Goal: Task Accomplishment & Management: Complete application form

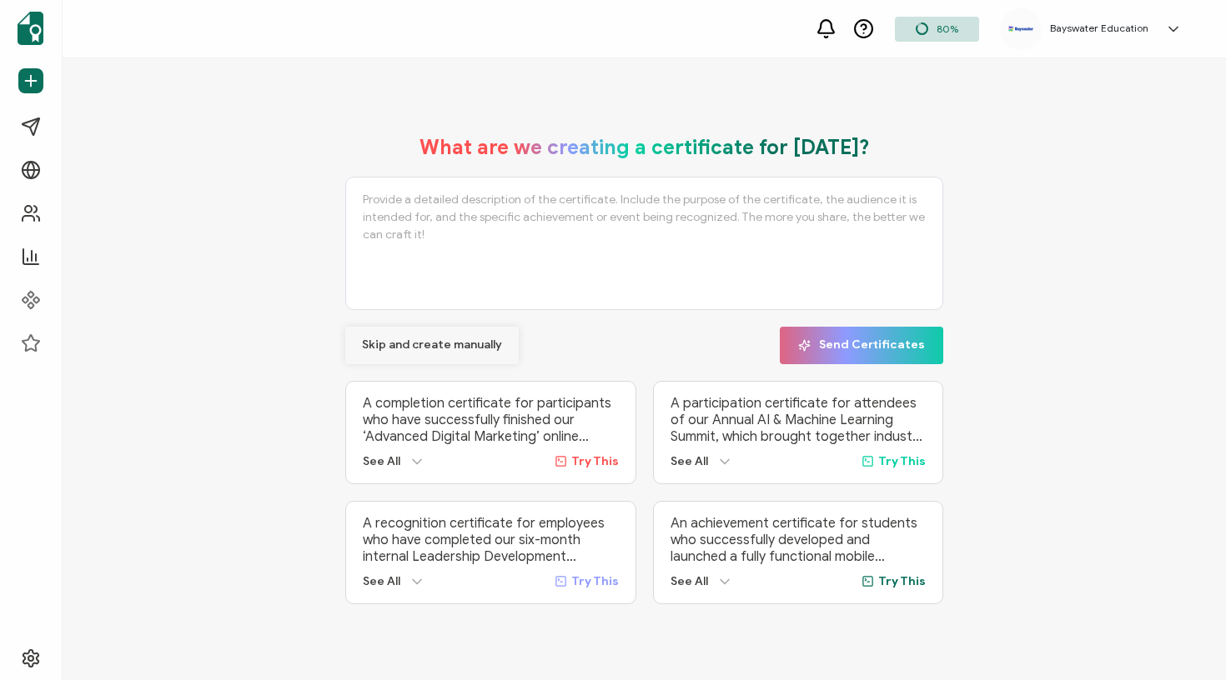
click at [454, 344] on span "Skip and create manually" at bounding box center [432, 345] width 140 height 12
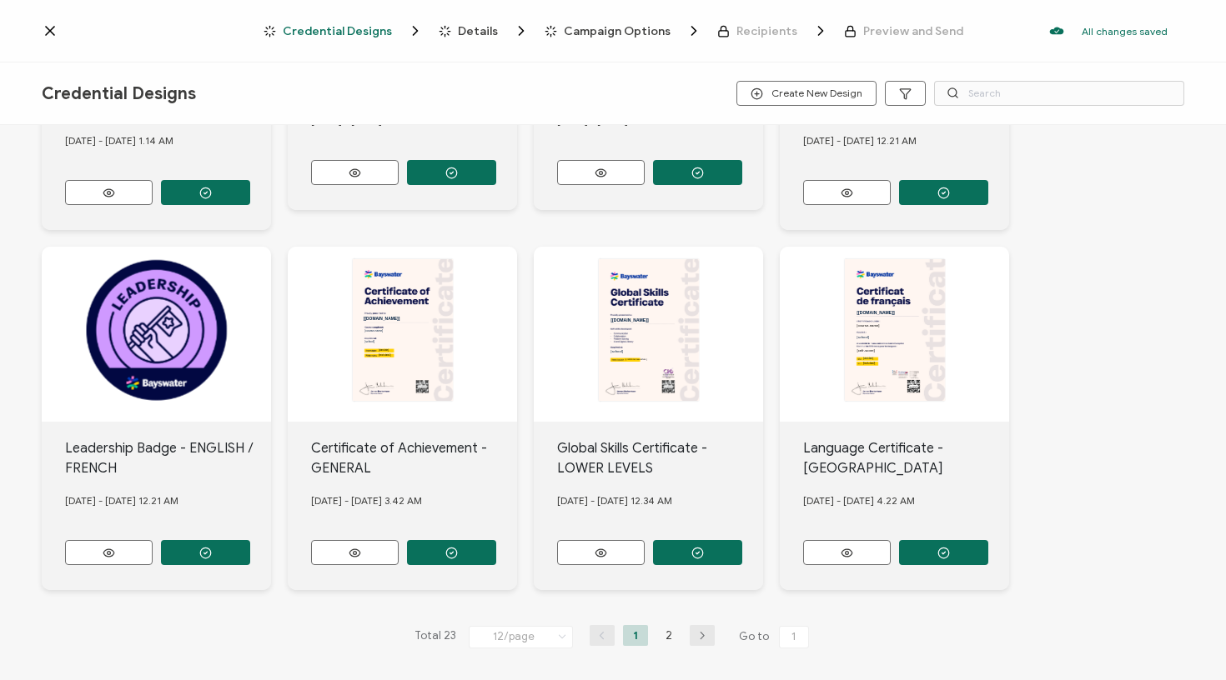
scroll to position [631, 0]
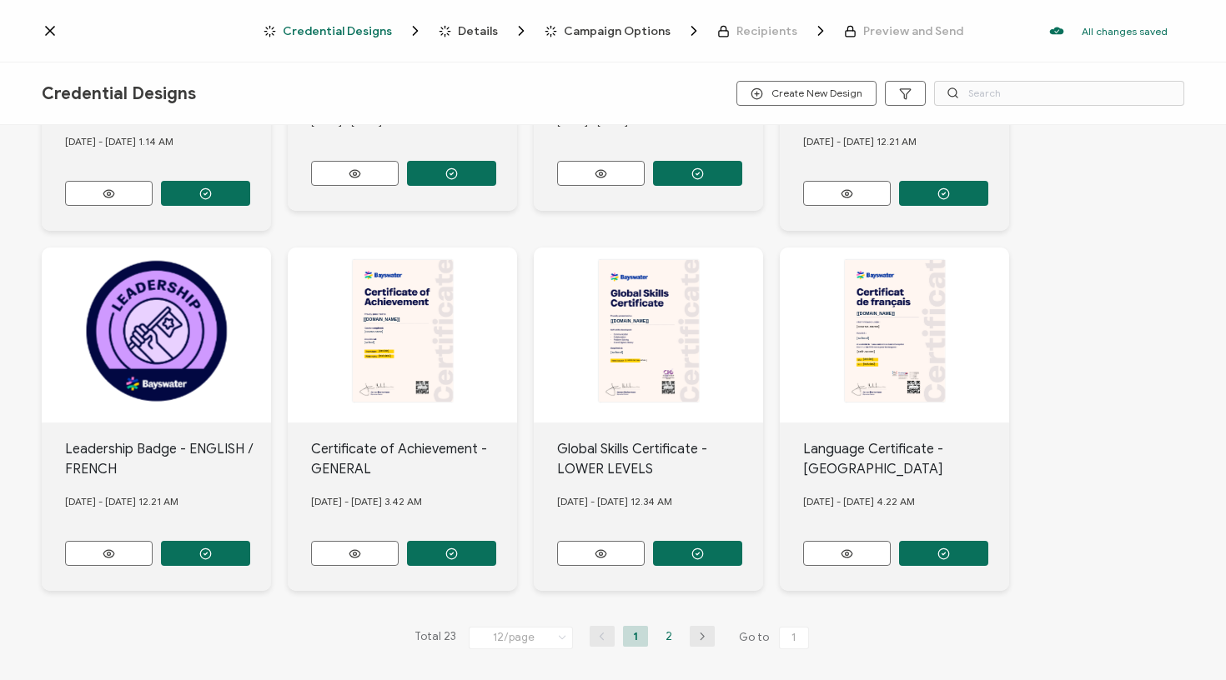
click at [657, 632] on li "2" at bounding box center [668, 636] width 25 height 21
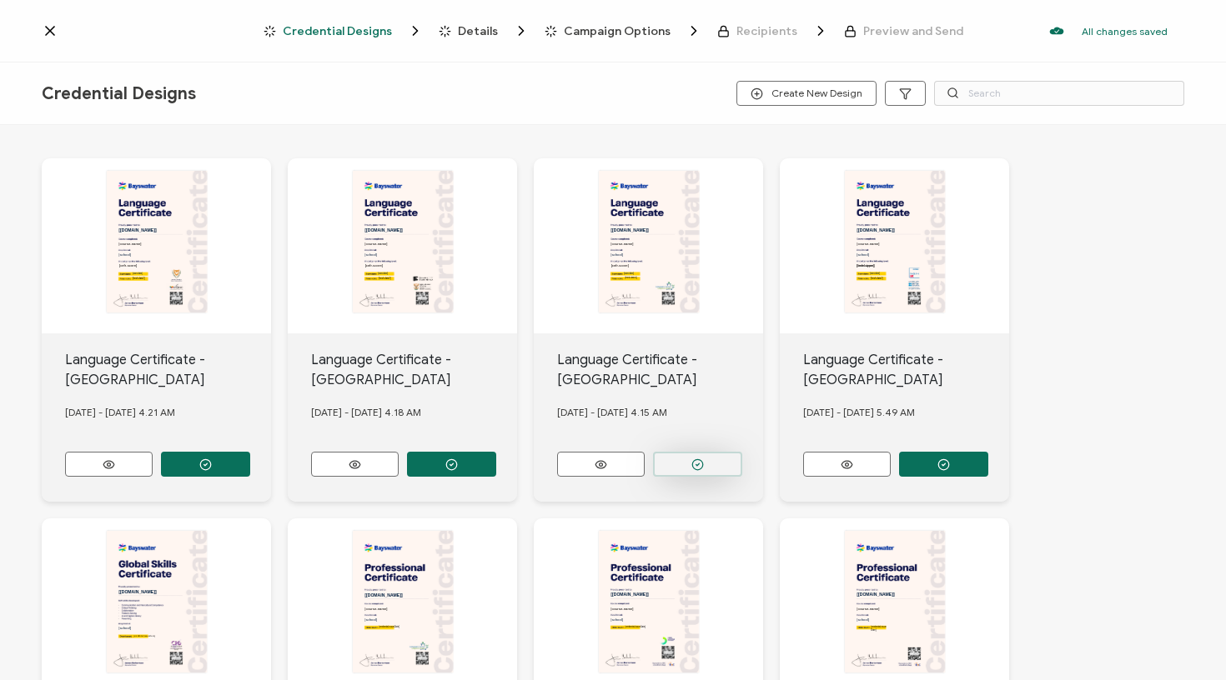
click at [717, 457] on button "button" at bounding box center [697, 464] width 89 height 25
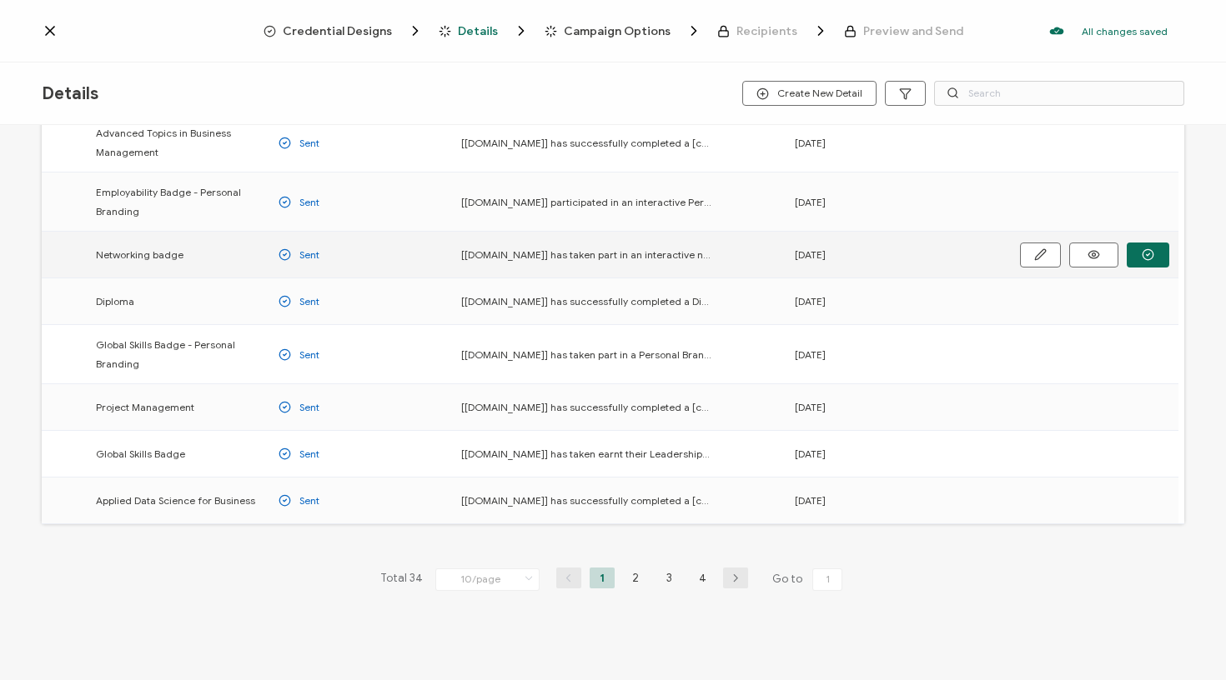
scroll to position [193, 0]
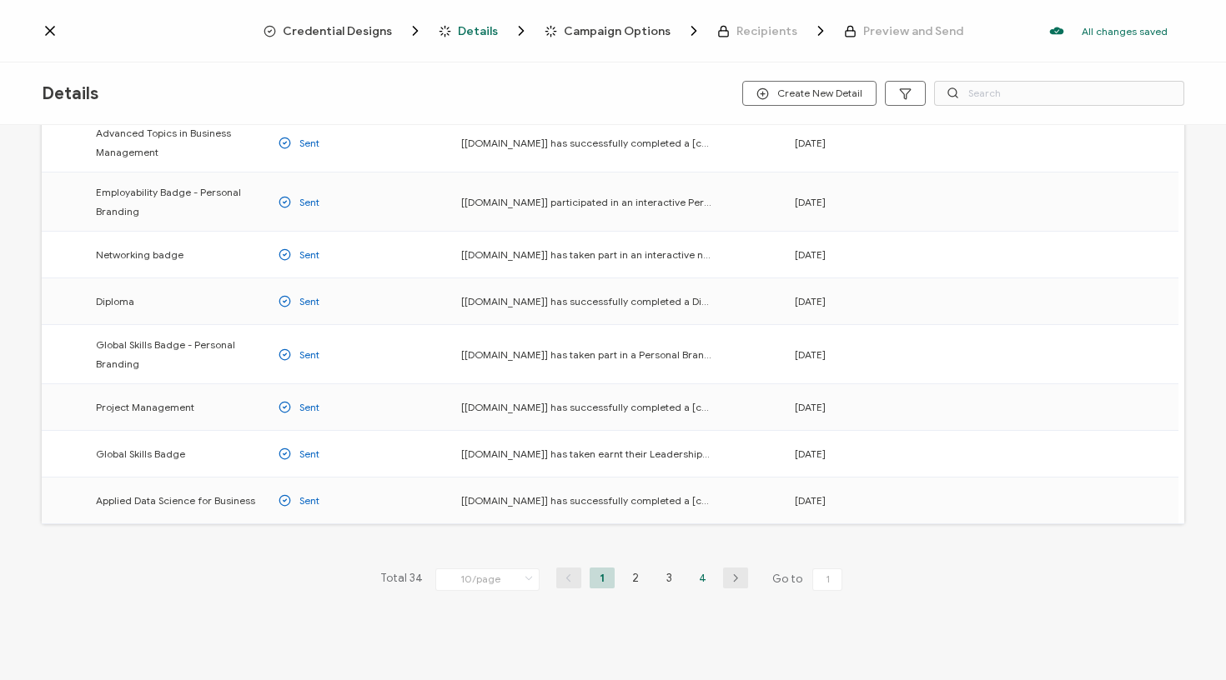
click at [695, 580] on li "4" at bounding box center [702, 578] width 25 height 21
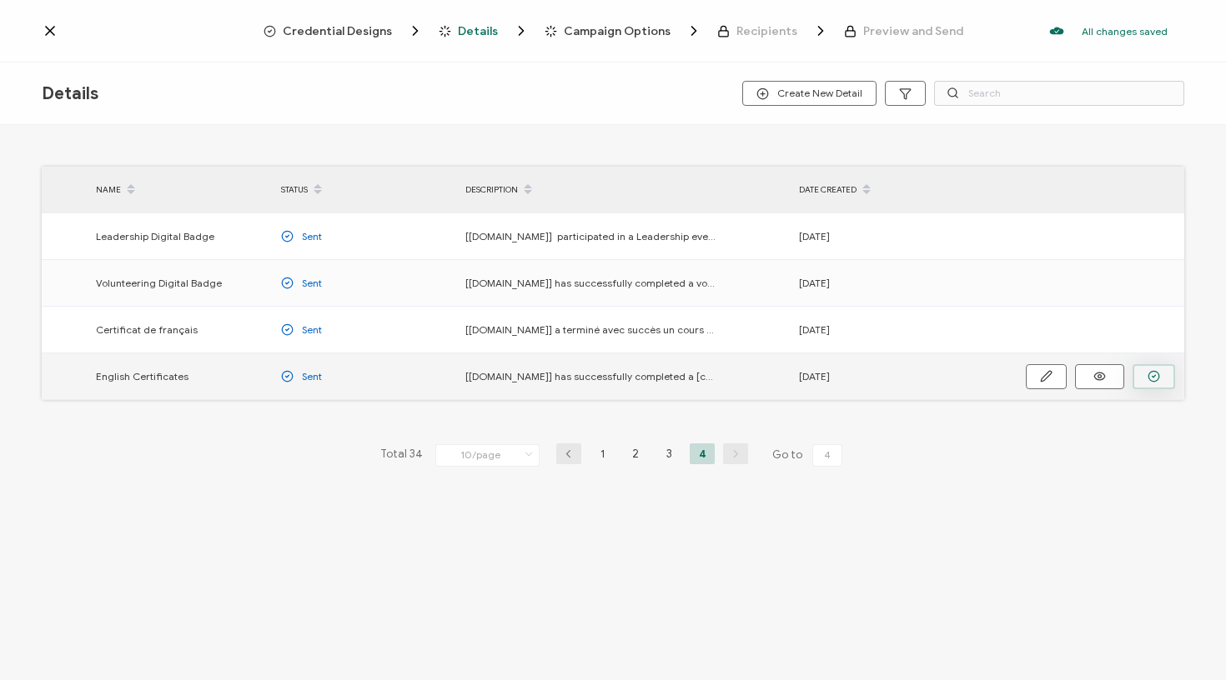
click at [1149, 379] on circle "button" at bounding box center [1153, 376] width 11 height 11
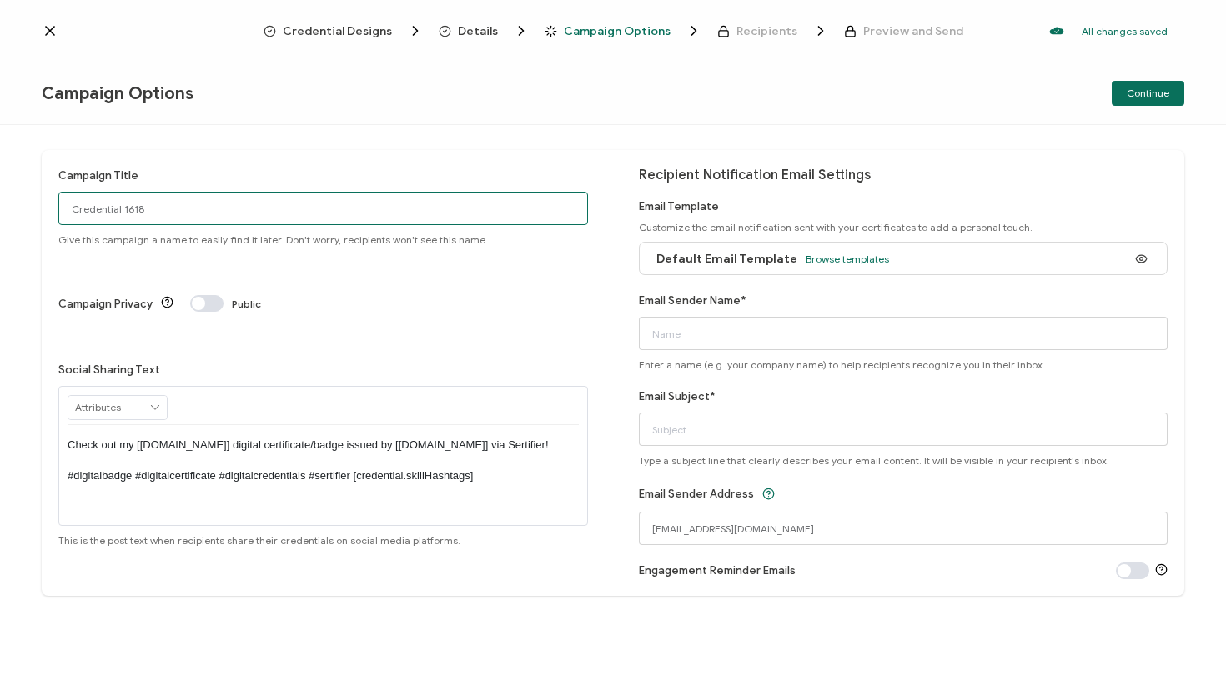
drag, startPoint x: 161, startPoint y: 211, endPoint x: 2, endPoint y: 198, distance: 159.8
type input "[DATE] Cert Cal"
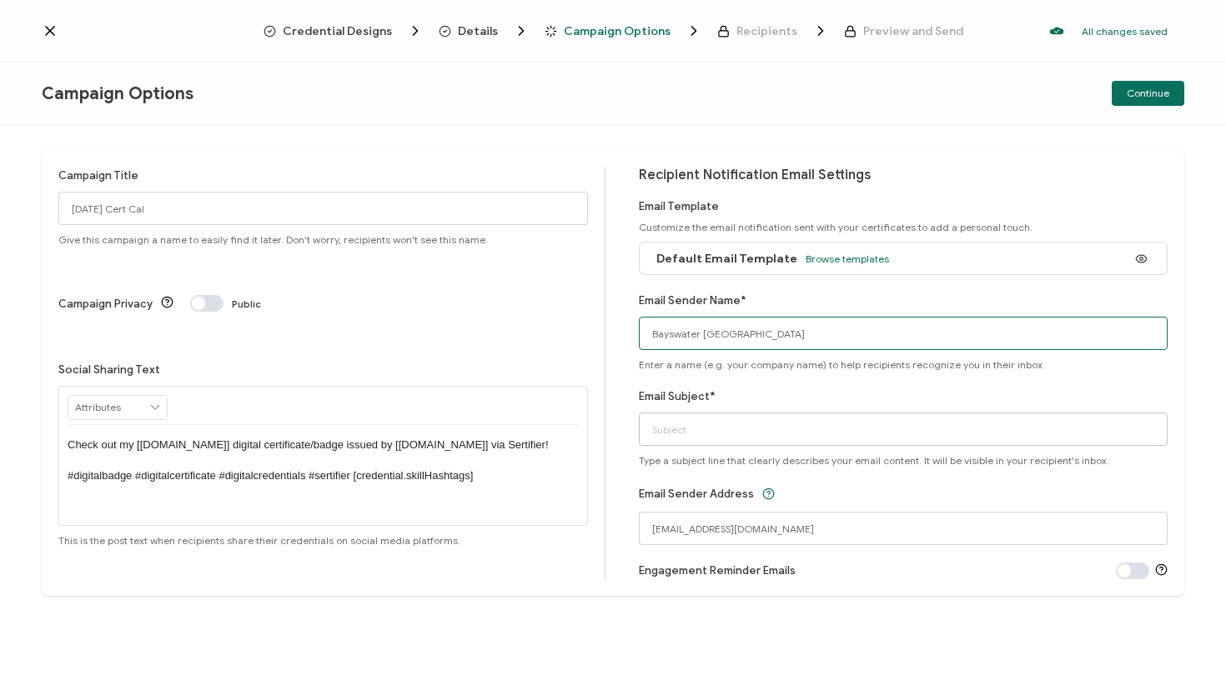
type input "Bayswater [GEOGRAPHIC_DATA]"
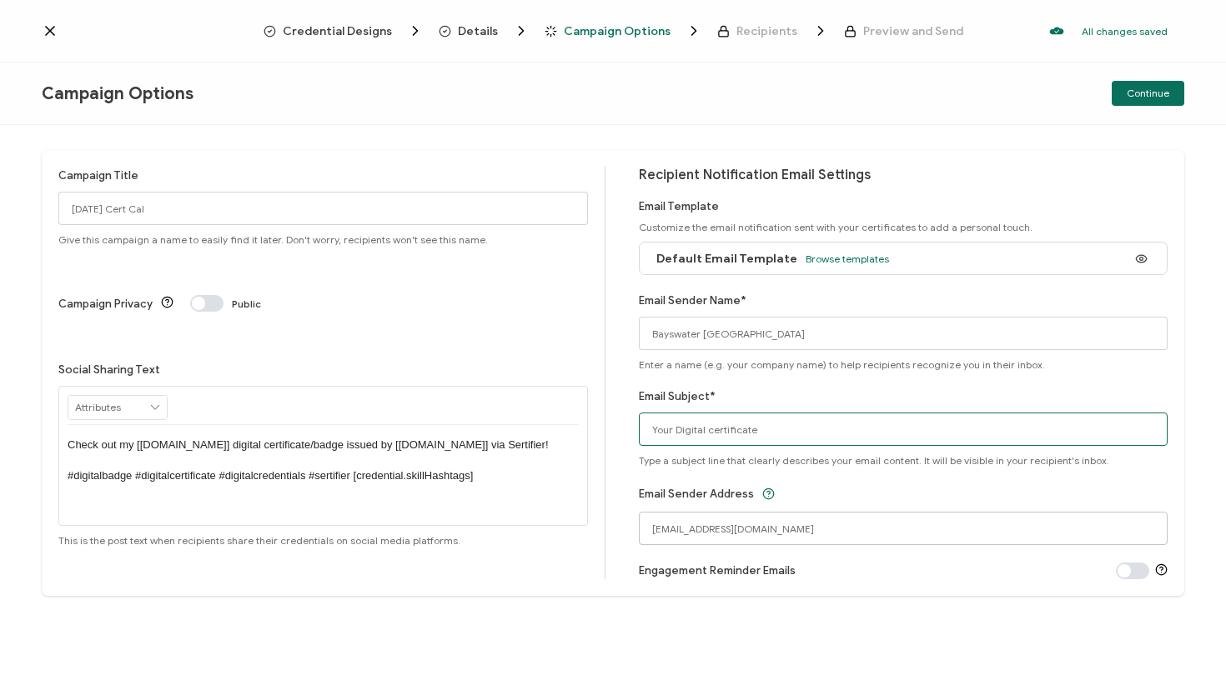
type input "Your Digital certificate"
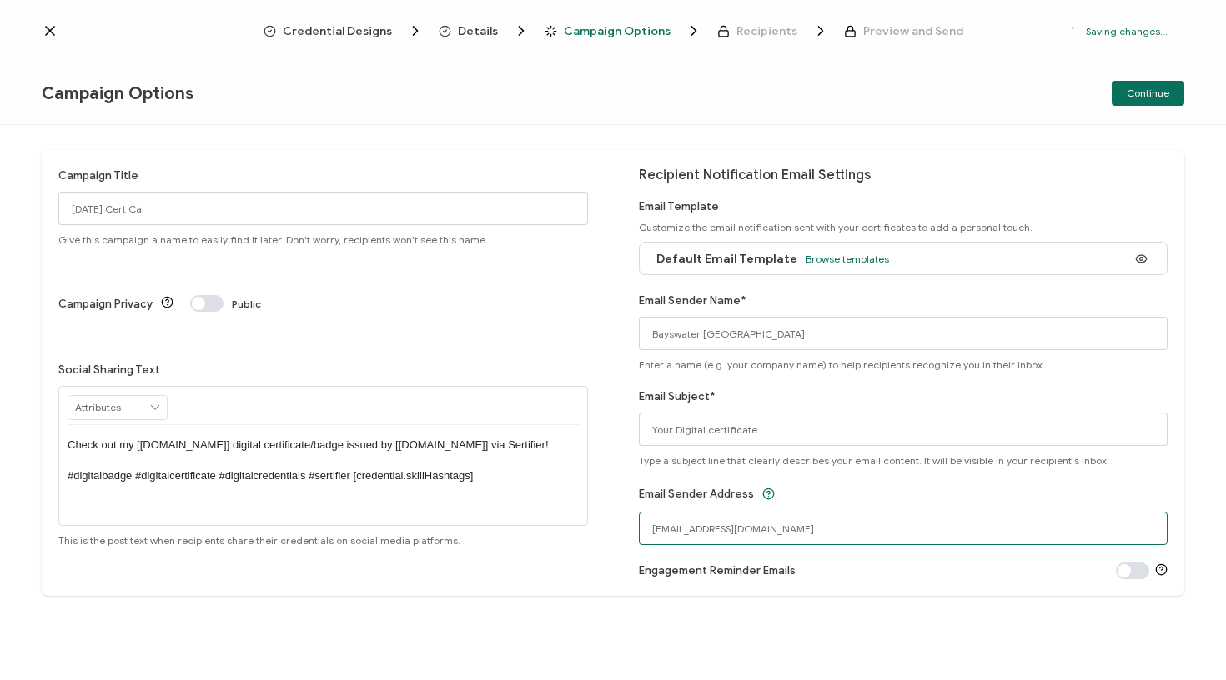
drag, startPoint x: 752, startPoint y: 532, endPoint x: 564, endPoint y: 518, distance: 189.0
type input "[EMAIL_ADDRESS][DOMAIN_NAME]"
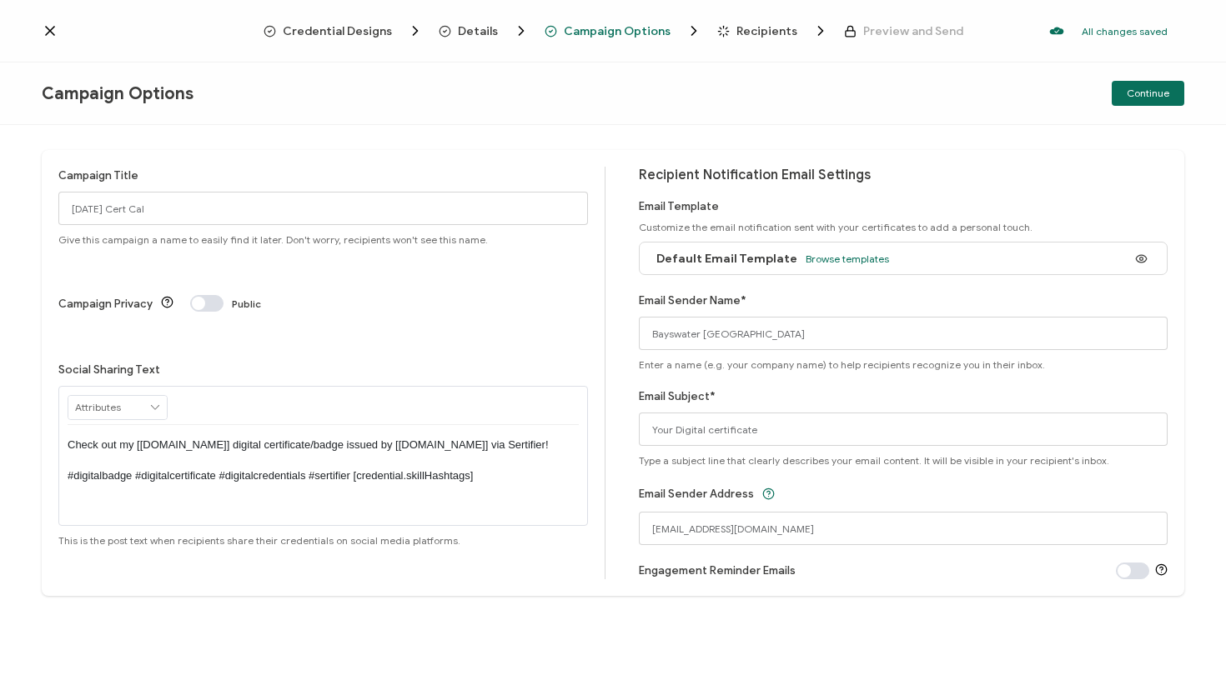
click at [1174, 394] on div "Campaign Title [DATE] Cert Cal Give this campaign a name to easily find it late…" at bounding box center [613, 373] width 1142 height 446
click at [1144, 89] on span "Continue" at bounding box center [1148, 93] width 43 height 10
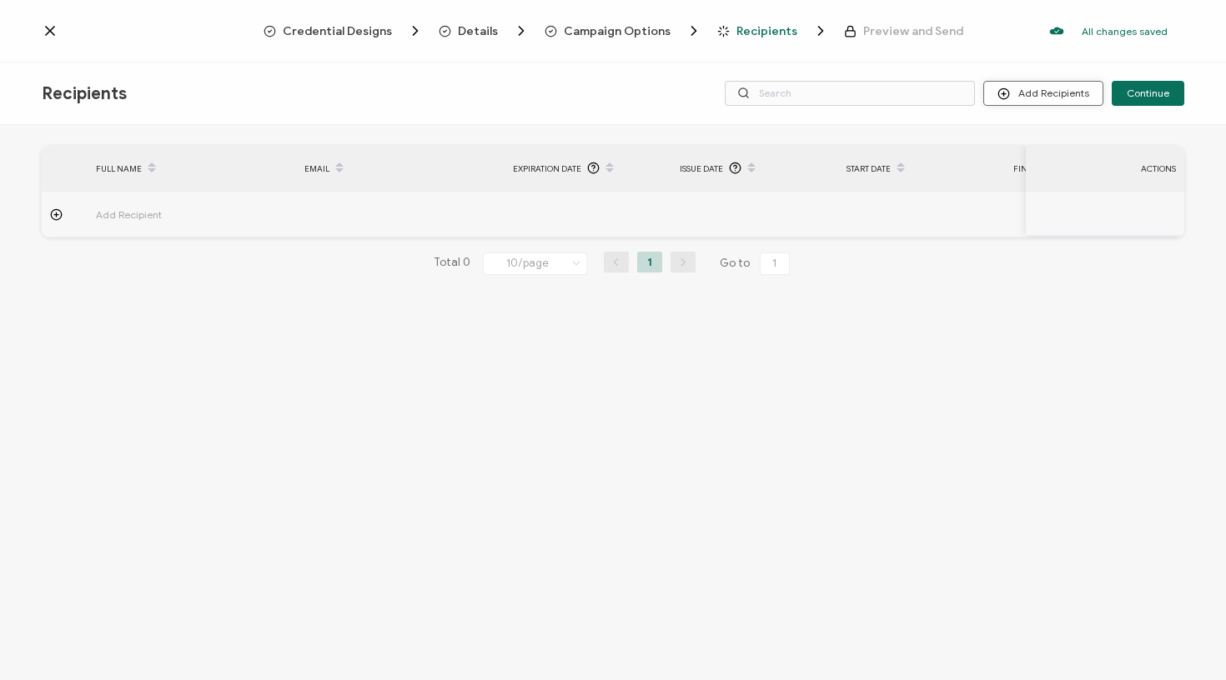
click at [1027, 94] on button "Add Recipients" at bounding box center [1043, 93] width 120 height 25
click at [1009, 133] on icon at bounding box center [1007, 139] width 13 height 13
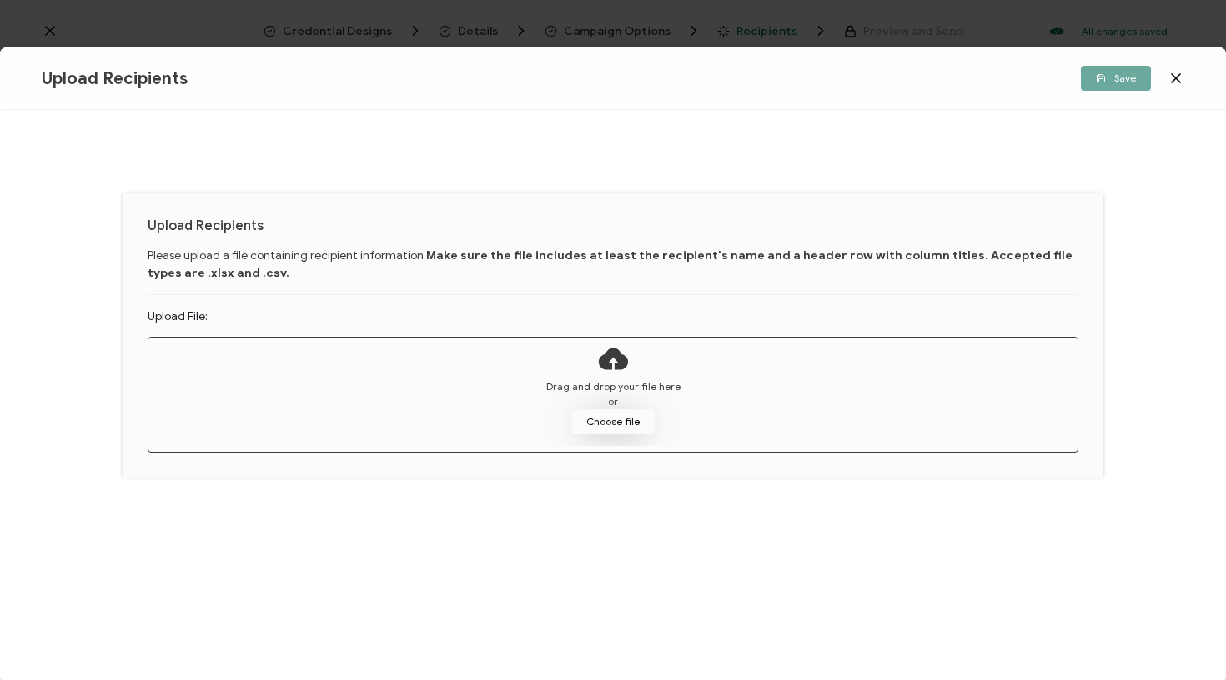
click at [615, 419] on button "Choose file" at bounding box center [612, 421] width 83 height 25
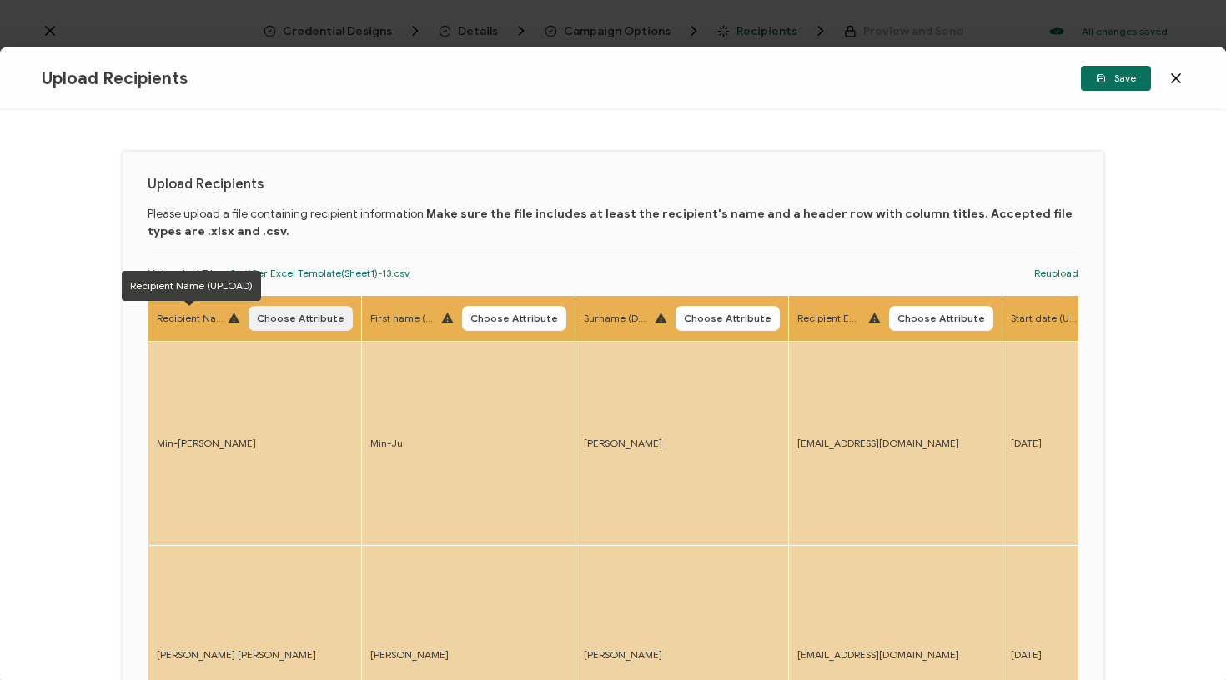
click at [287, 324] on span "Choose Attribute" at bounding box center [301, 319] width 88 height 10
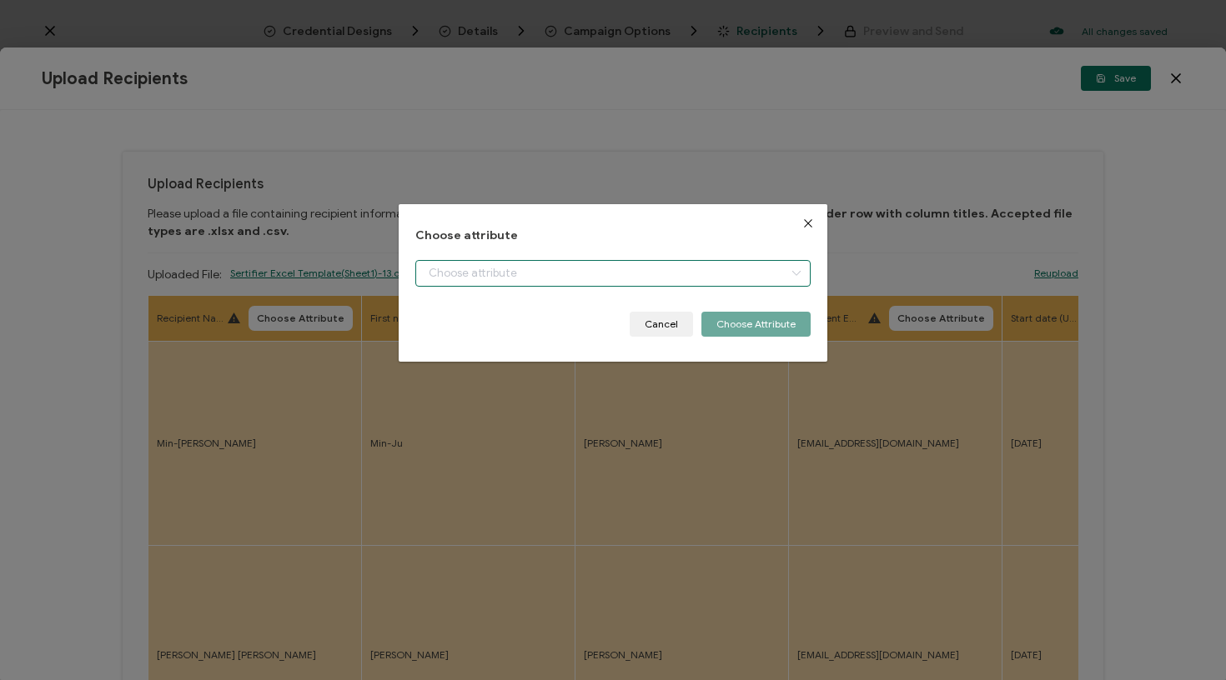
click at [482, 283] on input "dialog" at bounding box center [613, 273] width 396 height 27
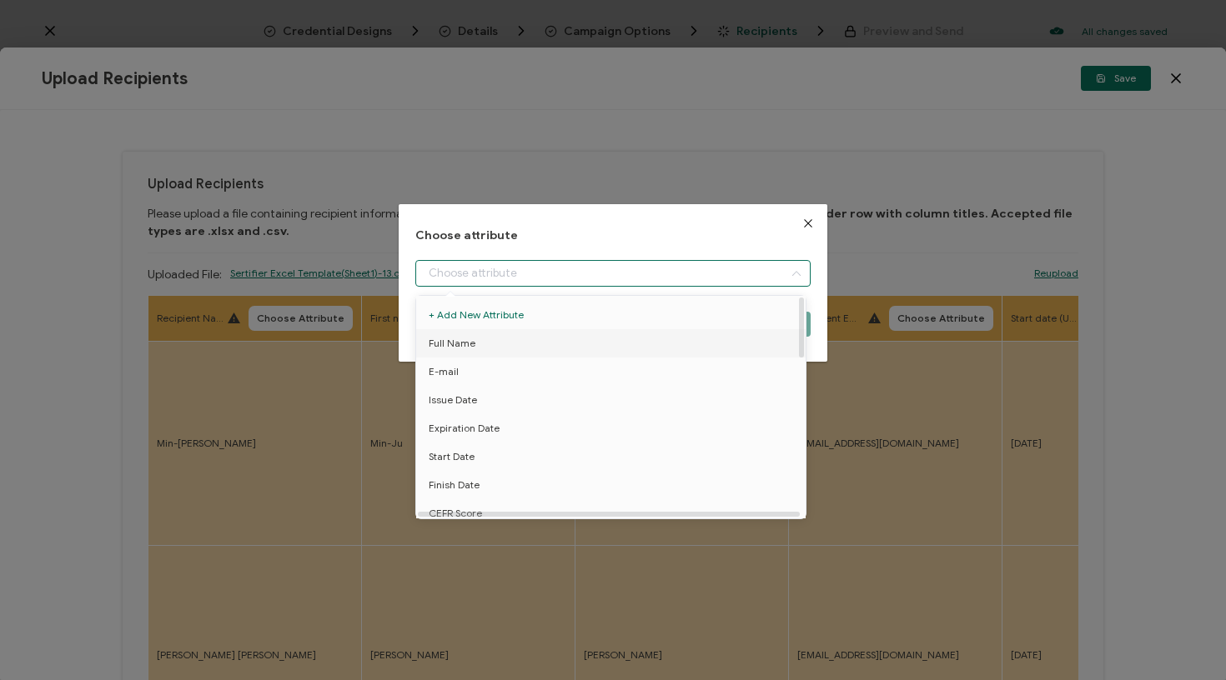
click at [471, 346] on span "Full Name" at bounding box center [452, 343] width 47 height 28
type input "Full Name"
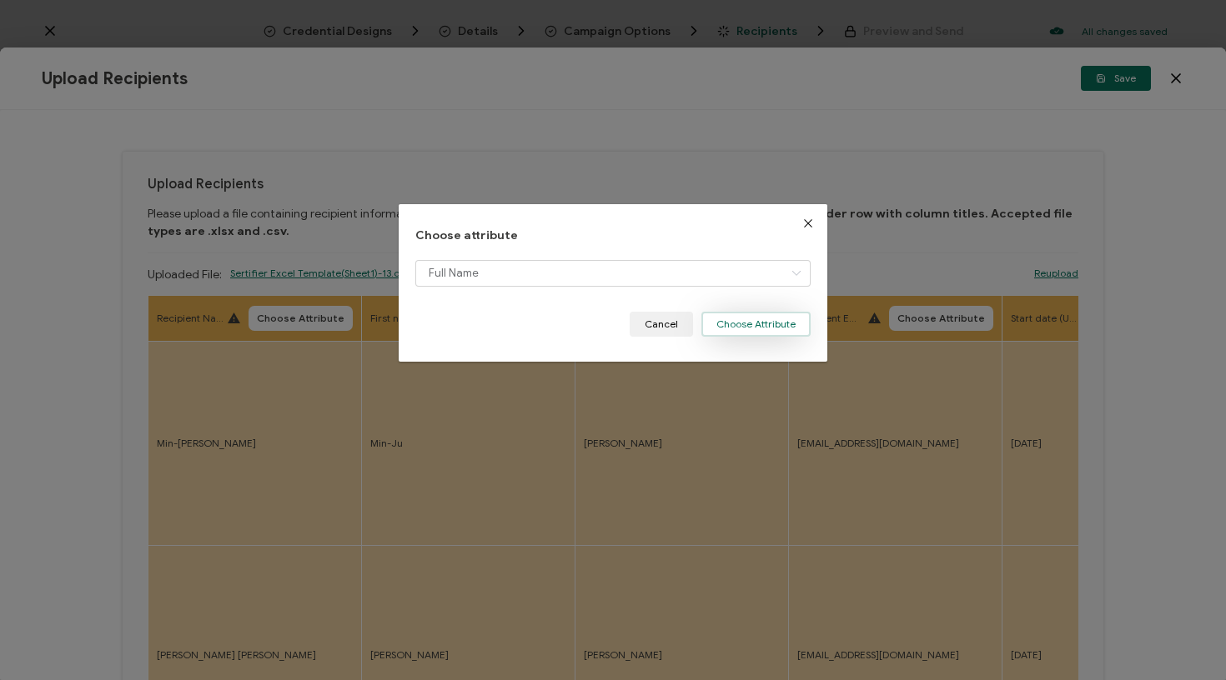
click at [736, 328] on button "Choose Attribute" at bounding box center [755, 324] width 109 height 25
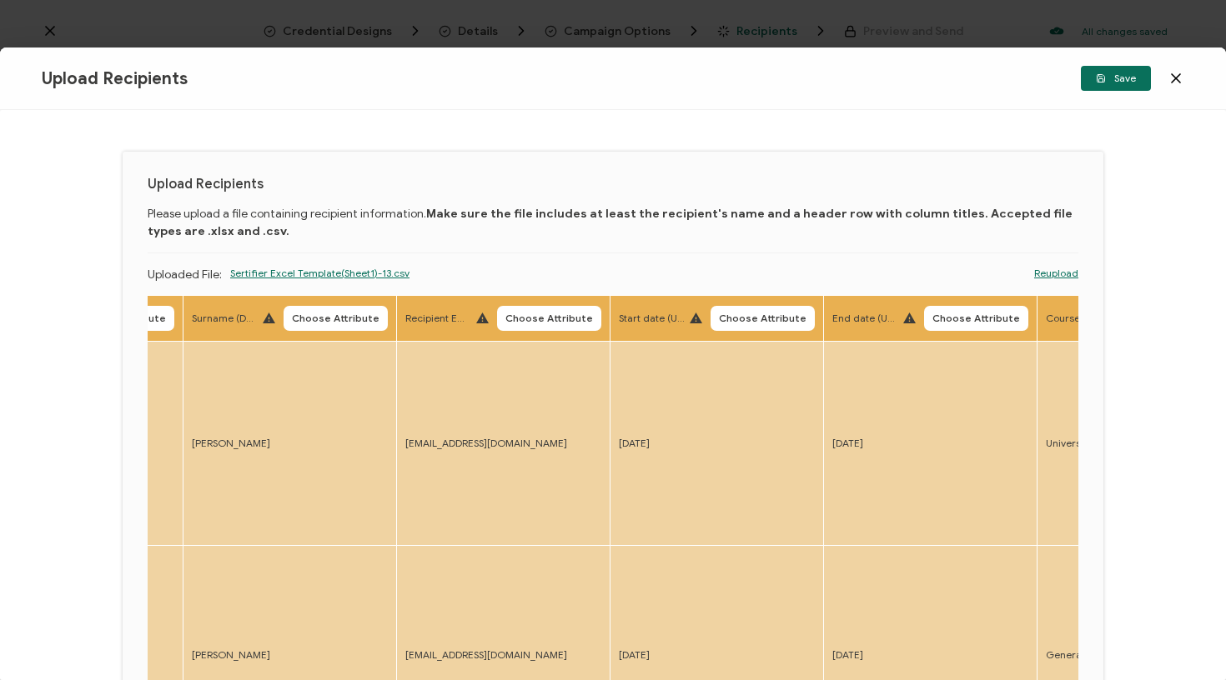
scroll to position [0, 401]
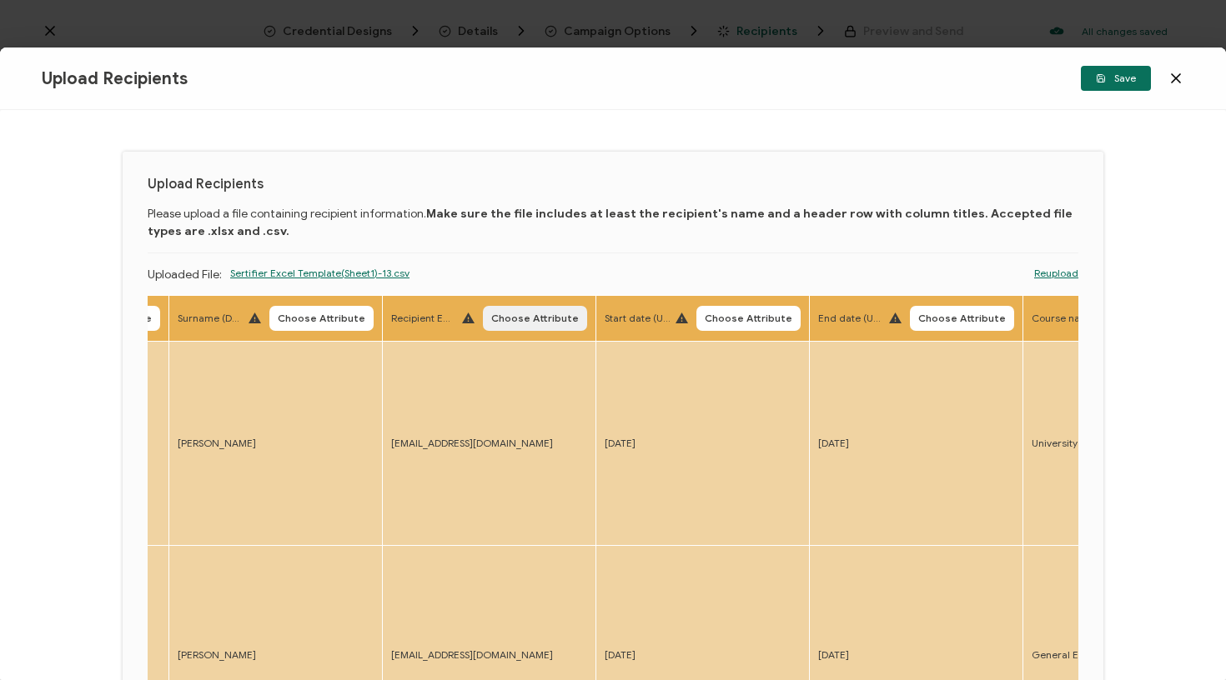
click at [529, 320] on span "Choose Attribute" at bounding box center [535, 319] width 88 height 10
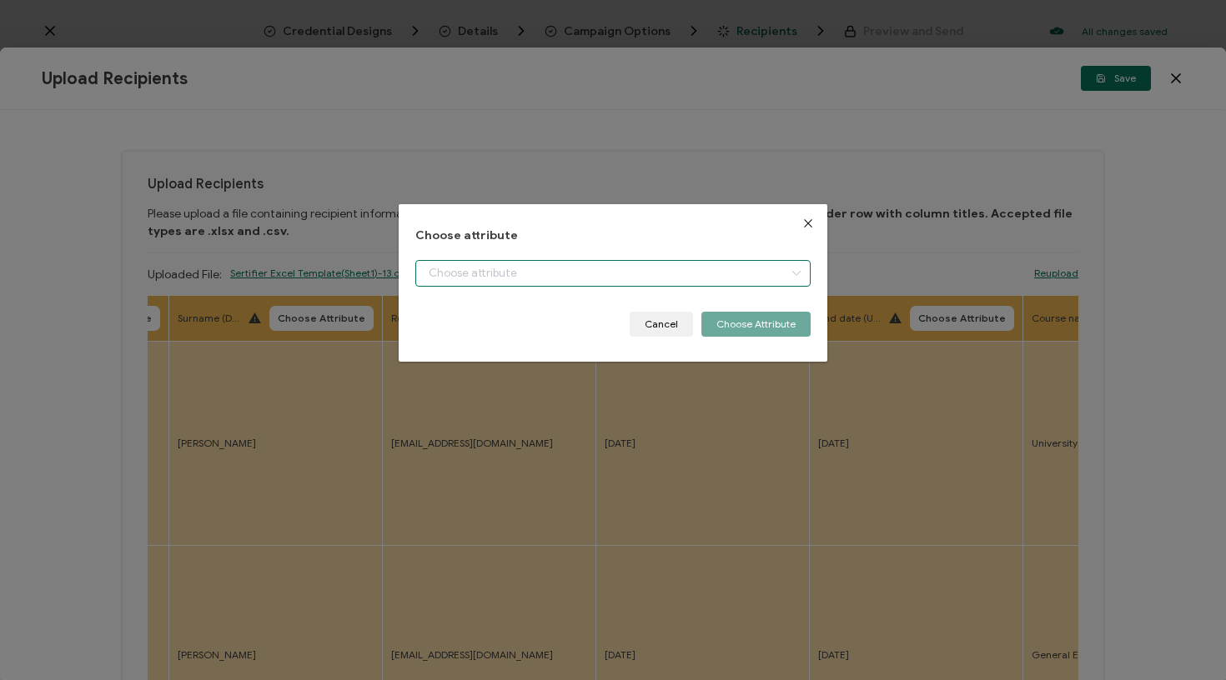
click at [693, 275] on input "dialog" at bounding box center [613, 273] width 396 height 27
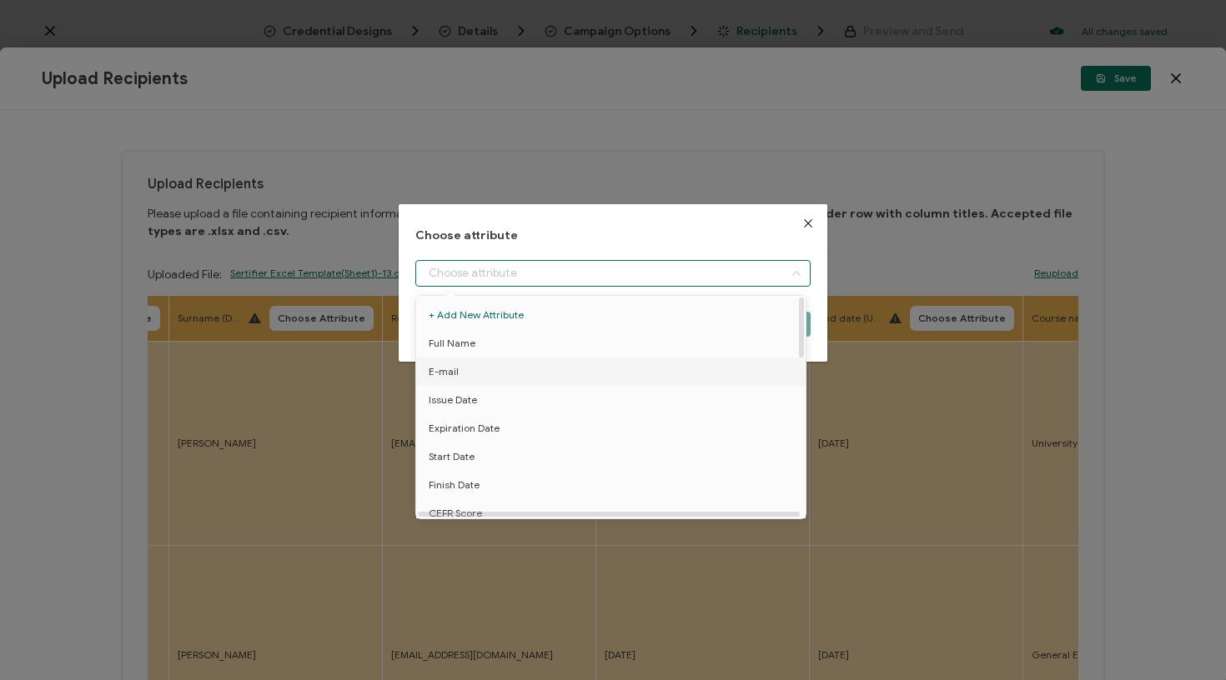
click at [541, 367] on li "E-mail" at bounding box center [614, 372] width 404 height 28
type input "E-mail"
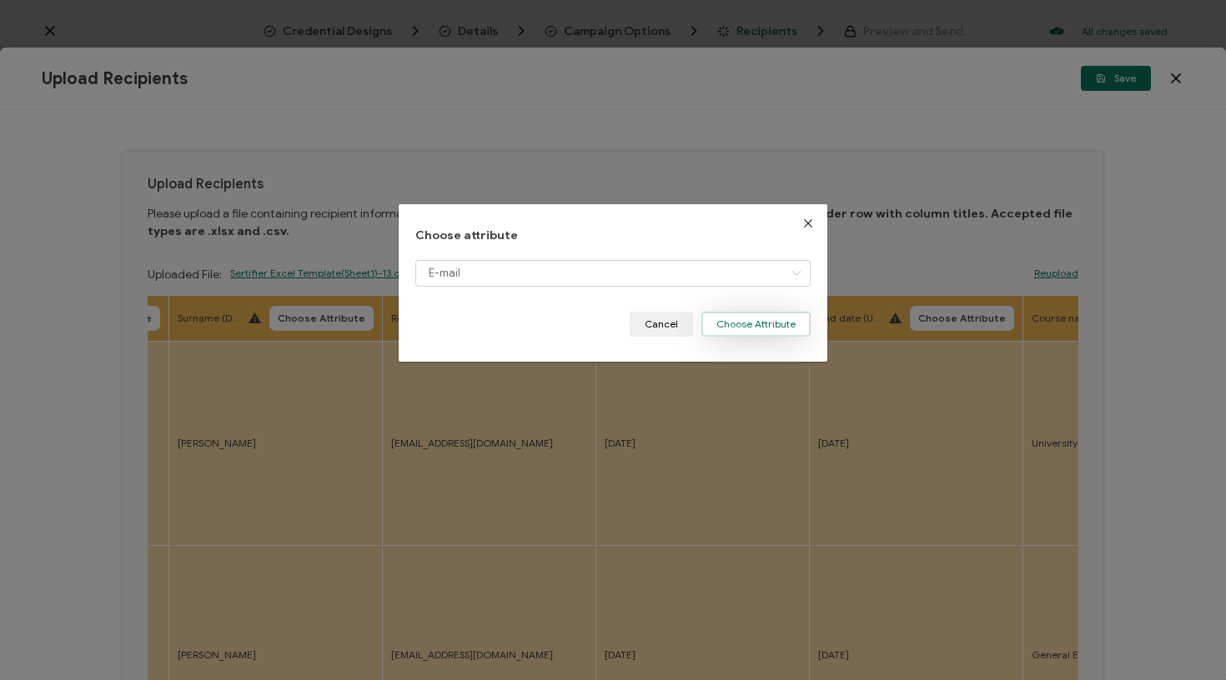
click at [740, 317] on button "Choose Attribute" at bounding box center [755, 324] width 109 height 25
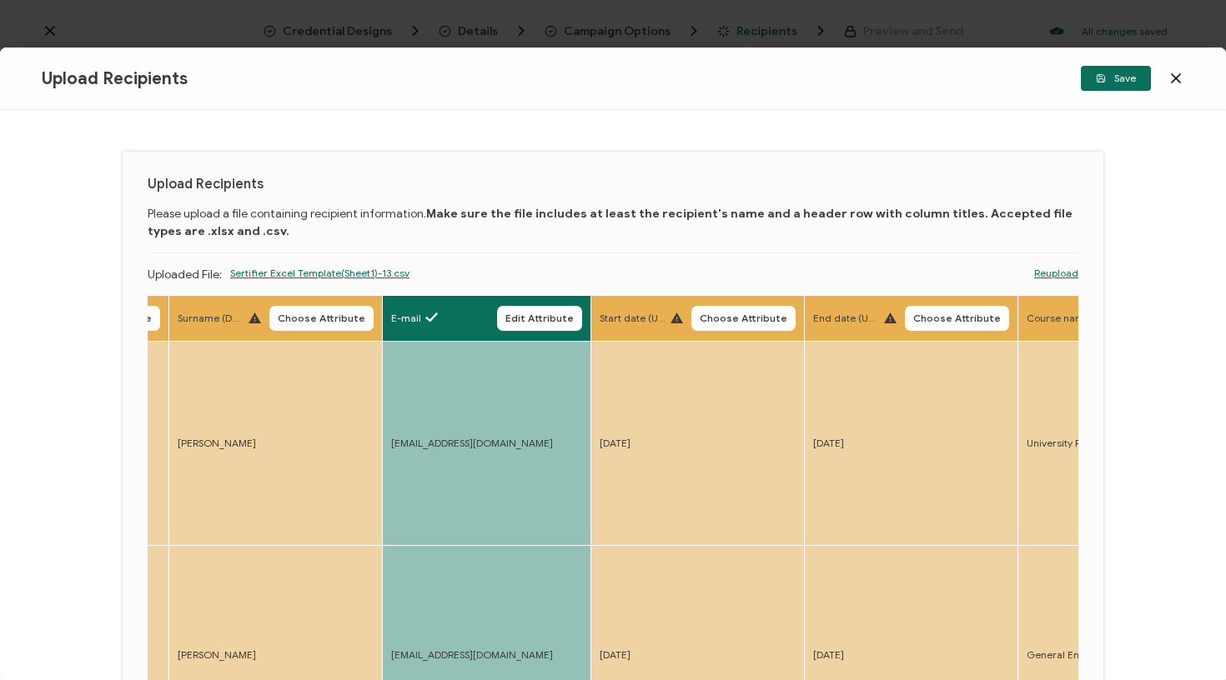
click at [743, 314] on span "Choose Attribute" at bounding box center [744, 319] width 88 height 10
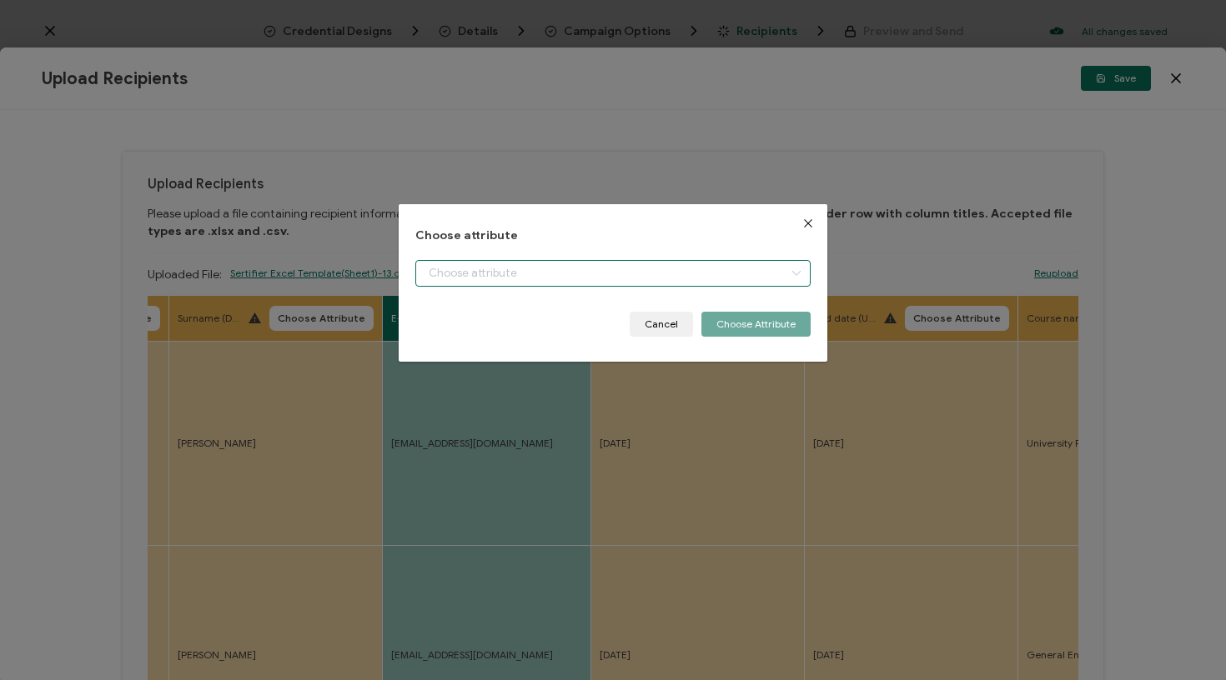
click at [700, 277] on input "dialog" at bounding box center [613, 273] width 396 height 27
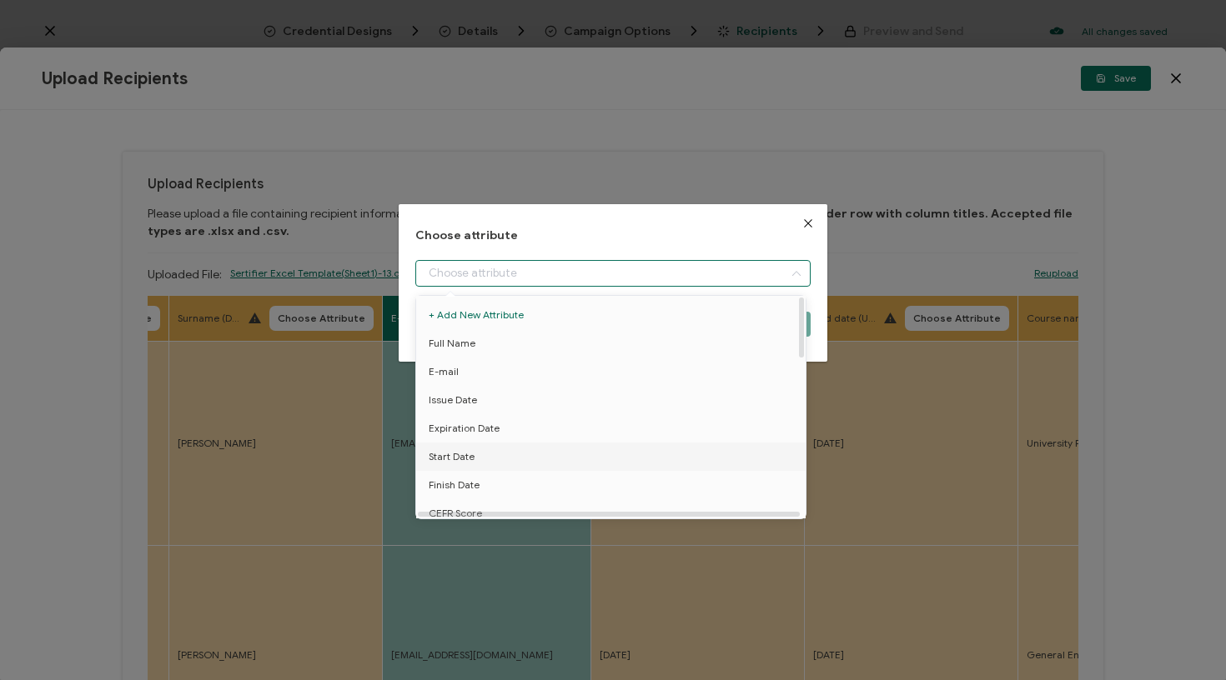
click at [489, 453] on li "Start Date" at bounding box center [614, 457] width 404 height 28
type input "Start Date"
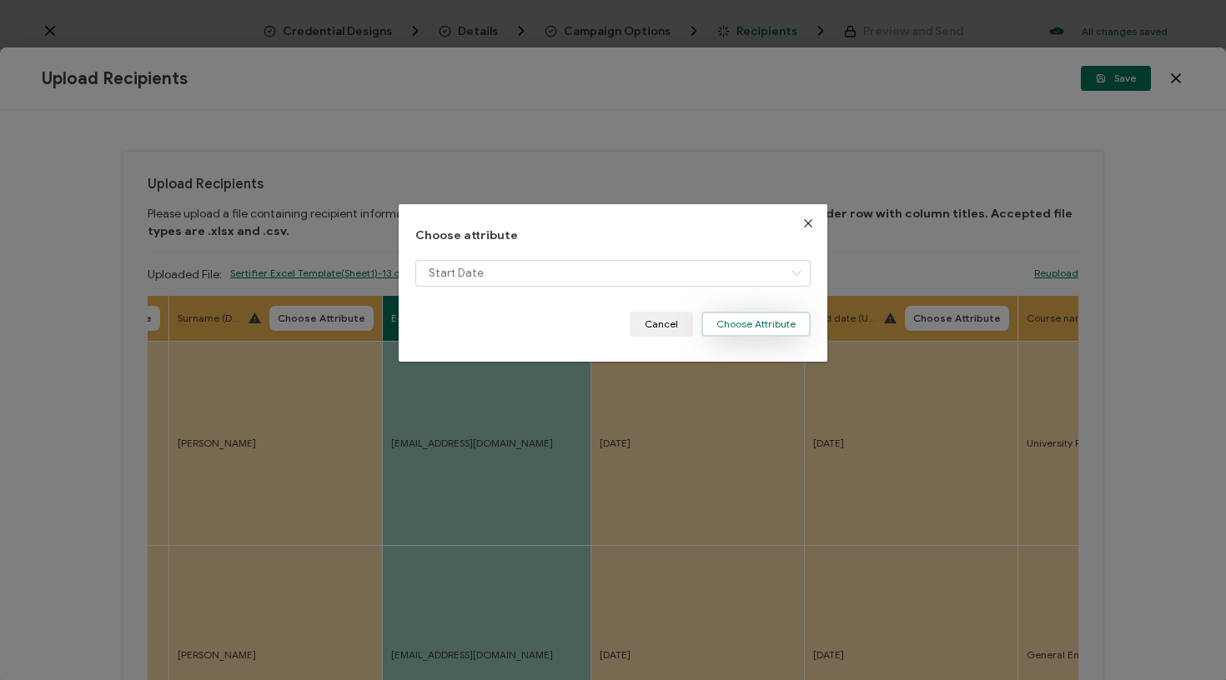
click at [785, 323] on button "Choose Attribute" at bounding box center [755, 324] width 109 height 25
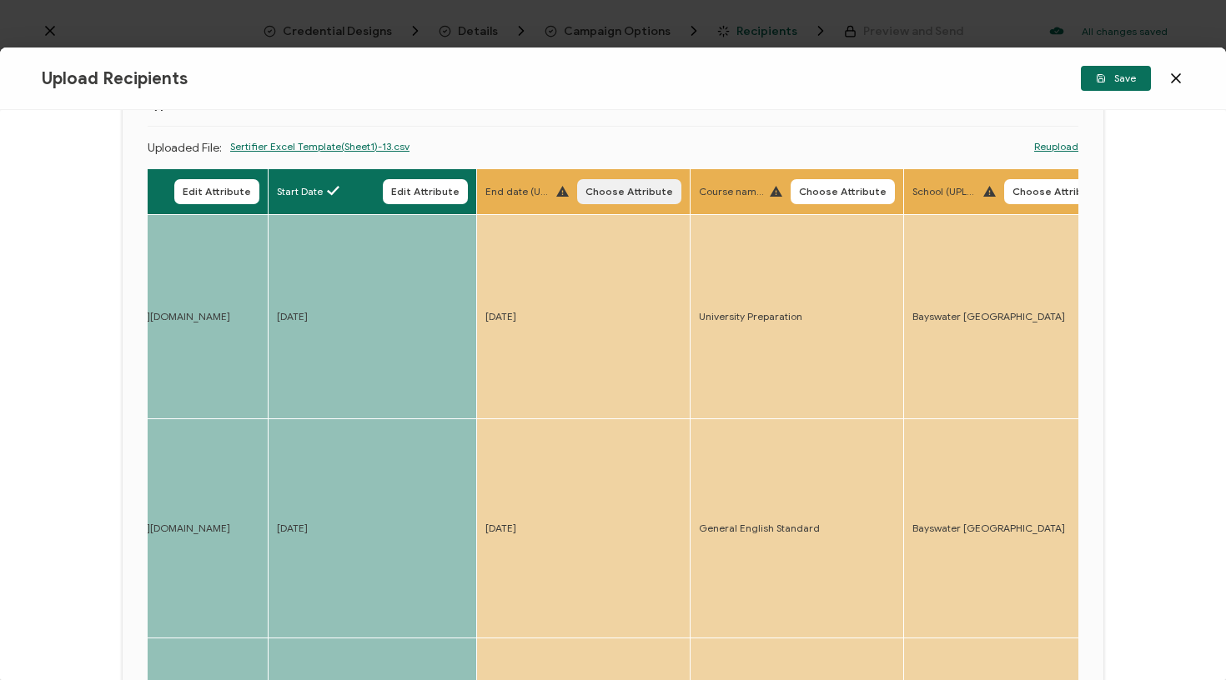
scroll to position [0, 726]
click at [626, 200] on button "Choose Attribute" at bounding box center [627, 191] width 104 height 25
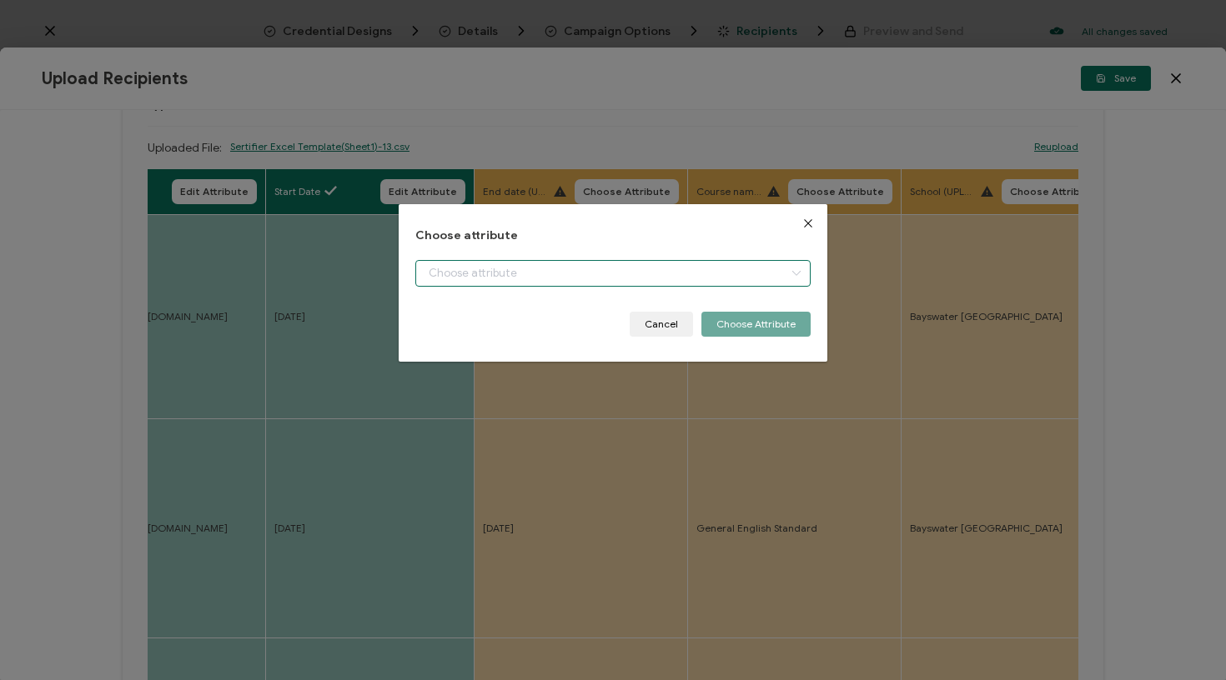
click at [594, 264] on input "dialog" at bounding box center [613, 273] width 396 height 27
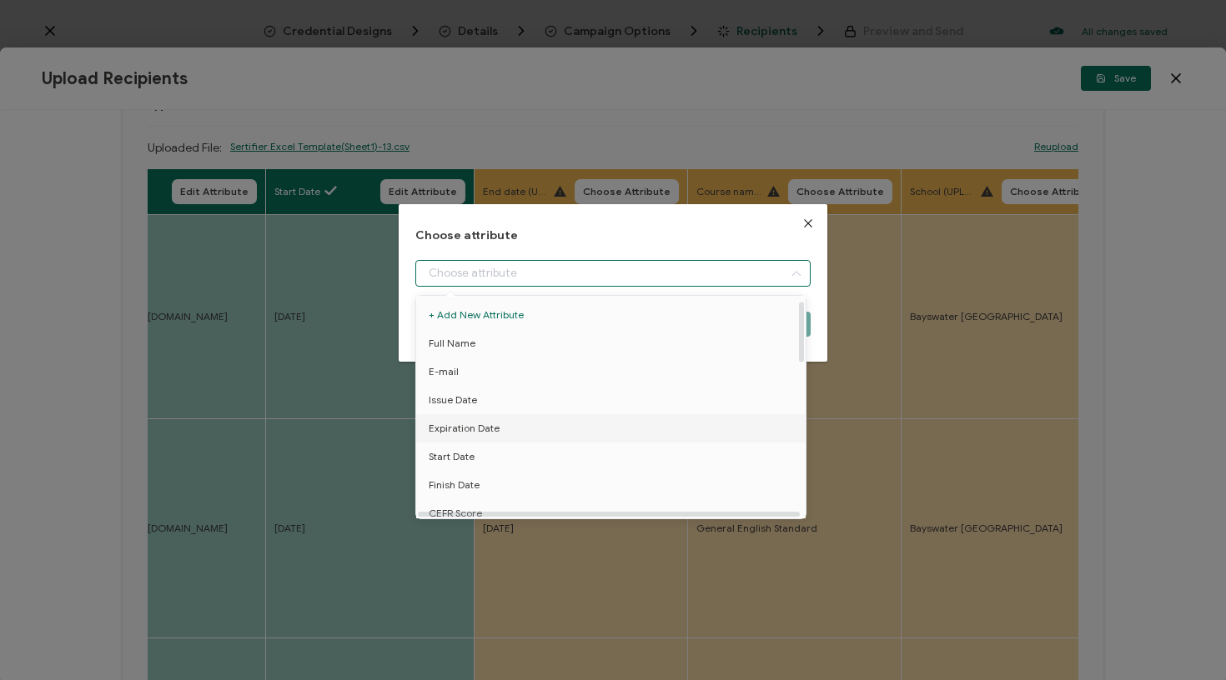
scroll to position [40, 0]
click at [497, 447] on li "Finish Date" at bounding box center [614, 445] width 404 height 28
type input "Finish Date"
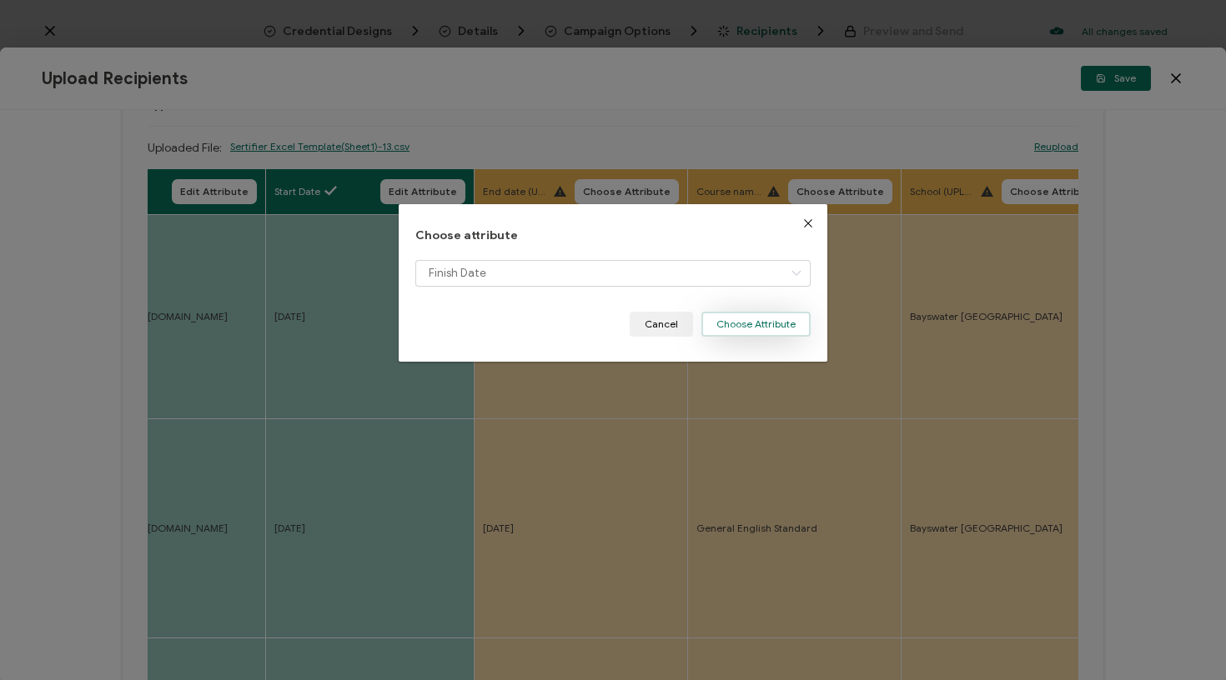
click at [739, 329] on button "Choose Attribute" at bounding box center [755, 324] width 109 height 25
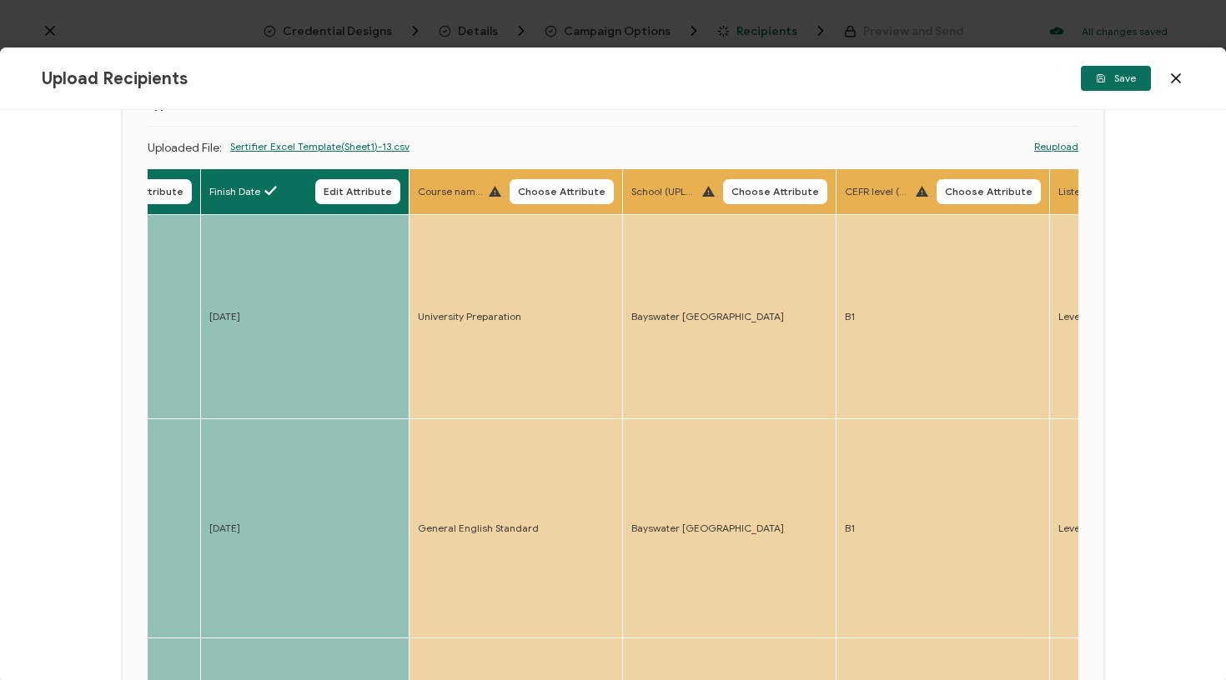
scroll to position [0, 1023]
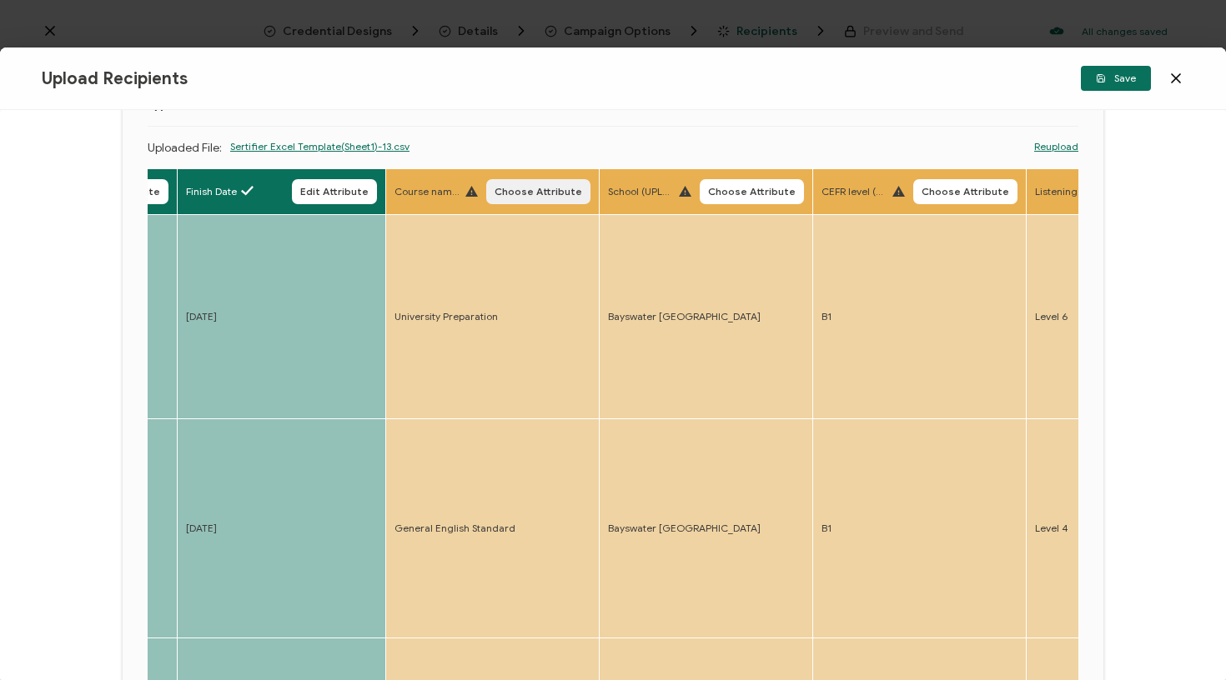
click at [505, 187] on span "Choose Attribute" at bounding box center [538, 192] width 88 height 10
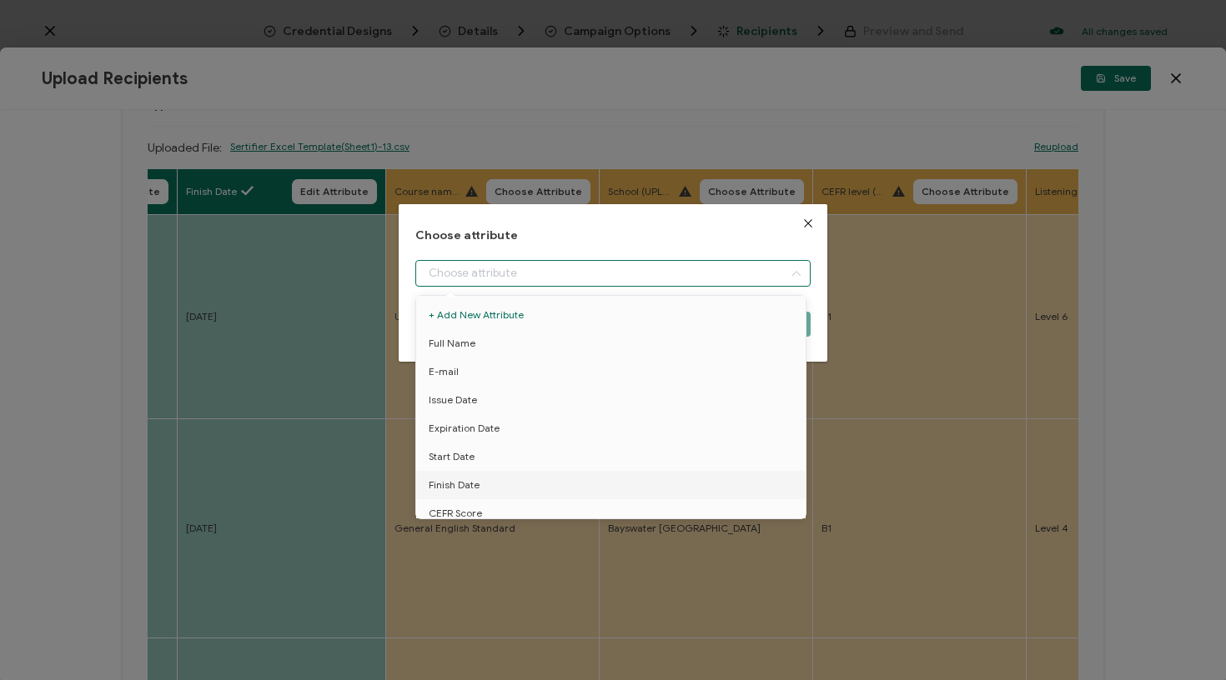
click at [527, 276] on input "dialog" at bounding box center [613, 273] width 396 height 27
click at [488, 443] on span "Course name" at bounding box center [460, 438] width 63 height 28
type input "Course name"
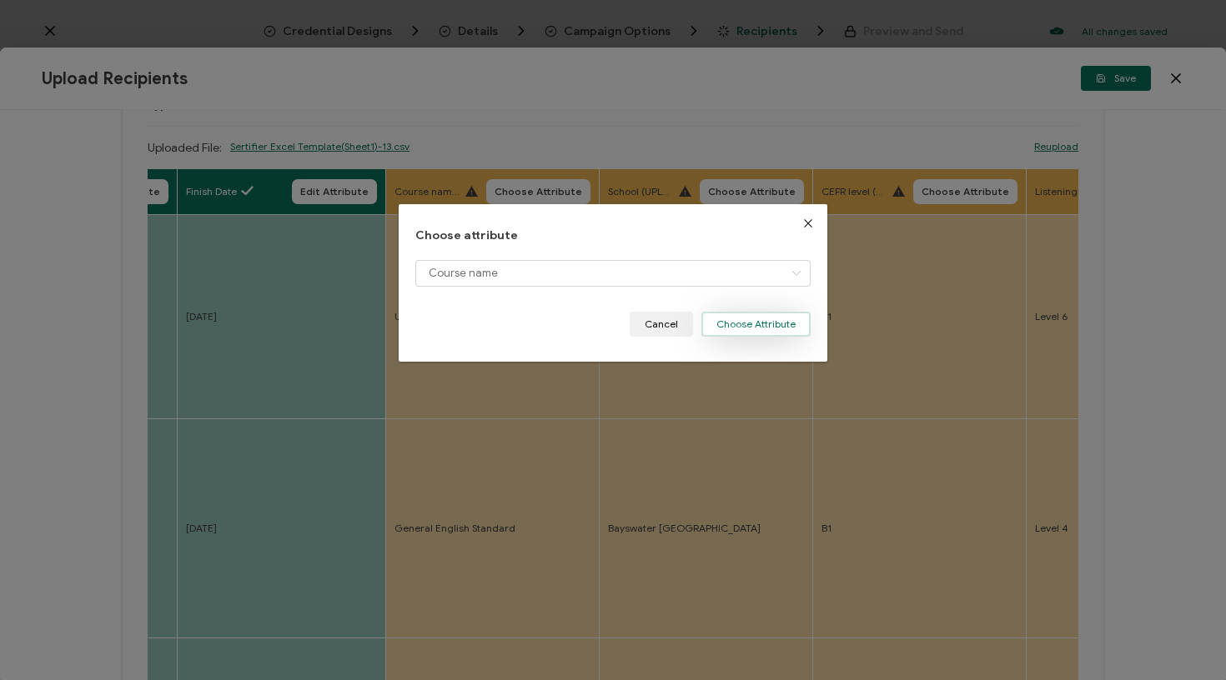
click at [735, 334] on button "Choose Attribute" at bounding box center [755, 324] width 109 height 25
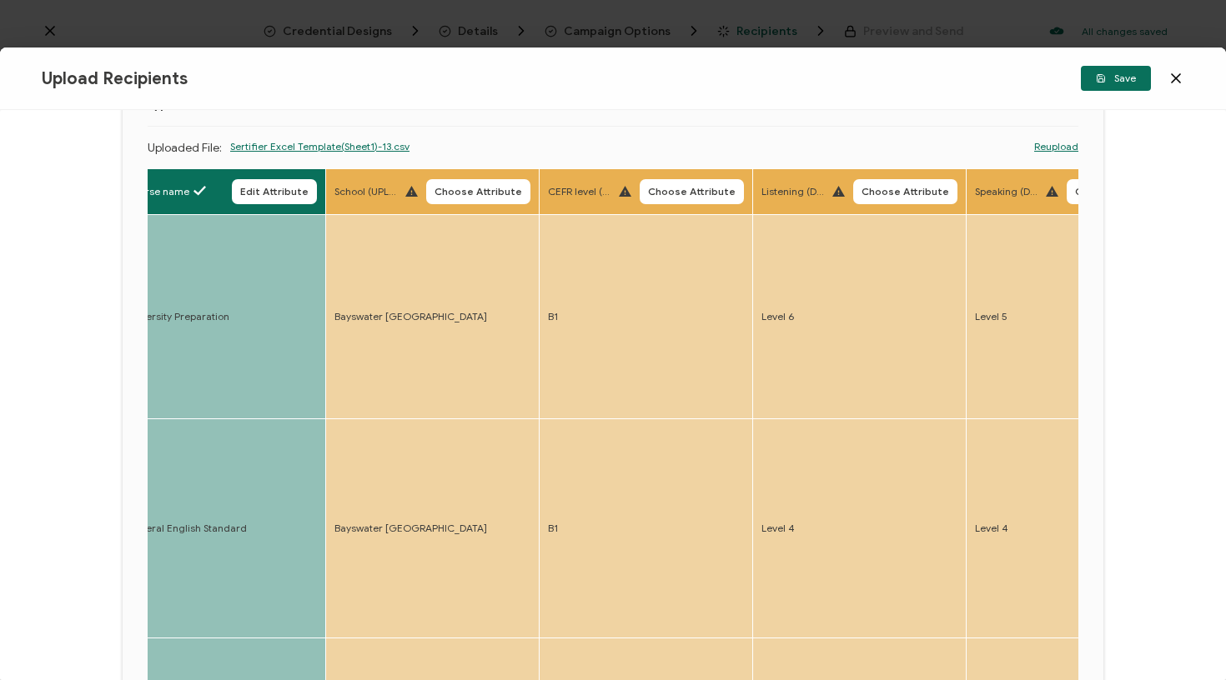
scroll to position [0, 1348]
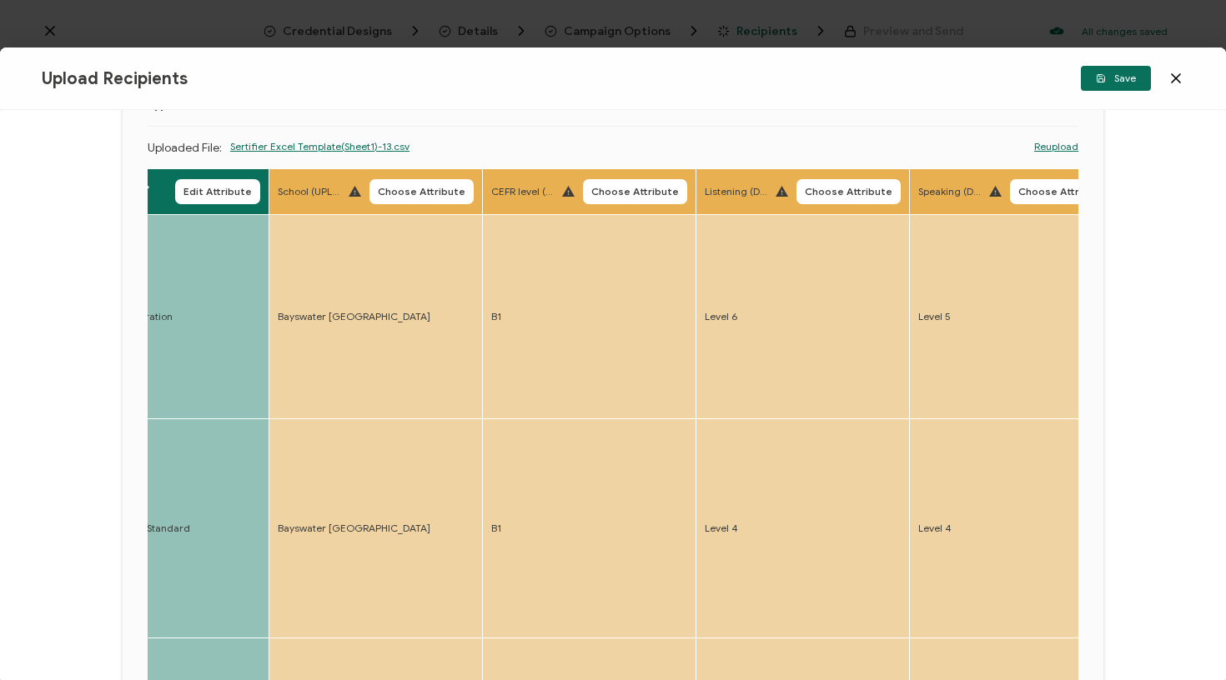
click at [394, 193] on span "Choose Attribute" at bounding box center [422, 192] width 88 height 10
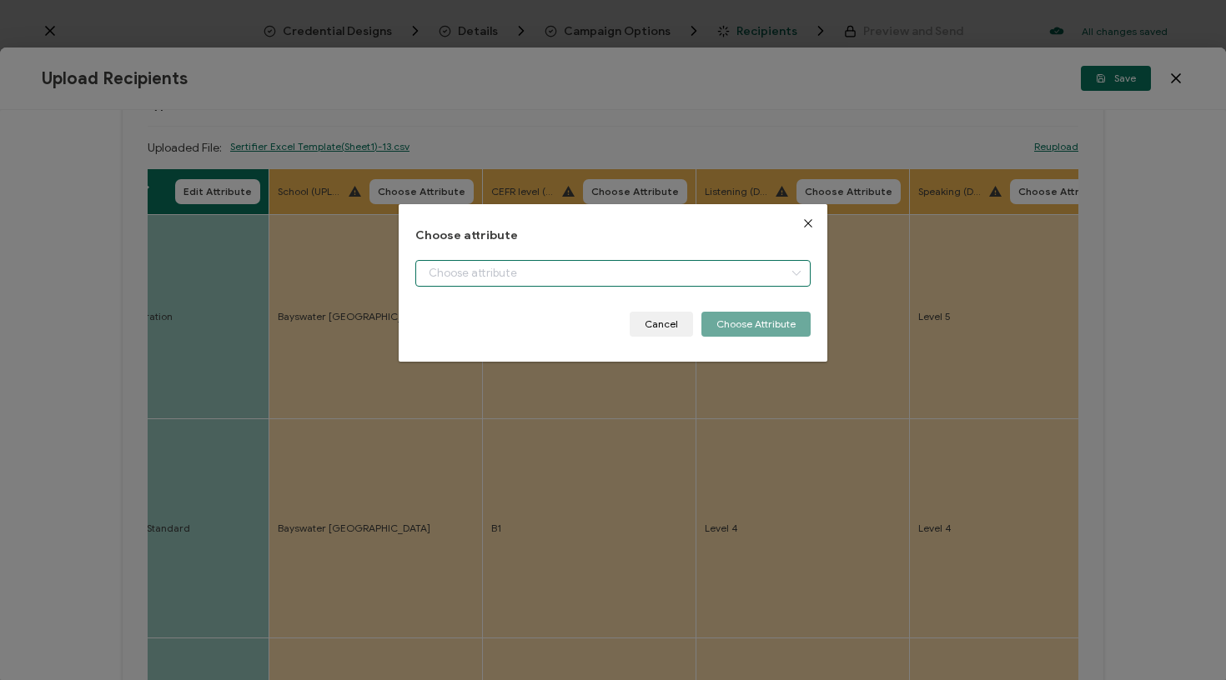
click at [466, 264] on input "dialog" at bounding box center [613, 273] width 396 height 27
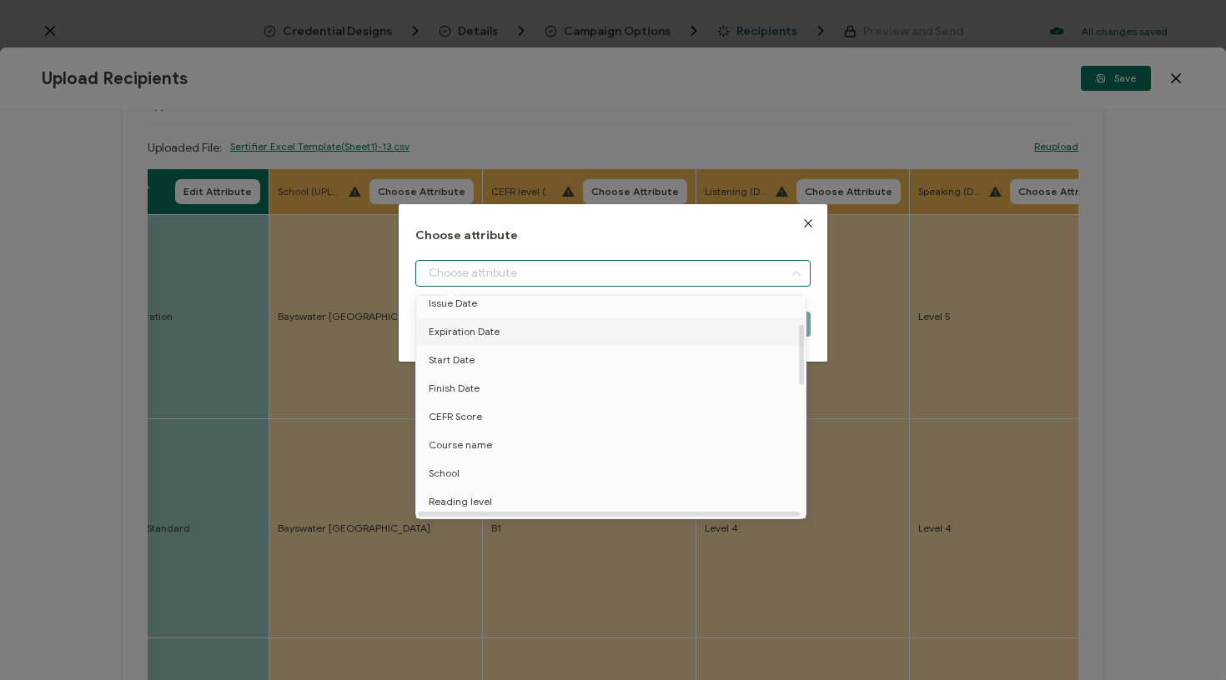
scroll to position [101, 0]
click at [478, 472] on li "School" at bounding box center [614, 469] width 404 height 28
type input "School"
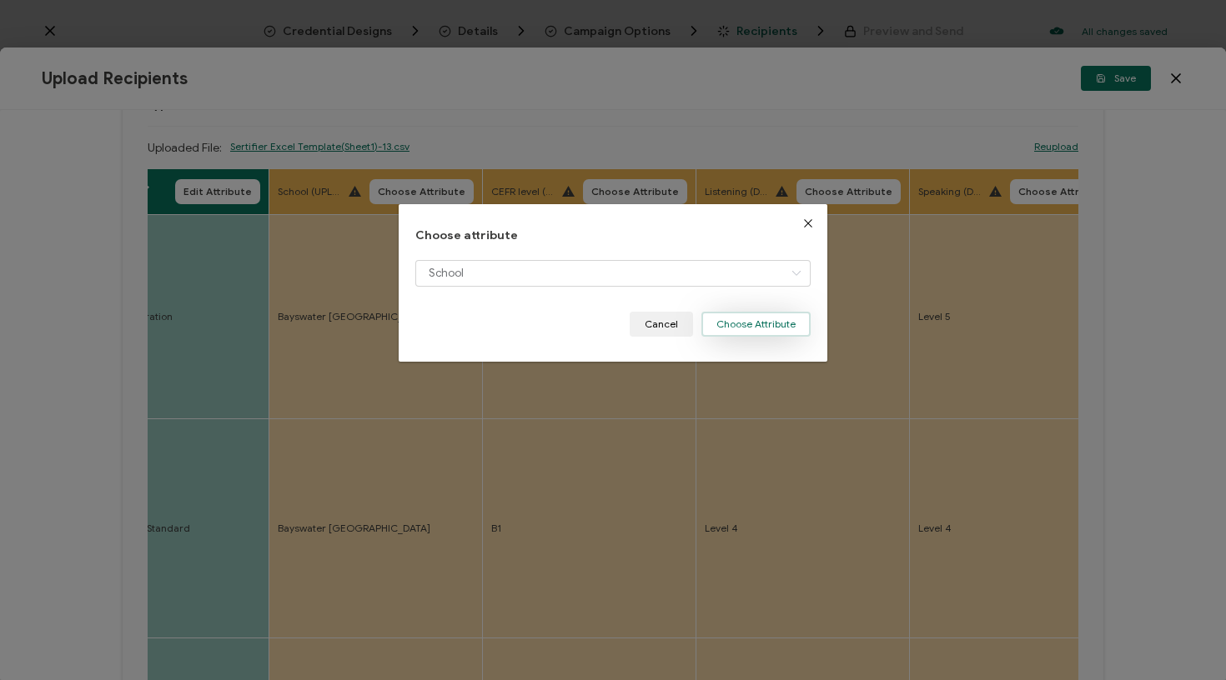
click at [752, 328] on button "Choose Attribute" at bounding box center [755, 324] width 109 height 25
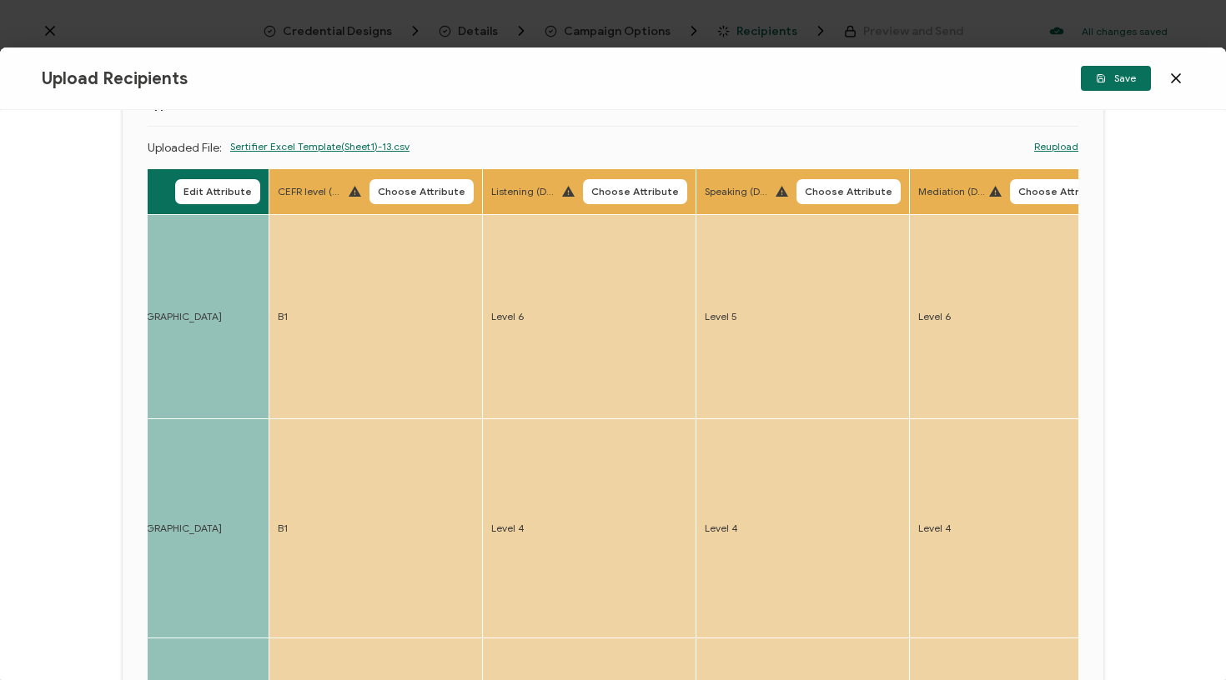
scroll to position [0, 1639]
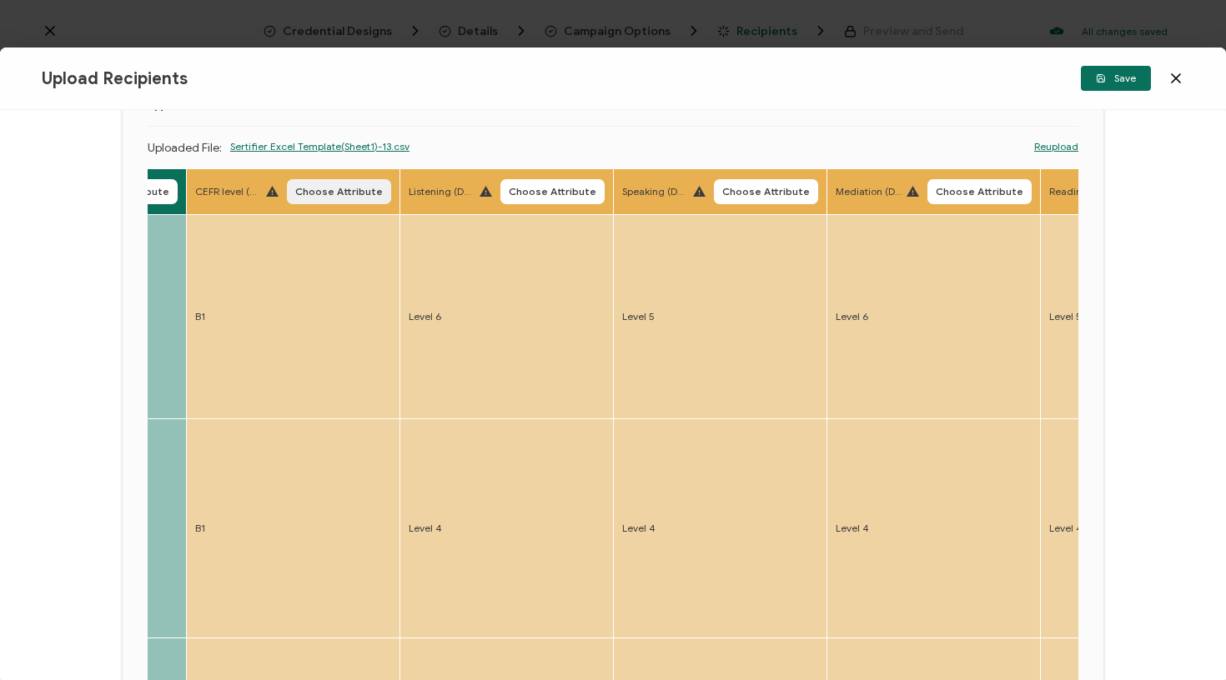
click at [349, 195] on span "Choose Attribute" at bounding box center [339, 192] width 88 height 10
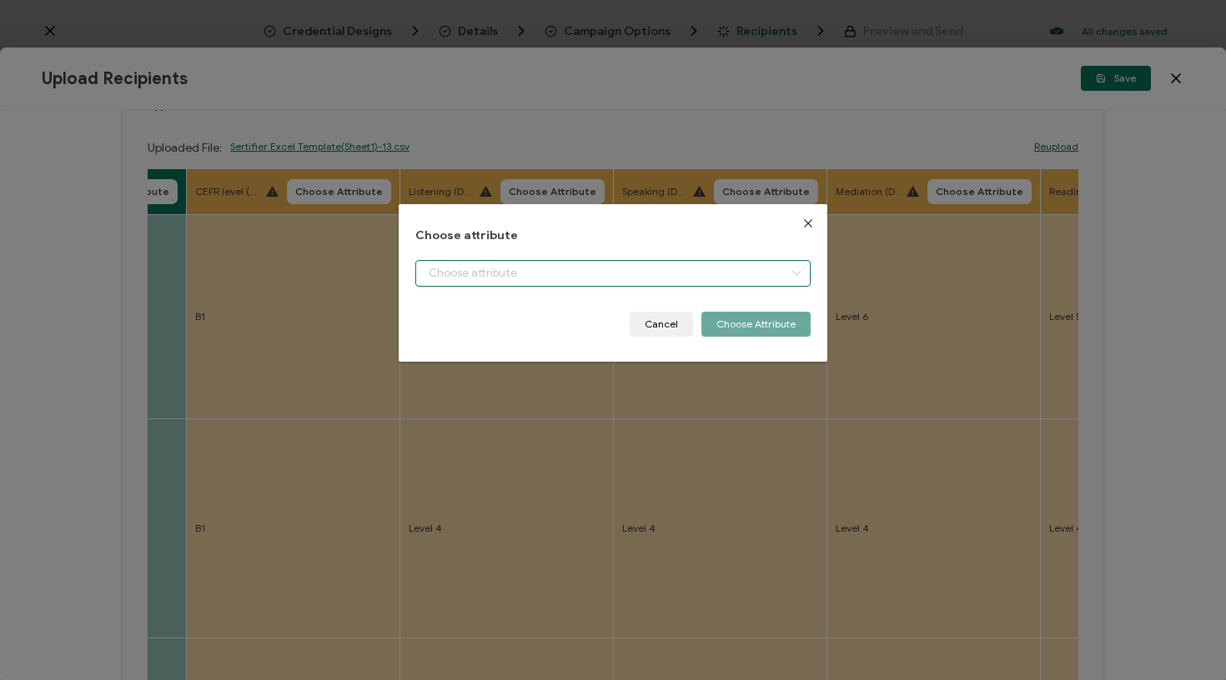
click at [463, 269] on input "dialog" at bounding box center [613, 273] width 396 height 27
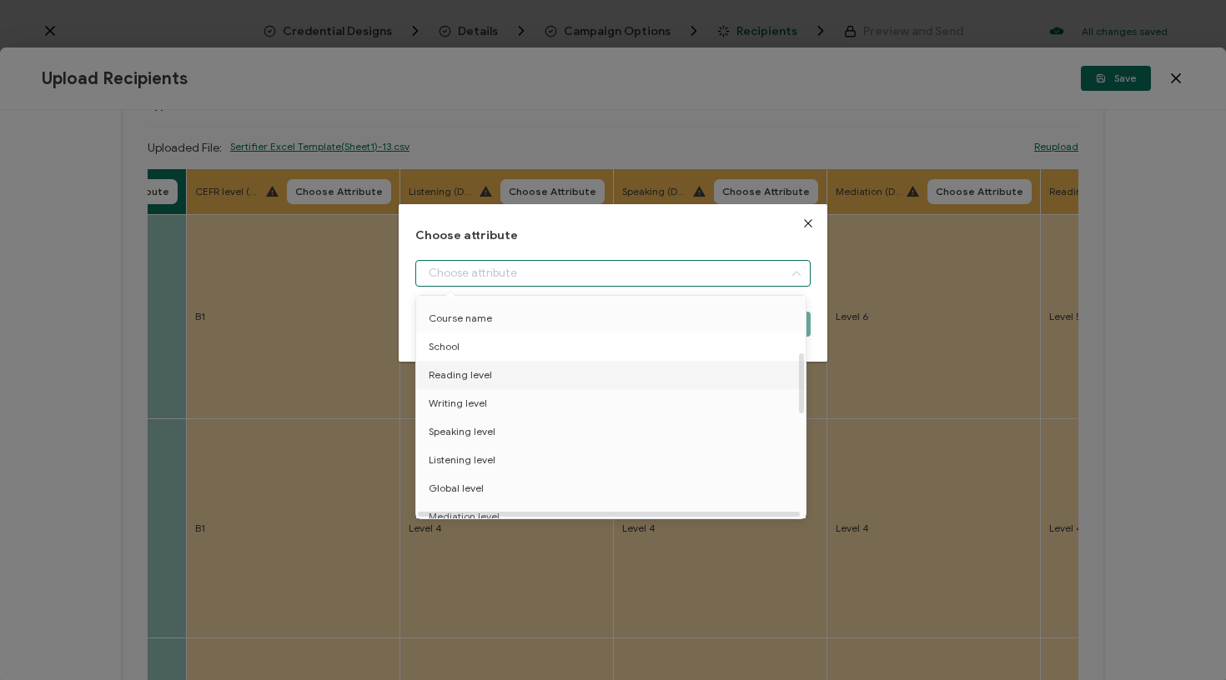
scroll to position [169, 0]
click at [493, 344] on li "CEFR Score" at bounding box center [614, 344] width 404 height 28
type input "CEFR Score"
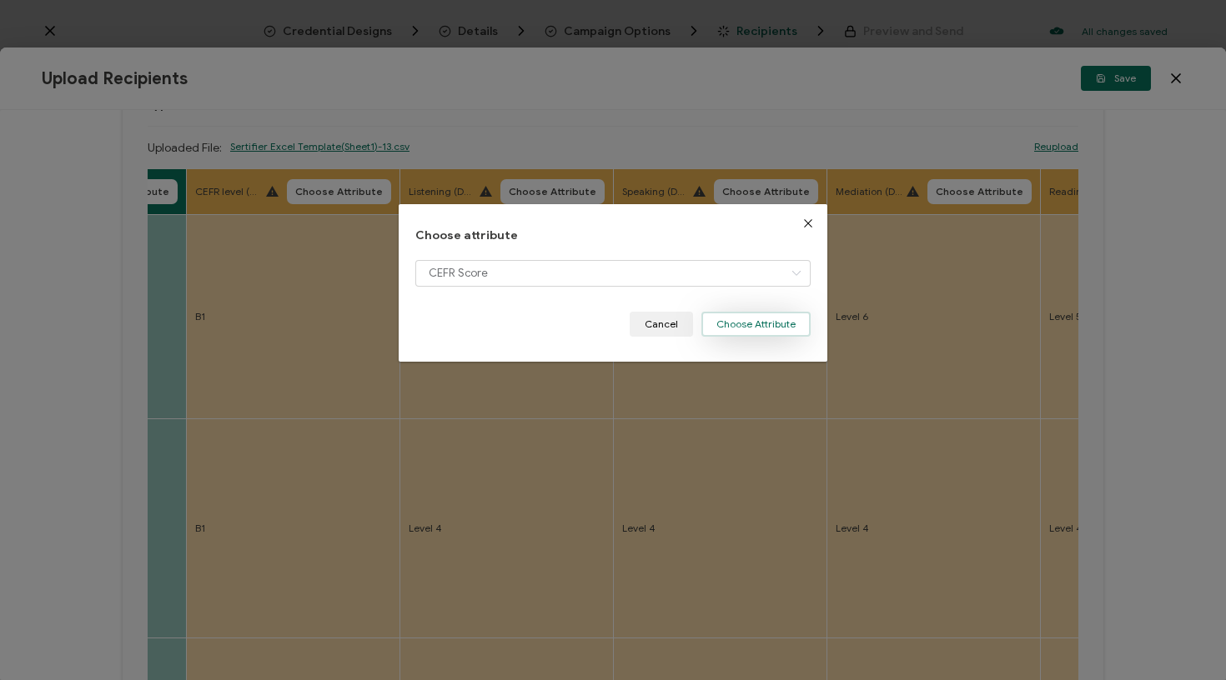
click at [765, 316] on button "Choose Attribute" at bounding box center [755, 324] width 109 height 25
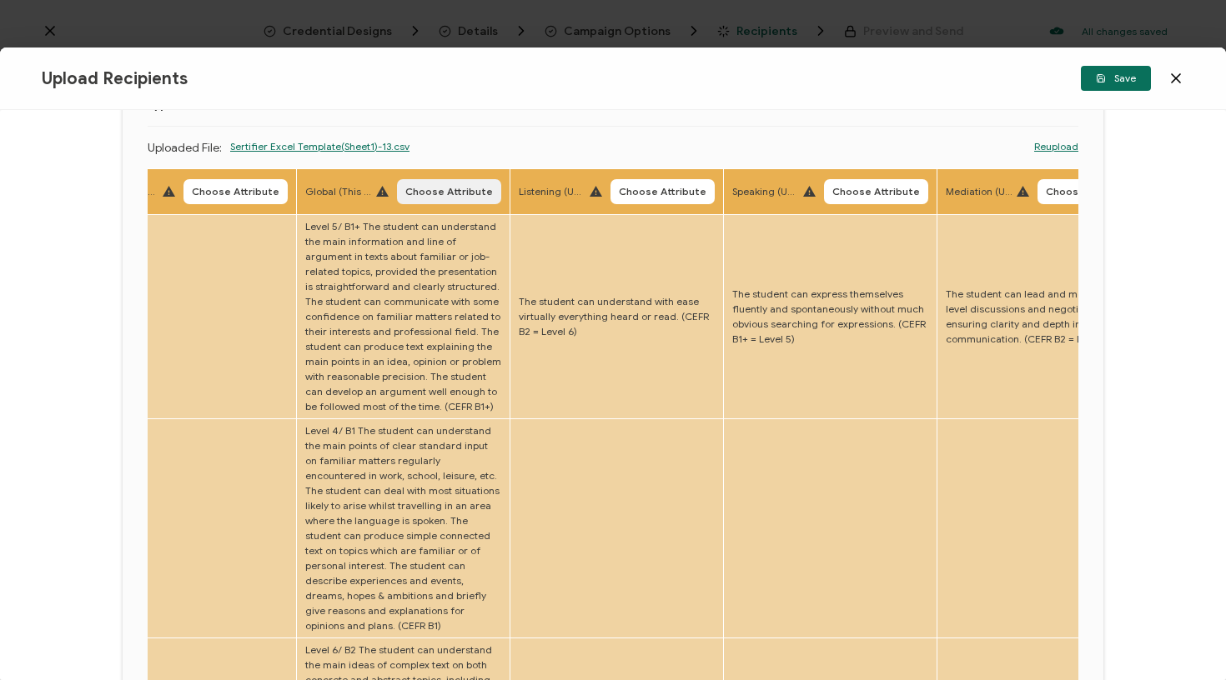
scroll to position [0, 3026]
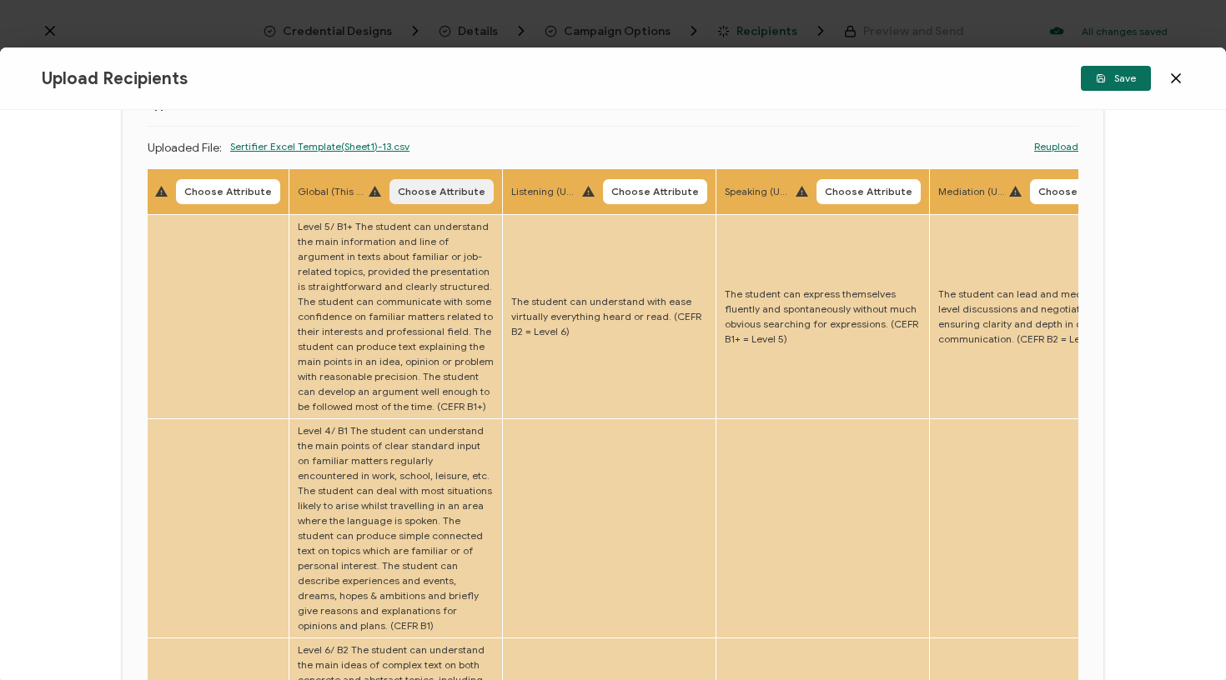
click at [414, 192] on span "Choose Attribute" at bounding box center [442, 192] width 88 height 10
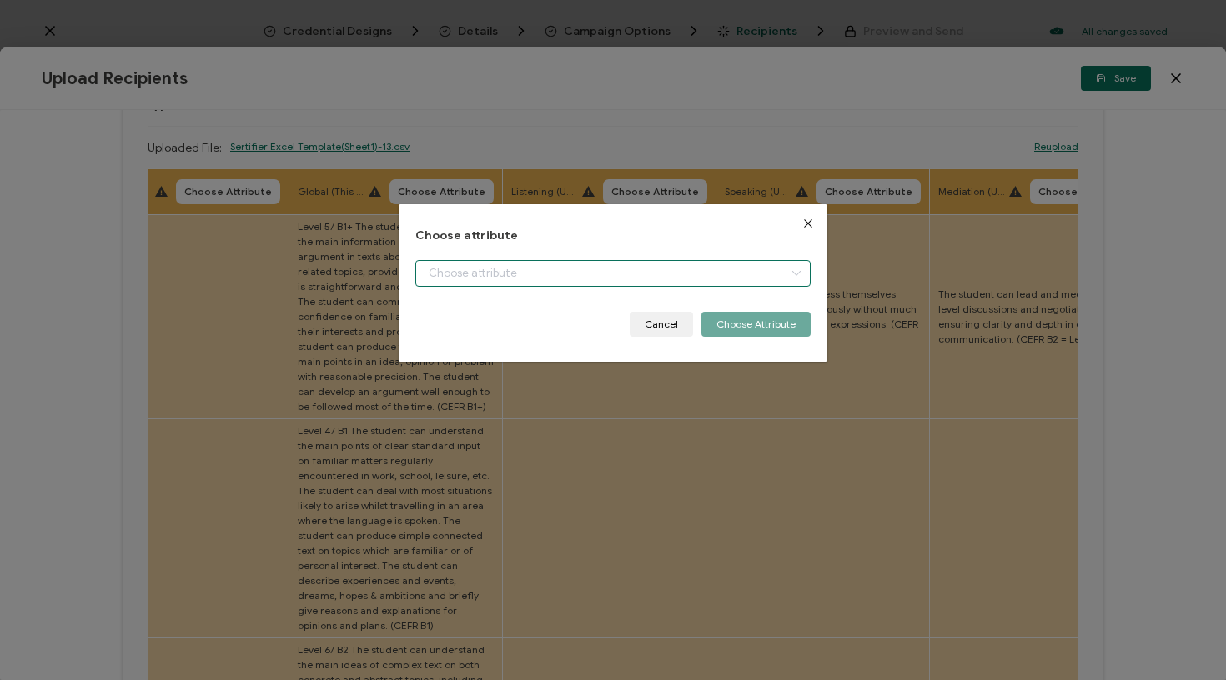
click at [455, 274] on input "dialog" at bounding box center [613, 273] width 396 height 27
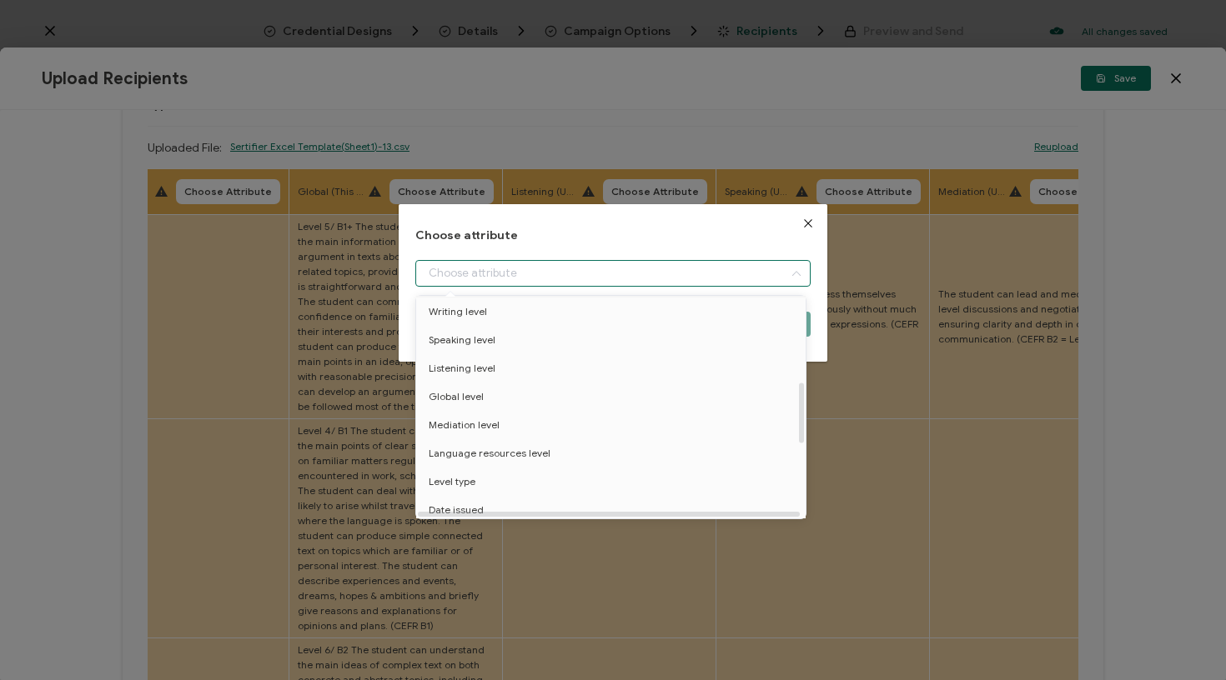
scroll to position [317, 0]
click at [499, 399] on li "Global level" at bounding box center [614, 395] width 404 height 28
type input "Global level"
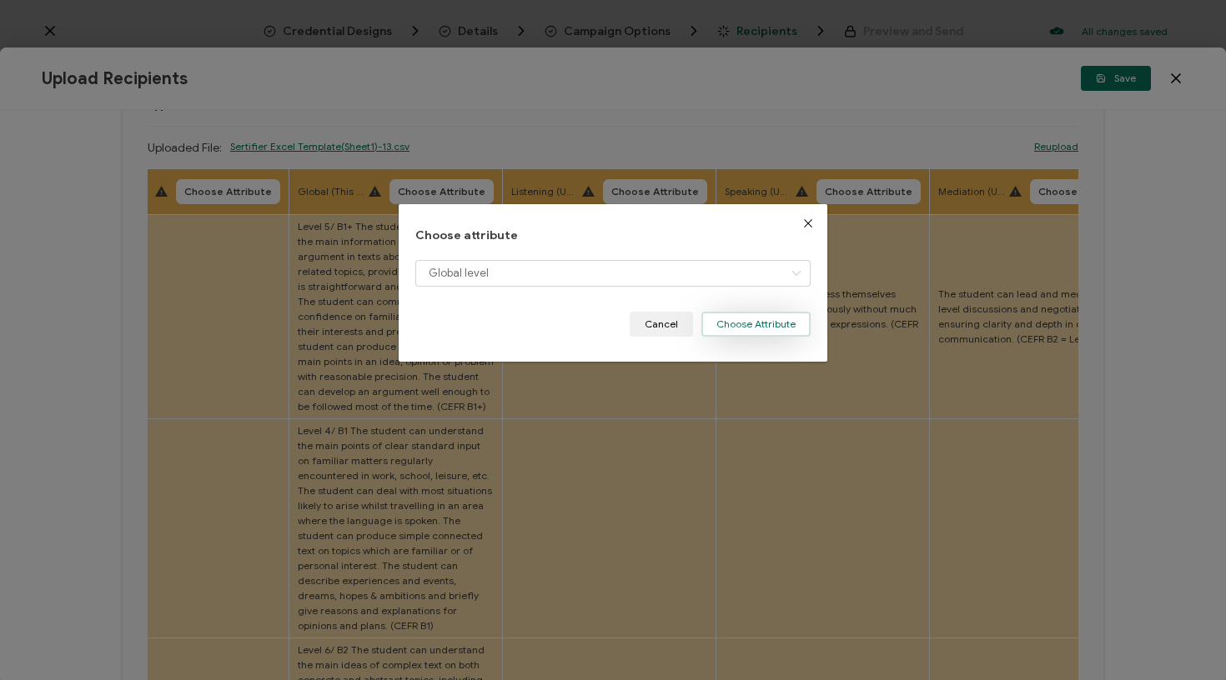
click at [761, 317] on button "Choose Attribute" at bounding box center [755, 324] width 109 height 25
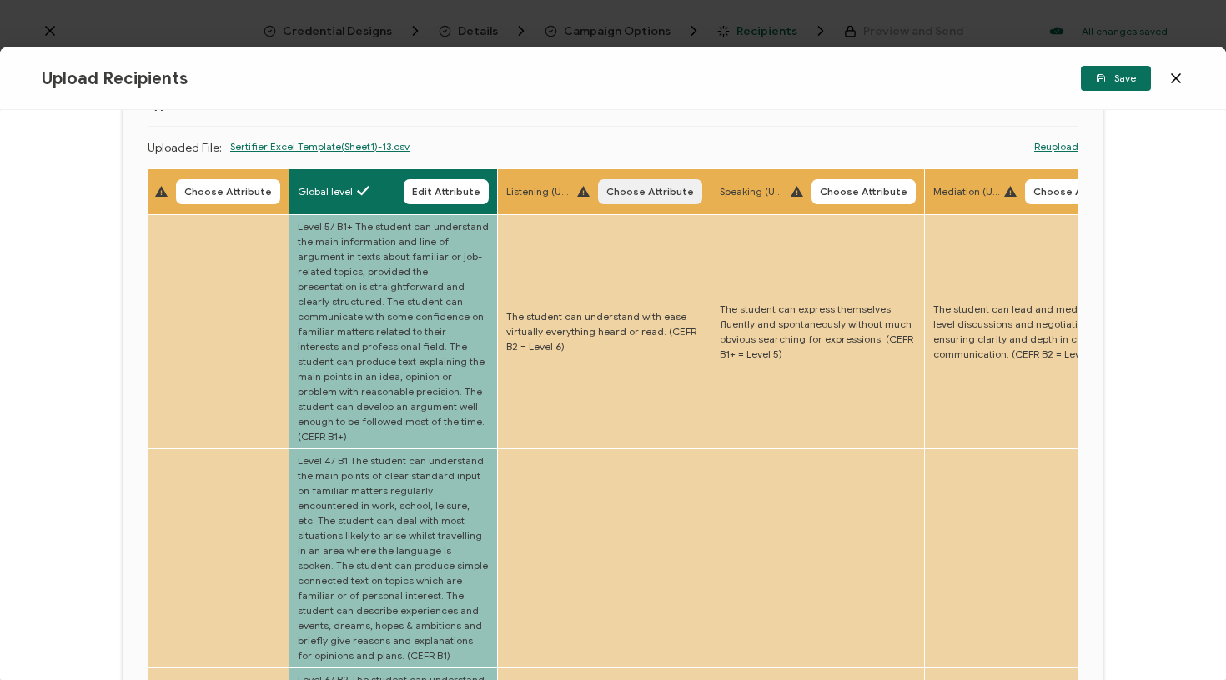
click at [612, 182] on button "Choose Attribute" at bounding box center [650, 191] width 104 height 25
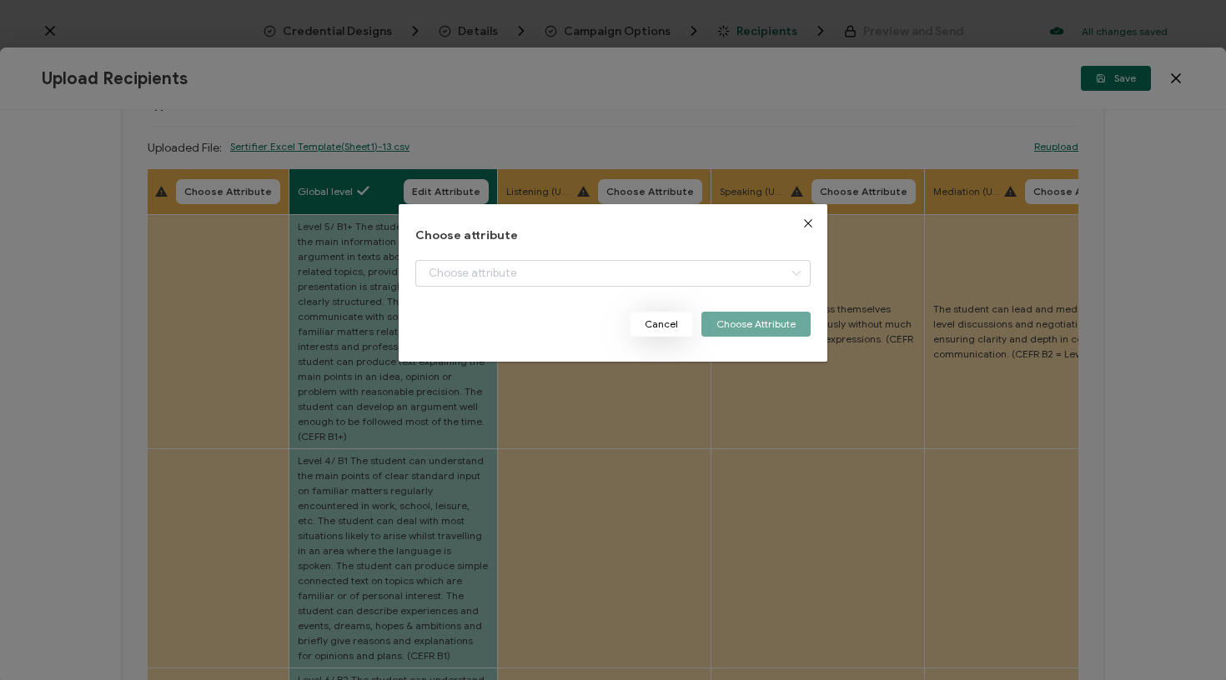
click at [657, 332] on button "Cancel" at bounding box center [661, 324] width 63 height 25
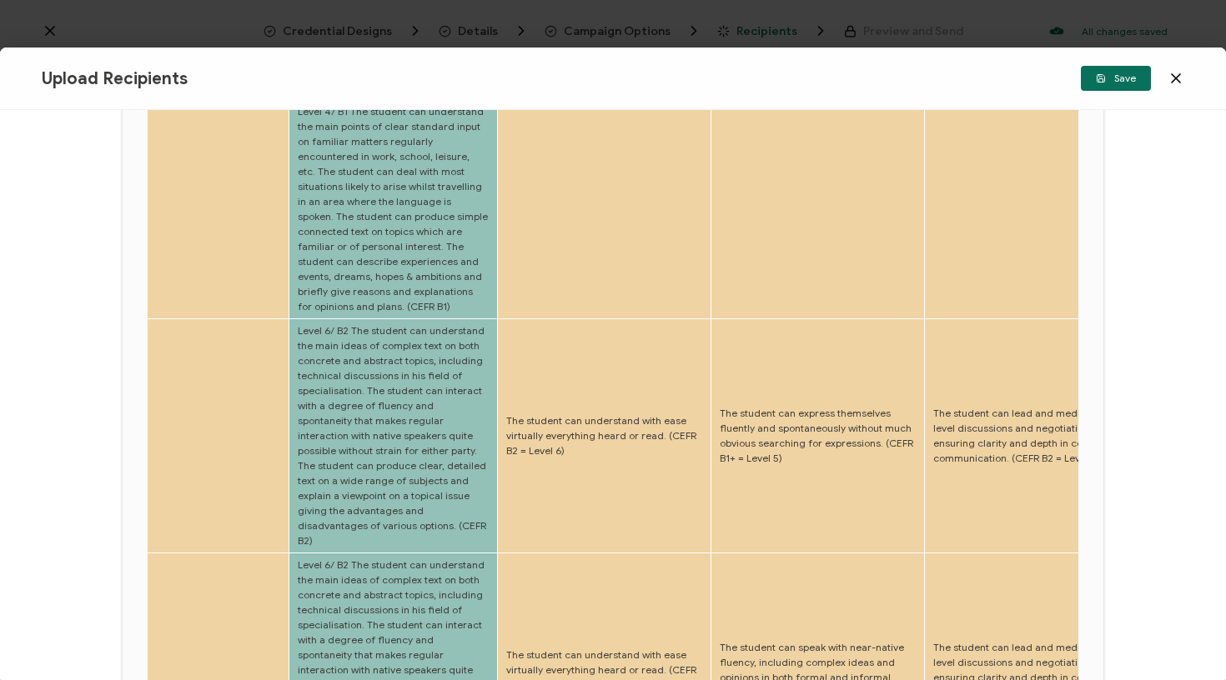
scroll to position [409, 0]
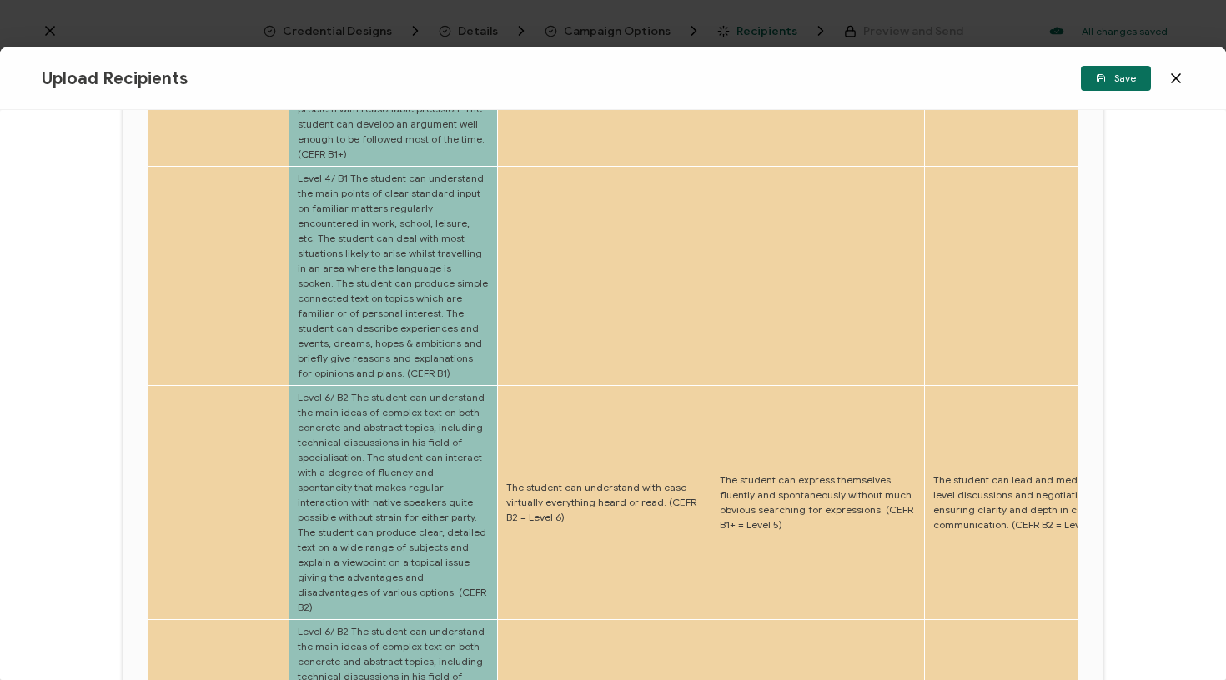
click at [498, 218] on td at bounding box center [604, 276] width 213 height 219
click at [700, 3] on div "Upload Recipients Save Upload Recipients Please upload a file containing recipi…" at bounding box center [613, 340] width 1226 height 680
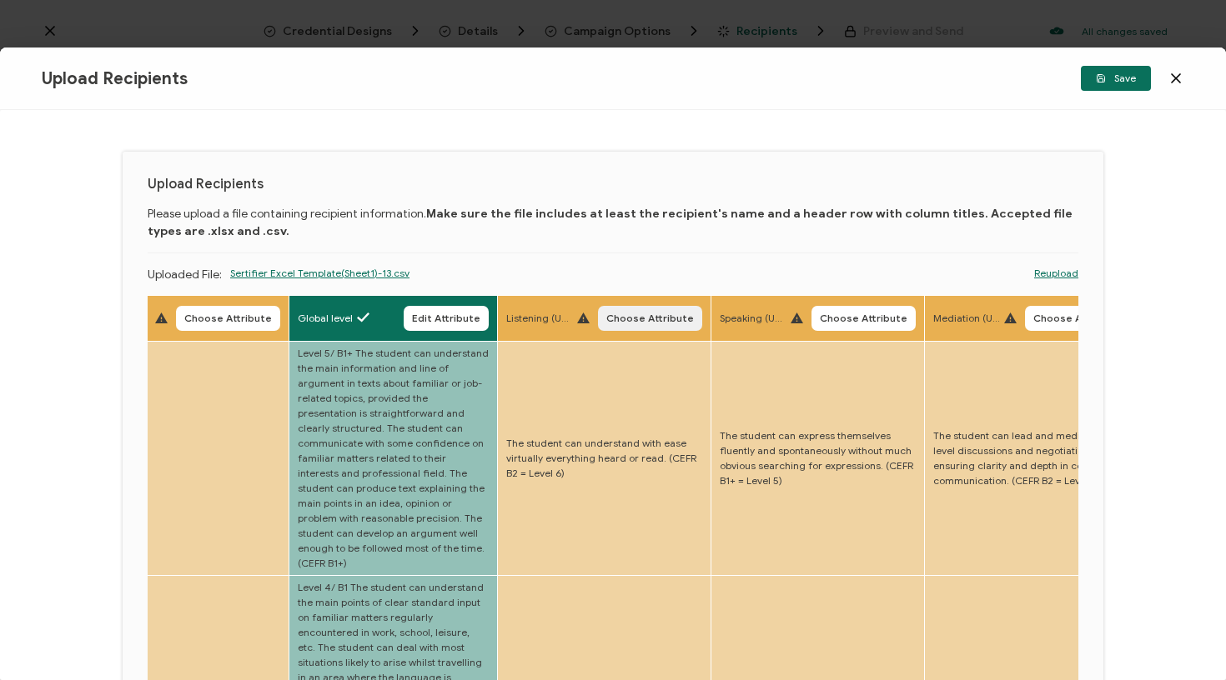
scroll to position [0, 0]
click at [612, 319] on span "Choose Attribute" at bounding box center [650, 319] width 88 height 10
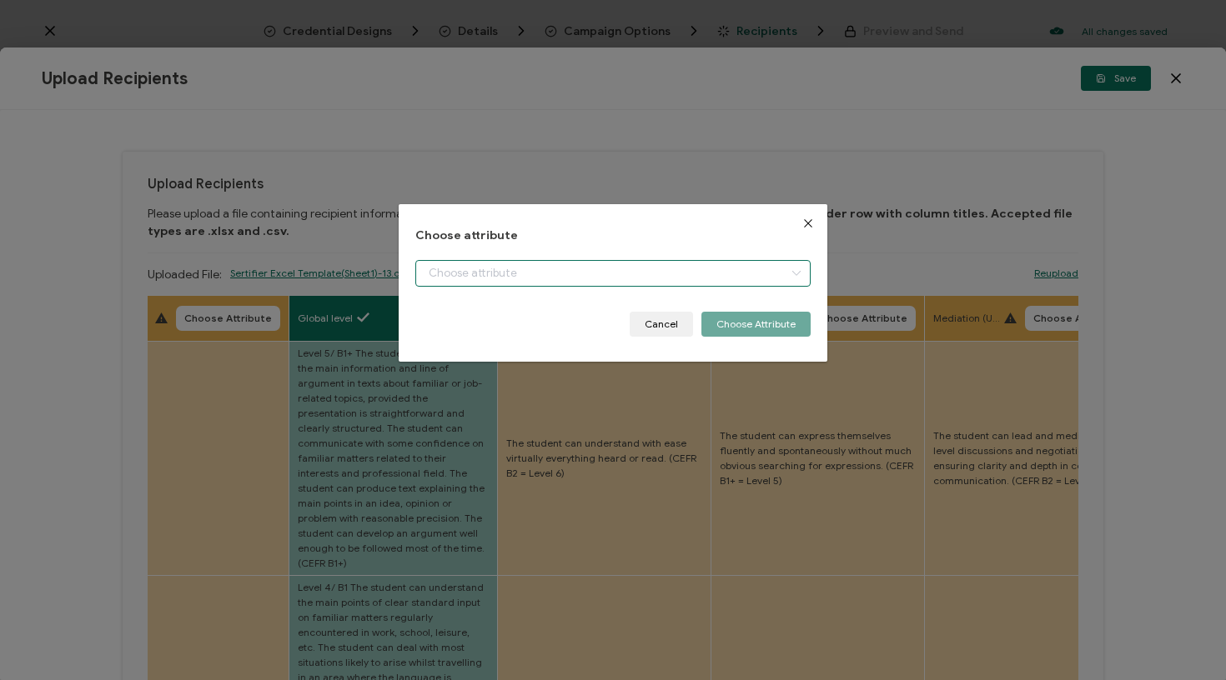
click at [578, 284] on input "dialog" at bounding box center [613, 273] width 396 height 27
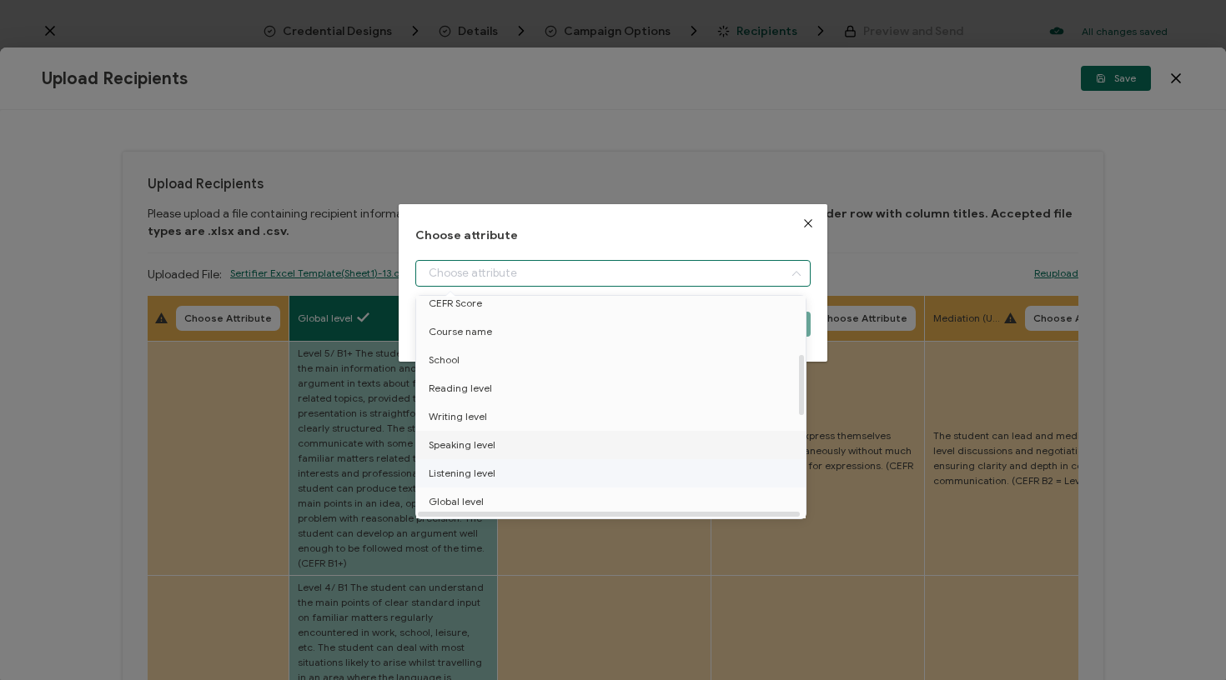
scroll to position [211, 0]
click at [480, 474] on span "Listening level" at bounding box center [462, 473] width 67 height 28
type input "Listening level"
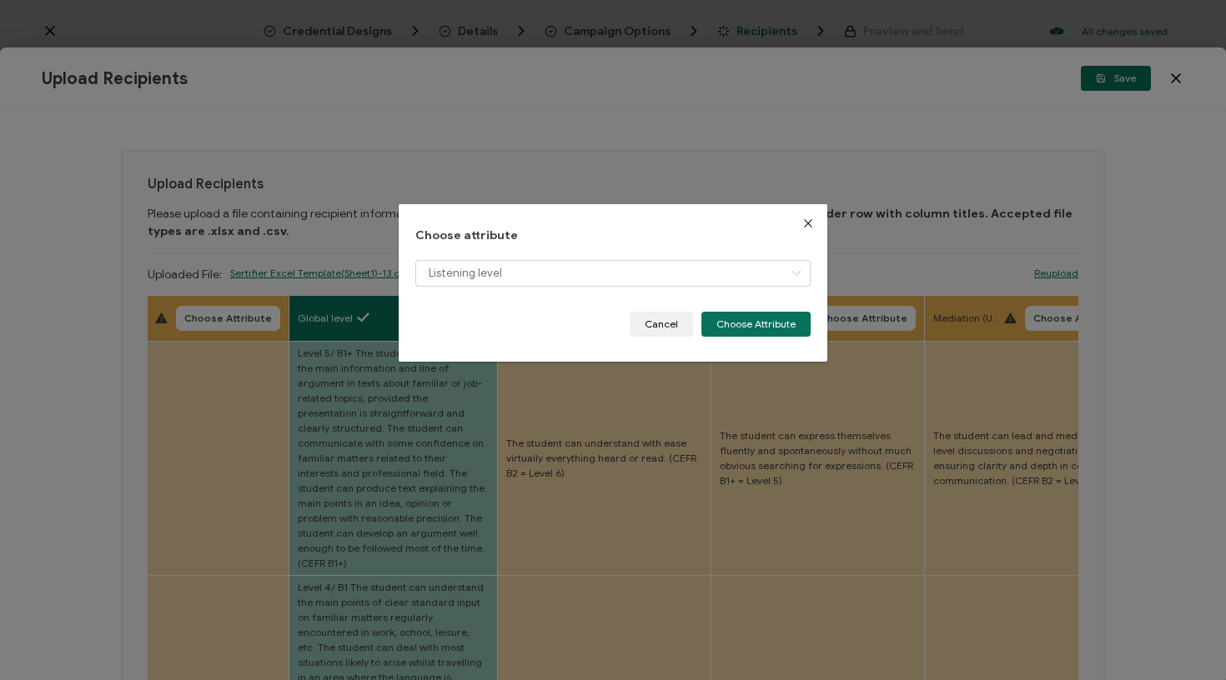
click at [725, 304] on div "Listening level" at bounding box center [613, 286] width 396 height 52
click at [731, 315] on button "Choose Attribute" at bounding box center [755, 324] width 109 height 25
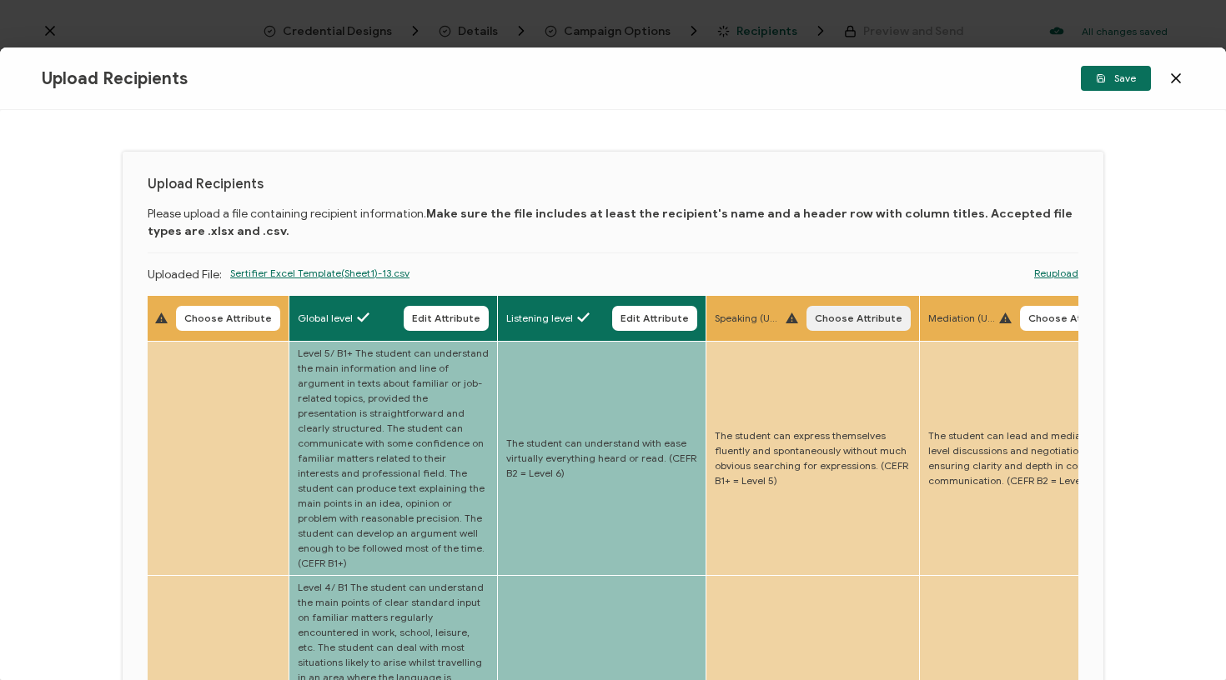
click at [831, 314] on span "Choose Attribute" at bounding box center [859, 319] width 88 height 10
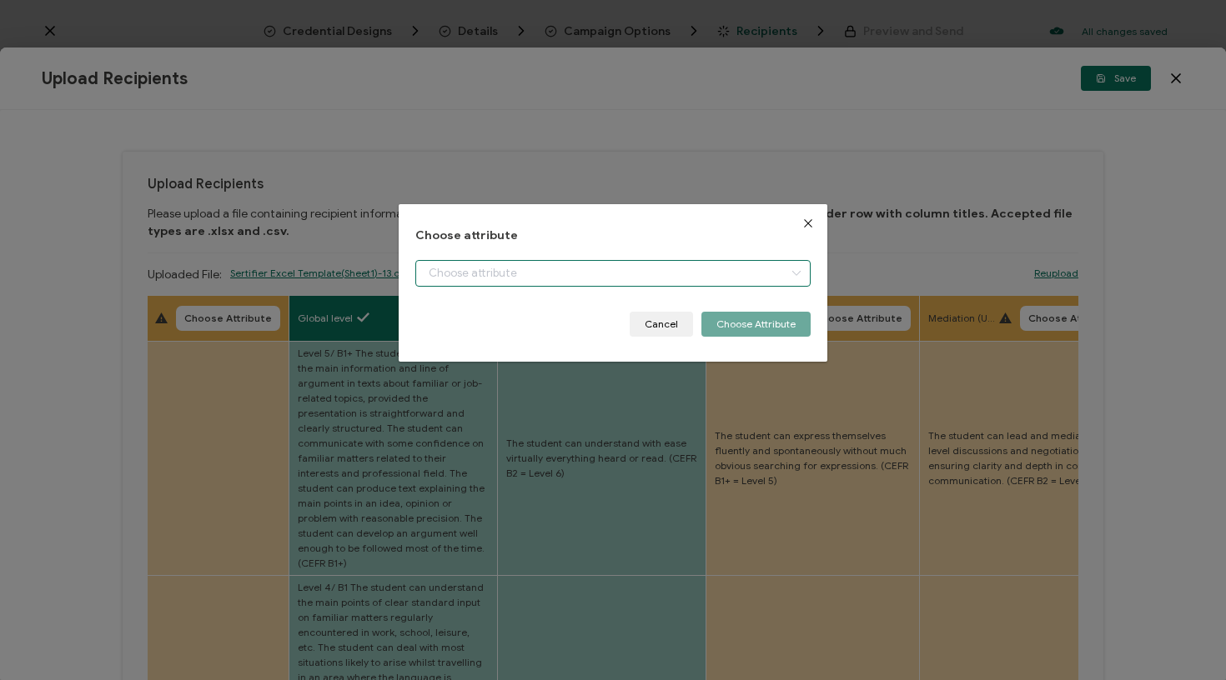
click at [752, 280] on input "dialog" at bounding box center [613, 273] width 396 height 27
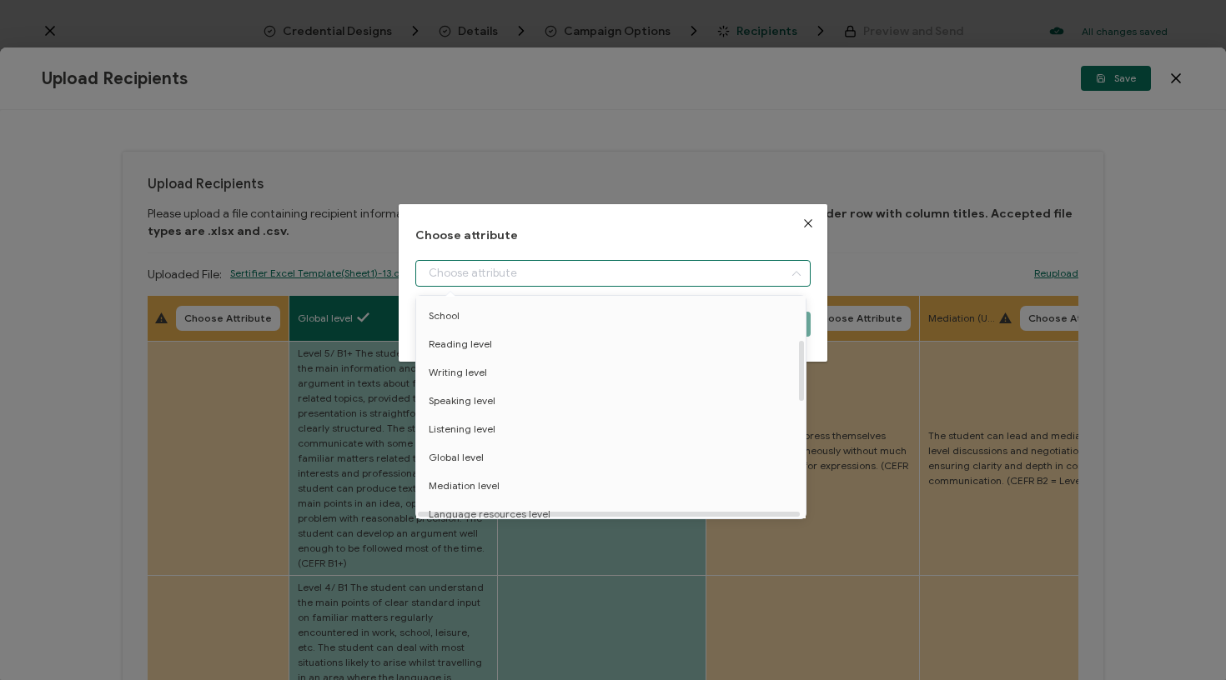
scroll to position [269, 0]
click at [489, 386] on span "Speaking level" at bounding box center [462, 387] width 67 height 28
type input "Speaking level"
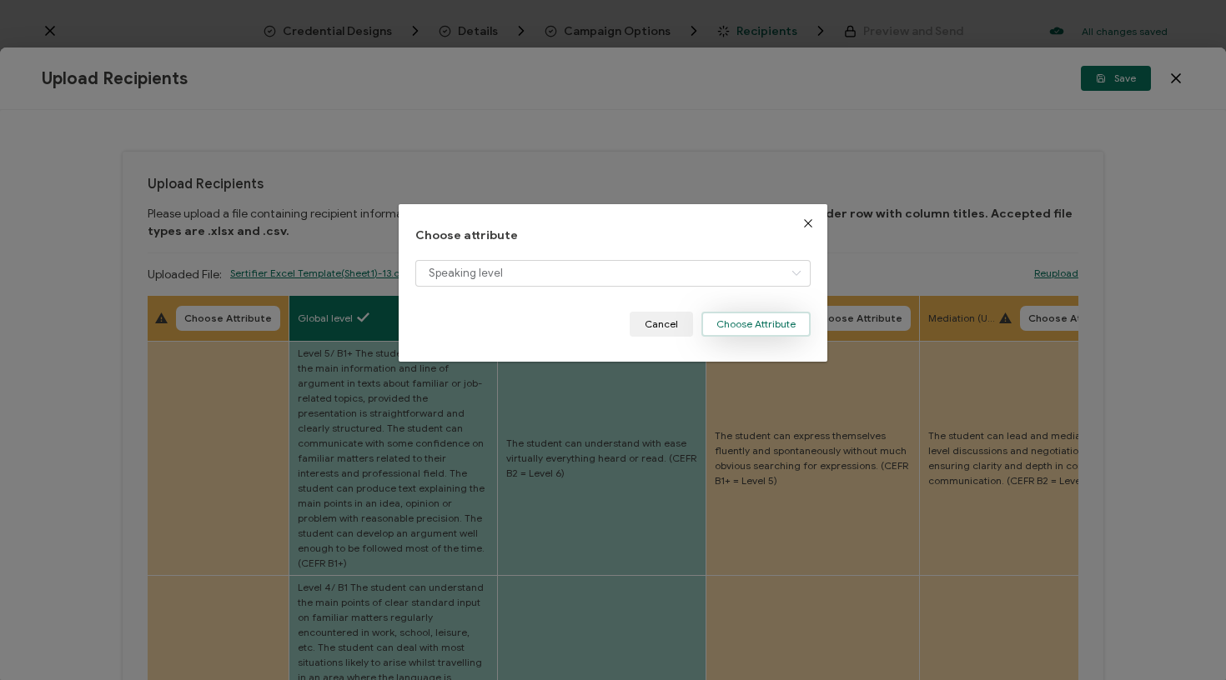
click at [746, 328] on button "Choose Attribute" at bounding box center [755, 324] width 109 height 25
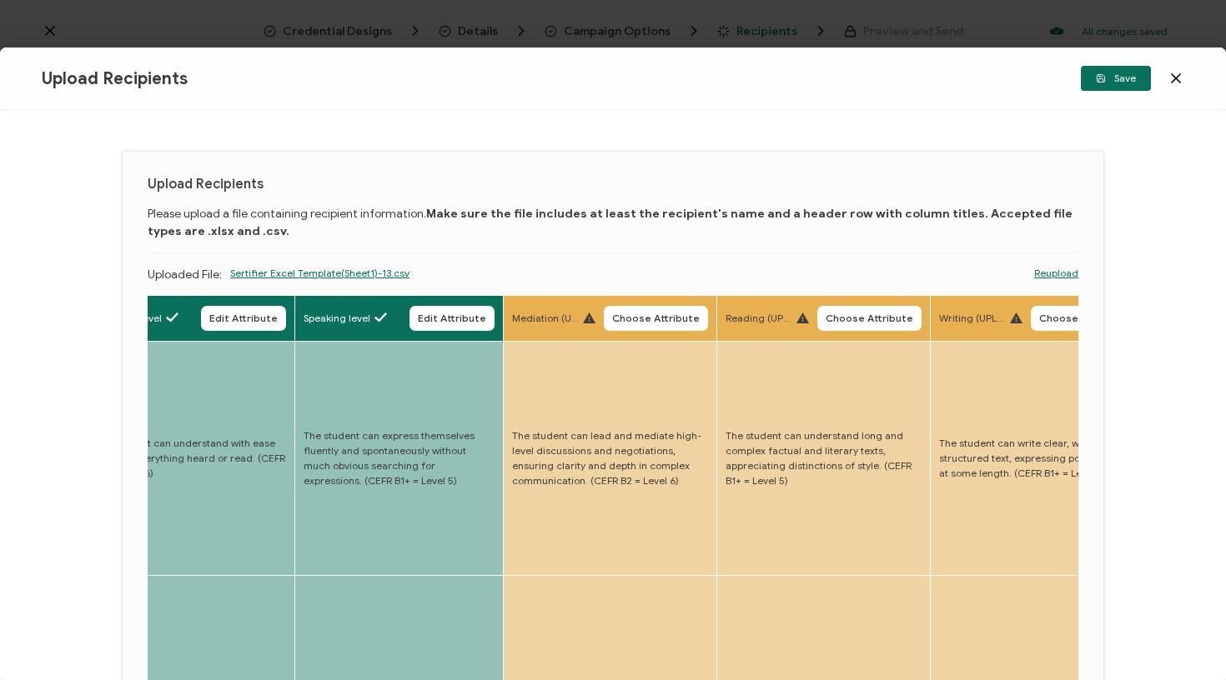
scroll to position [0, 3446]
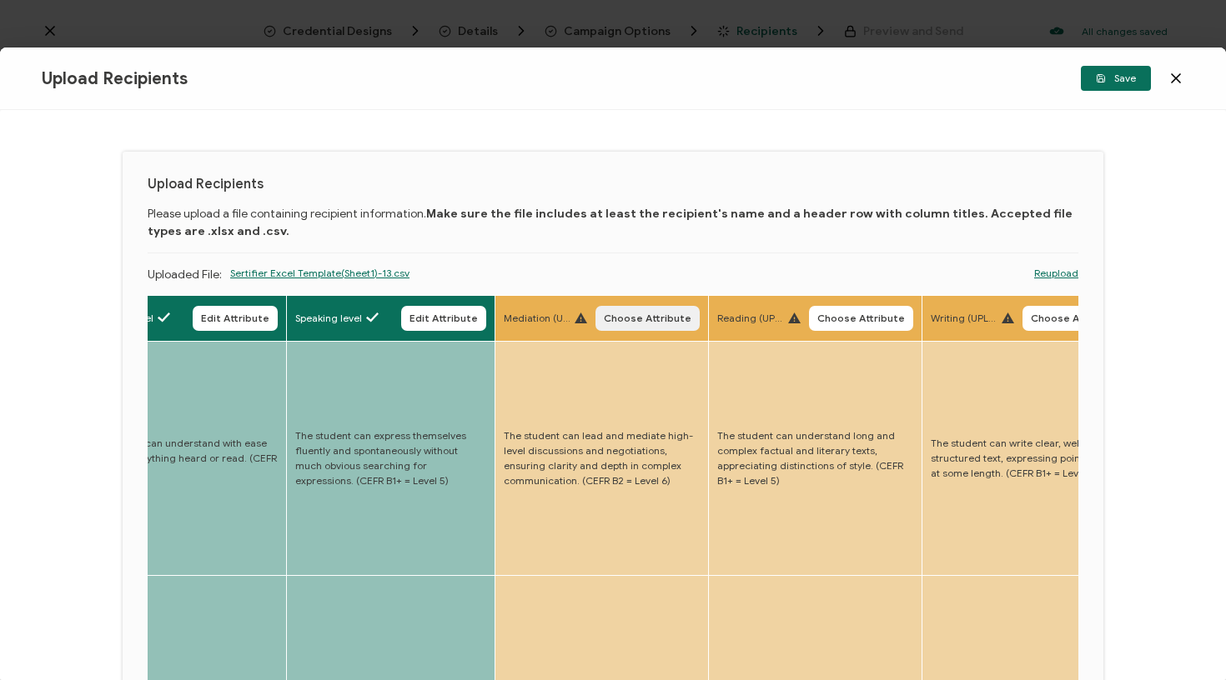
click at [630, 327] on button "Choose Attribute" at bounding box center [647, 318] width 104 height 25
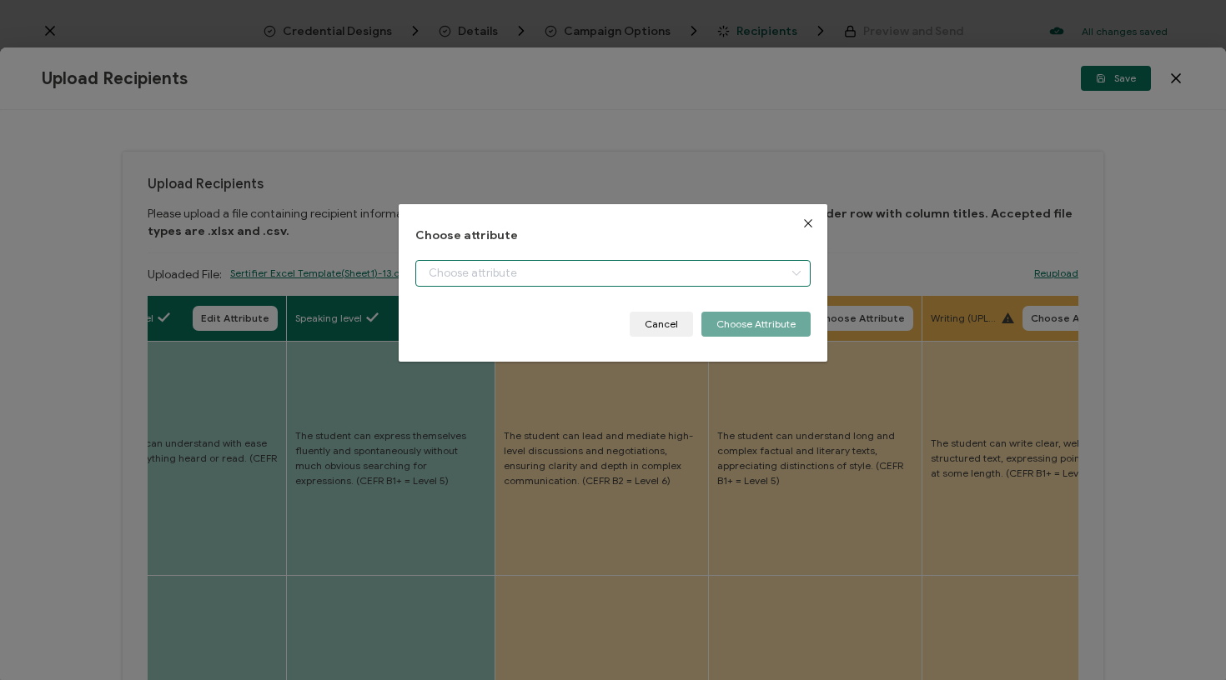
click at [629, 275] on input "dialog" at bounding box center [613, 273] width 396 height 27
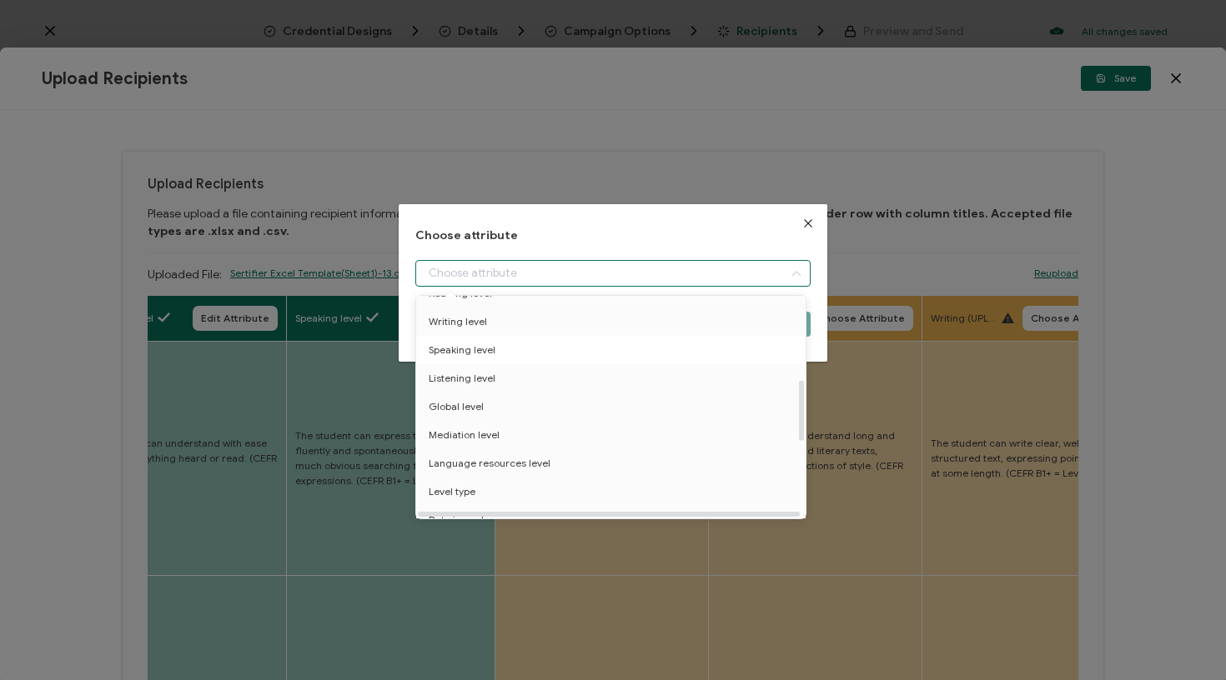
scroll to position [309, 0]
click at [476, 436] on span "Mediation level" at bounding box center [464, 432] width 71 height 28
type input "Mediation level"
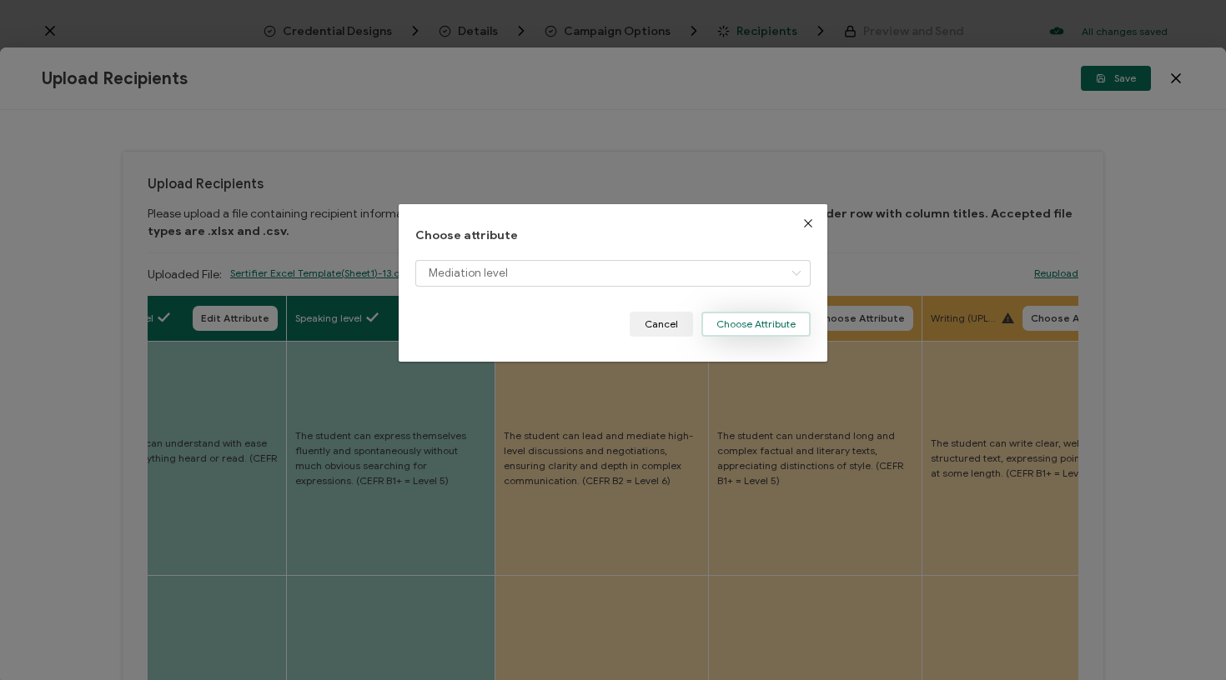
click at [765, 333] on button "Choose Attribute" at bounding box center [755, 324] width 109 height 25
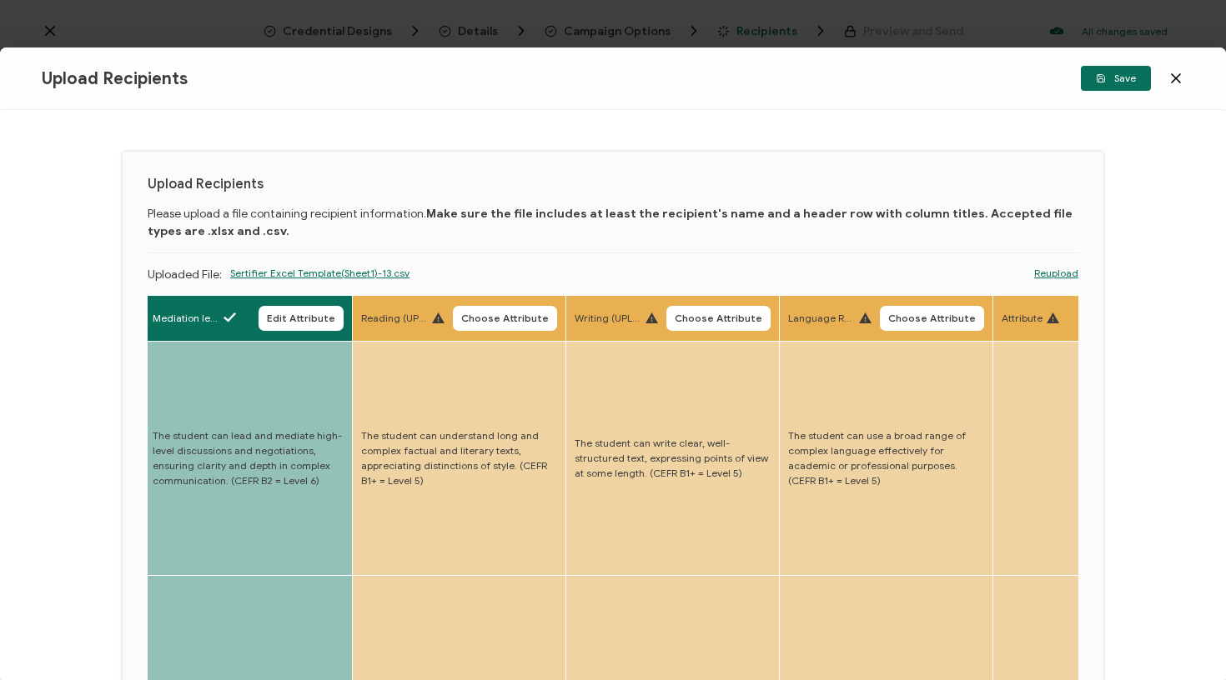
scroll to position [0, 3852]
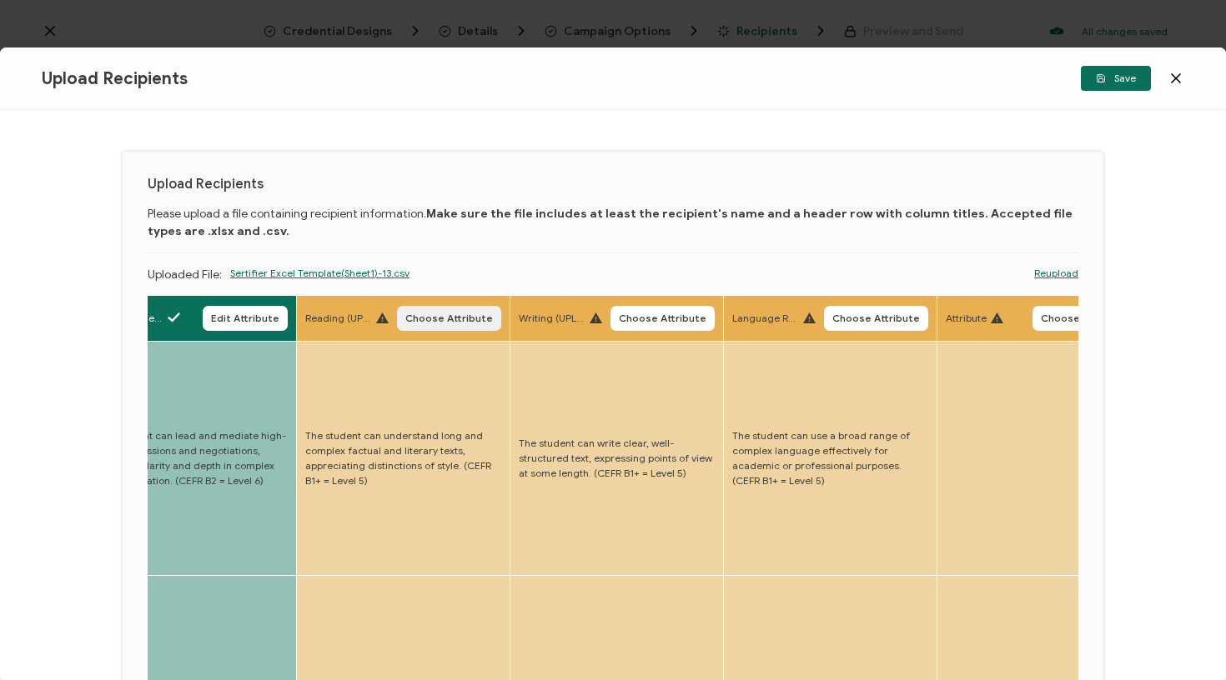
click at [424, 326] on button "Choose Attribute" at bounding box center [449, 318] width 104 height 25
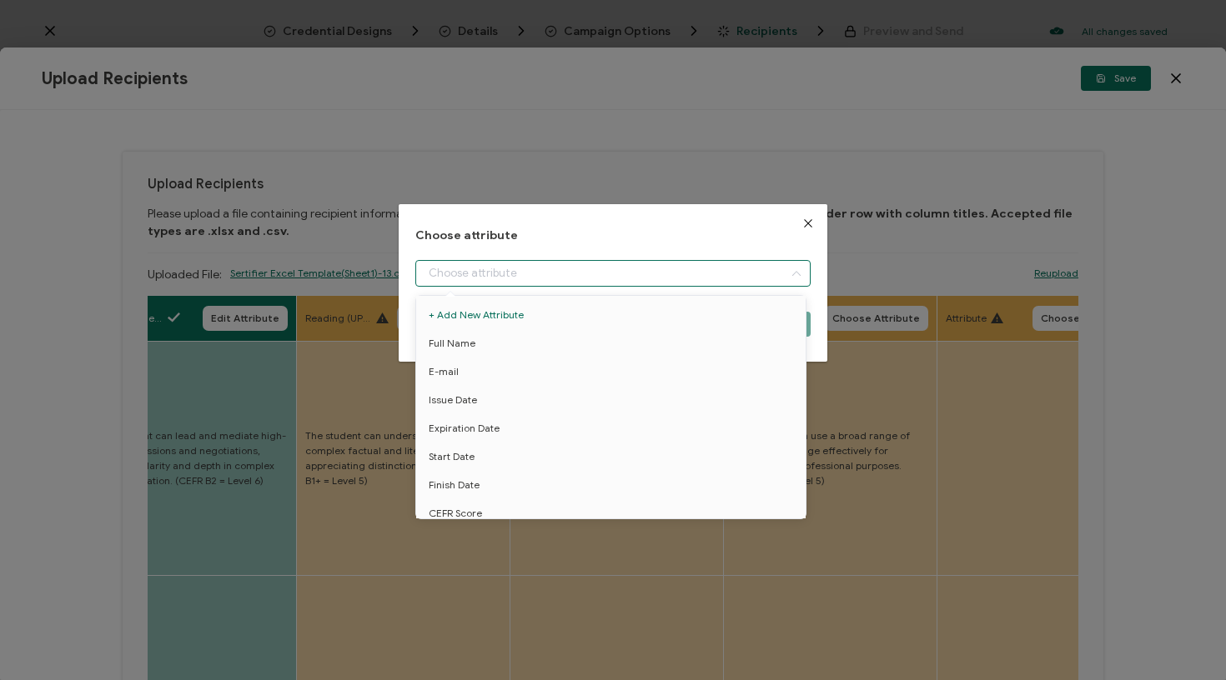
click at [500, 273] on input "dialog" at bounding box center [613, 273] width 396 height 27
click at [511, 355] on li "Reading level" at bounding box center [614, 354] width 404 height 28
type input "Reading level"
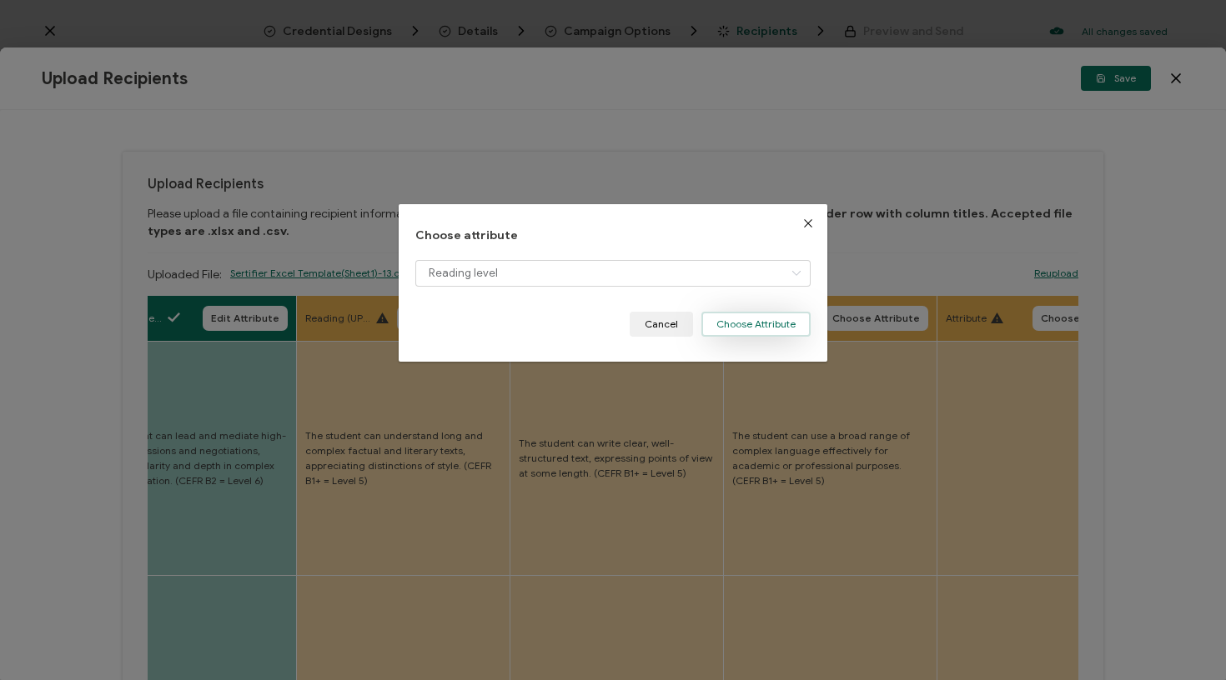
click at [776, 318] on button "Choose Attribute" at bounding box center [755, 324] width 109 height 25
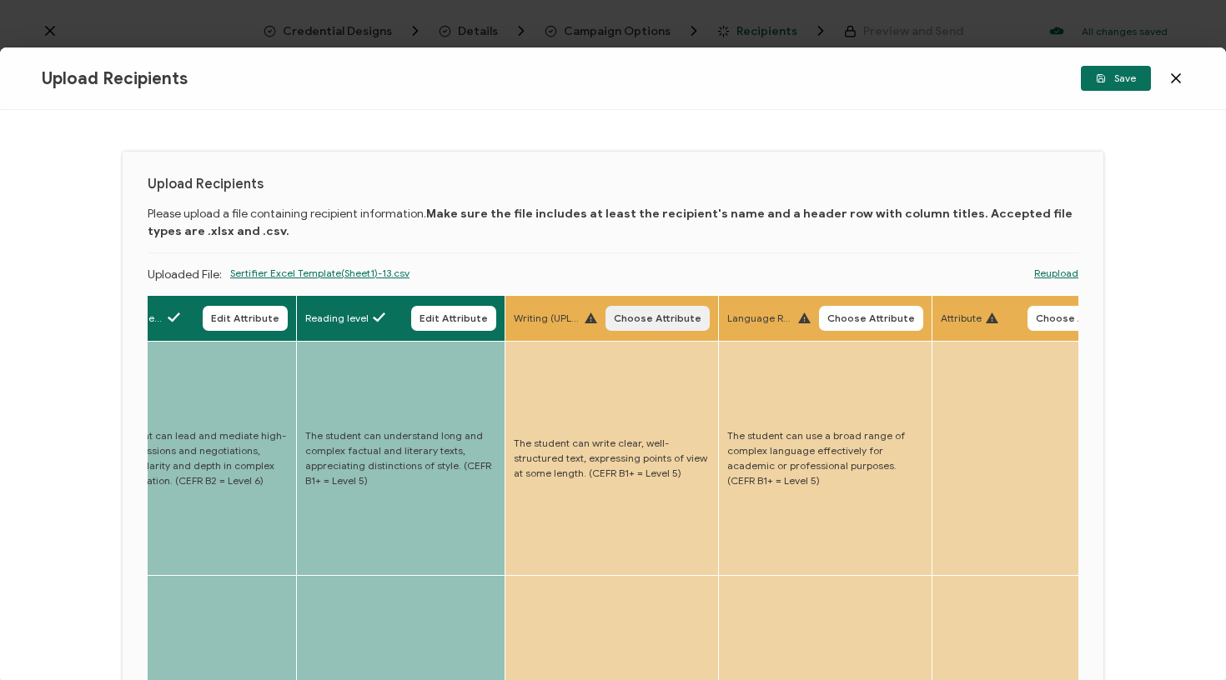
click at [635, 322] on span "Choose Attribute" at bounding box center [658, 319] width 88 height 10
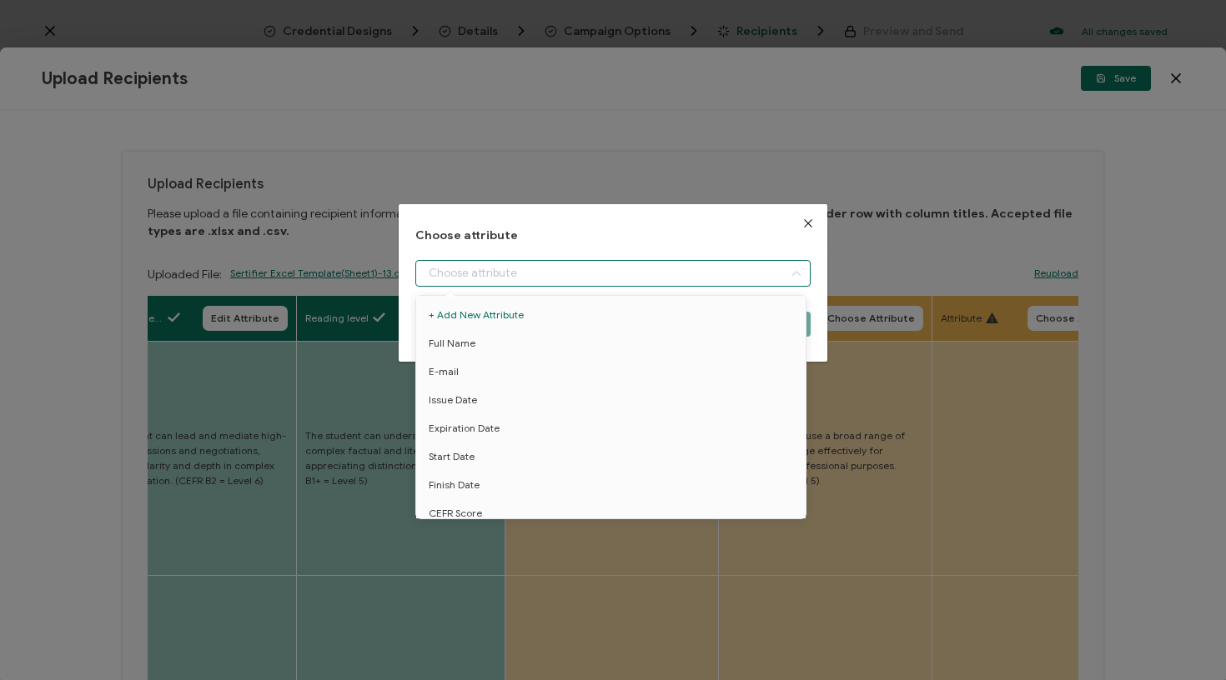
click at [633, 268] on input "dialog" at bounding box center [613, 273] width 396 height 27
click at [492, 439] on li "Writing level" at bounding box center [614, 451] width 404 height 28
type input "Writing level"
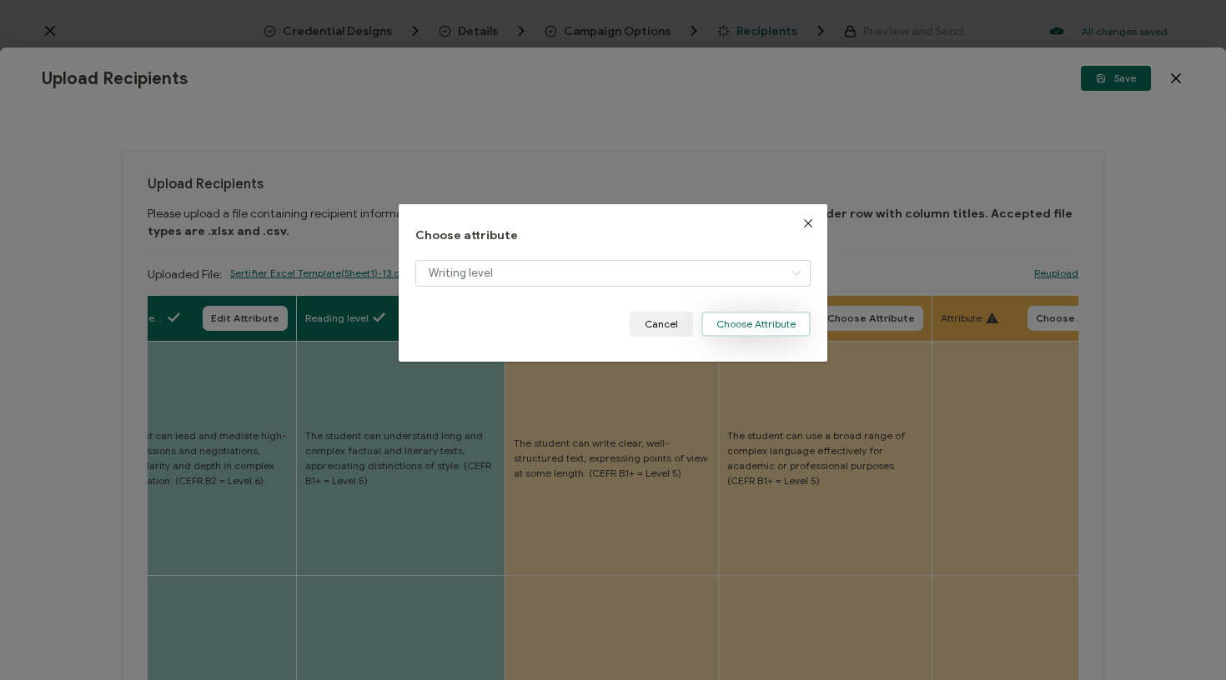
click at [776, 325] on button "Choose Attribute" at bounding box center [755, 324] width 109 height 25
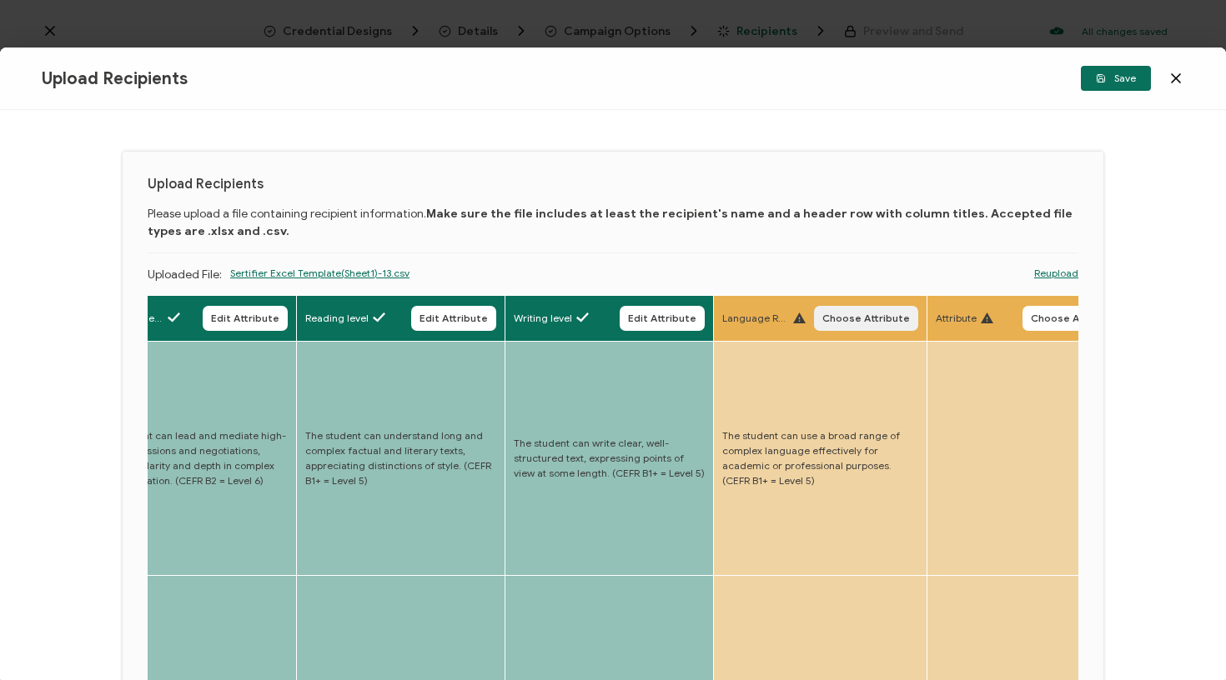
click at [844, 306] on button "Choose Attribute" at bounding box center [866, 318] width 104 height 25
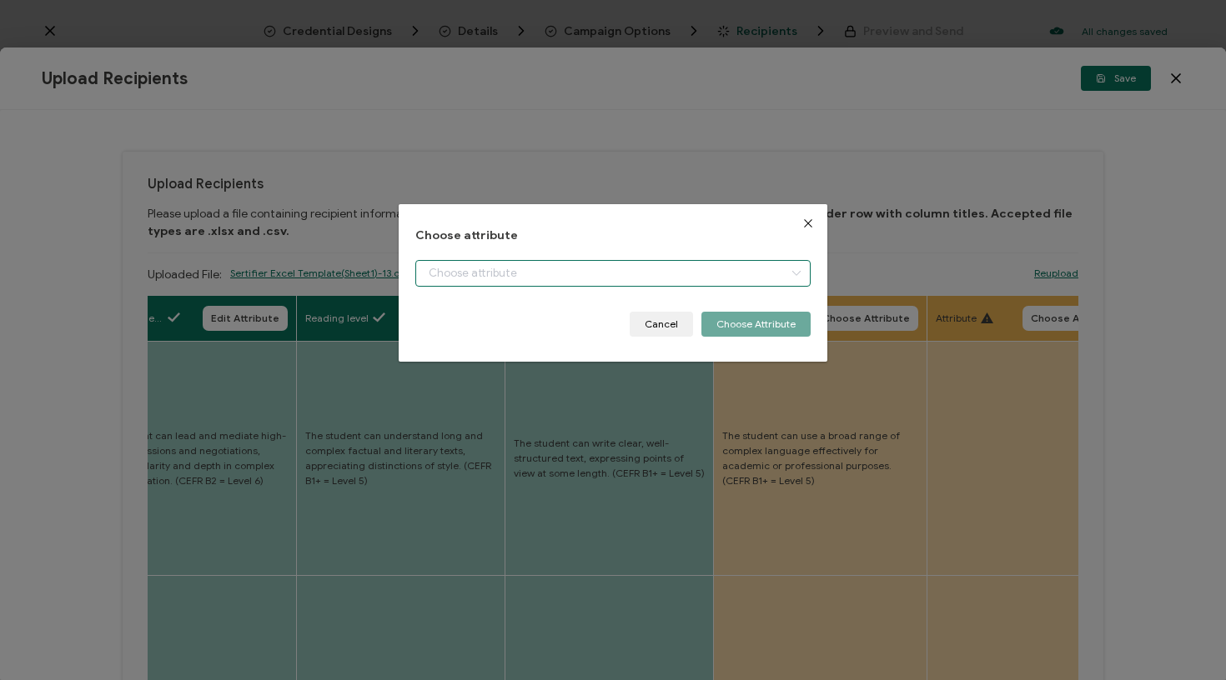
click at [765, 274] on input "dialog" at bounding box center [613, 273] width 396 height 27
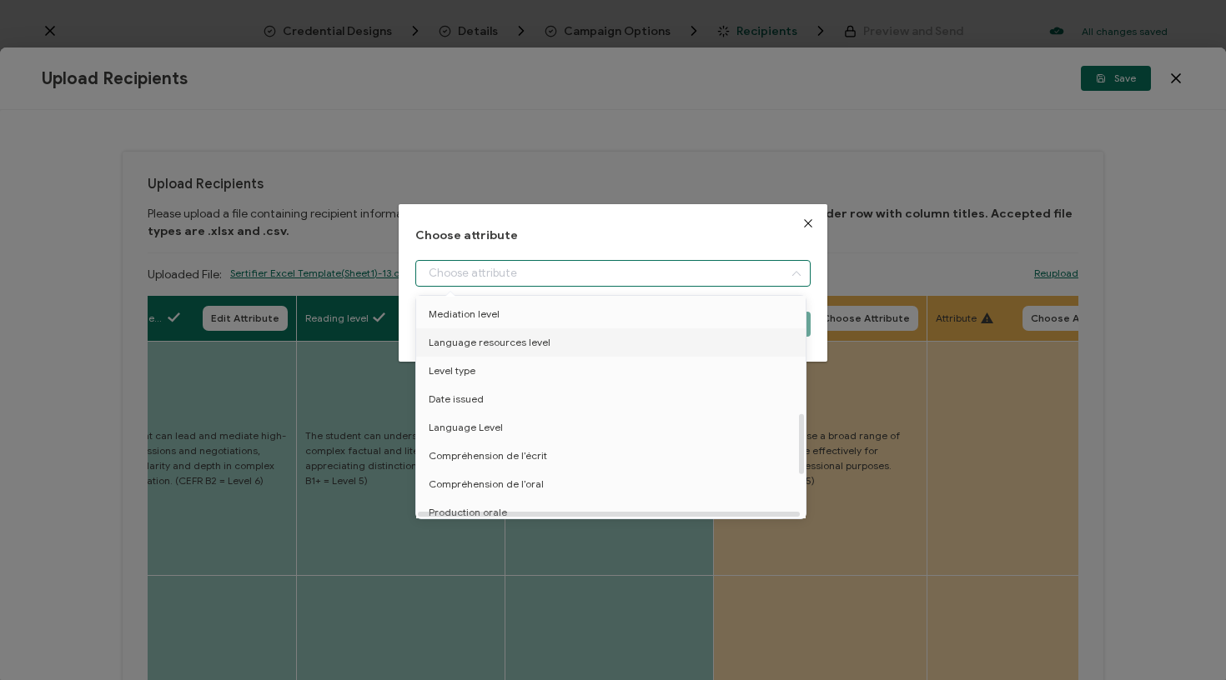
scroll to position [427, 0]
click at [597, 349] on li "Language resources level" at bounding box center [614, 342] width 404 height 28
type input "Language resources level"
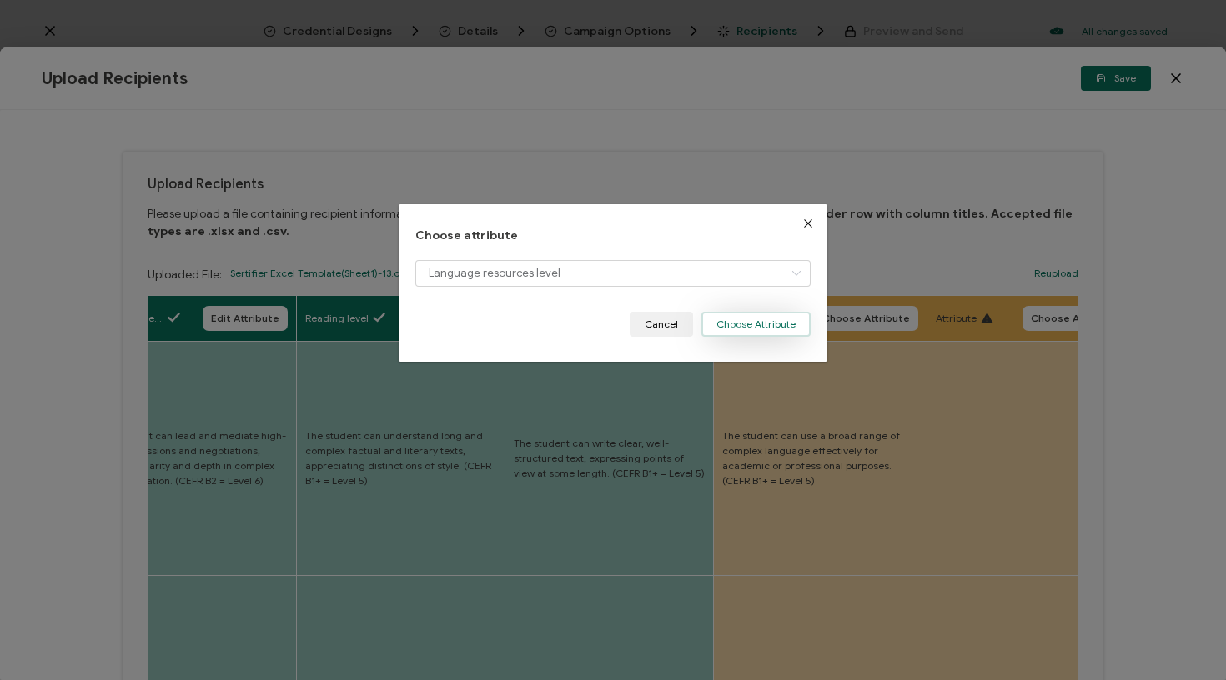
click at [765, 319] on button "Choose Attribute" at bounding box center [755, 324] width 109 height 25
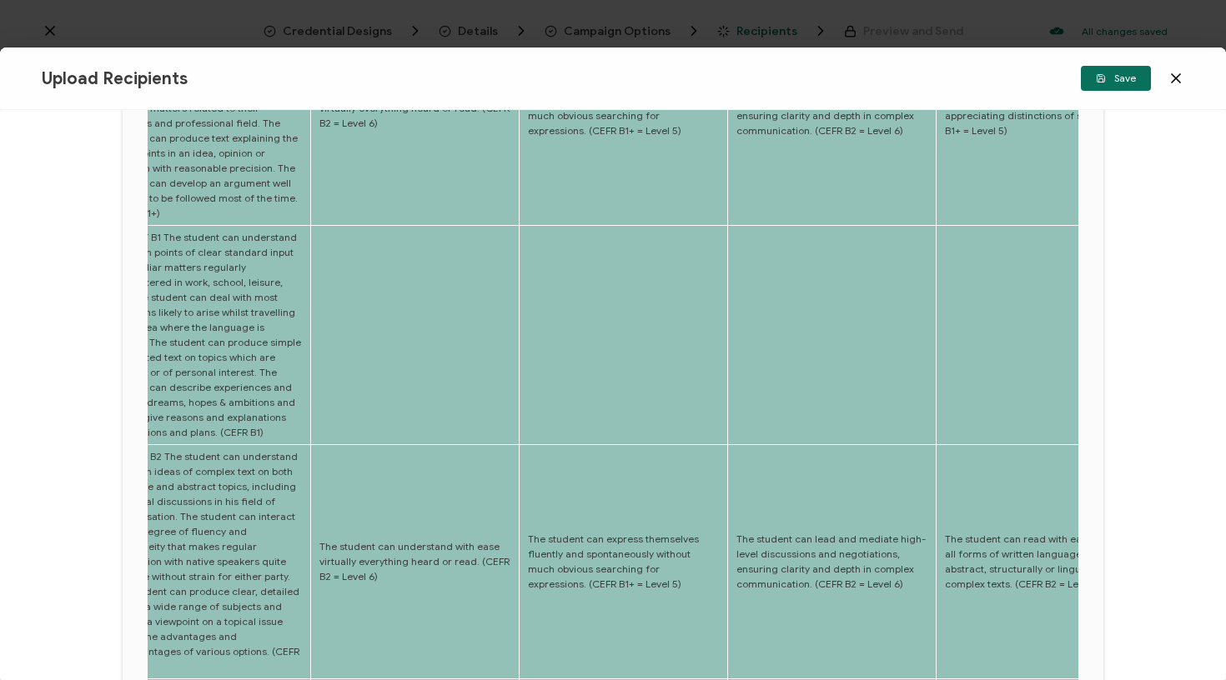
scroll to position [0, 3182]
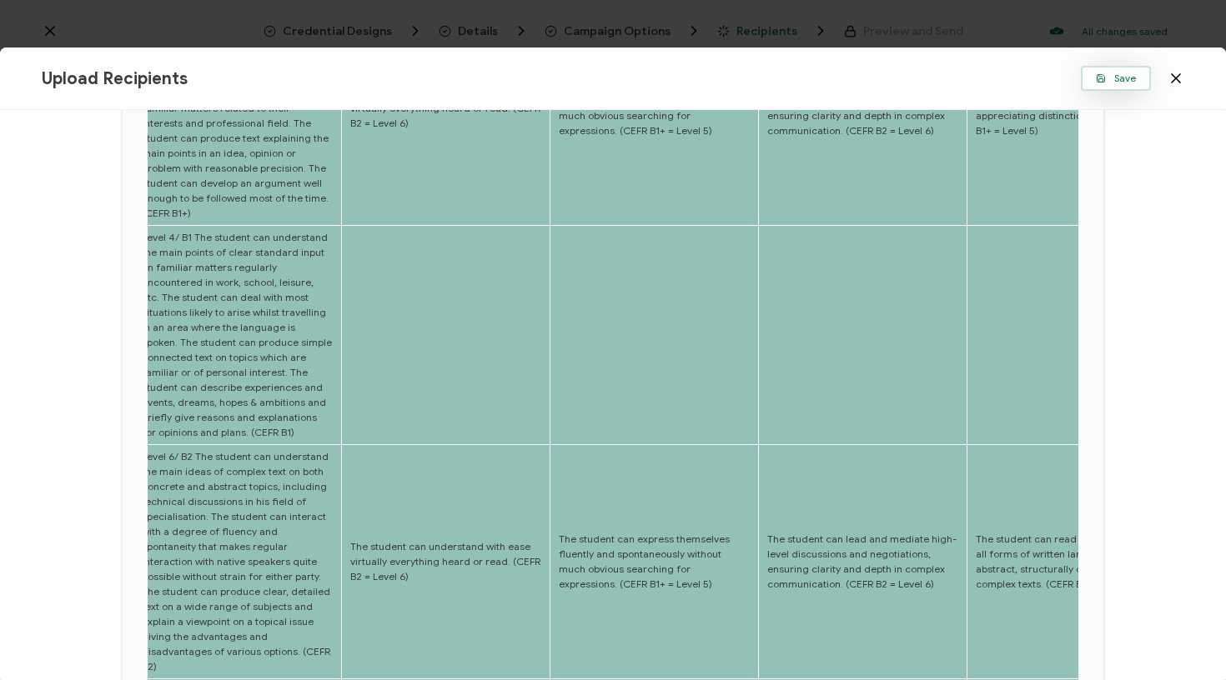
click at [1107, 86] on button "Save" at bounding box center [1116, 78] width 70 height 25
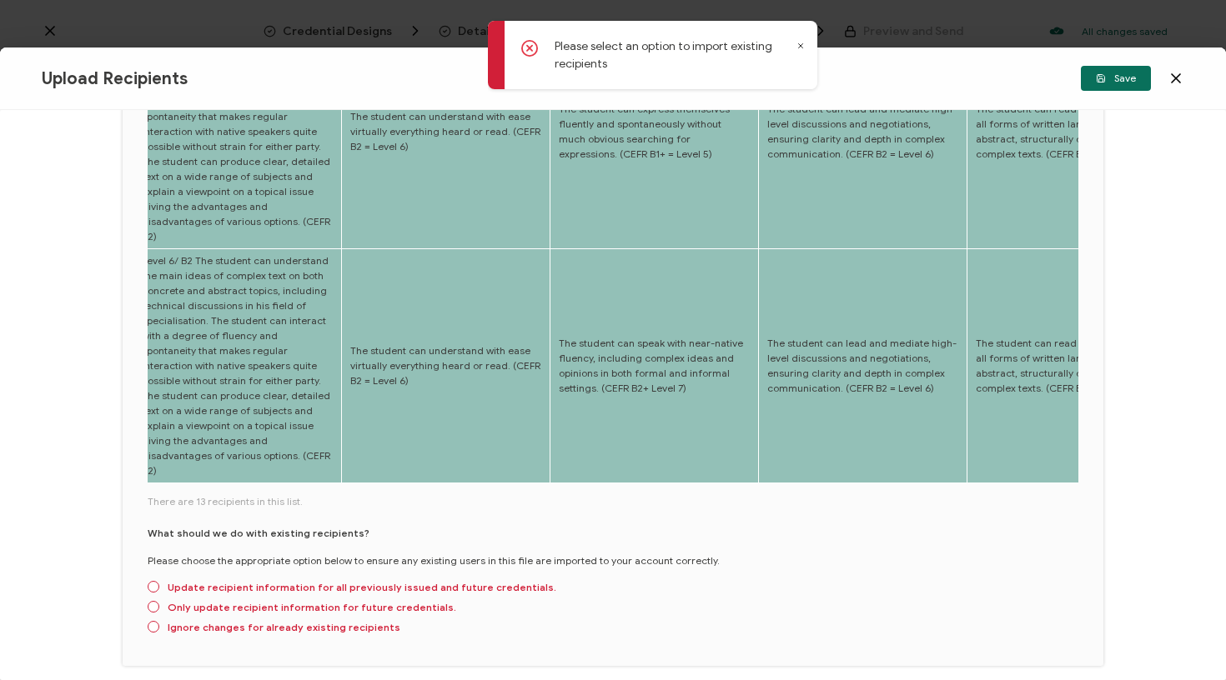
scroll to position [780, 0]
click at [323, 582] on span "Update recipient information for all previously issued and future credentials." at bounding box center [357, 588] width 397 height 13
click at [159, 582] on input "Update recipient information for all previously issued and future credentials." at bounding box center [154, 588] width 12 height 13
radio input "true"
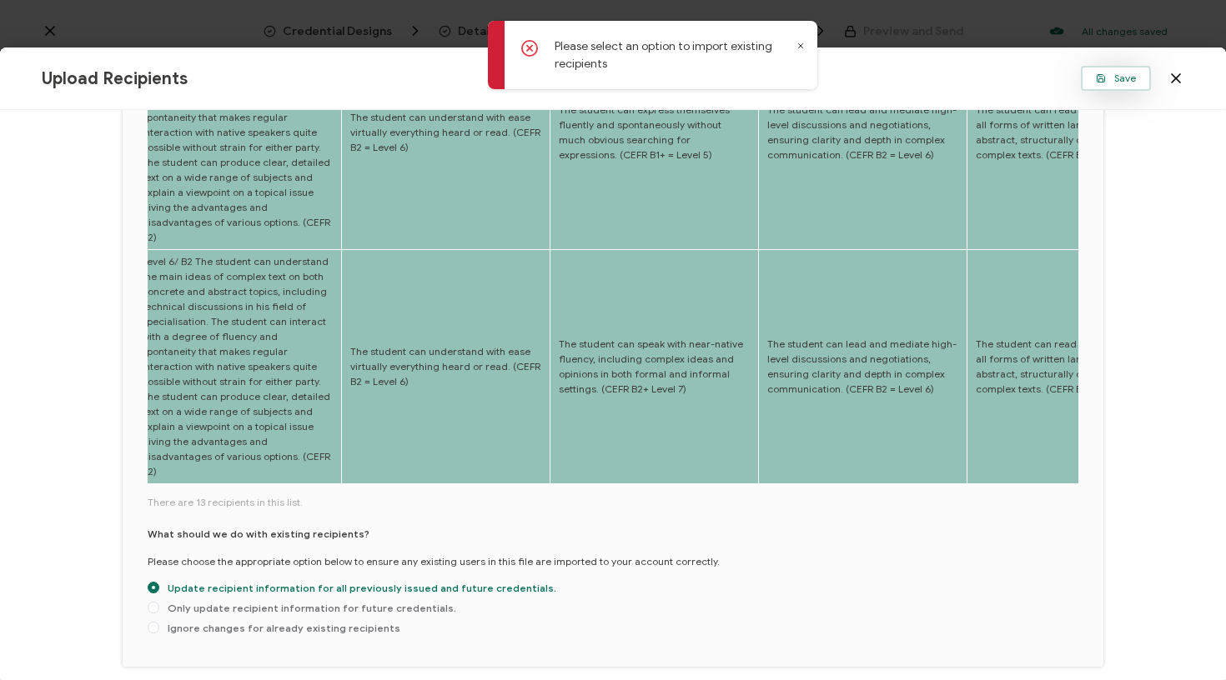
click at [1117, 76] on span "Save" at bounding box center [1116, 78] width 40 height 10
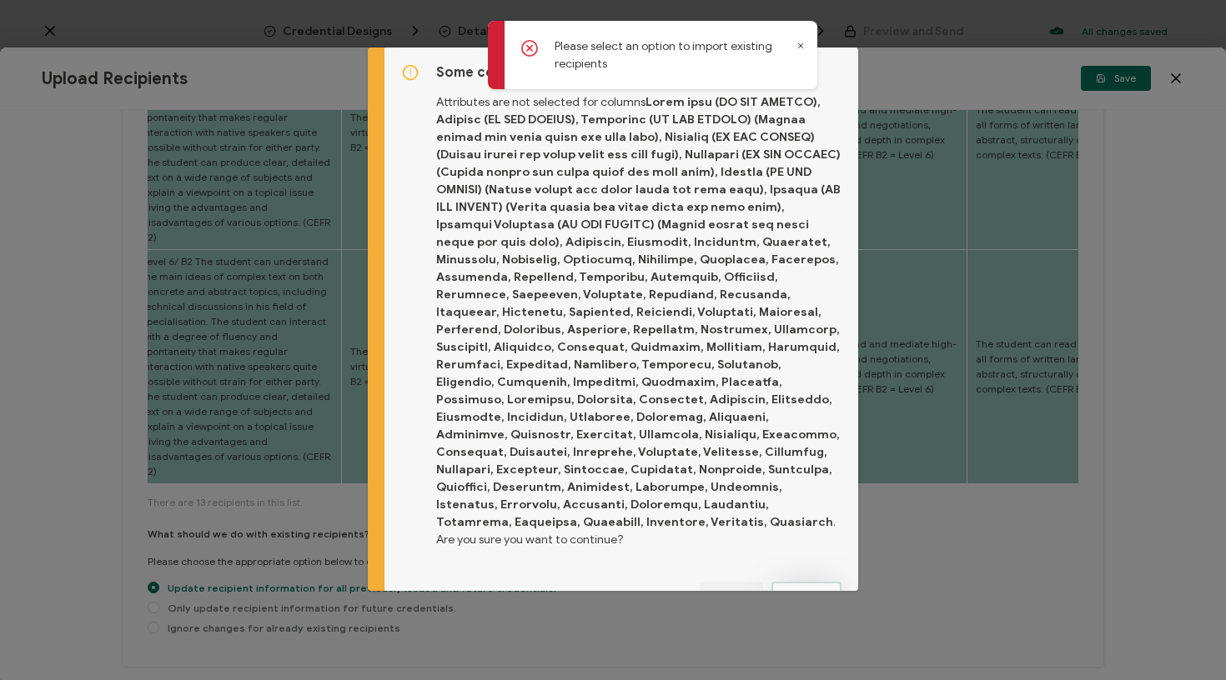
click at [811, 590] on span "Proceed" at bounding box center [806, 595] width 40 height 10
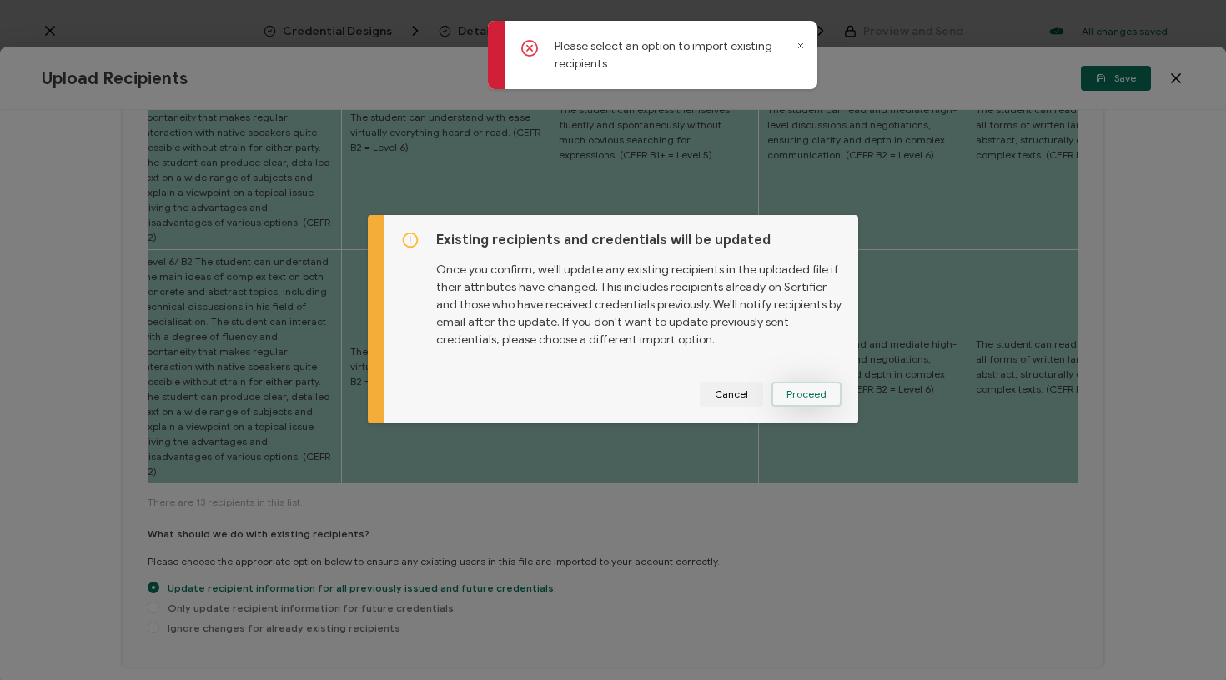
click at [828, 406] on button "Proceed" at bounding box center [806, 394] width 70 height 25
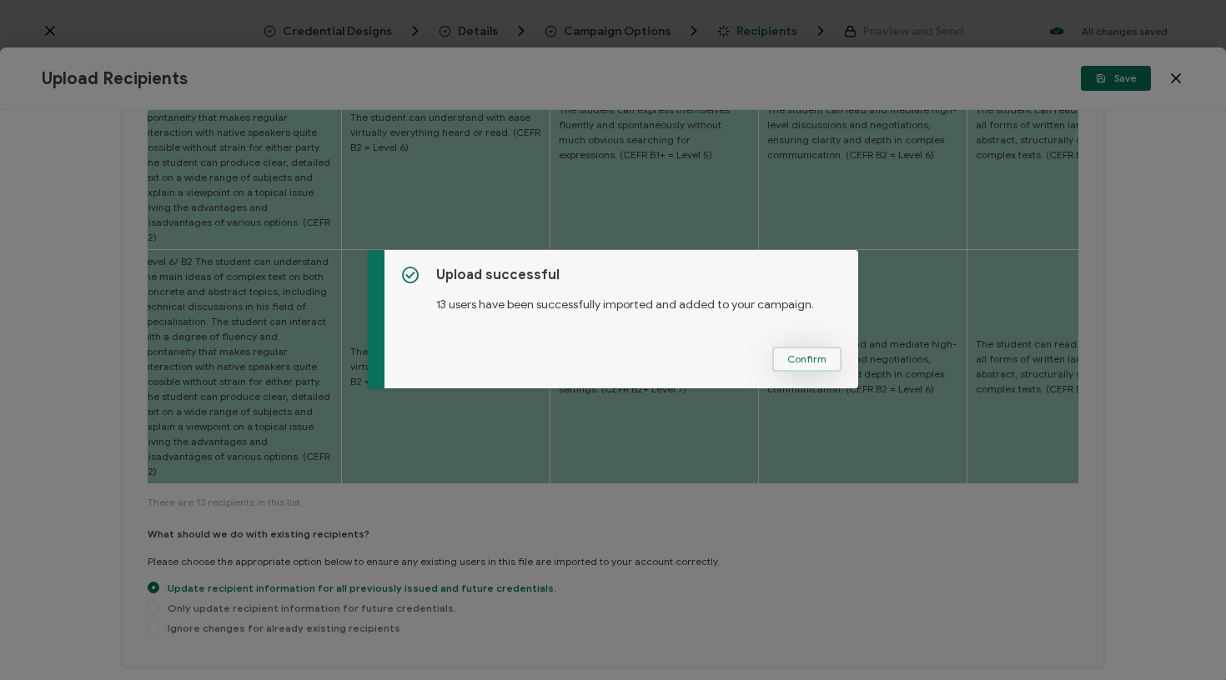
click at [810, 369] on button "Confirm" at bounding box center [806, 359] width 69 height 25
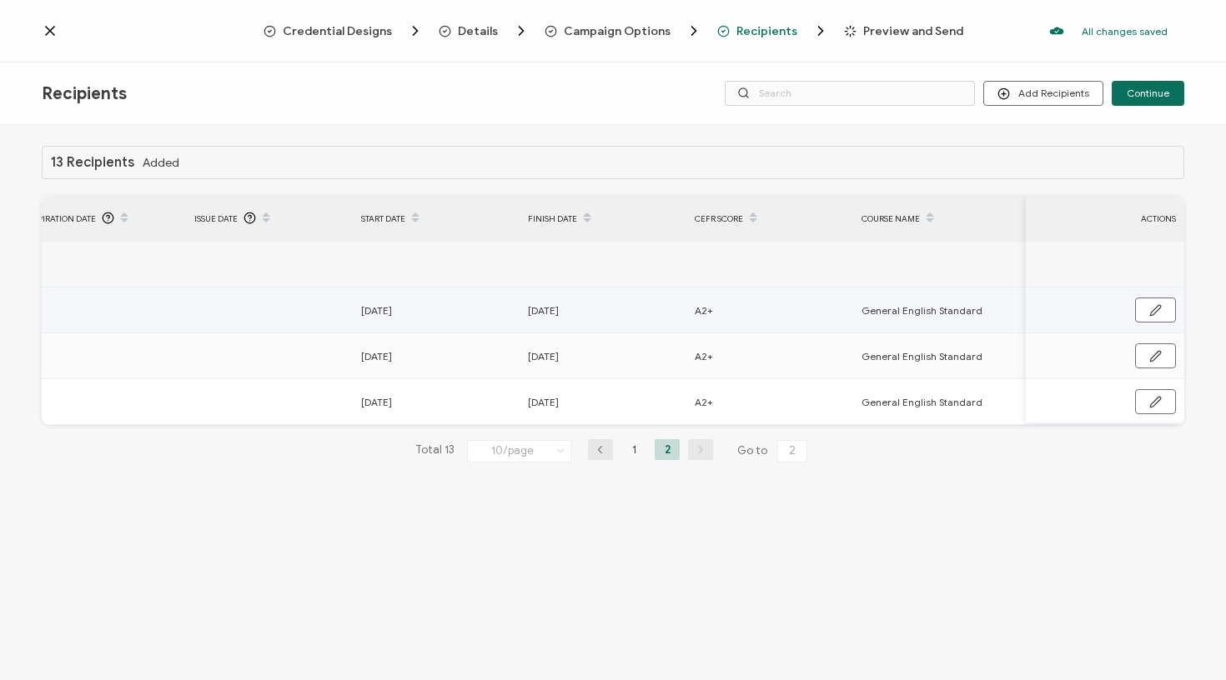
scroll to position [0, 0]
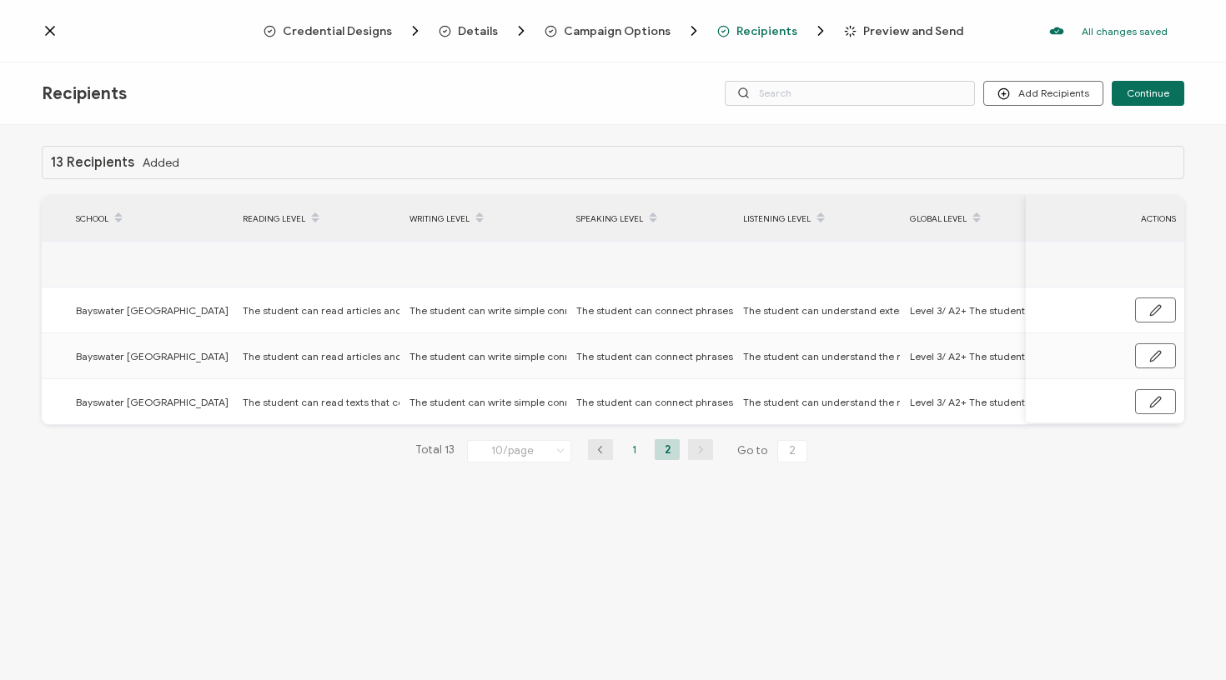
click at [627, 458] on li "1" at bounding box center [633, 449] width 25 height 21
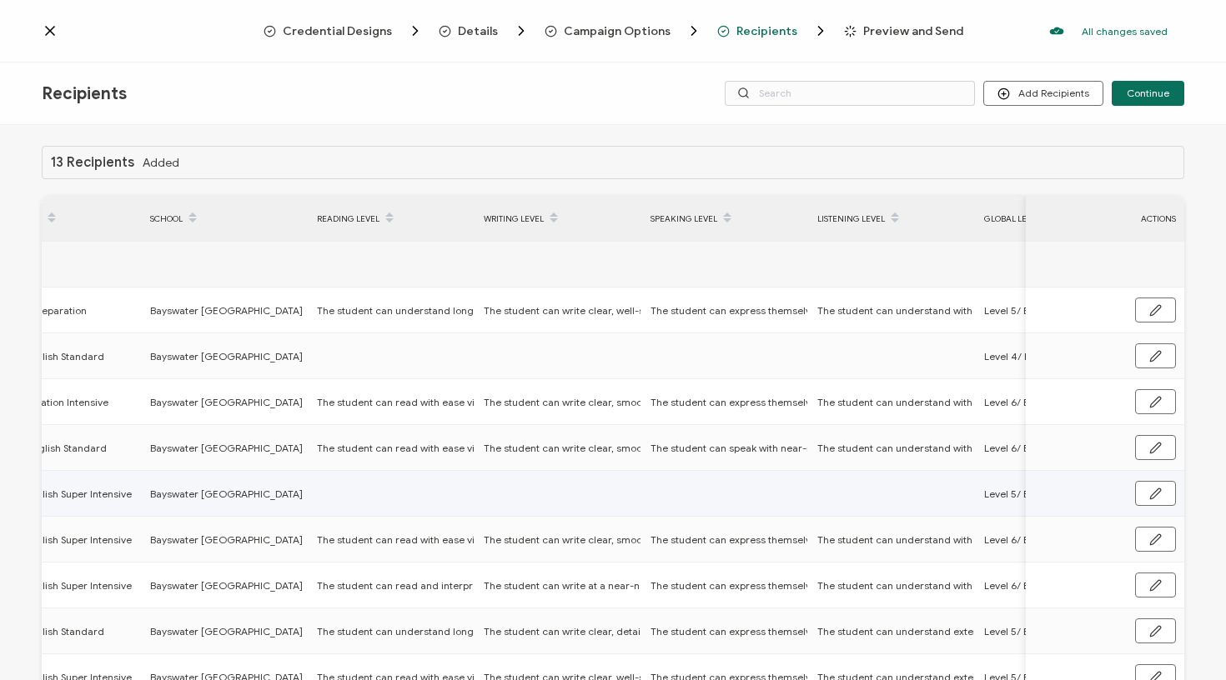
click at [390, 505] on td at bounding box center [392, 494] width 167 height 46
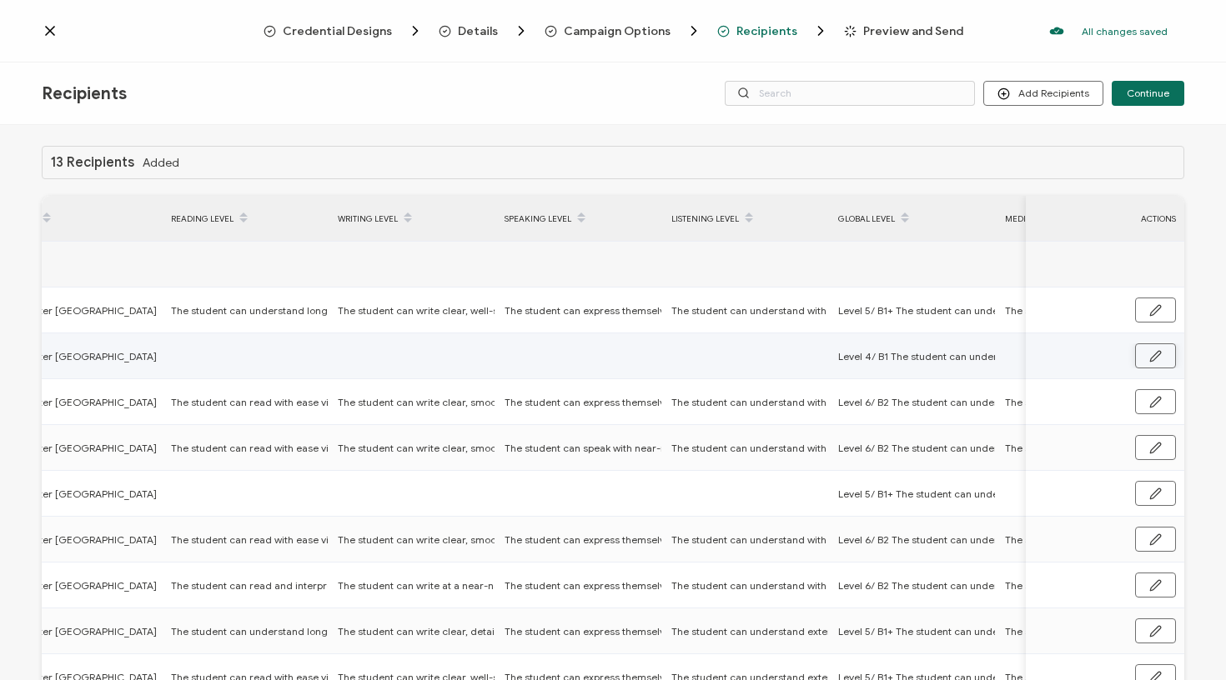
click at [1152, 354] on icon "button" at bounding box center [1155, 356] width 13 height 13
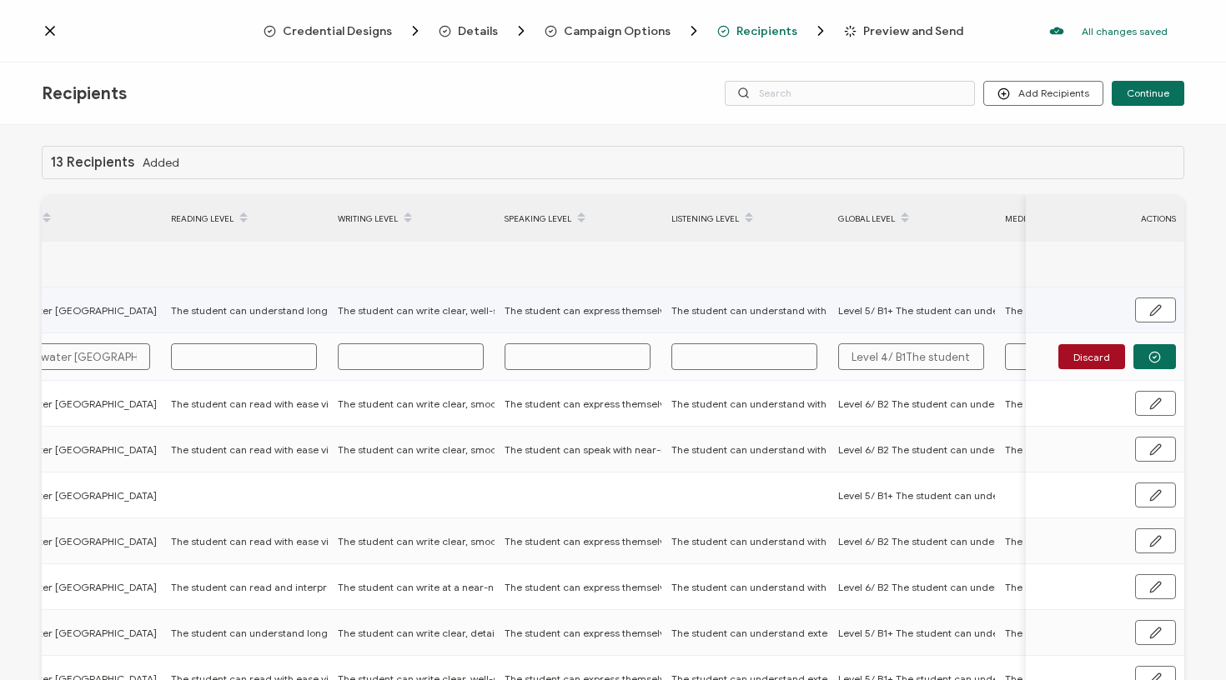
click at [939, 269] on td at bounding box center [913, 265] width 167 height 46
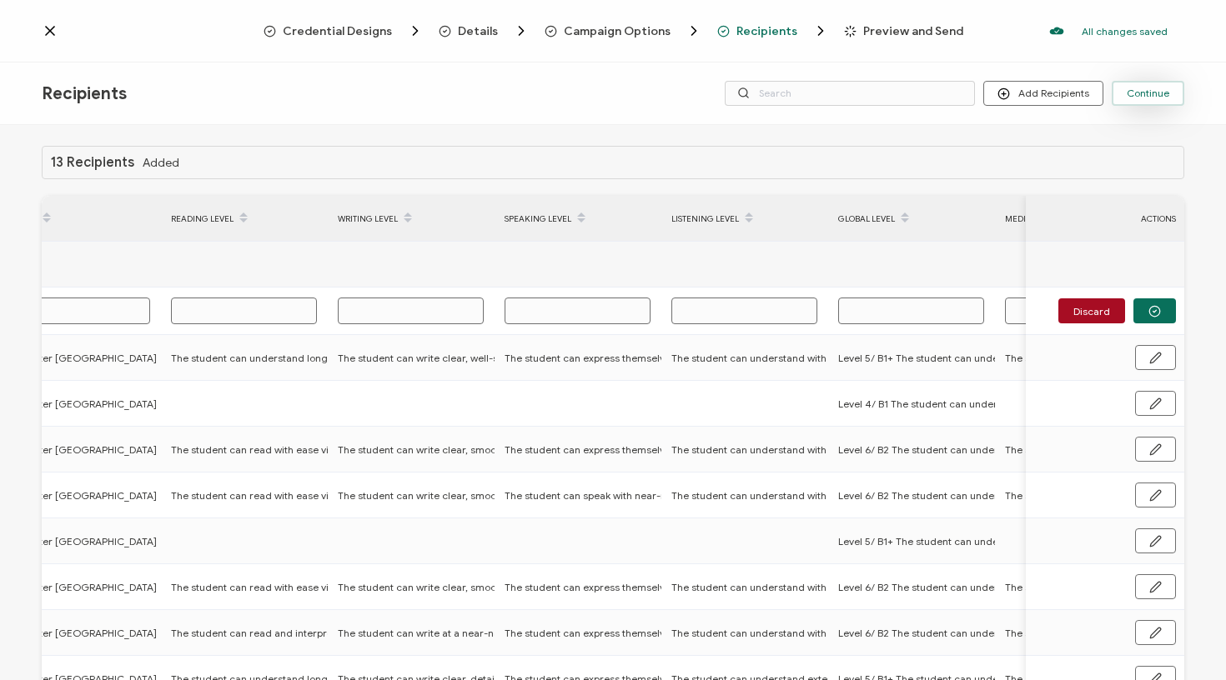
click at [1145, 98] on span "Continue" at bounding box center [1148, 93] width 43 height 10
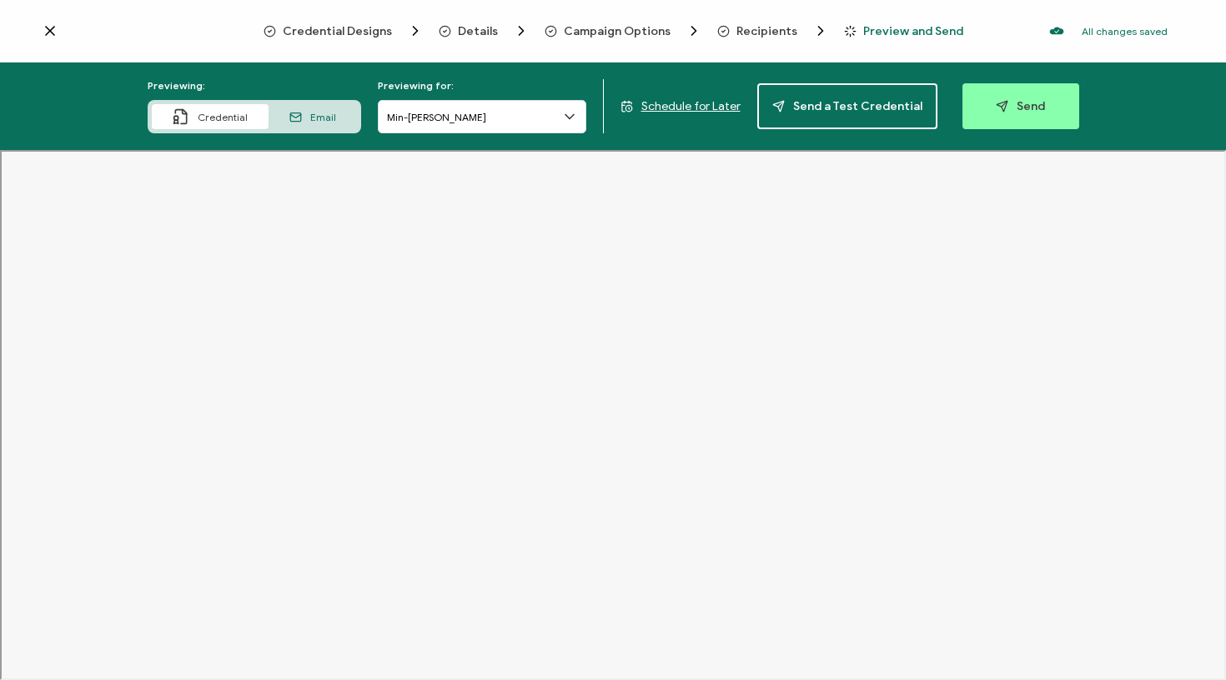
click at [770, 28] on span "Recipients" at bounding box center [766, 31] width 61 height 13
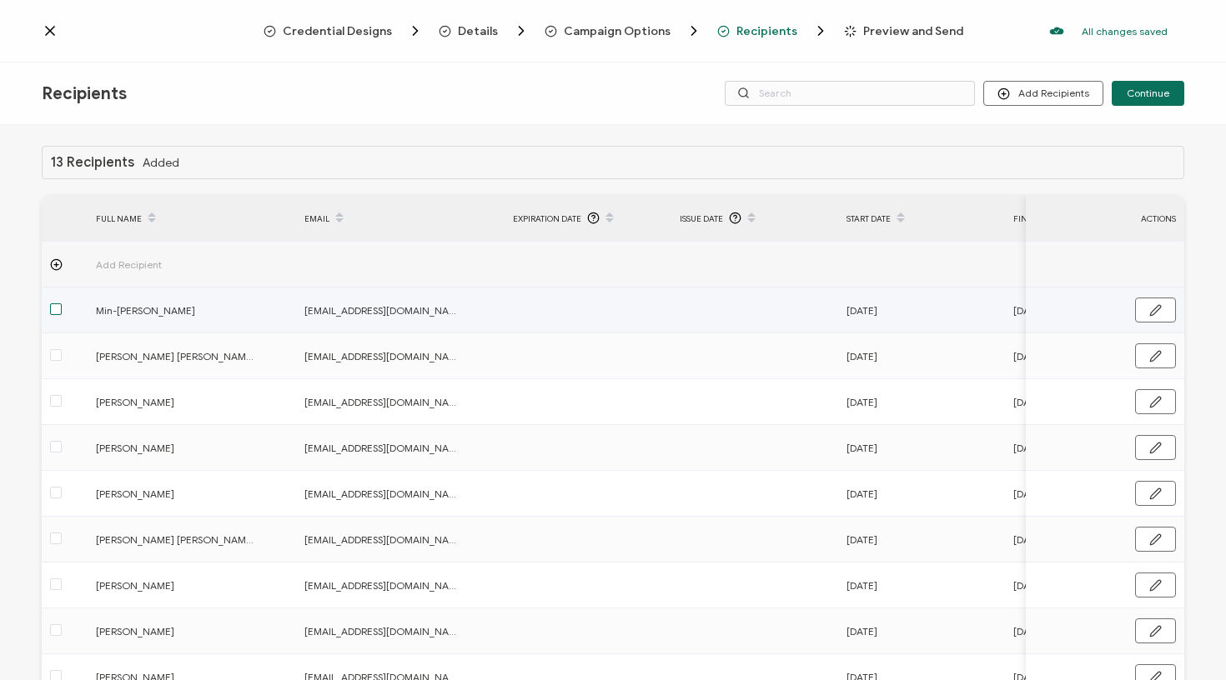
click at [54, 309] on span at bounding box center [56, 310] width 12 height 12
click at [62, 304] on input "checkbox" at bounding box center [62, 304] width 0 height 0
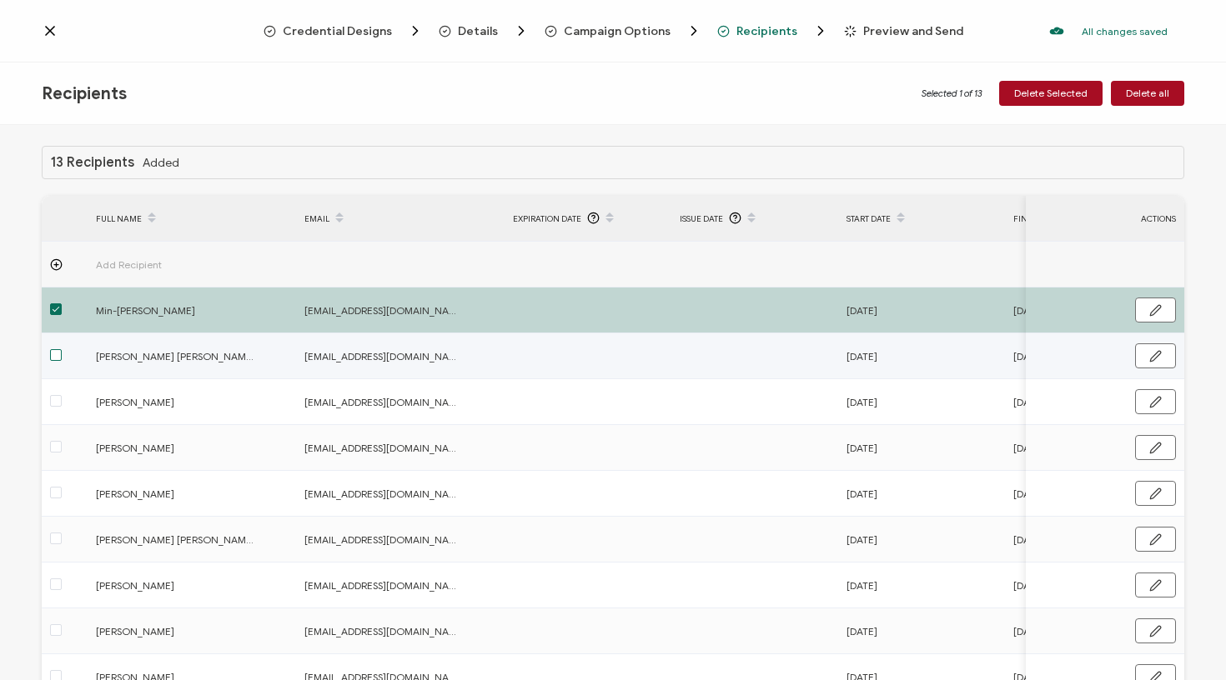
click at [58, 354] on span at bounding box center [56, 355] width 12 height 12
click at [62, 349] on input "checkbox" at bounding box center [62, 349] width 0 height 0
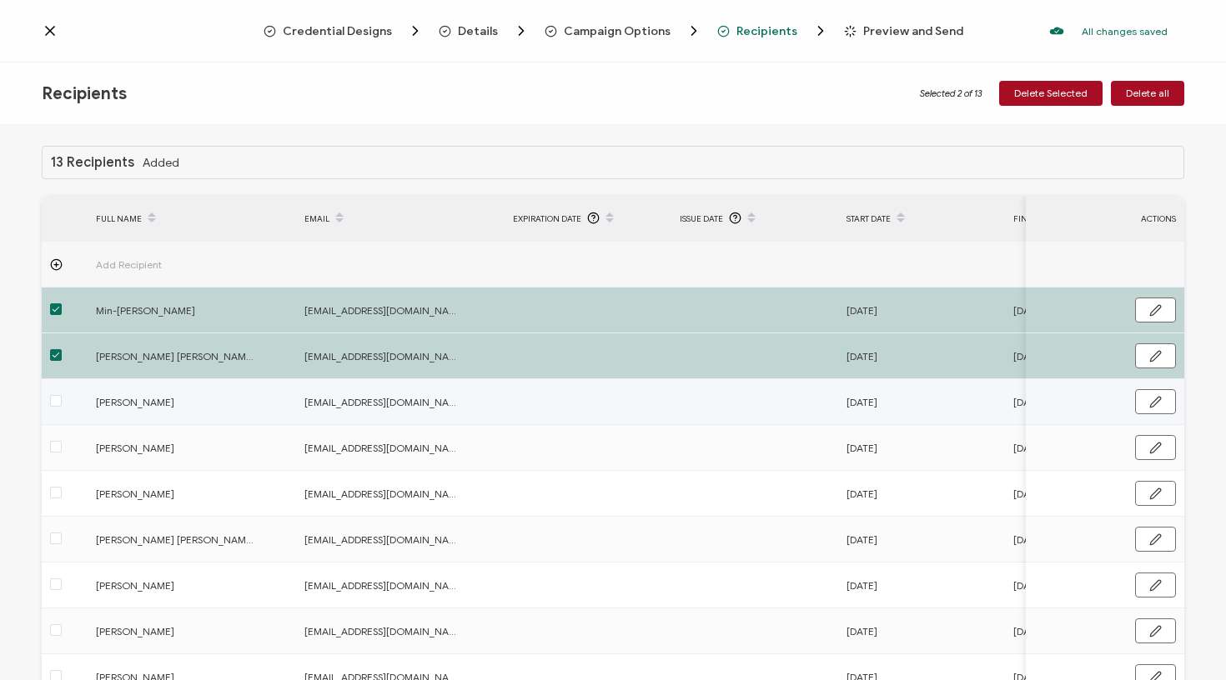
scroll to position [43, 0]
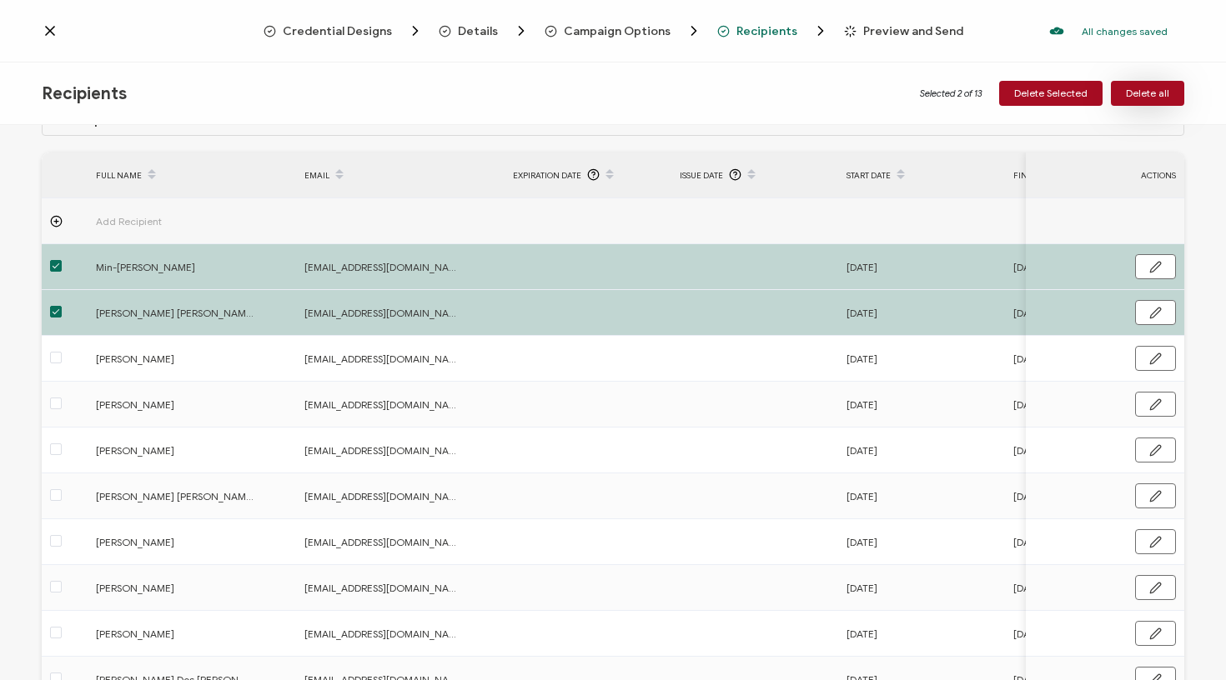
click at [1161, 103] on button "Delete all" at bounding box center [1147, 93] width 73 height 25
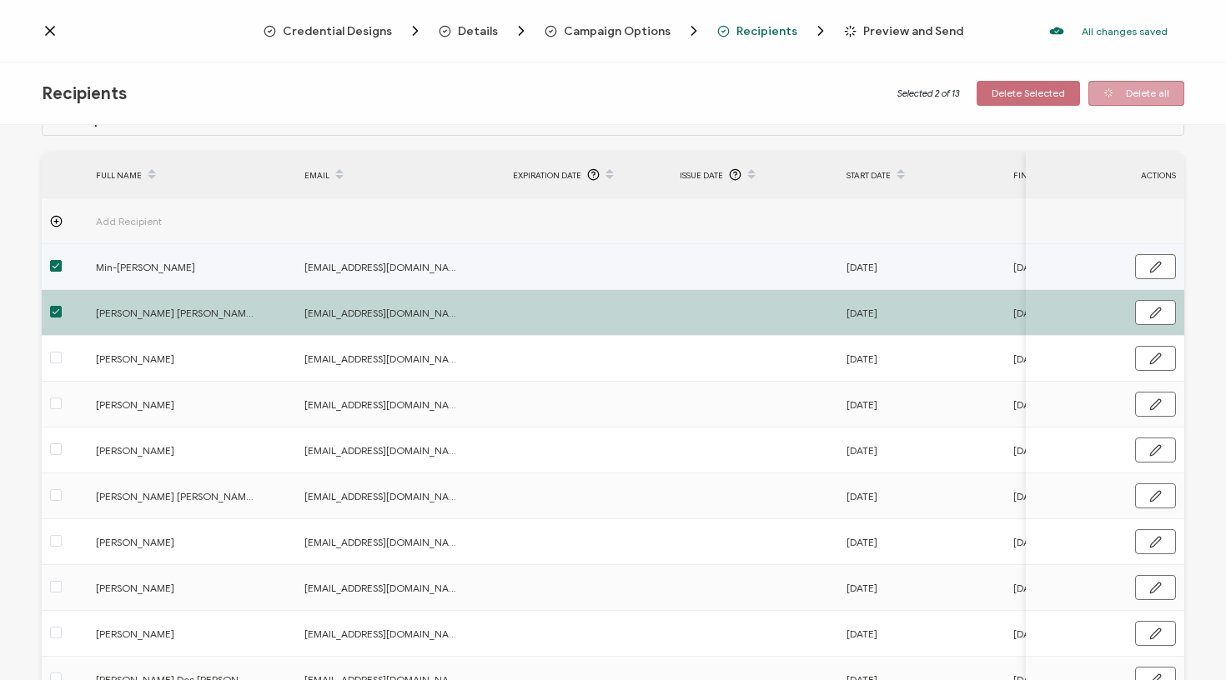
scroll to position [0, 0]
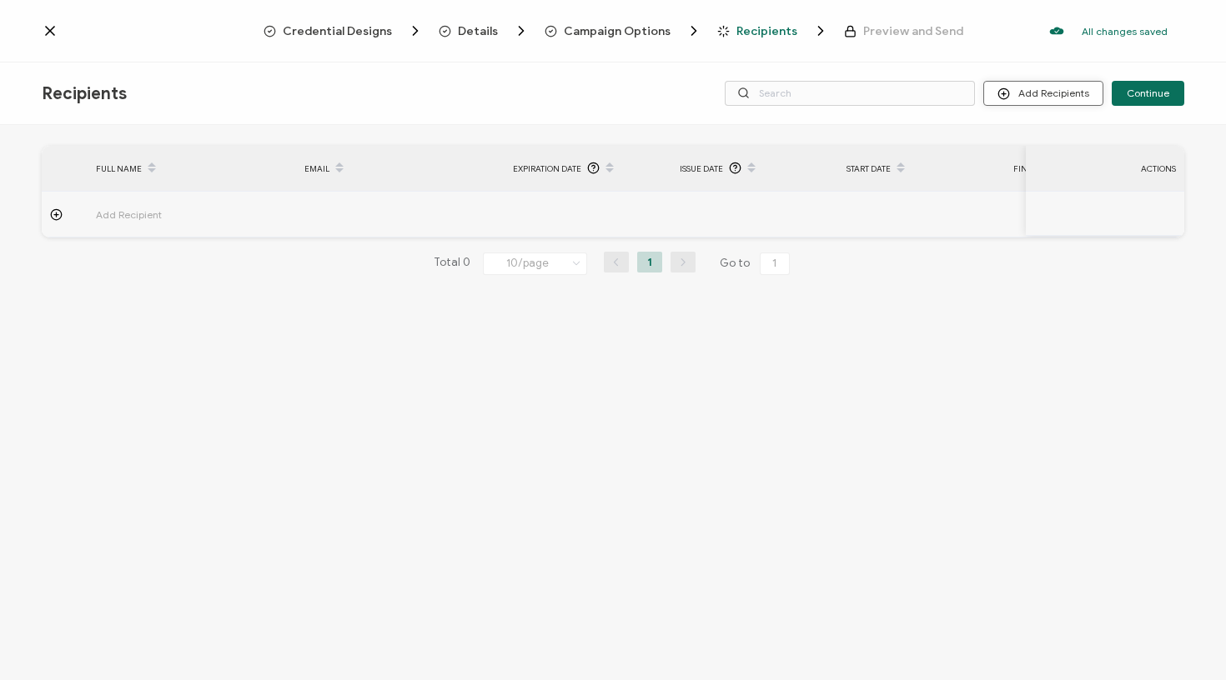
click at [1053, 92] on button "Add Recipients" at bounding box center [1043, 93] width 120 height 25
click at [1037, 143] on span "Upload Recipients" at bounding box center [1064, 138] width 84 height 13
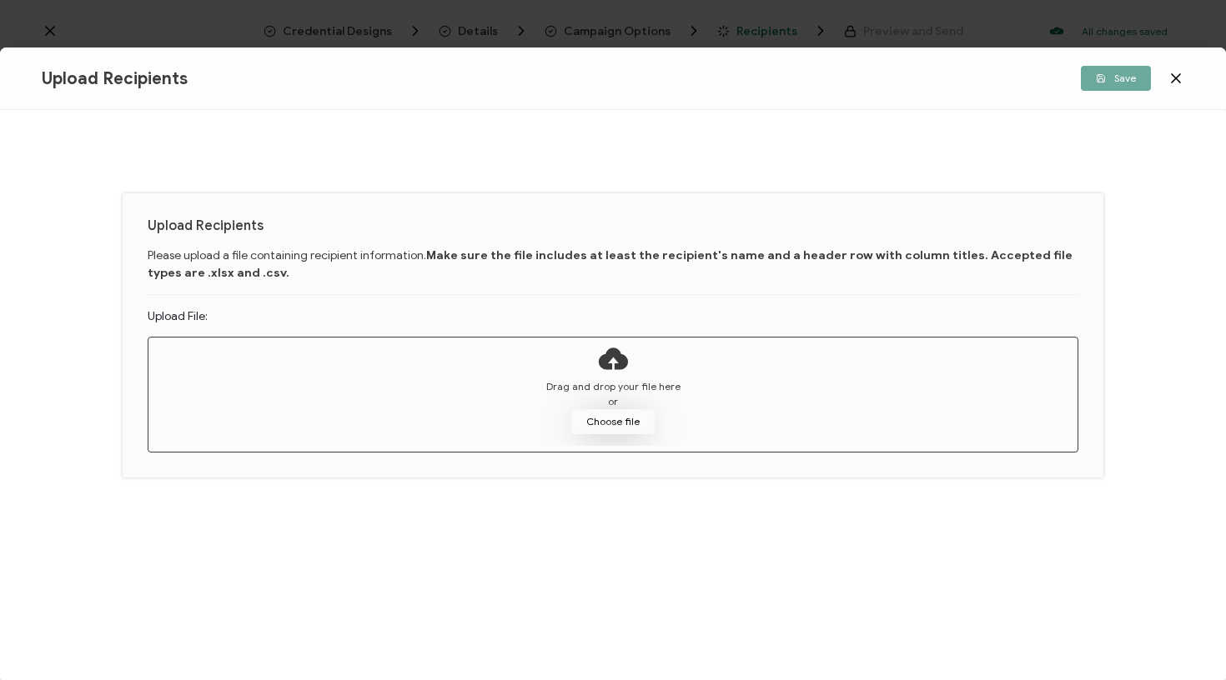
click at [601, 417] on button "Choose file" at bounding box center [612, 421] width 83 height 25
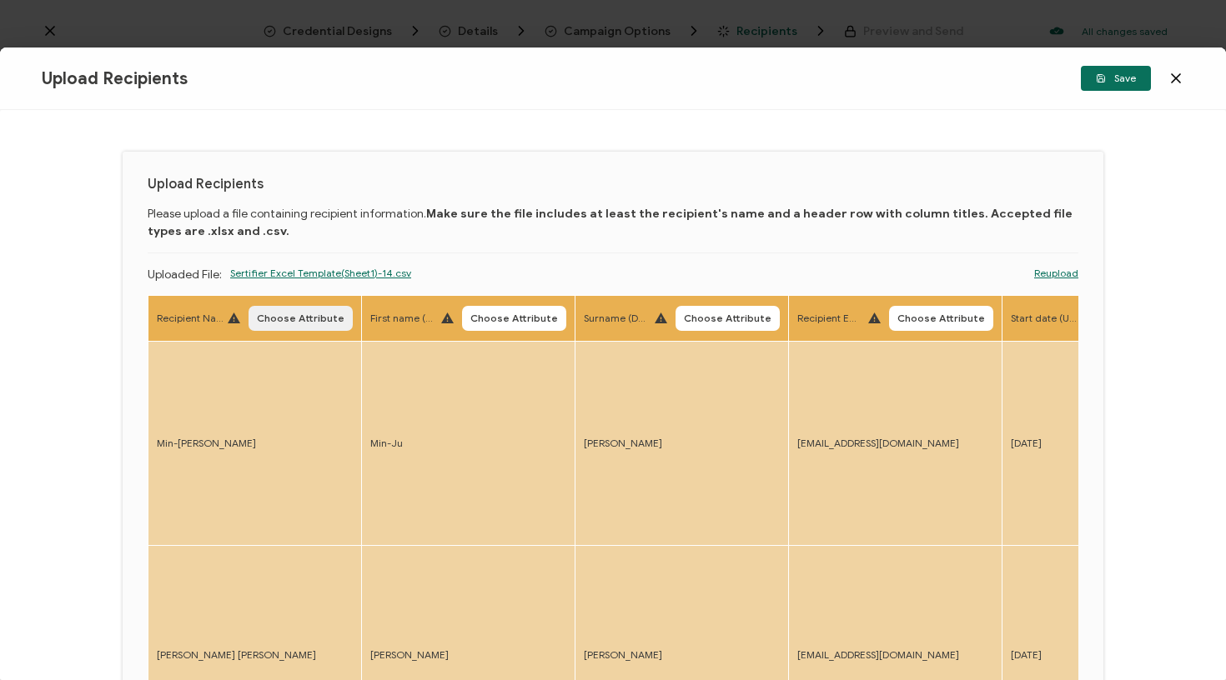
click at [311, 331] on button "Choose Attribute" at bounding box center [300, 318] width 104 height 25
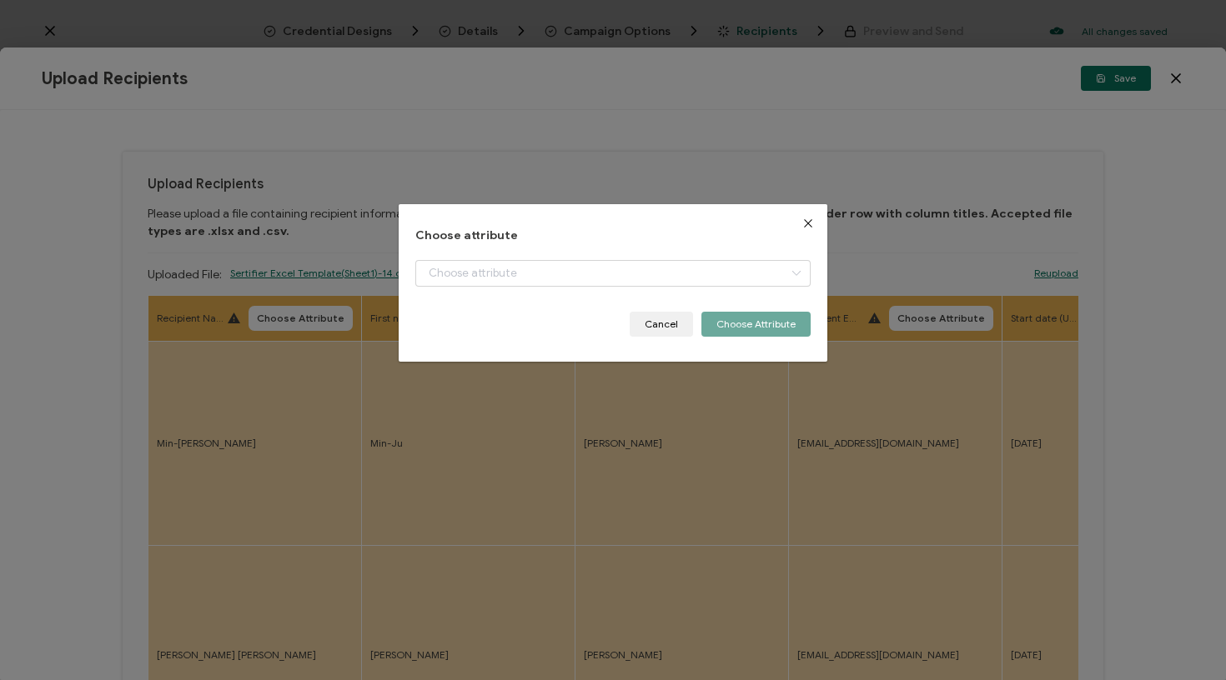
click at [453, 286] on div "+ Add New Attribute Full Name E-mail Issue Date Expiration Date Start Date Fini…" at bounding box center [613, 286] width 396 height 52
click at [470, 274] on input "dialog" at bounding box center [613, 273] width 396 height 27
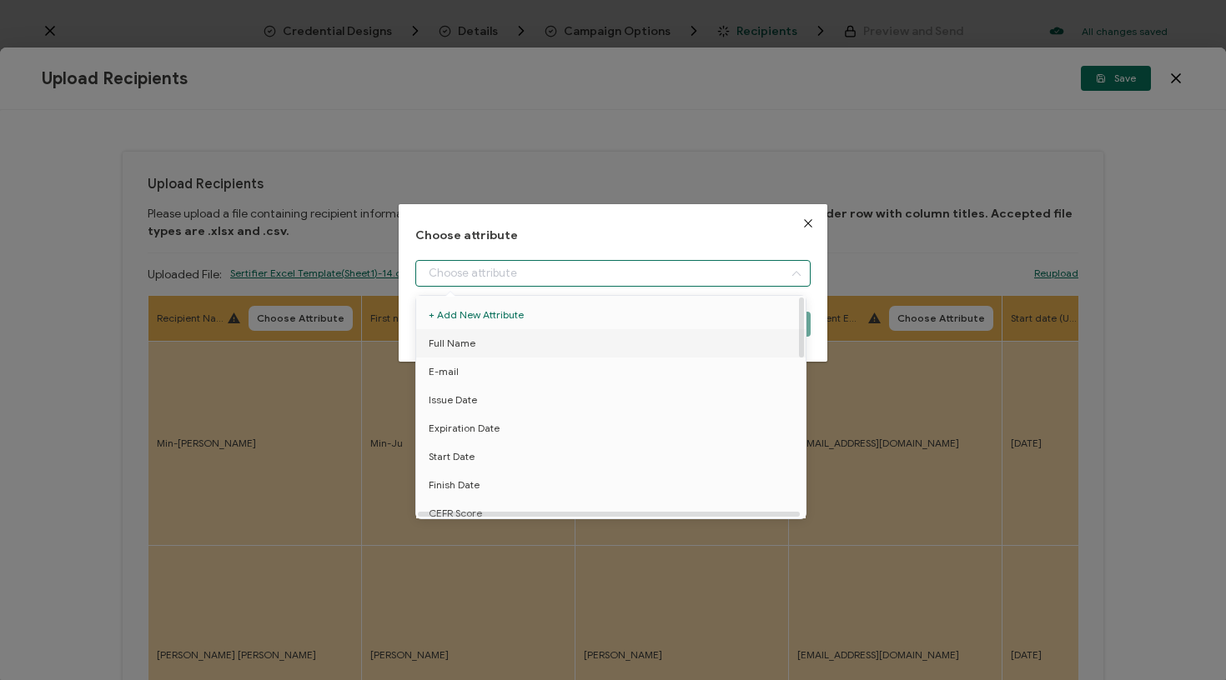
click at [465, 349] on span "Full Name" at bounding box center [452, 343] width 47 height 28
type input "Full Name"
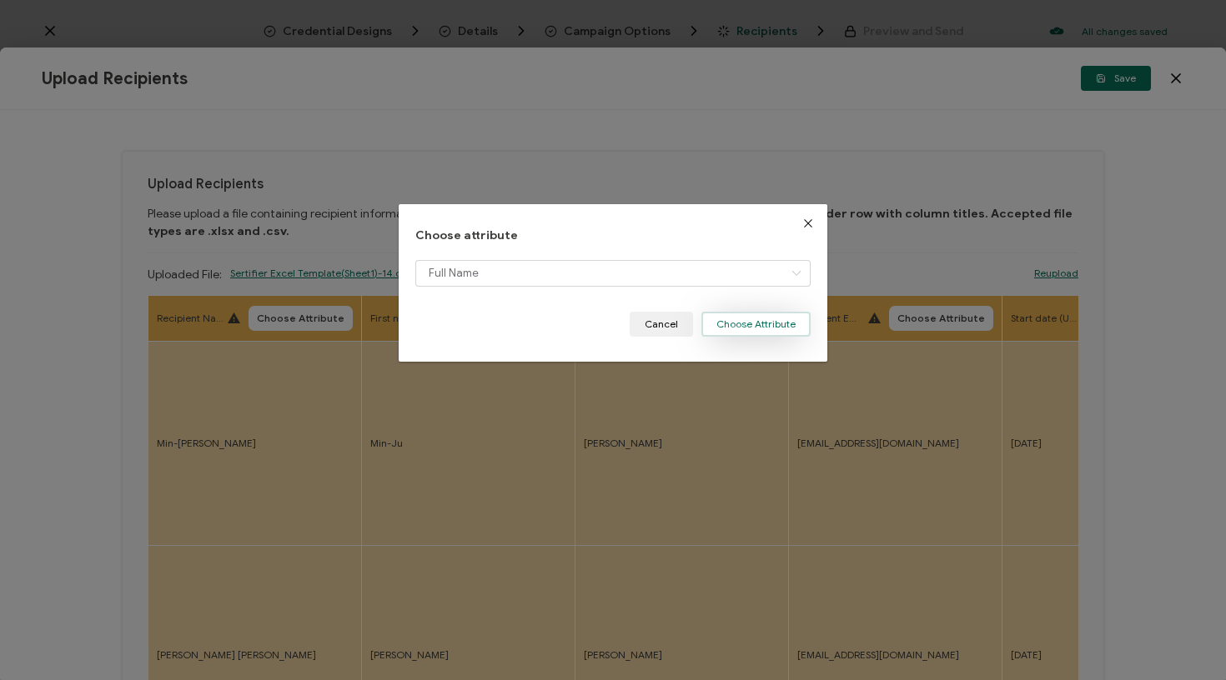
click at [793, 322] on button "Choose Attribute" at bounding box center [755, 324] width 109 height 25
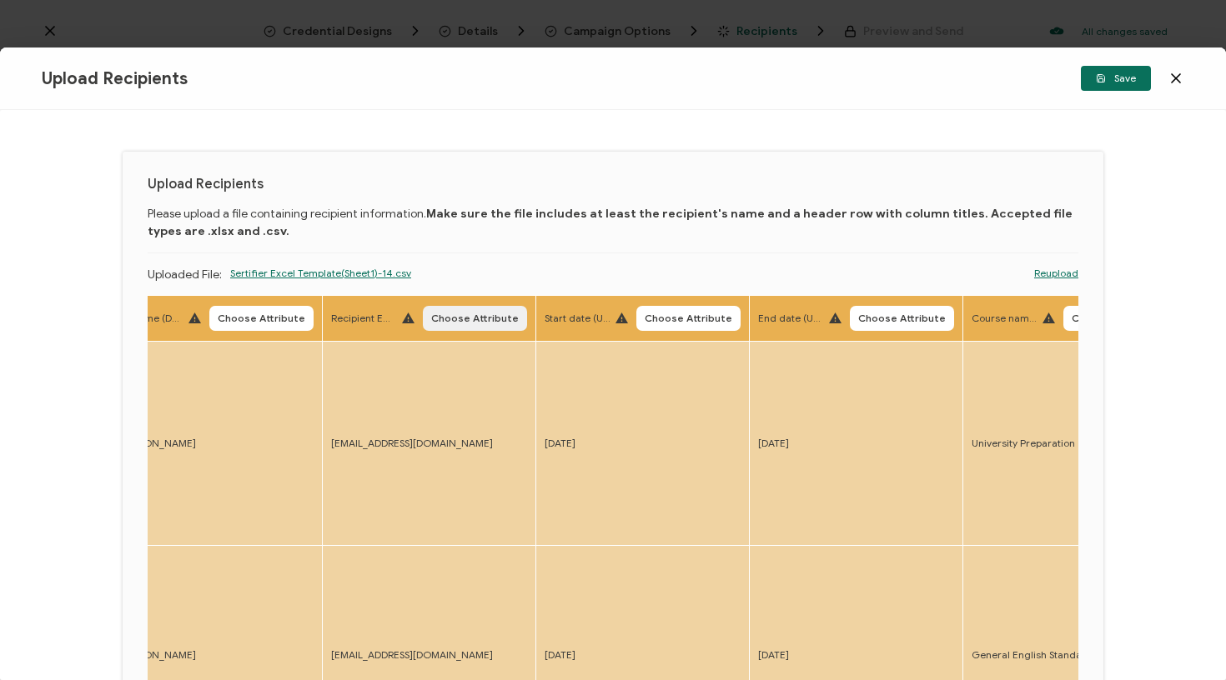
scroll to position [0, 472]
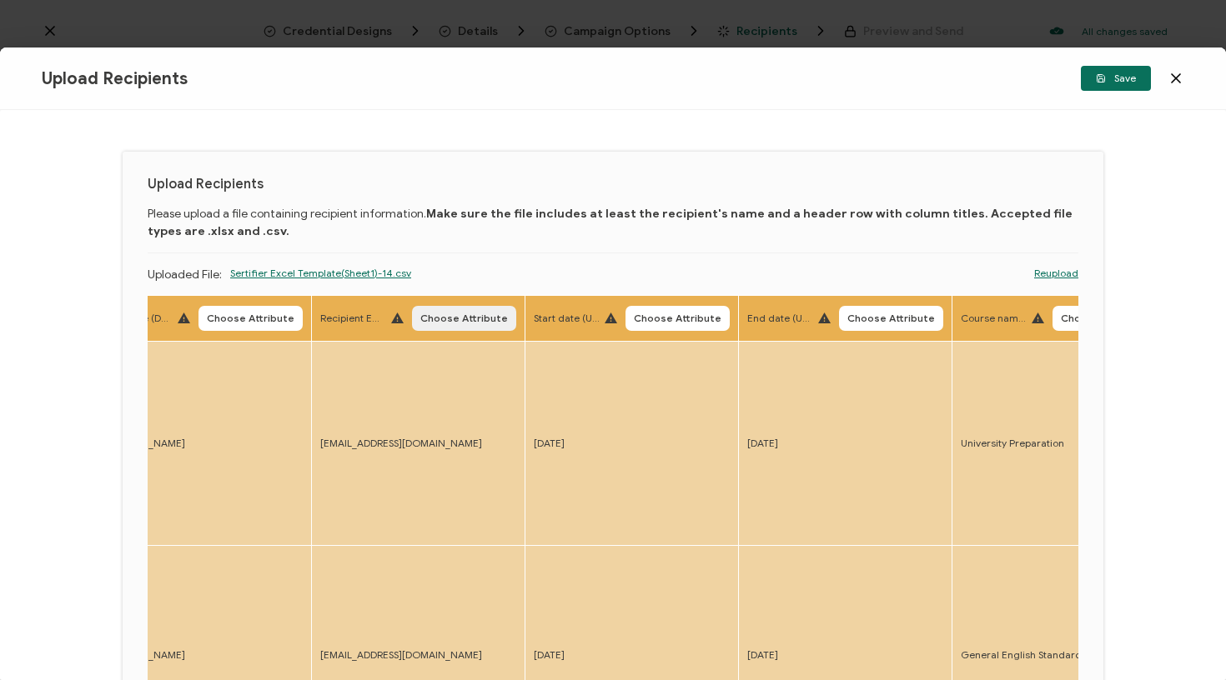
click at [448, 317] on span "Choose Attribute" at bounding box center [464, 319] width 88 height 10
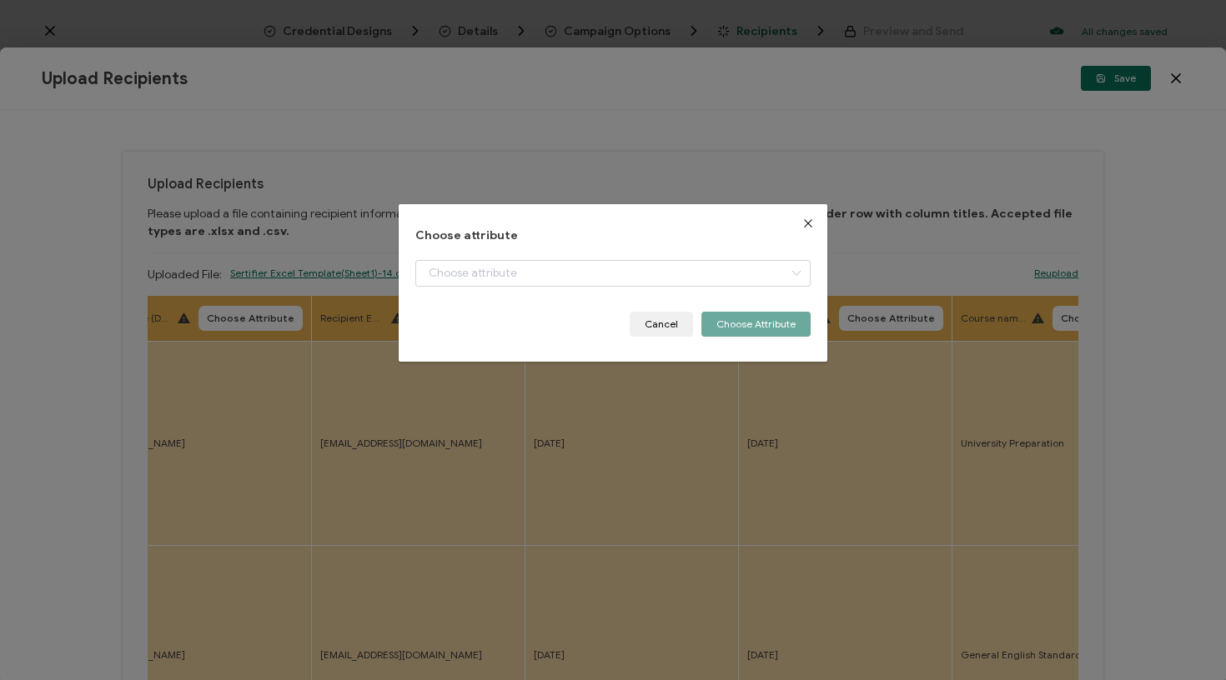
click at [519, 295] on div "dialog" at bounding box center [613, 286] width 396 height 52
click at [523, 276] on input "dialog" at bounding box center [613, 273] width 396 height 27
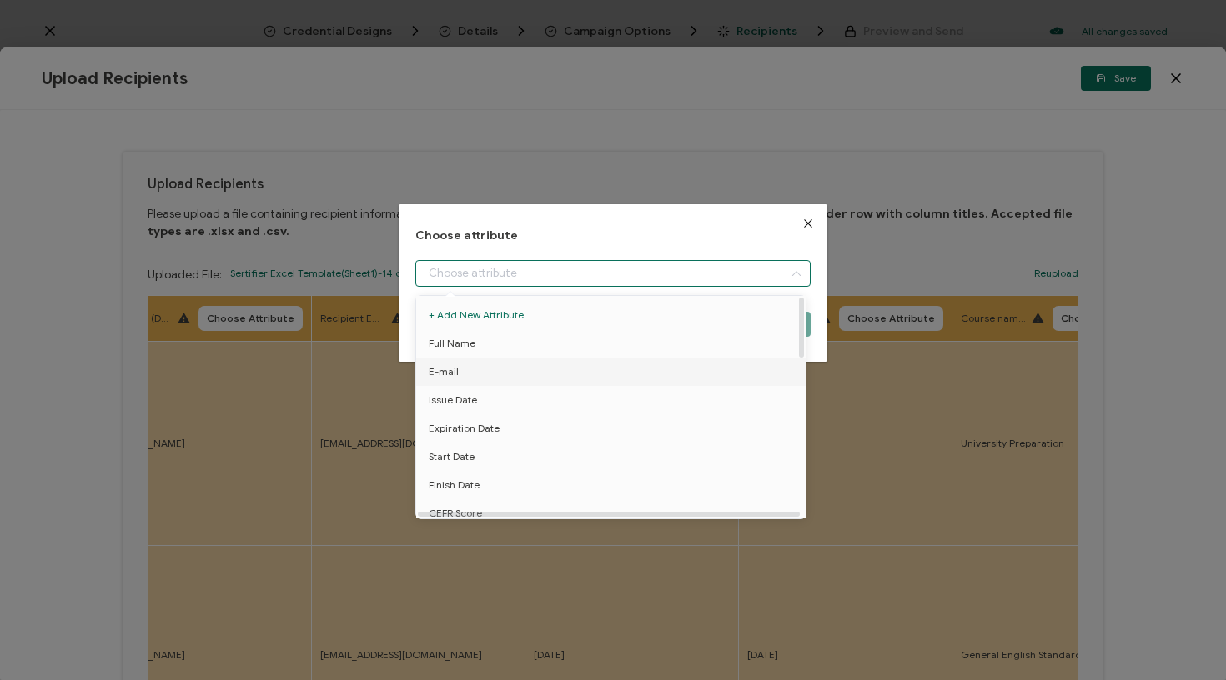
click at [528, 362] on li "E-mail" at bounding box center [614, 372] width 404 height 28
type input "E-mail"
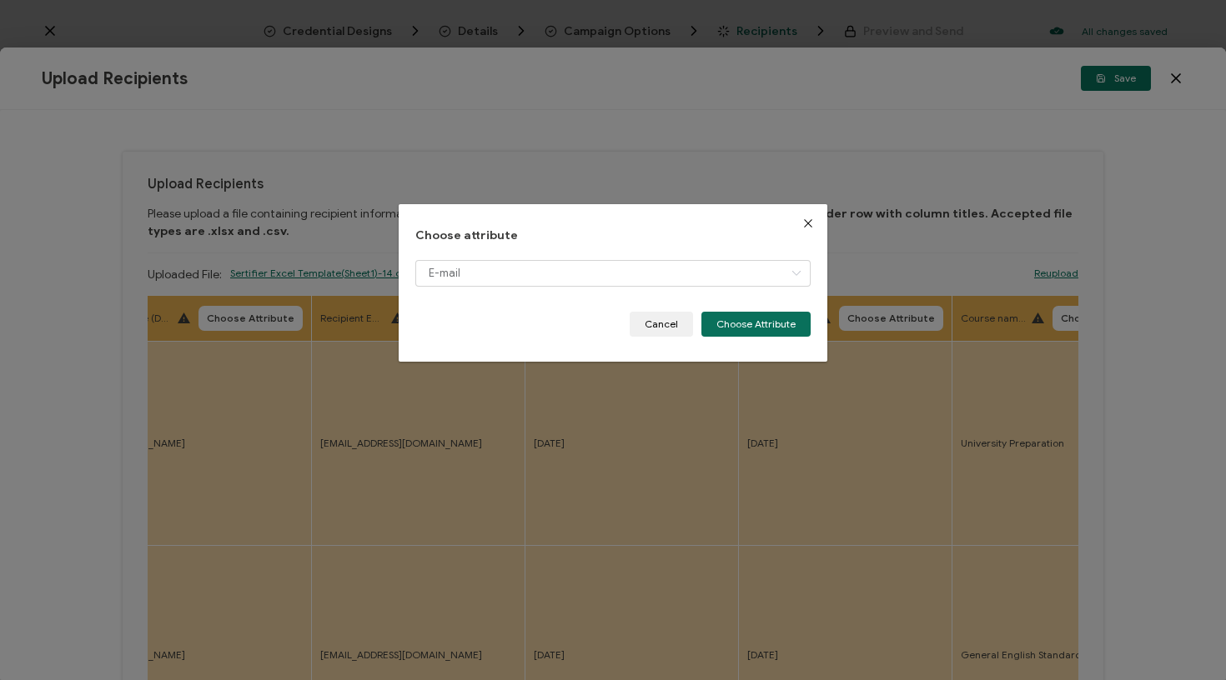
drag, startPoint x: 755, startPoint y: 320, endPoint x: 692, endPoint y: 388, distance: 92.6
click at [755, 321] on button "Choose Attribute" at bounding box center [755, 324] width 109 height 25
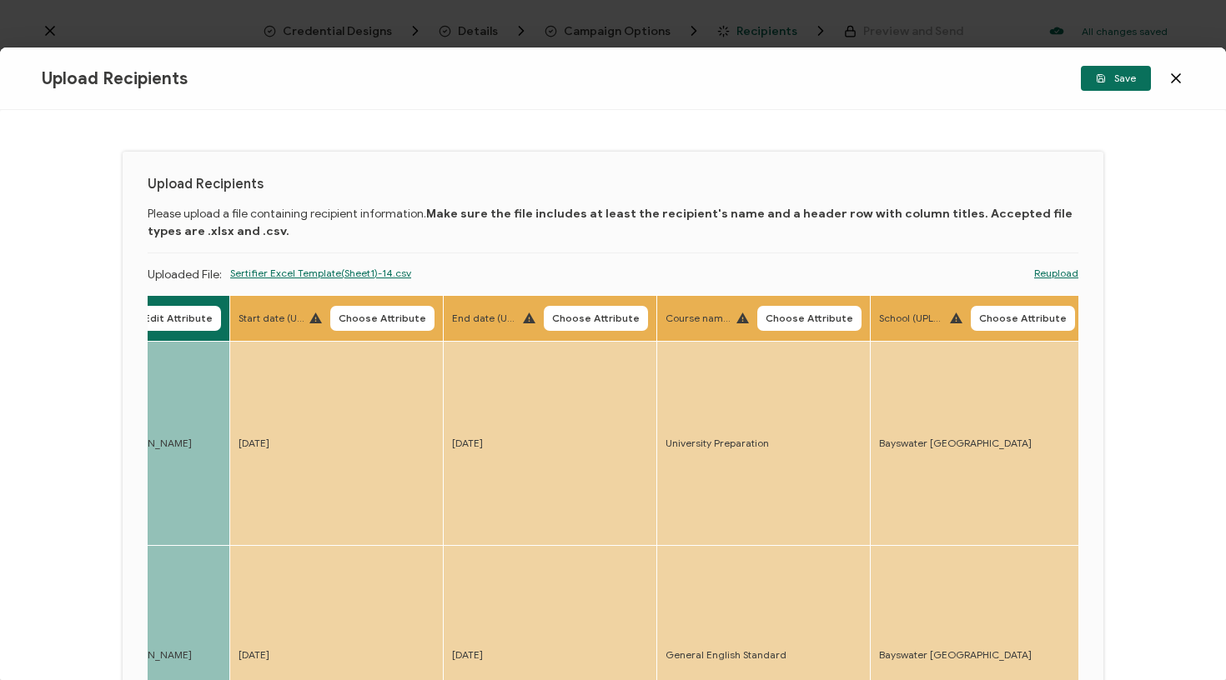
scroll to position [0, 820]
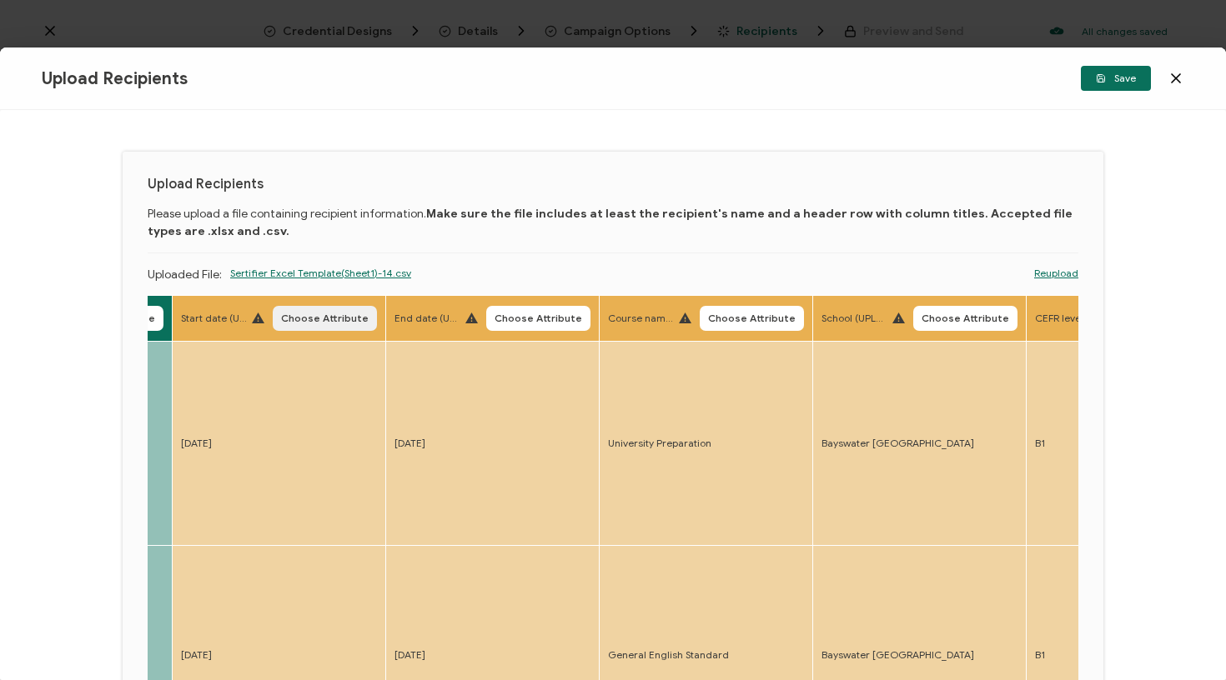
click at [327, 326] on button "Choose Attribute" at bounding box center [325, 318] width 104 height 25
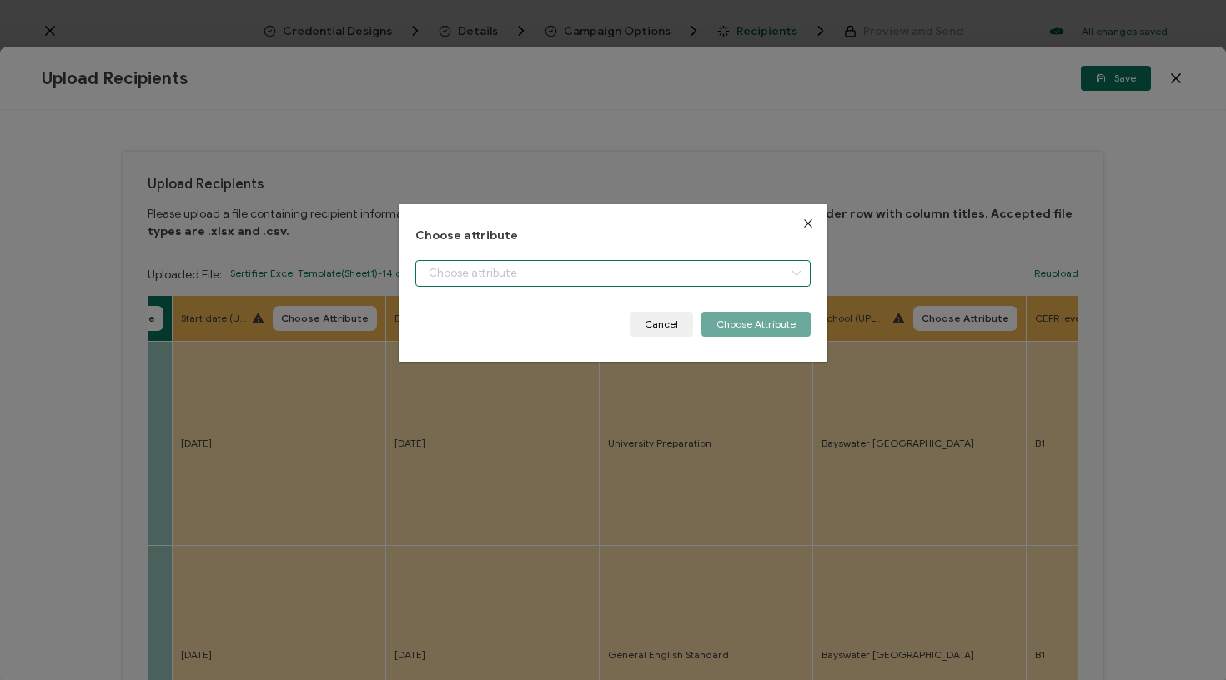
click at [464, 284] on input "dialog" at bounding box center [613, 273] width 396 height 27
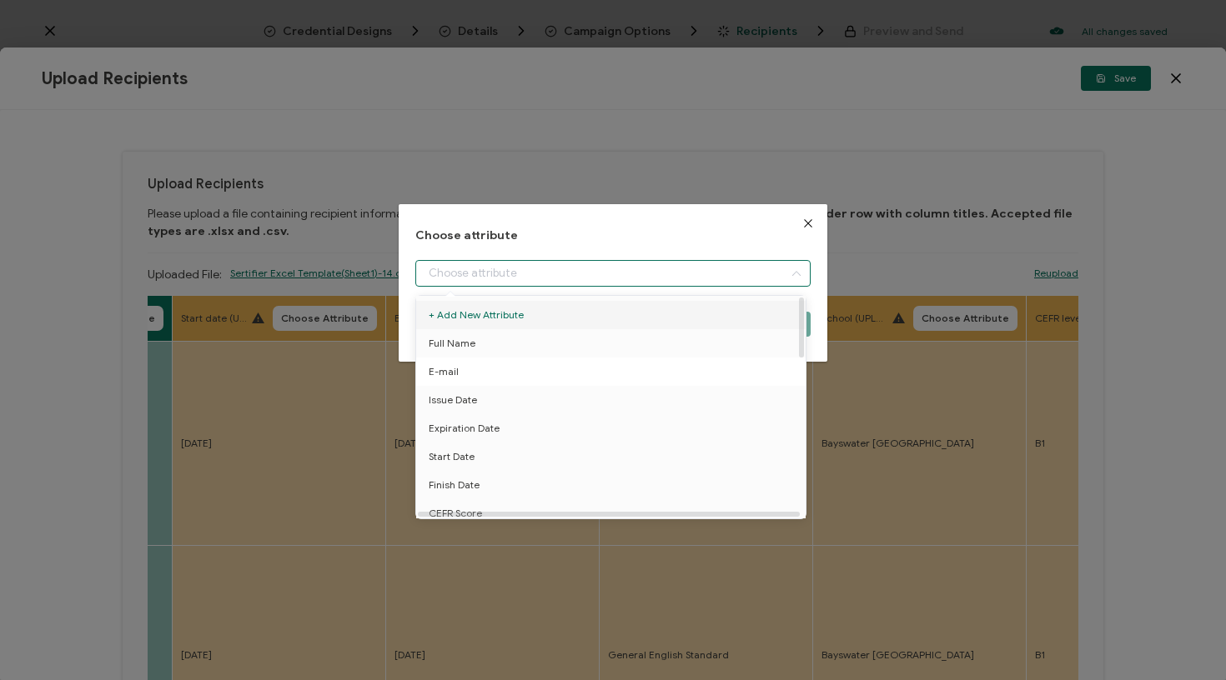
scroll to position [26, 0]
drag, startPoint x: 479, startPoint y: 426, endPoint x: 495, endPoint y: 424, distance: 15.9
click at [479, 426] on li "Start Date" at bounding box center [614, 431] width 404 height 28
type input "Start Date"
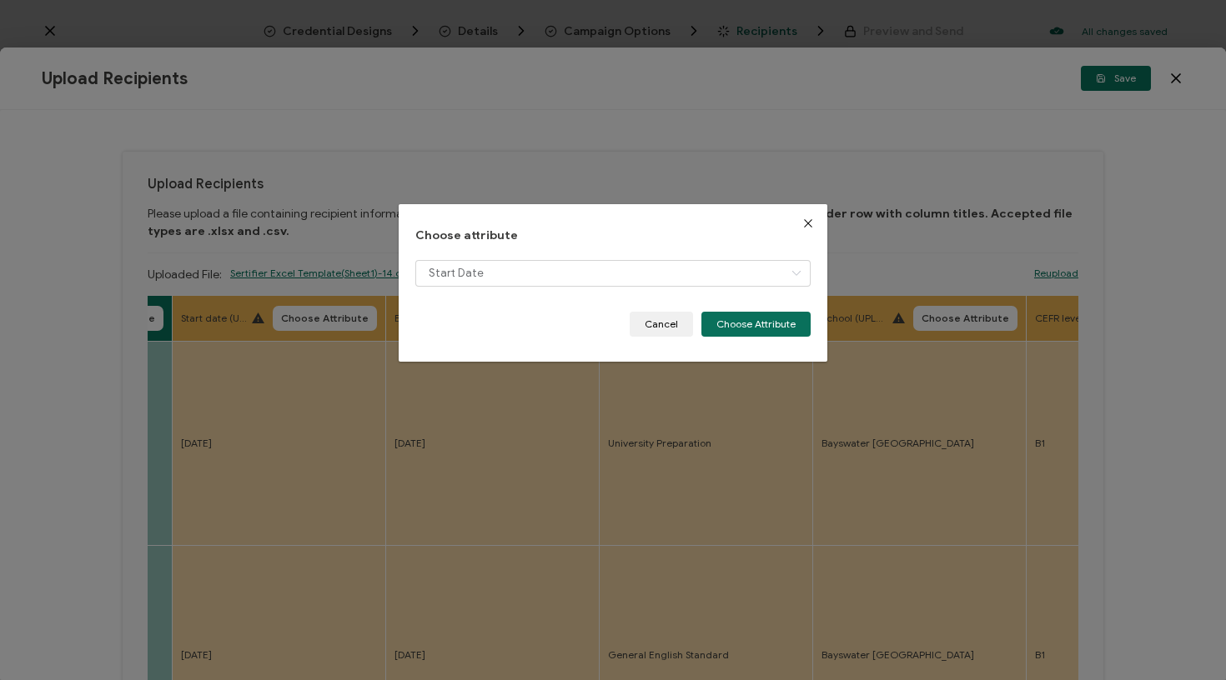
click at [770, 336] on div "Choose attribute Start Date Cancel Choose Attribute" at bounding box center [613, 283] width 429 height 158
drag, startPoint x: 750, startPoint y: 324, endPoint x: 684, endPoint y: 323, distance: 66.7
click at [750, 325] on button "Choose Attribute" at bounding box center [755, 324] width 109 height 25
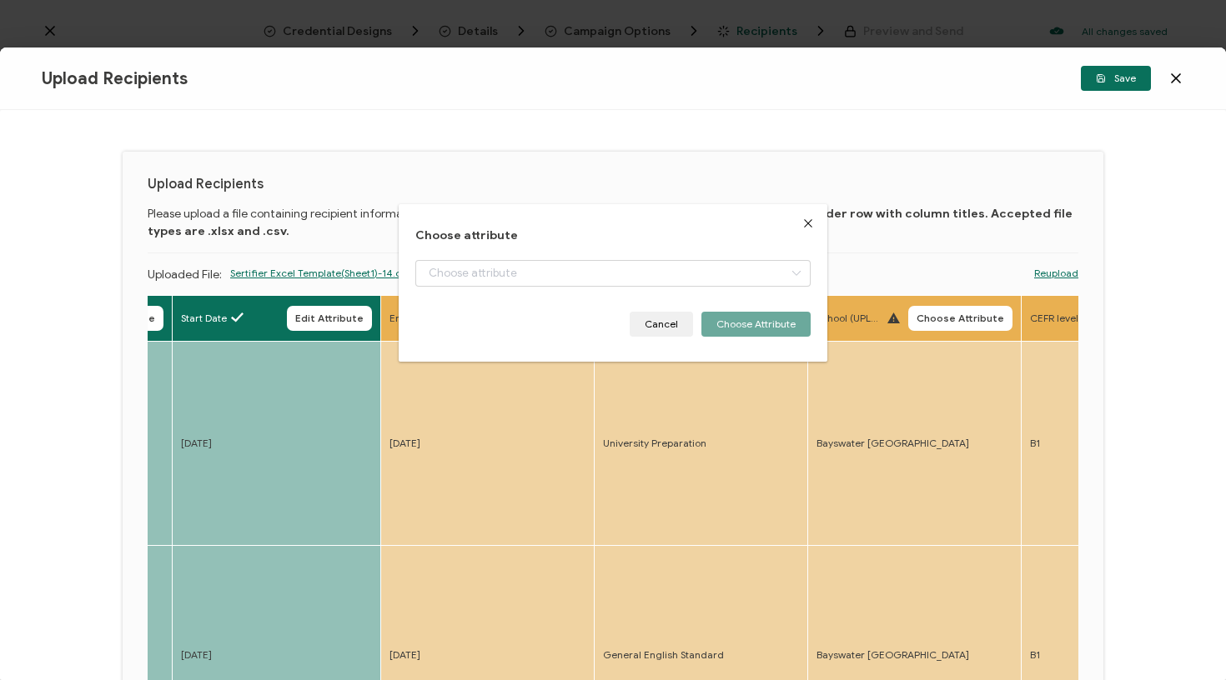
click at [530, 319] on span "Choose Attribute" at bounding box center [533, 319] width 88 height 10
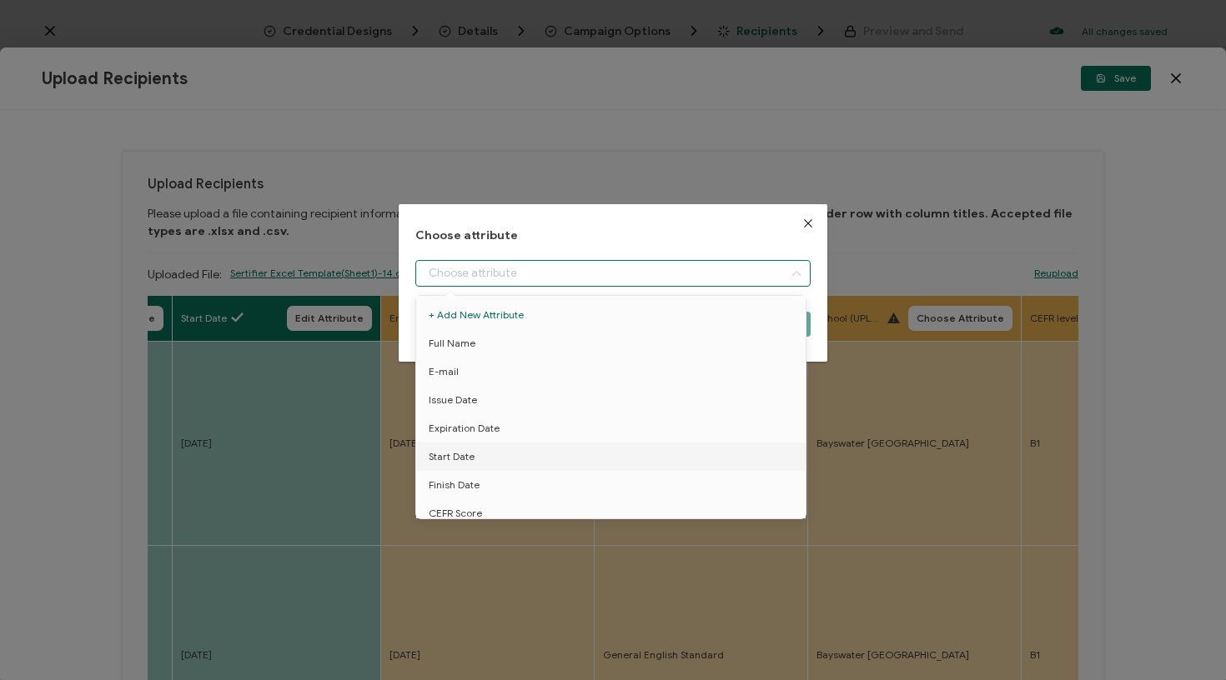
click at [550, 284] on input "dialog" at bounding box center [613, 273] width 396 height 27
click at [497, 467] on li "Start Date" at bounding box center [614, 457] width 404 height 28
click at [466, 491] on span "Finish Date" at bounding box center [454, 485] width 51 height 28
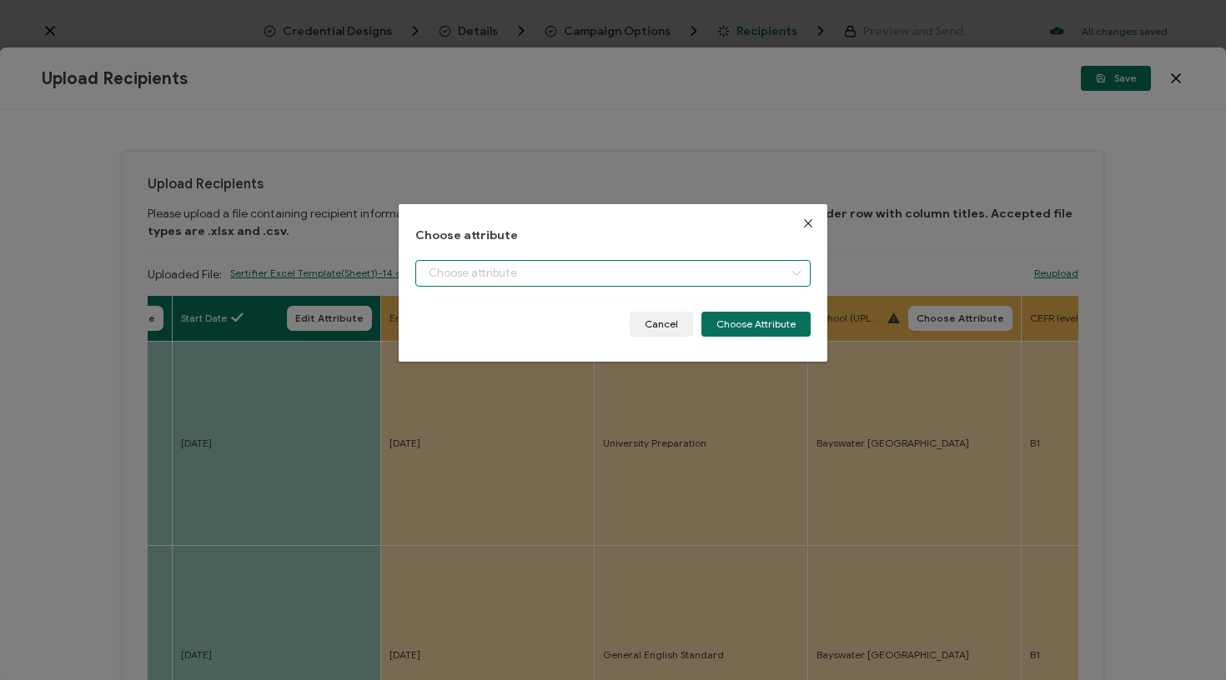
type input "Finish Date"
click at [777, 331] on button "Choose Attribute" at bounding box center [755, 324] width 109 height 25
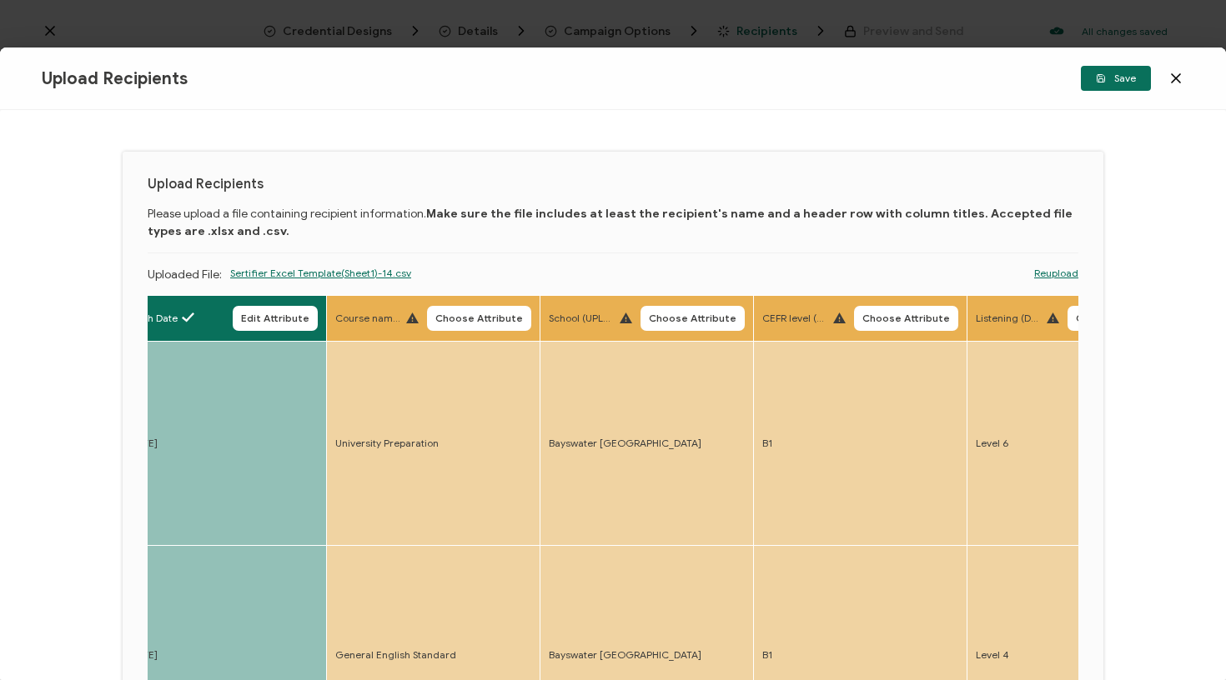
scroll to position [0, 1172]
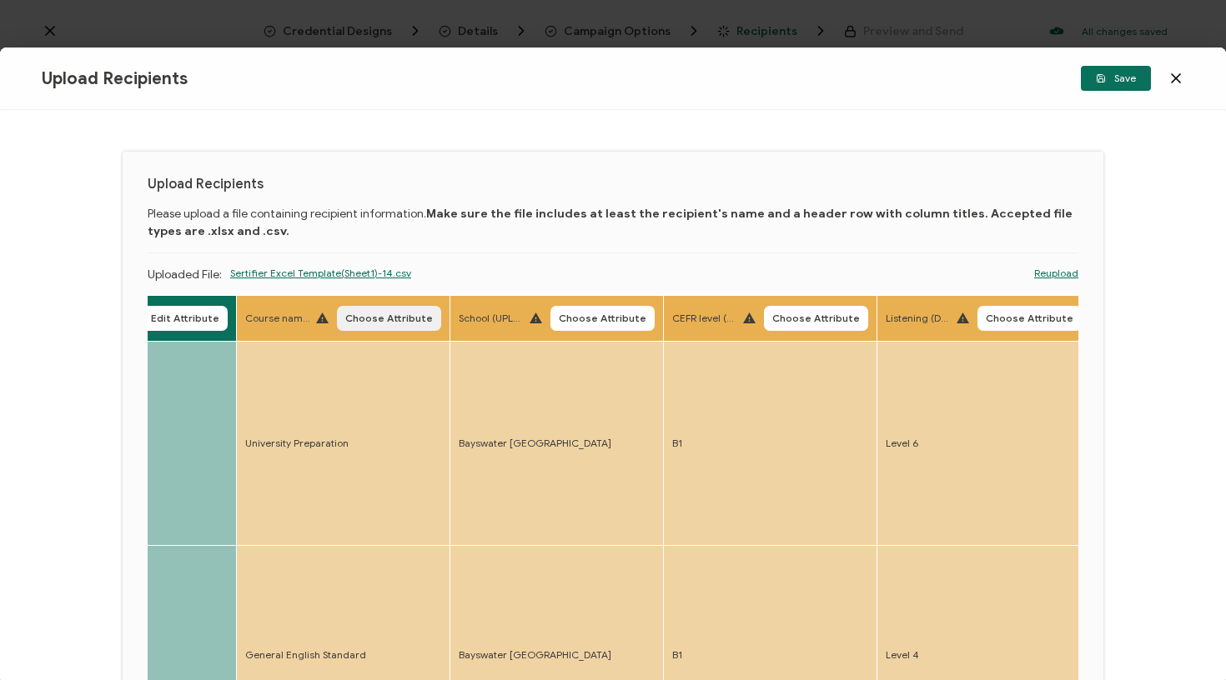
click at [373, 323] on span "Choose Attribute" at bounding box center [389, 319] width 88 height 10
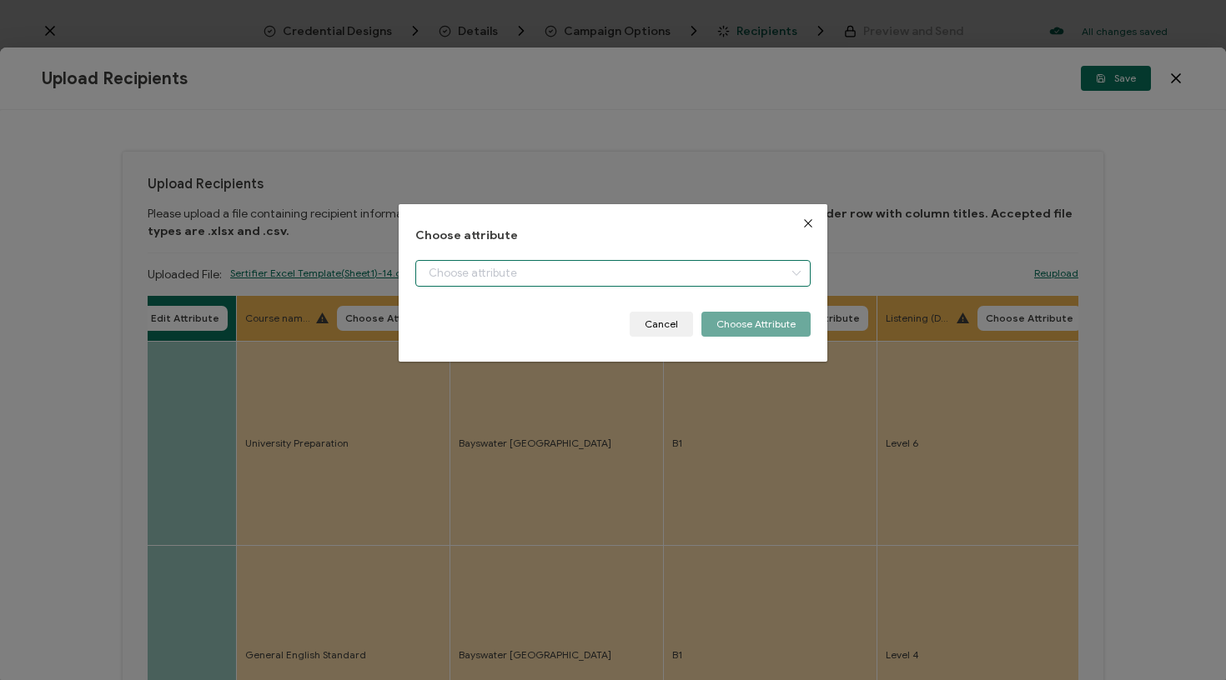
click at [500, 270] on input "dialog" at bounding box center [613, 273] width 396 height 27
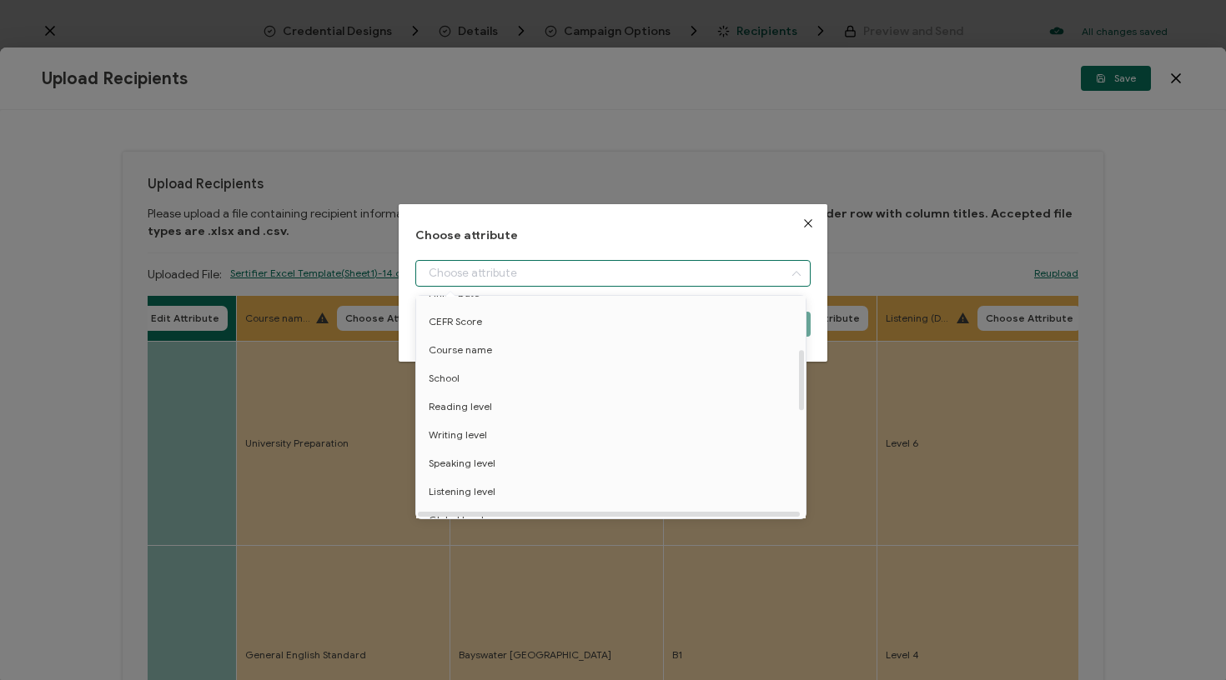
scroll to position [193, 1]
click at [526, 354] on li "Course name" at bounding box center [613, 348] width 404 height 28
type input "Course name"
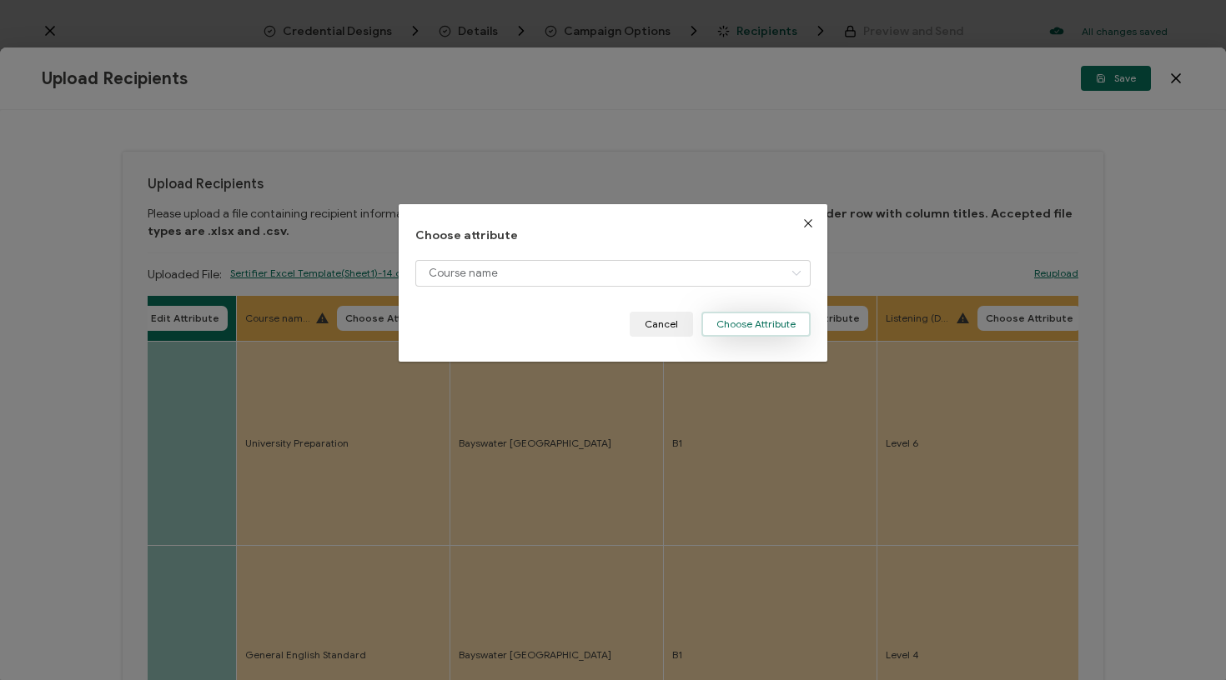
click at [711, 332] on button "Choose Attribute" at bounding box center [755, 324] width 109 height 25
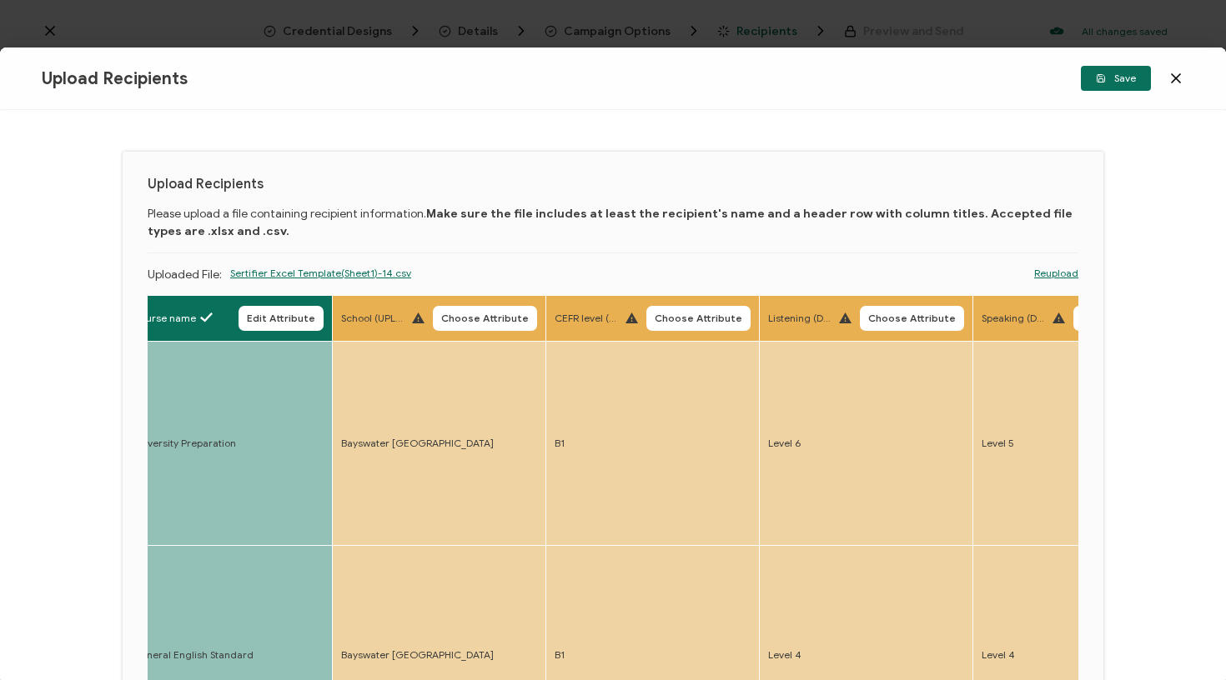
scroll to position [0, 1332]
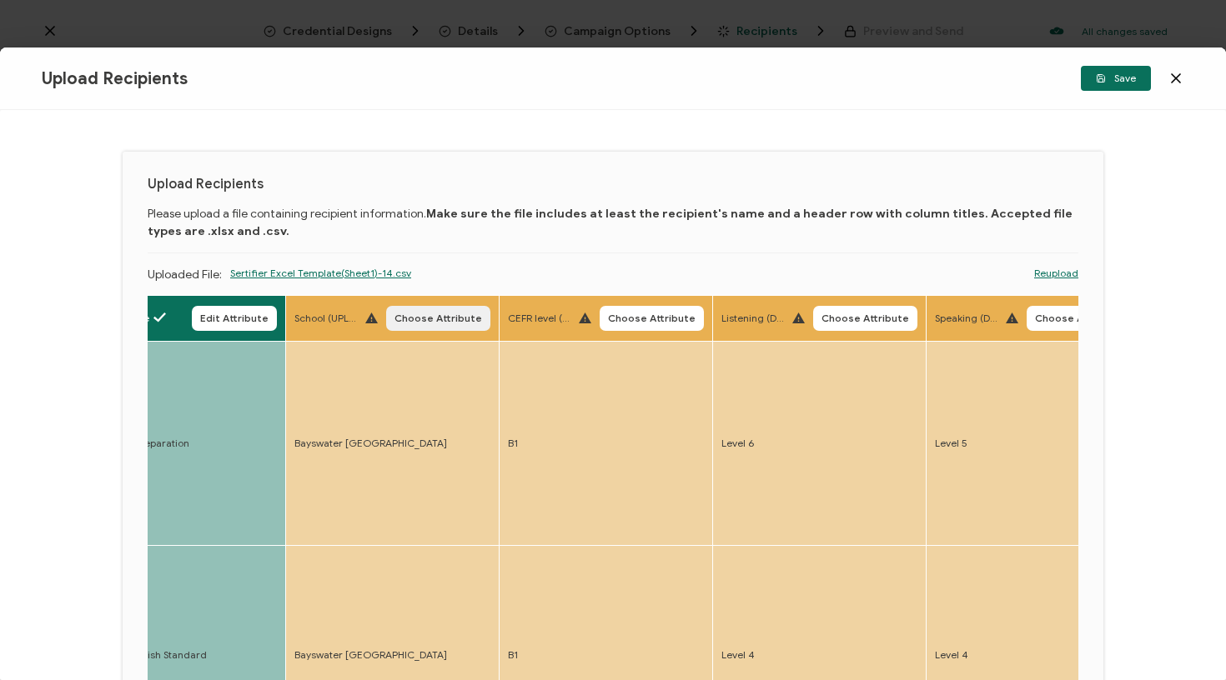
click at [409, 321] on span "Choose Attribute" at bounding box center [438, 319] width 88 height 10
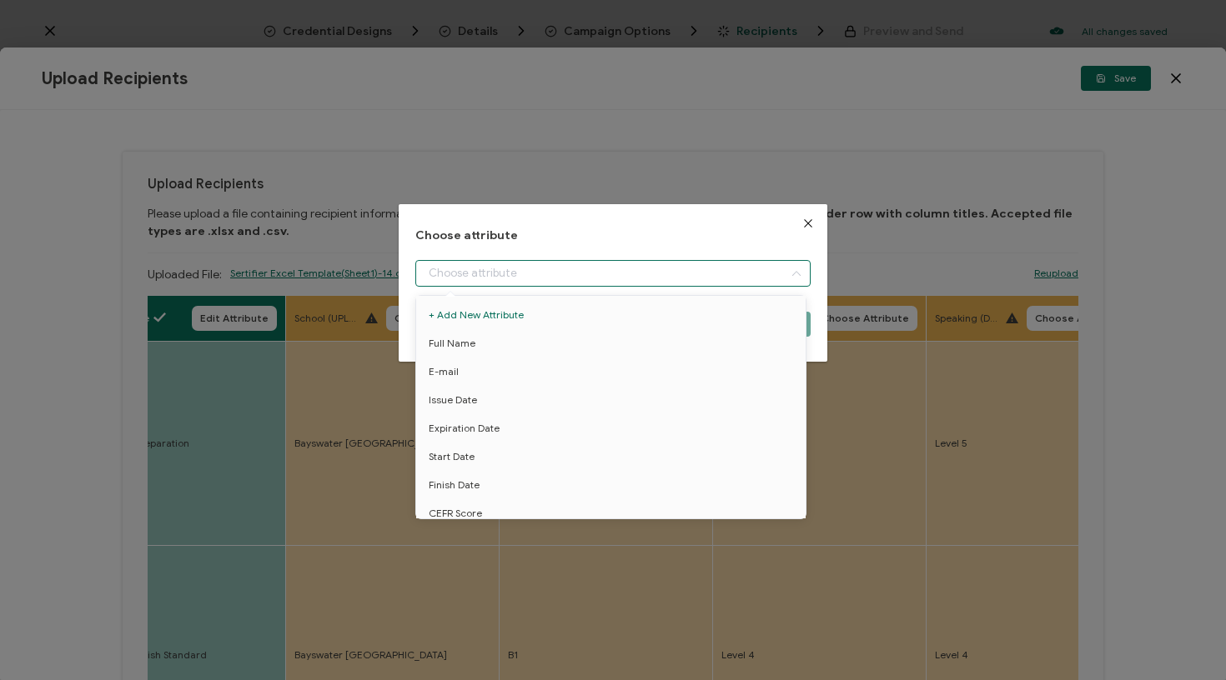
click at [505, 279] on input "dialog" at bounding box center [613, 273] width 396 height 27
click at [435, 477] on span "School" at bounding box center [444, 472] width 31 height 28
type input "School"
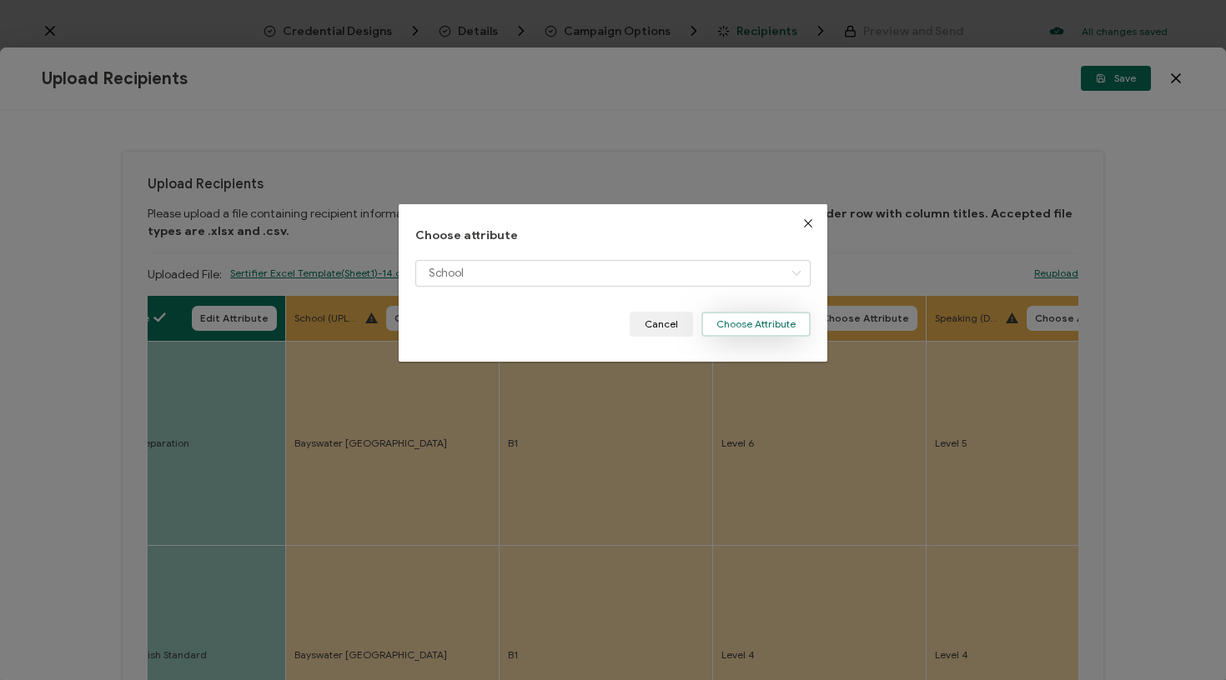
click at [753, 328] on button "Choose Attribute" at bounding box center [755, 324] width 109 height 25
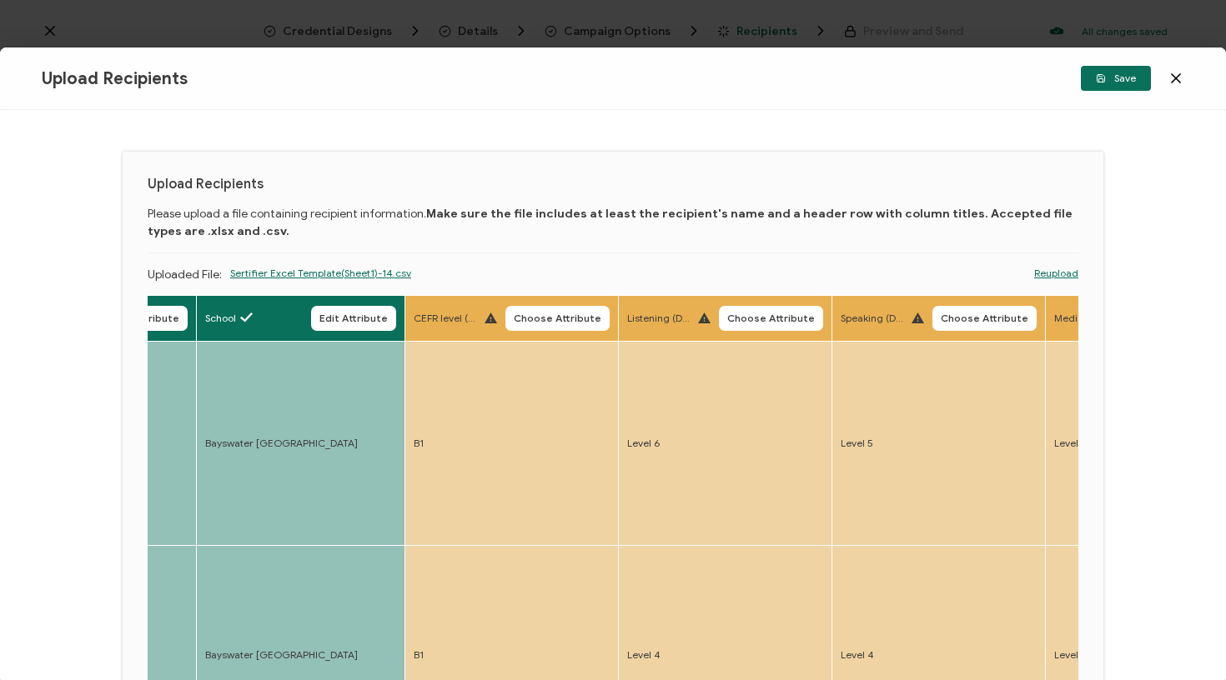
scroll to position [0, 1604]
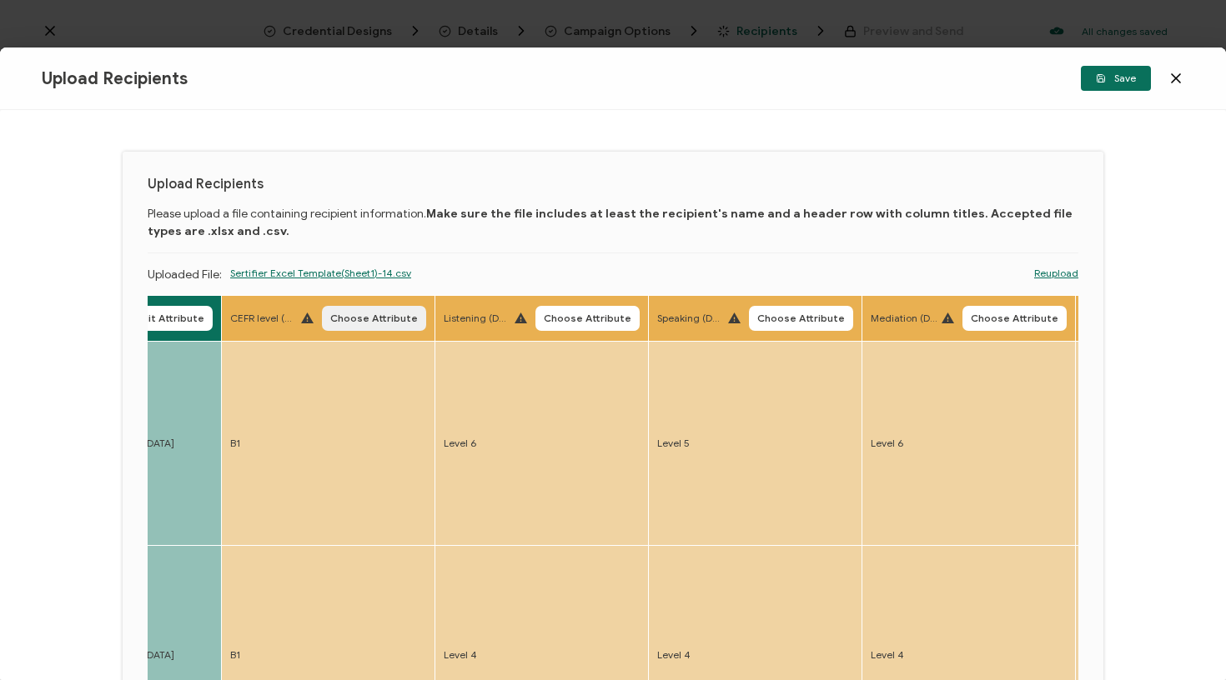
click at [375, 317] on span "Choose Attribute" at bounding box center [374, 319] width 88 height 10
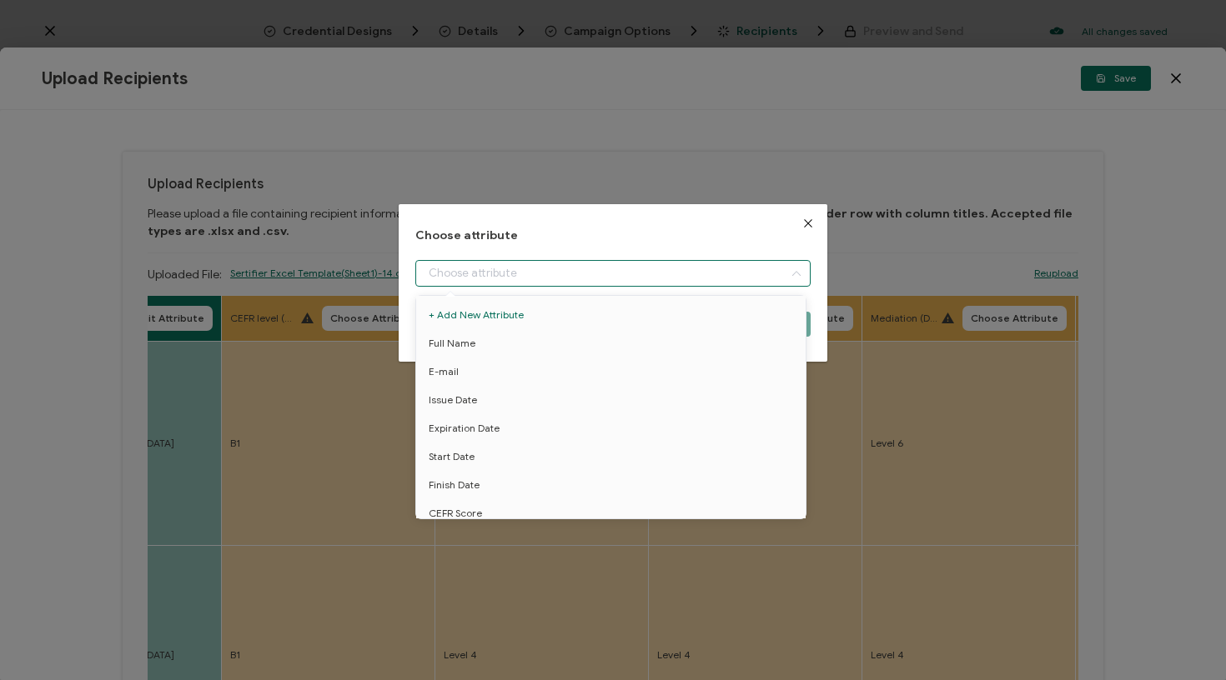
click at [474, 284] on input "dialog" at bounding box center [613, 273] width 396 height 27
click at [484, 399] on li "CEFR Score" at bounding box center [614, 401] width 404 height 28
type input "CEFR Score"
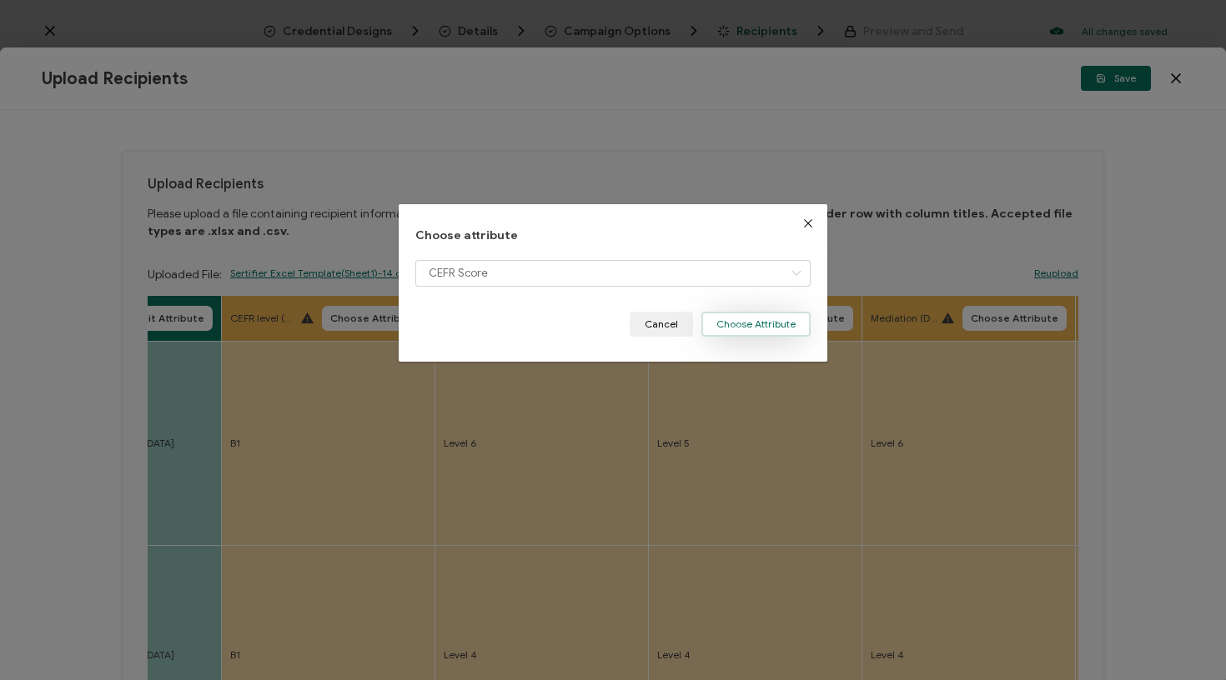
click at [755, 327] on button "Choose Attribute" at bounding box center [755, 324] width 109 height 25
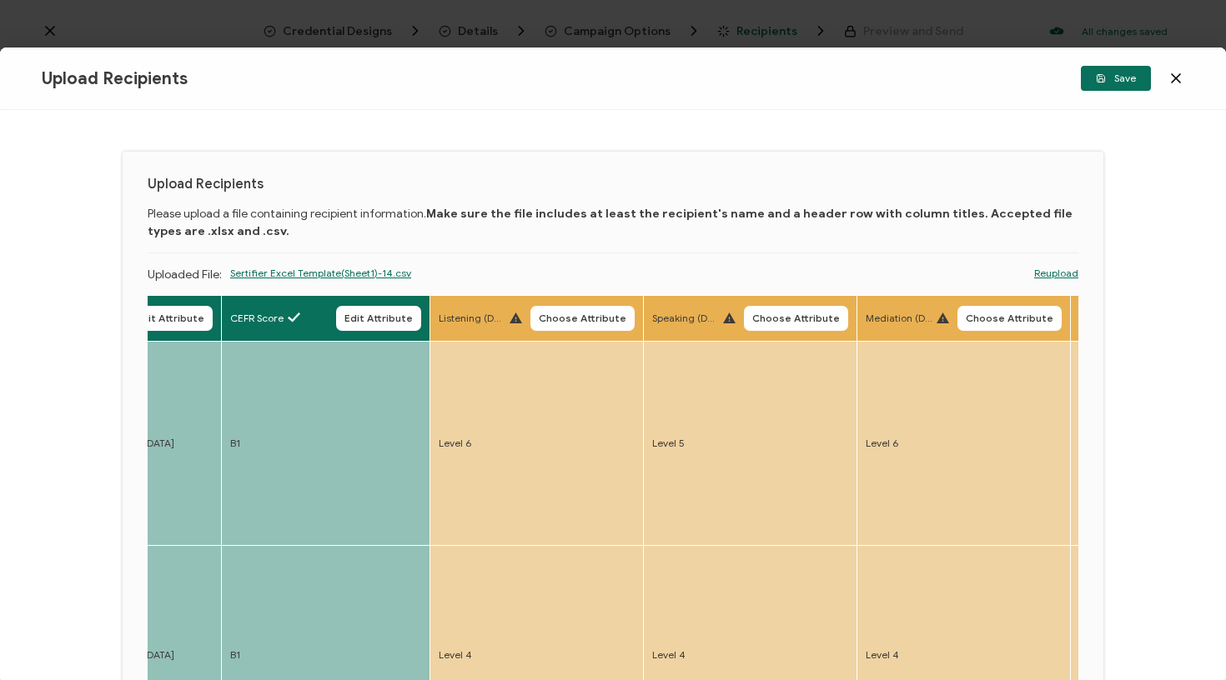
scroll to position [0, 1863]
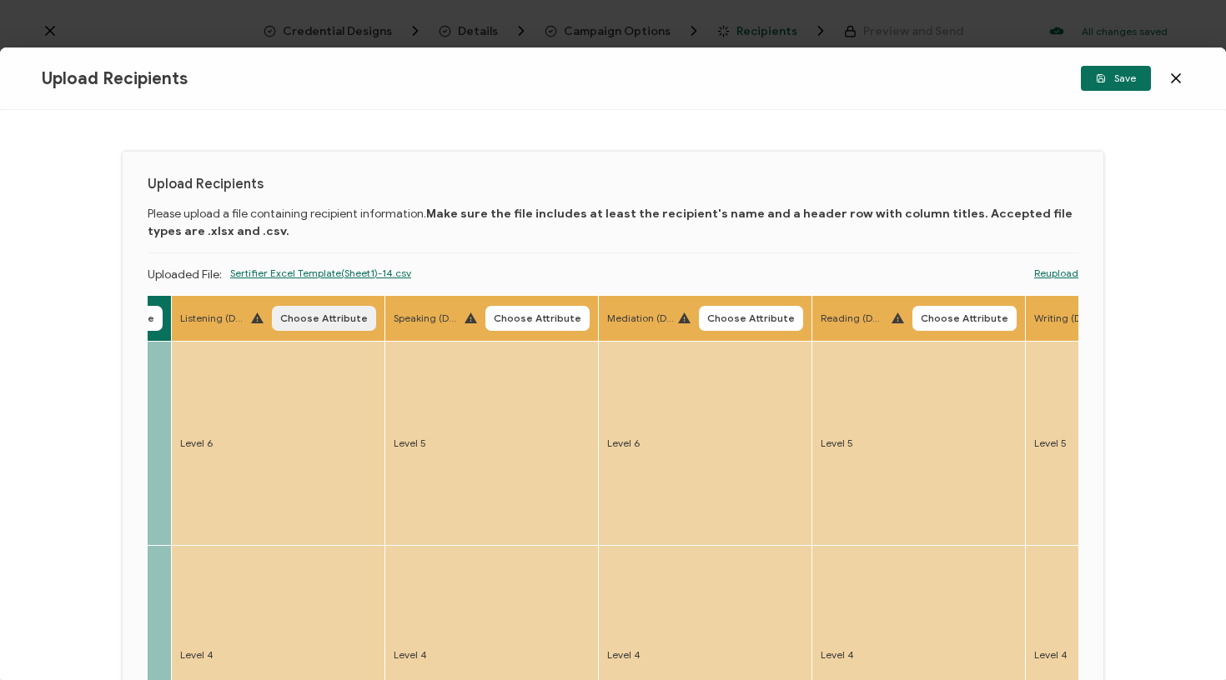
click at [303, 322] on span "Choose Attribute" at bounding box center [324, 319] width 88 height 10
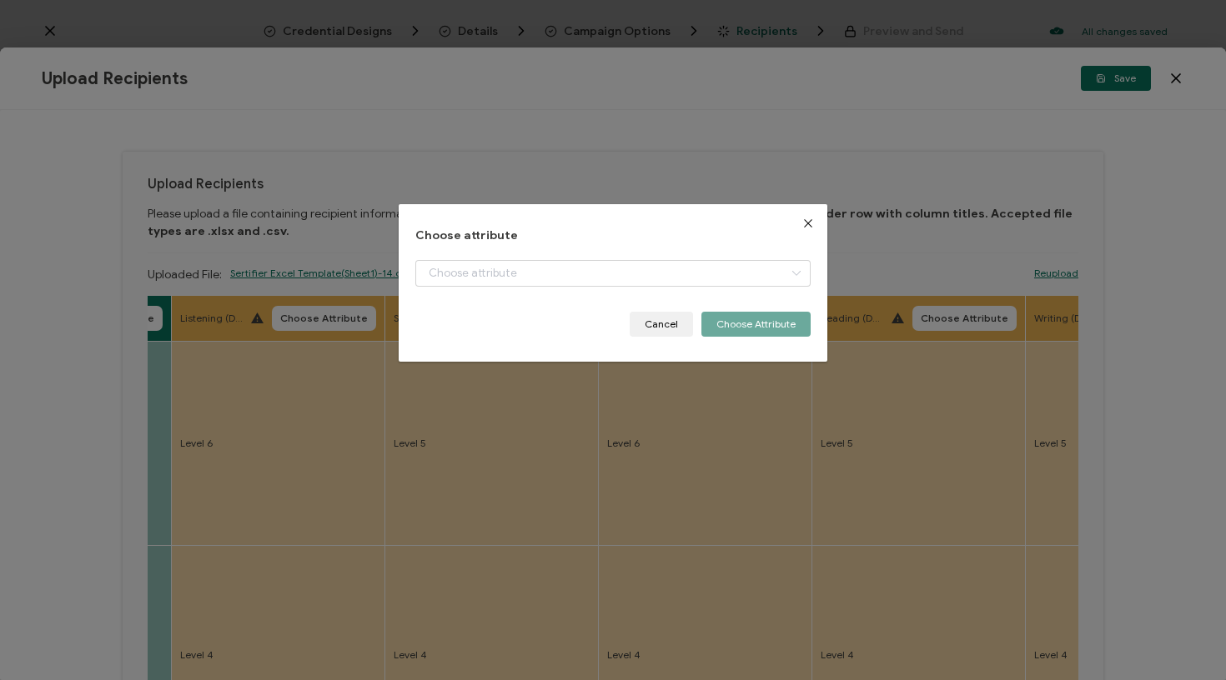
drag, startPoint x: 223, startPoint y: 465, endPoint x: 237, endPoint y: 465, distance: 14.2
click at [225, 466] on div "Choose attribute Cancel Choose Attribute" at bounding box center [613, 340] width 1226 height 680
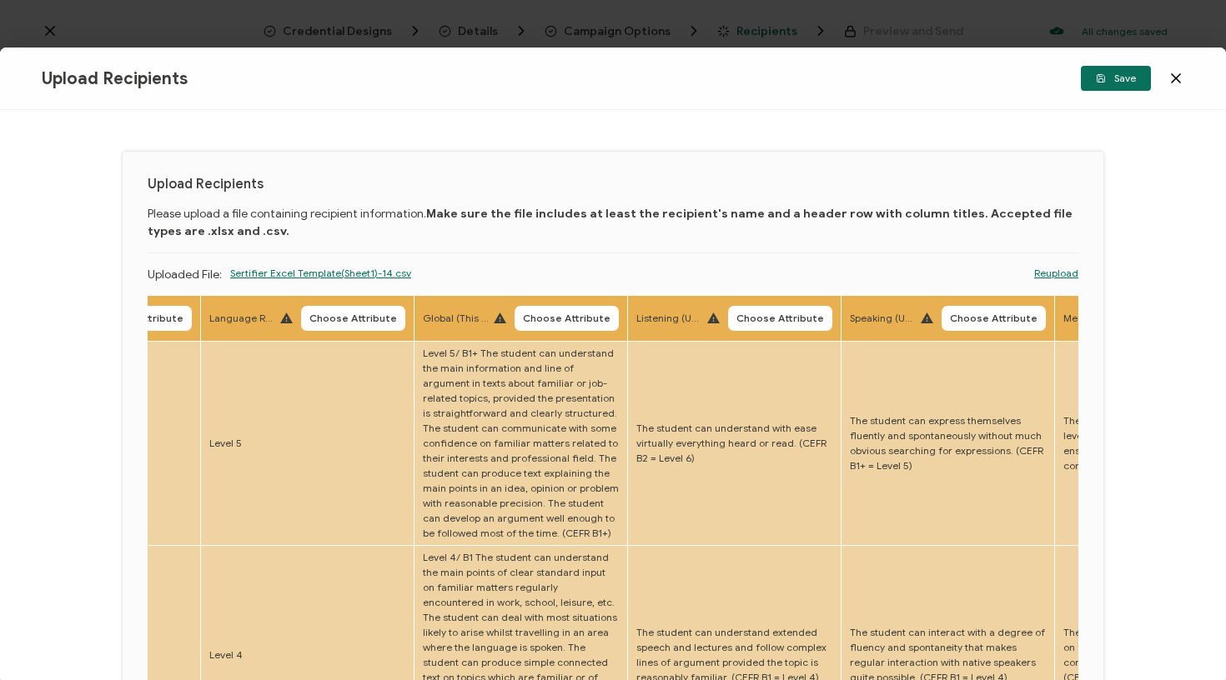
scroll to position [0, 3039]
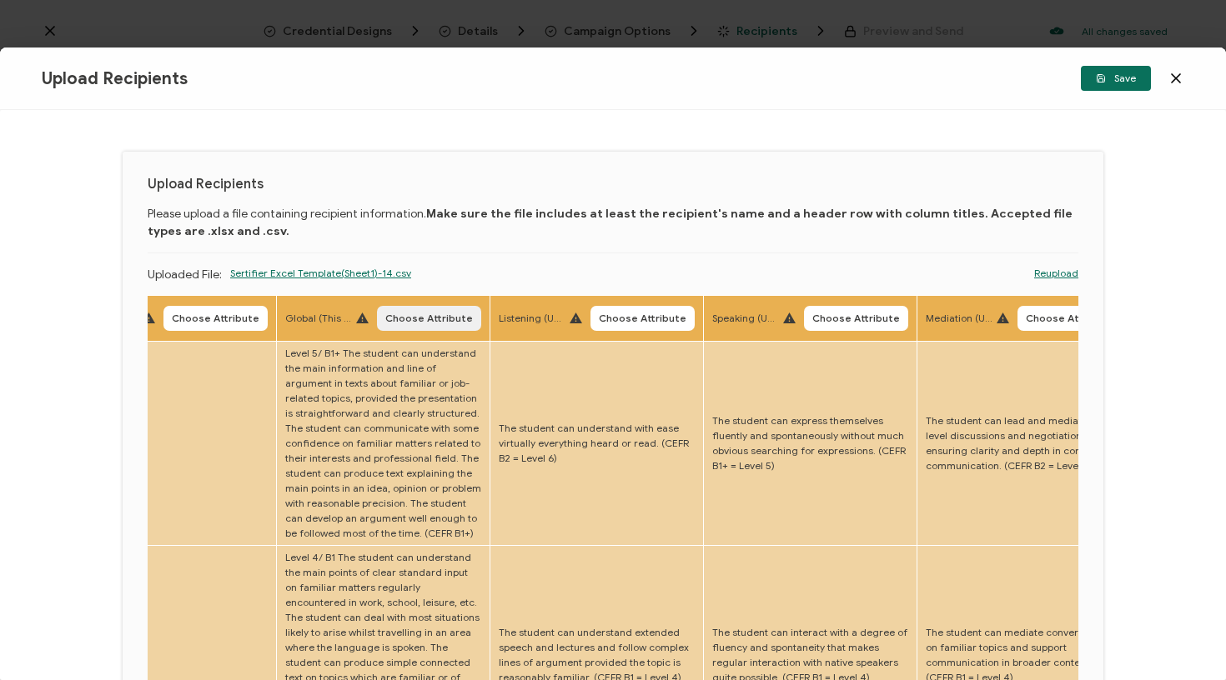
click at [395, 310] on button "Choose Attribute" at bounding box center [429, 318] width 104 height 25
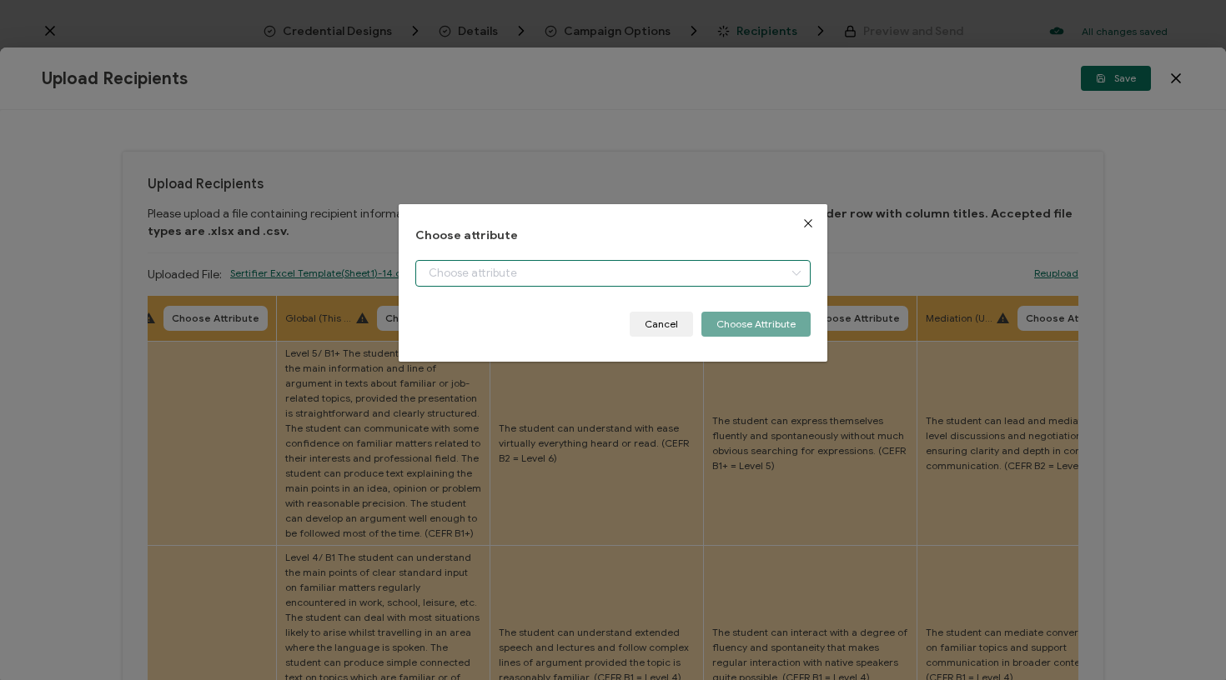
click at [496, 280] on input "dialog" at bounding box center [613, 273] width 396 height 27
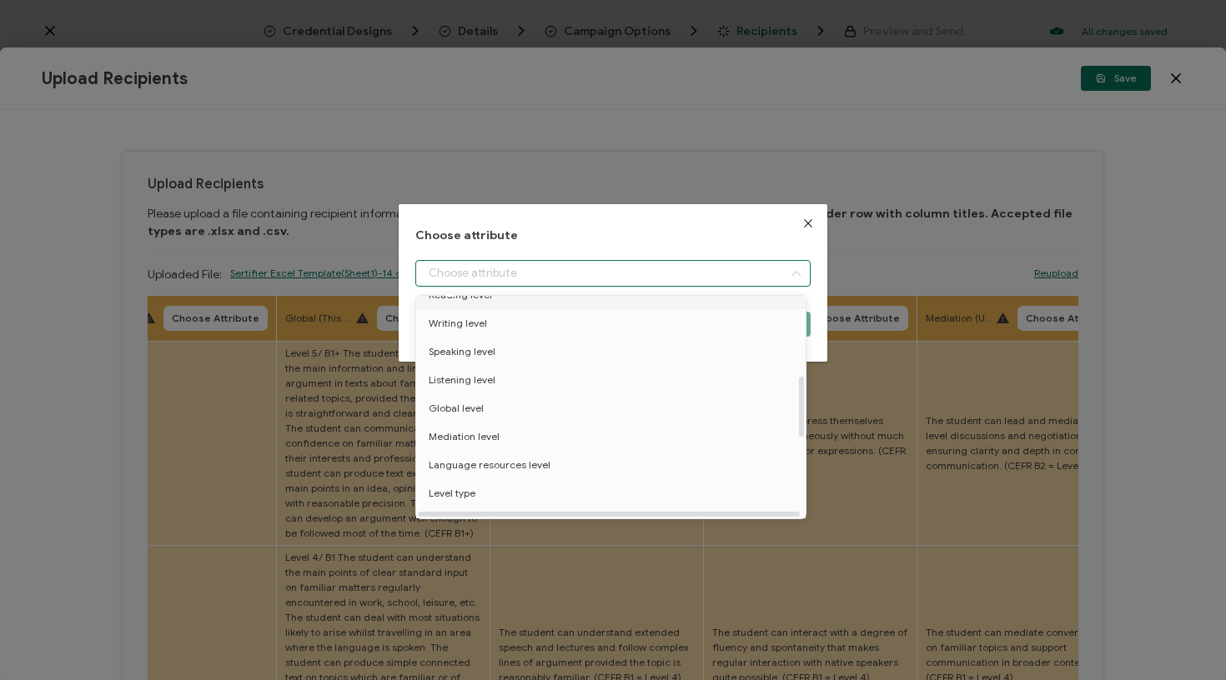
scroll to position [306, 0]
click at [467, 409] on span "Global level" at bounding box center [456, 406] width 55 height 28
type input "Global level"
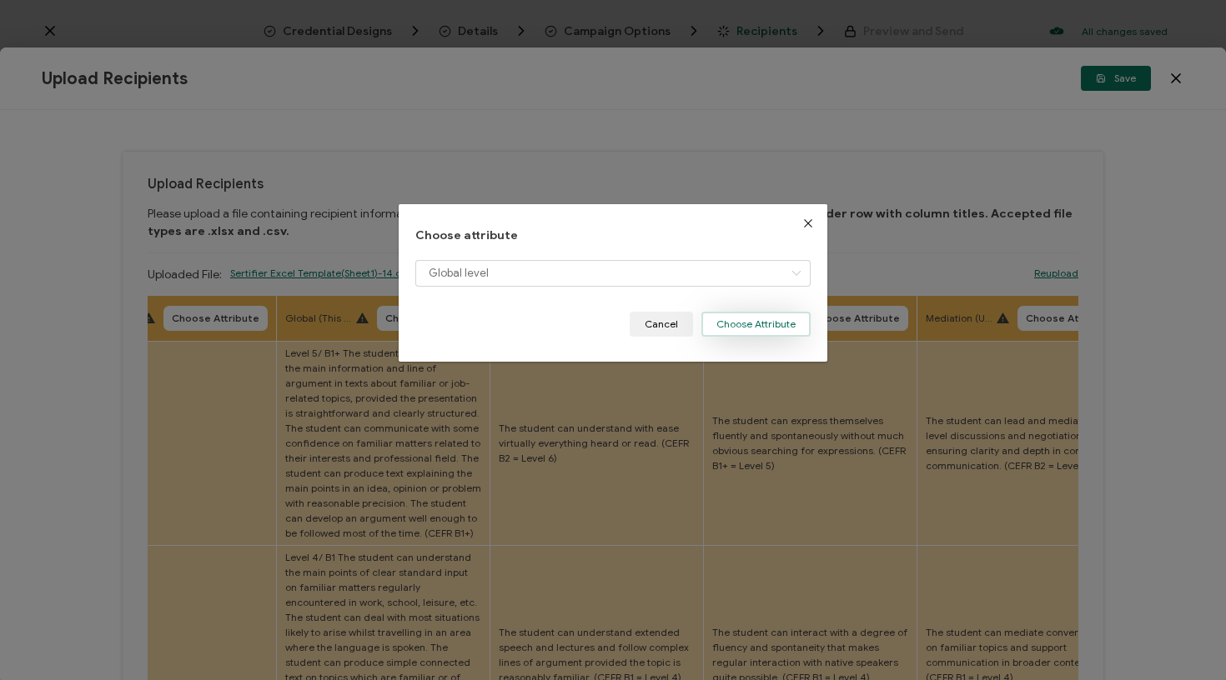
click at [758, 322] on button "Choose Attribute" at bounding box center [755, 324] width 109 height 25
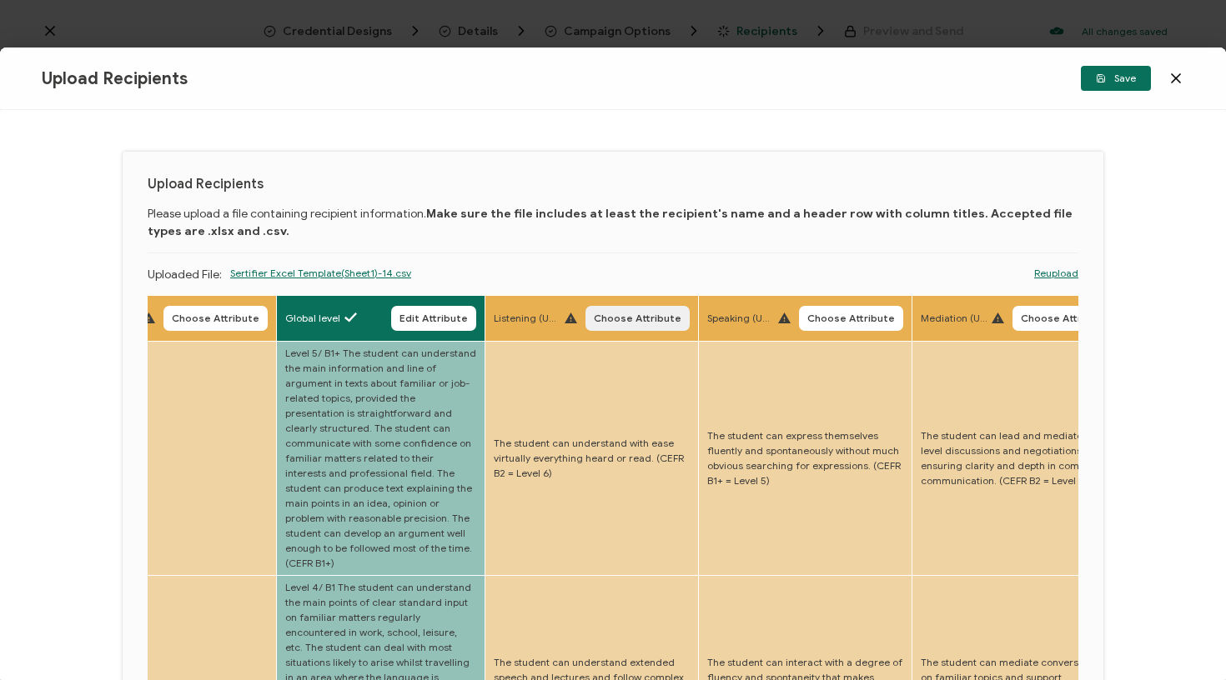
click at [615, 320] on span "Choose Attribute" at bounding box center [638, 319] width 88 height 10
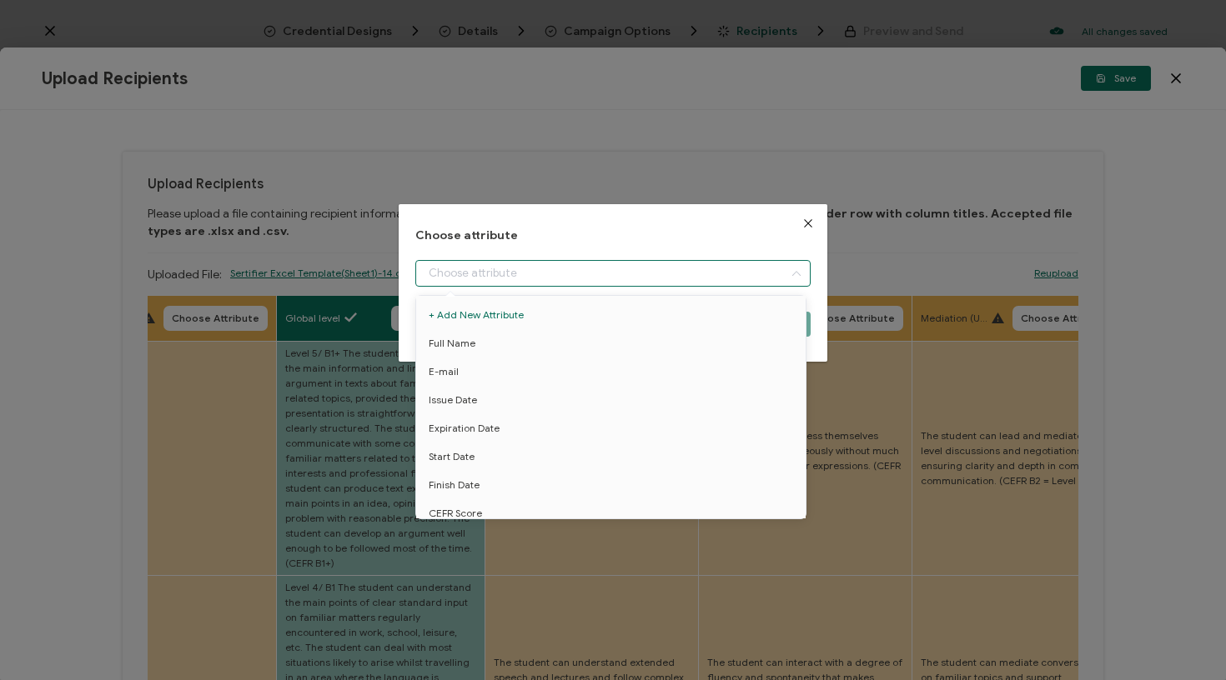
click at [628, 269] on input "dialog" at bounding box center [613, 273] width 396 height 27
drag, startPoint x: 488, startPoint y: 465, endPoint x: 552, endPoint y: 457, distance: 64.7
click at [488, 466] on span "Listening level" at bounding box center [462, 458] width 67 height 28
type input "Listening level"
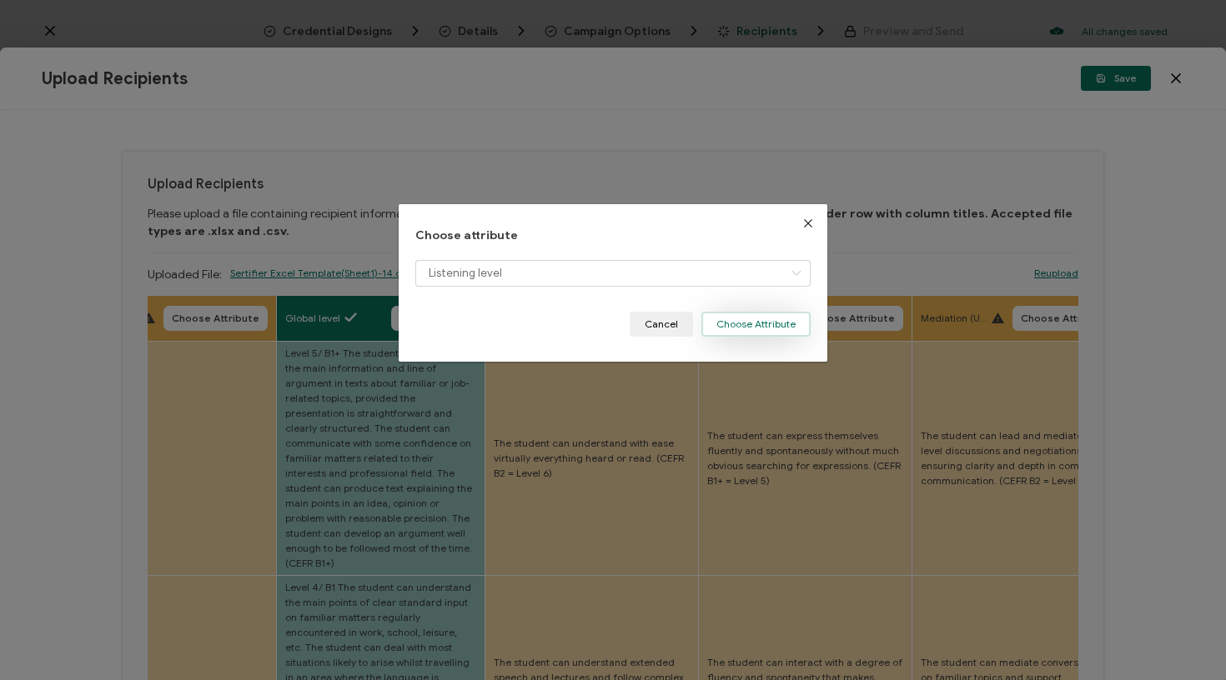
click at [740, 334] on button "Choose Attribute" at bounding box center [755, 324] width 109 height 25
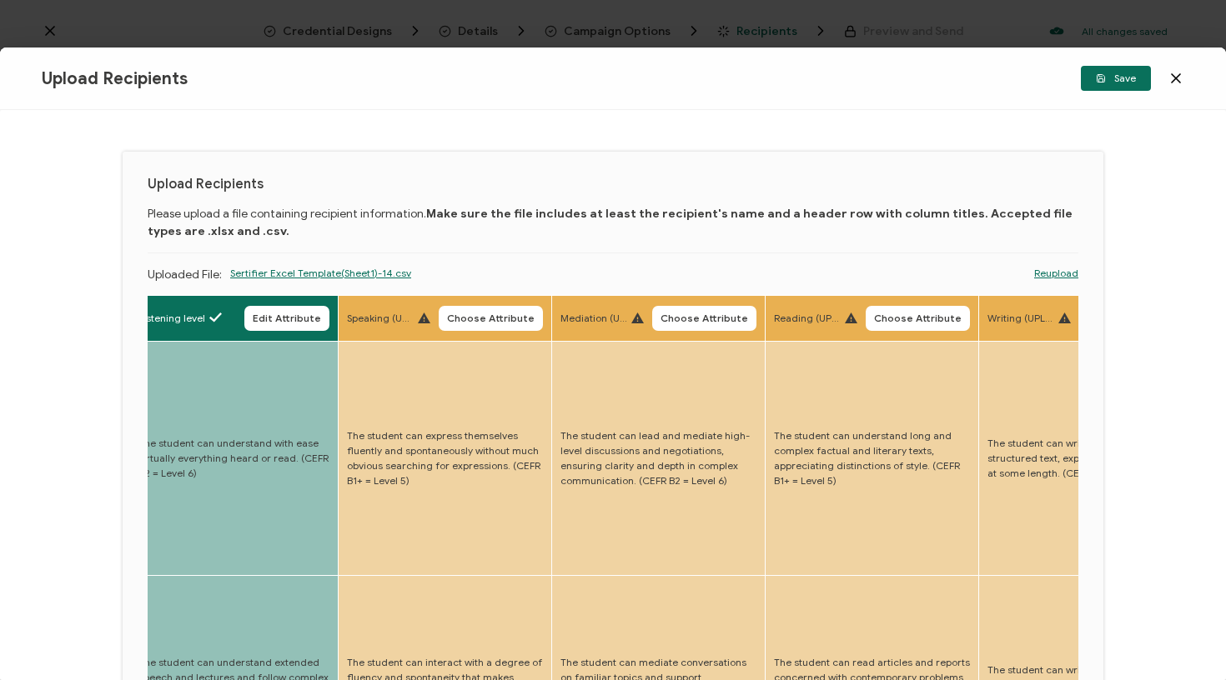
scroll to position [0, 3463]
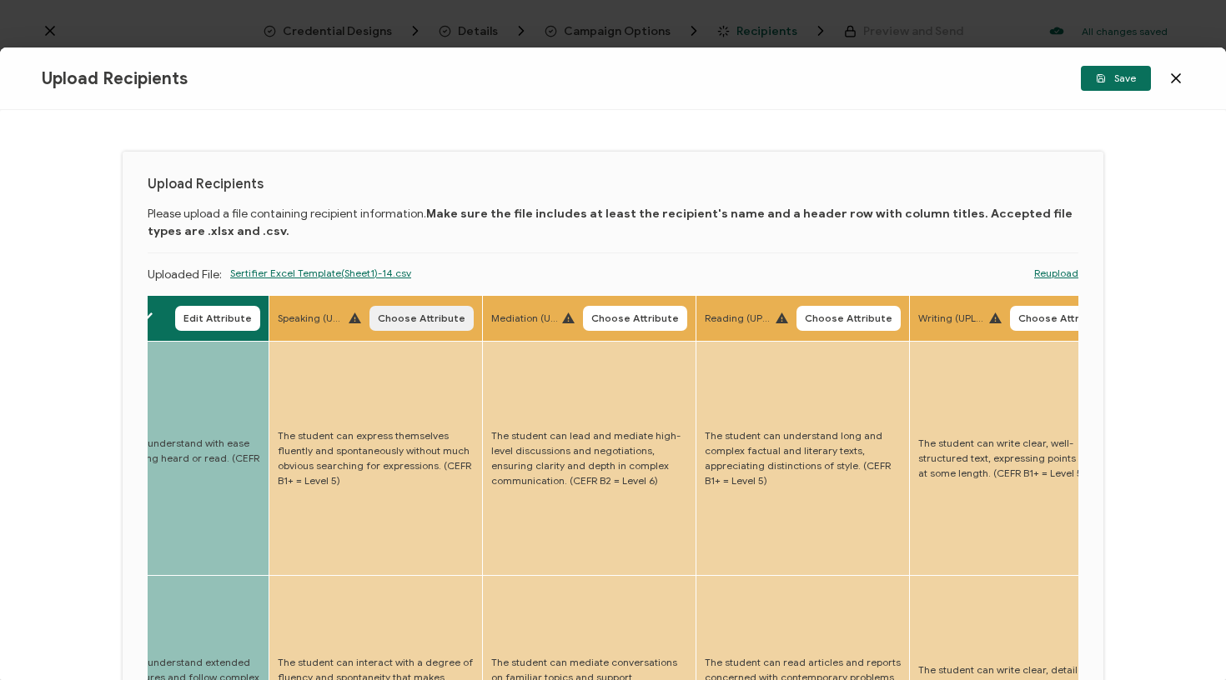
click at [404, 323] on span "Choose Attribute" at bounding box center [422, 319] width 88 height 10
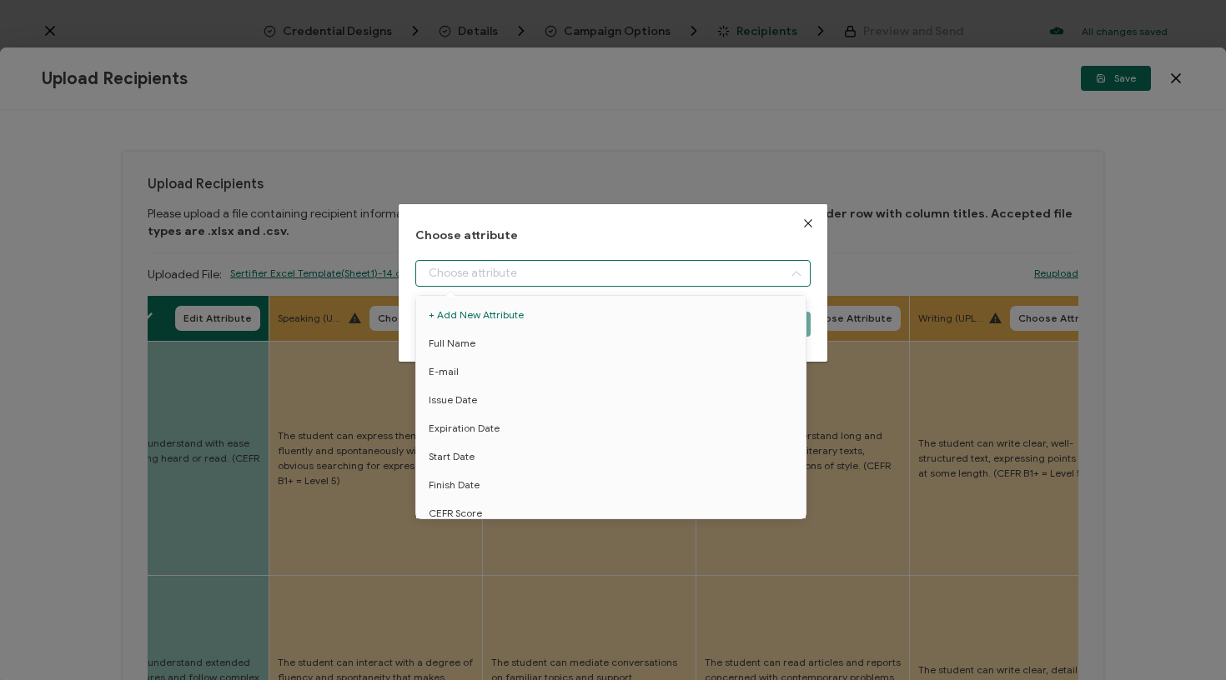
click at [501, 282] on input "dialog" at bounding box center [613, 273] width 396 height 27
click at [487, 476] on span "Speaking level" at bounding box center [462, 475] width 67 height 28
type input "Speaking level"
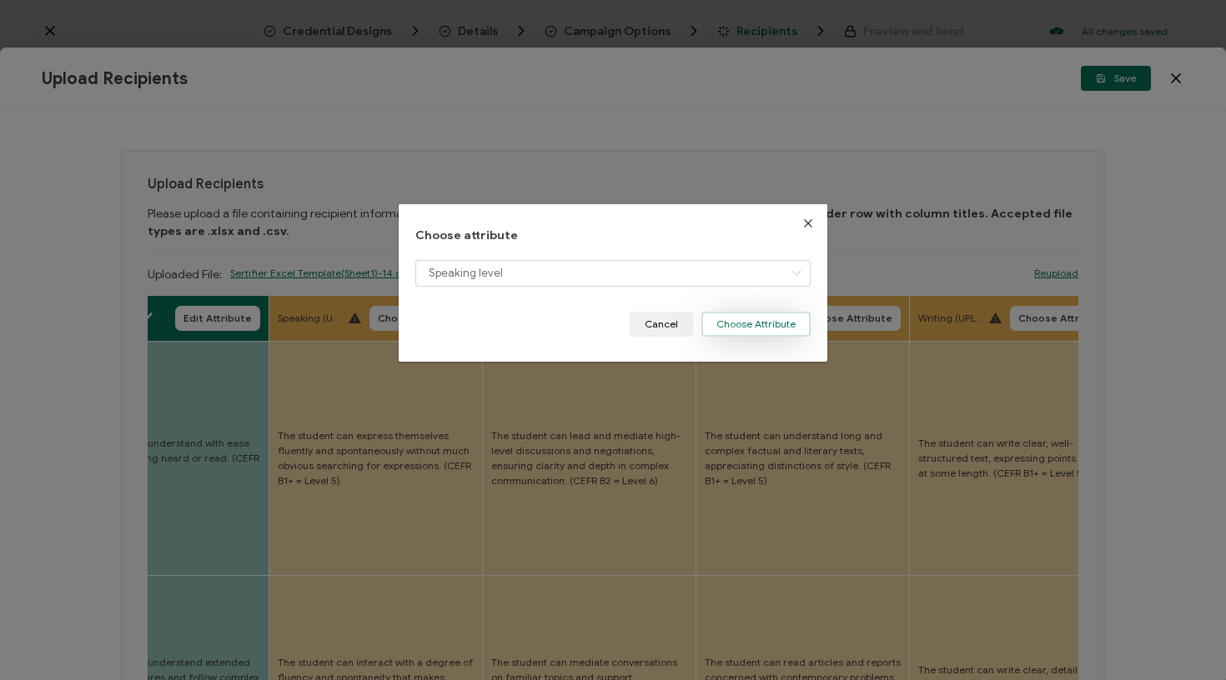
click at [735, 328] on button "Choose Attribute" at bounding box center [755, 324] width 109 height 25
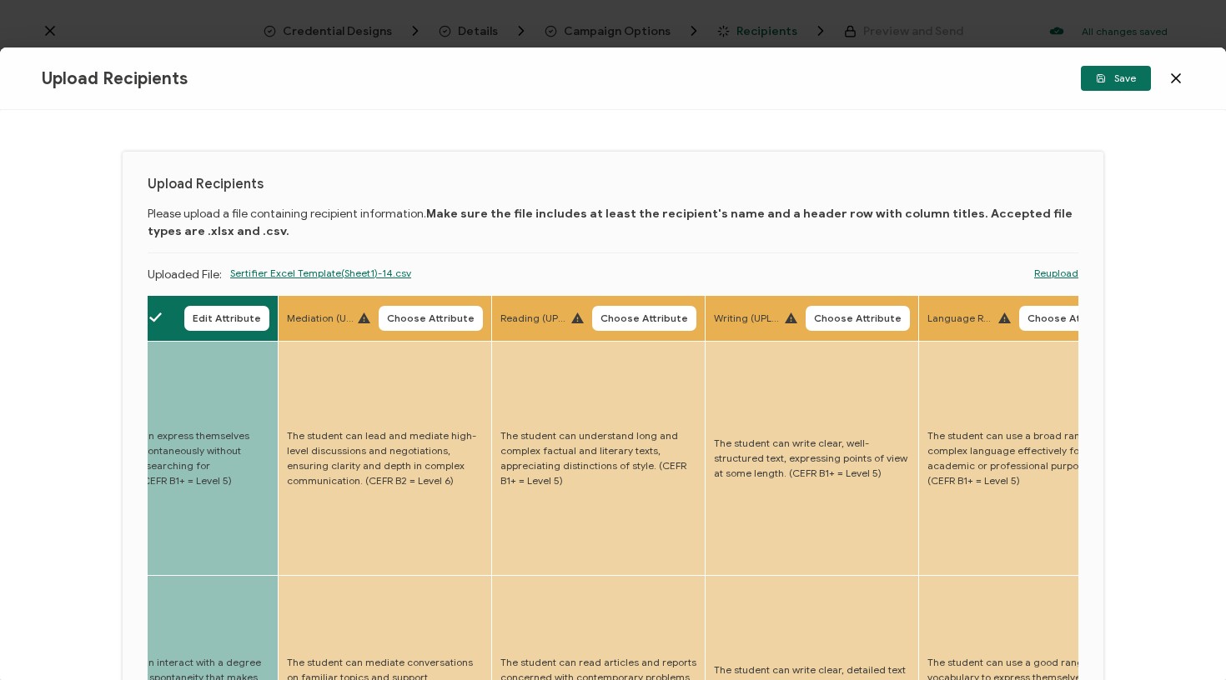
scroll to position [0, 3684]
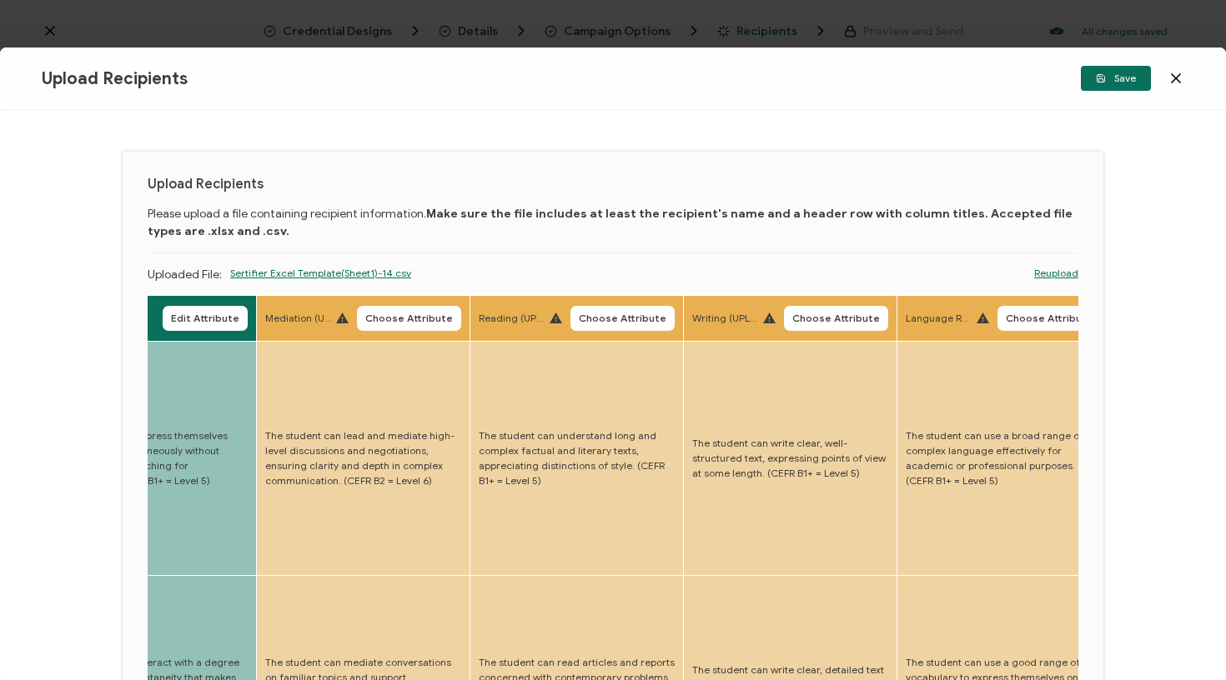
drag, startPoint x: 376, startPoint y: 318, endPoint x: 389, endPoint y: 324, distance: 14.2
click at [376, 318] on span "Choose Attribute" at bounding box center [409, 319] width 88 height 10
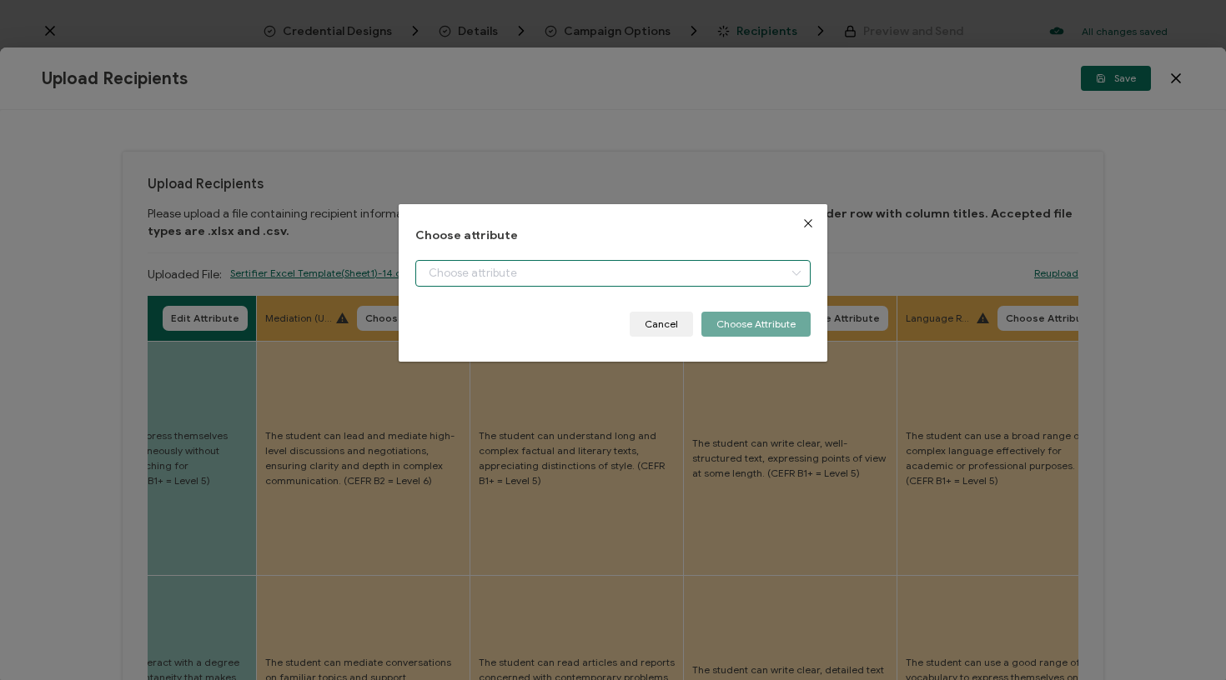
click at [486, 279] on input "dialog" at bounding box center [613, 273] width 396 height 27
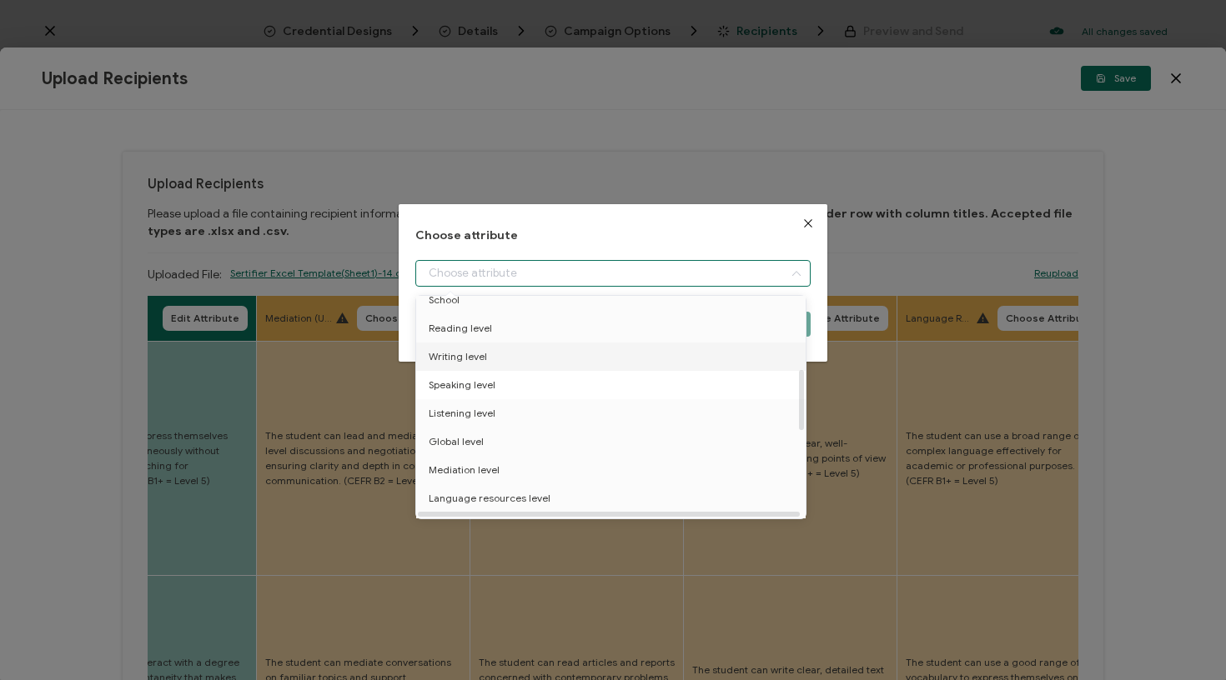
scroll to position [277, 0]
click at [472, 464] on span "Mediation level" at bounding box center [464, 463] width 71 height 28
type input "Mediation level"
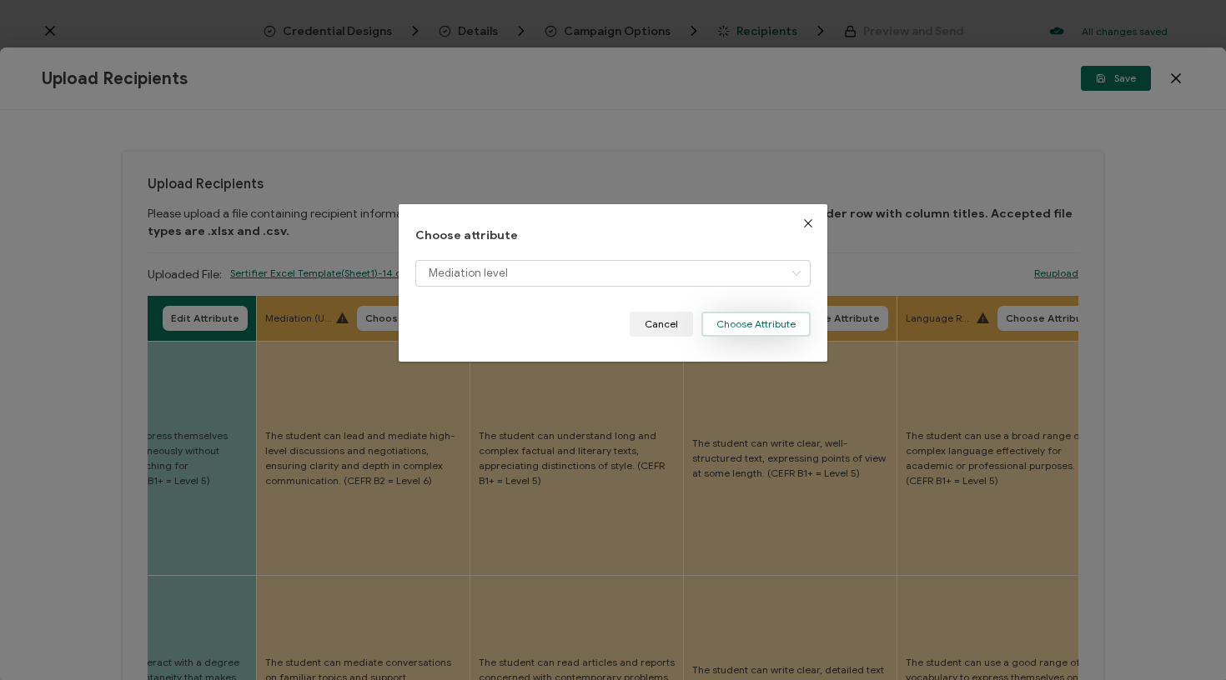
click at [780, 315] on button "Choose Attribute" at bounding box center [755, 324] width 109 height 25
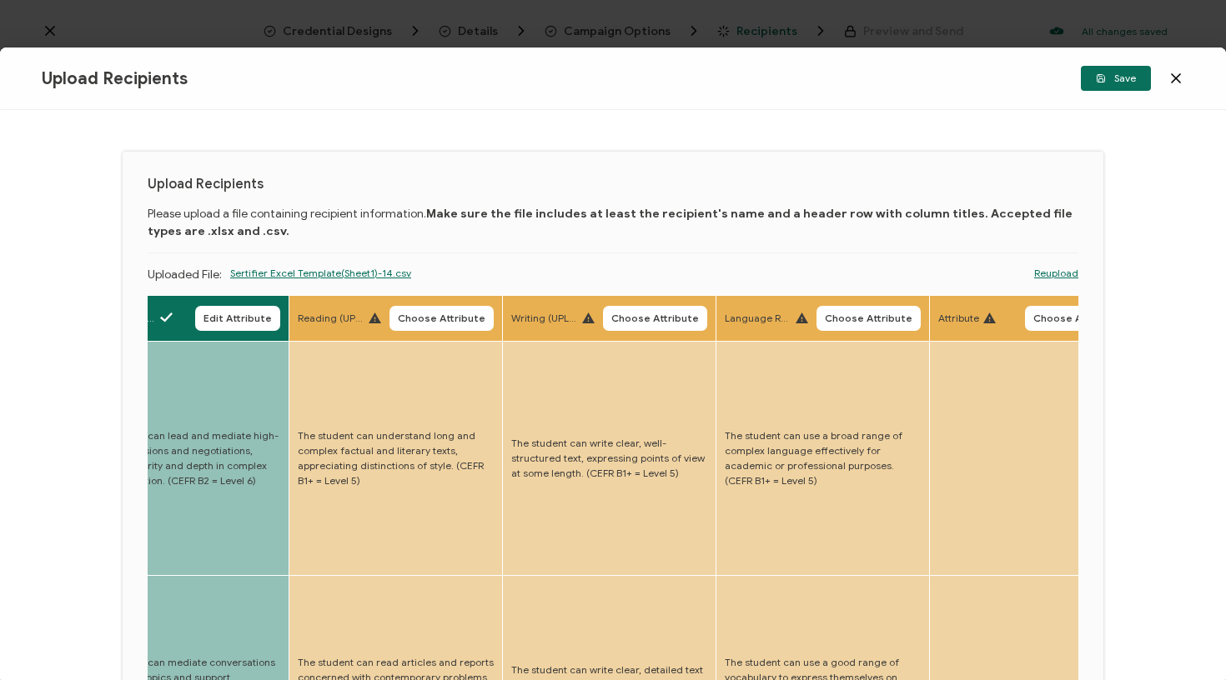
scroll to position [0, 3912]
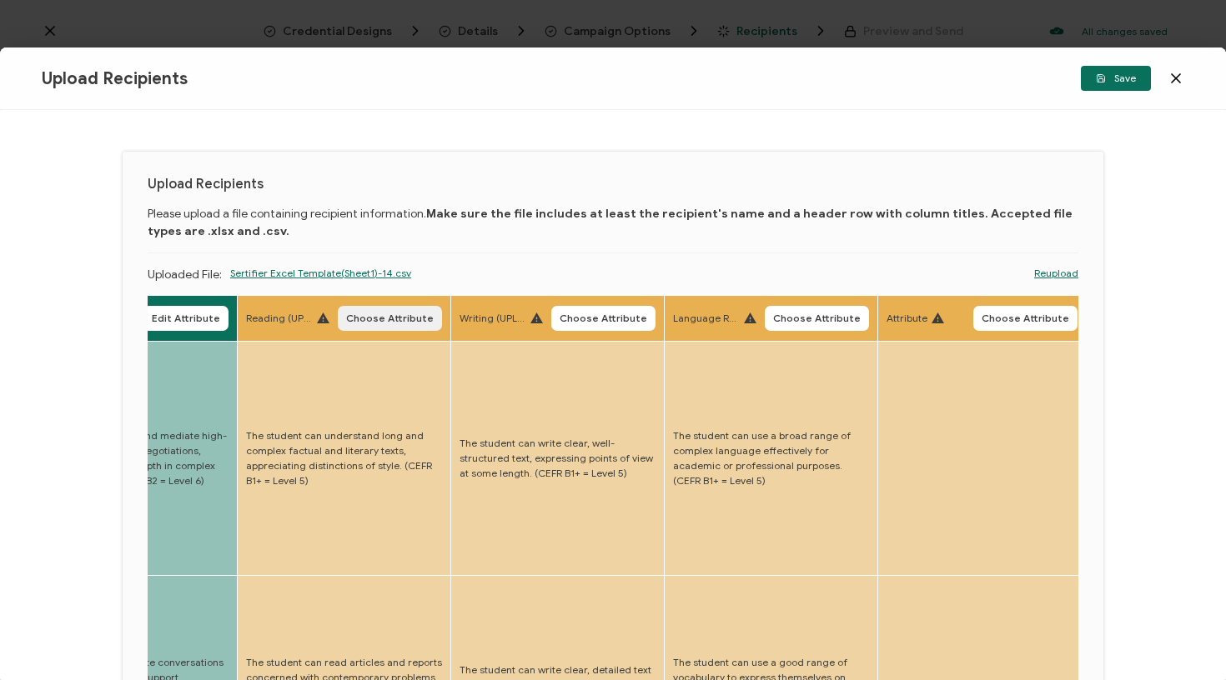
click at [361, 318] on span "Choose Attribute" at bounding box center [390, 319] width 88 height 10
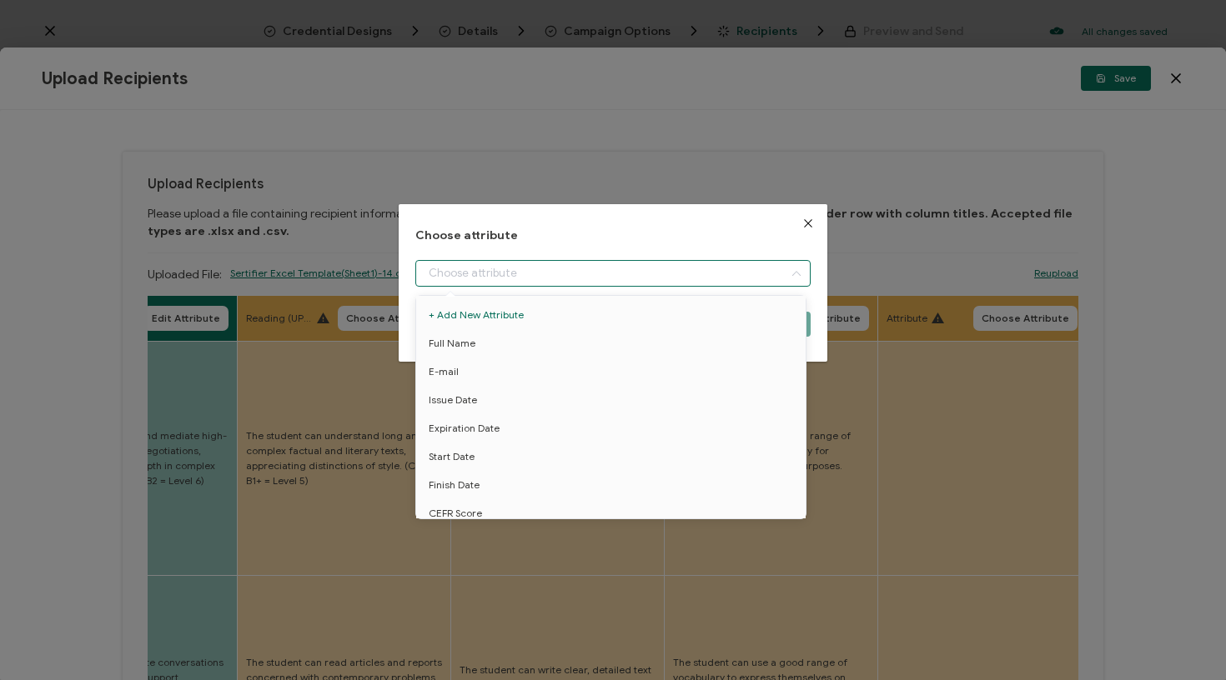
click at [553, 285] on input "dialog" at bounding box center [613, 273] width 396 height 27
click at [520, 357] on li "Reading level" at bounding box center [614, 358] width 404 height 28
type input "Reading level"
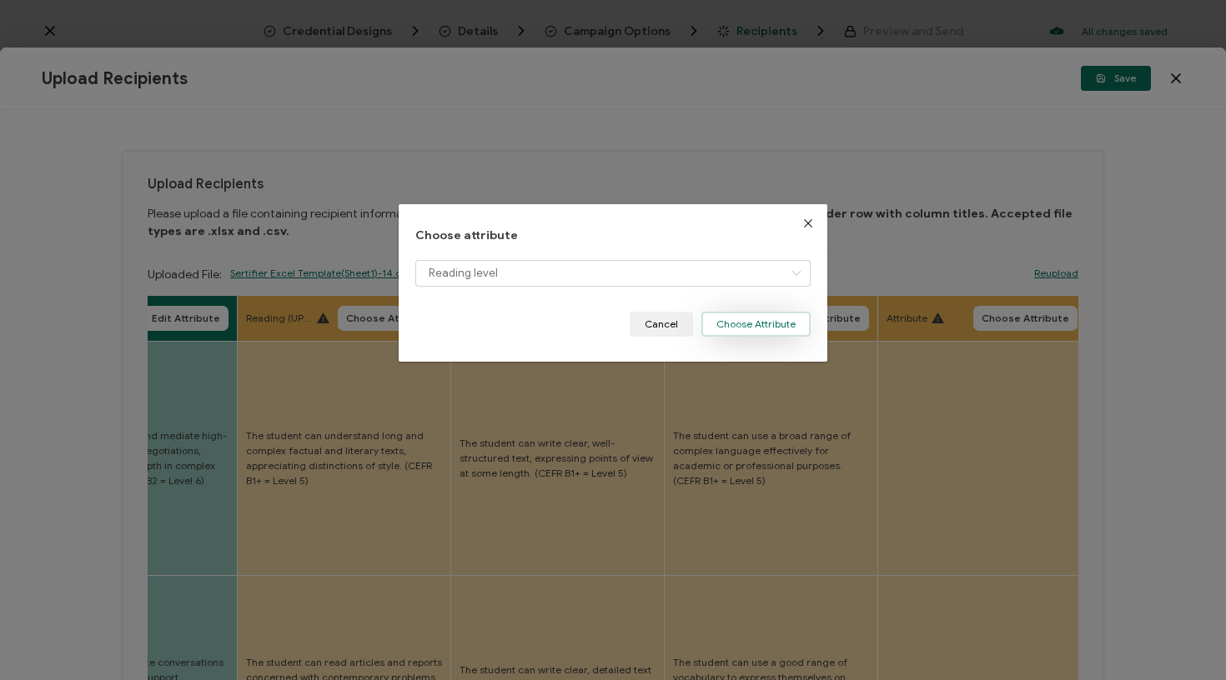
click at [753, 324] on button "Choose Attribute" at bounding box center [755, 324] width 109 height 25
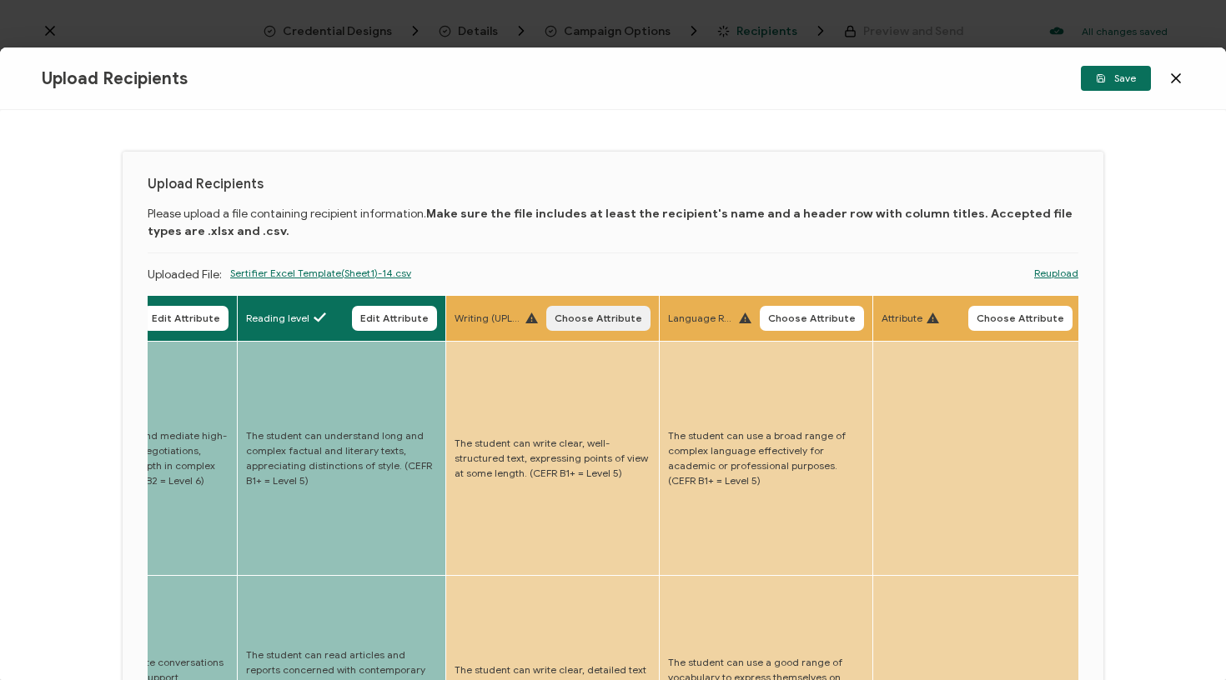
click at [546, 310] on button "Choose Attribute" at bounding box center [598, 318] width 104 height 25
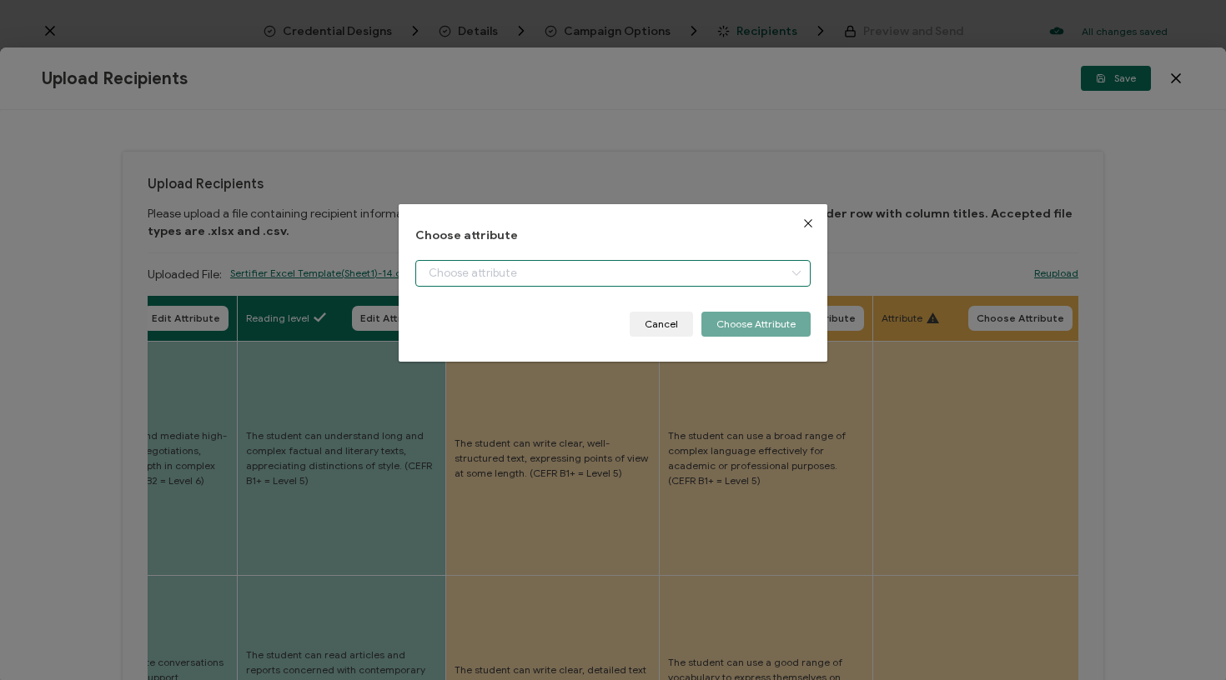
click at [562, 266] on input "dialog" at bounding box center [613, 273] width 396 height 27
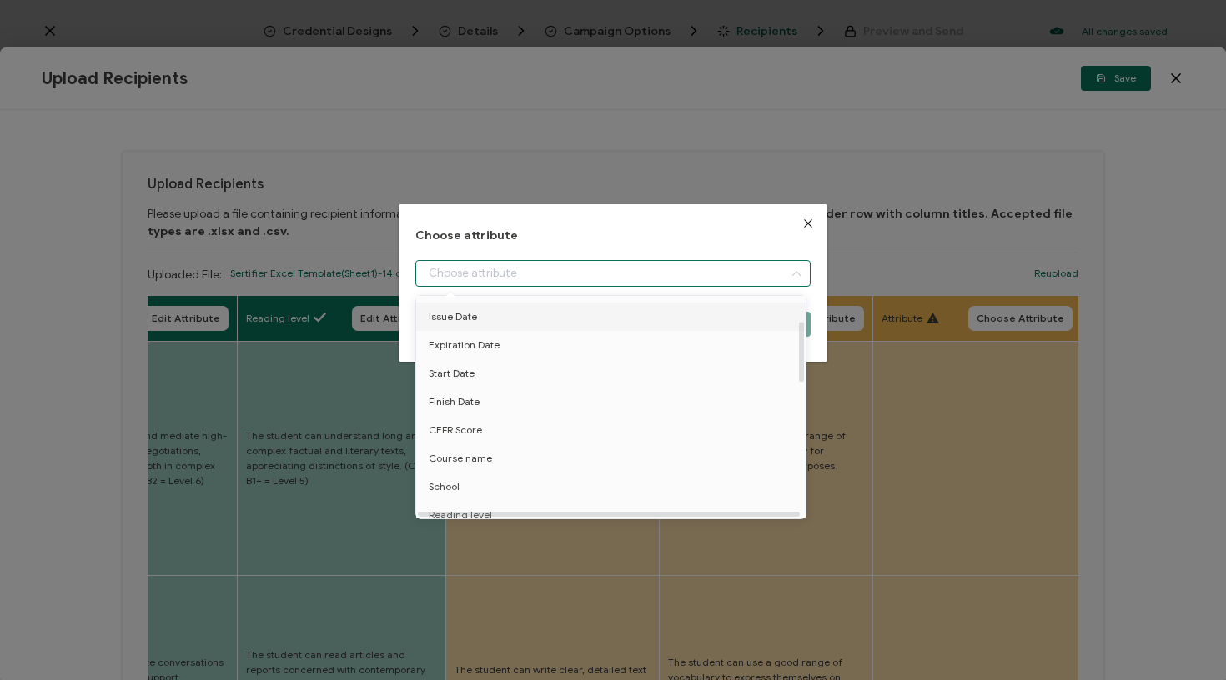
scroll to position [108, 0]
click at [801, 226] on icon "Close" at bounding box center [807, 223] width 13 height 13
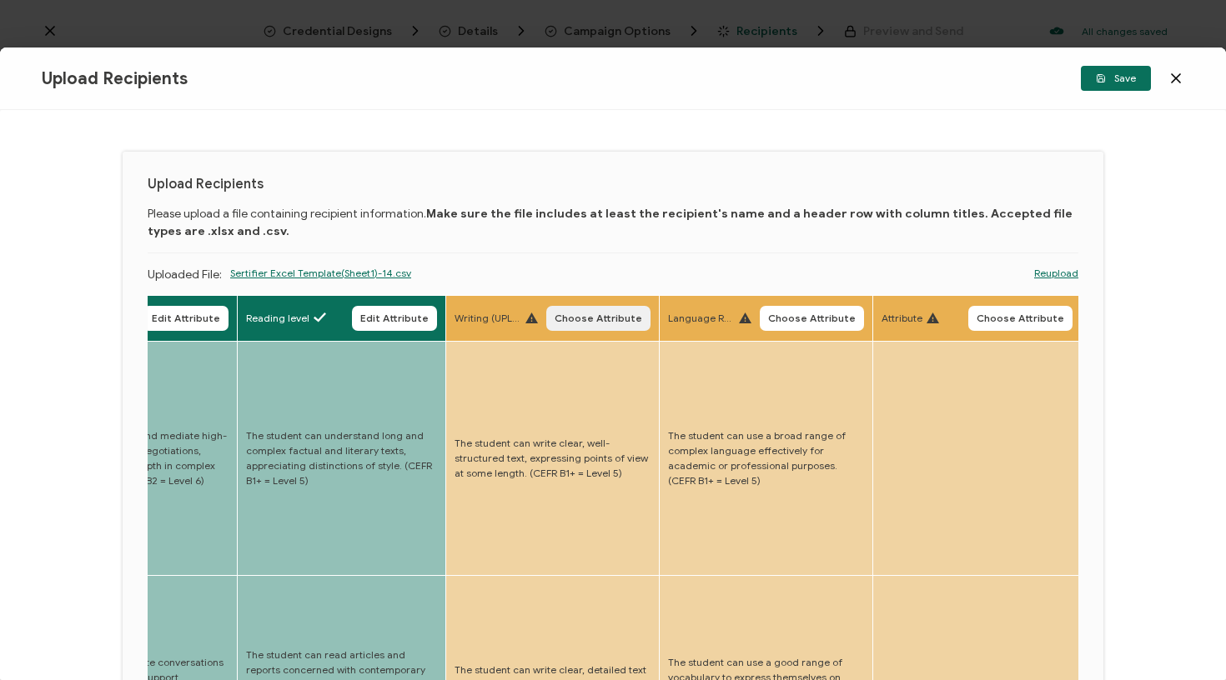
click at [555, 324] on span "Choose Attribute" at bounding box center [599, 319] width 88 height 10
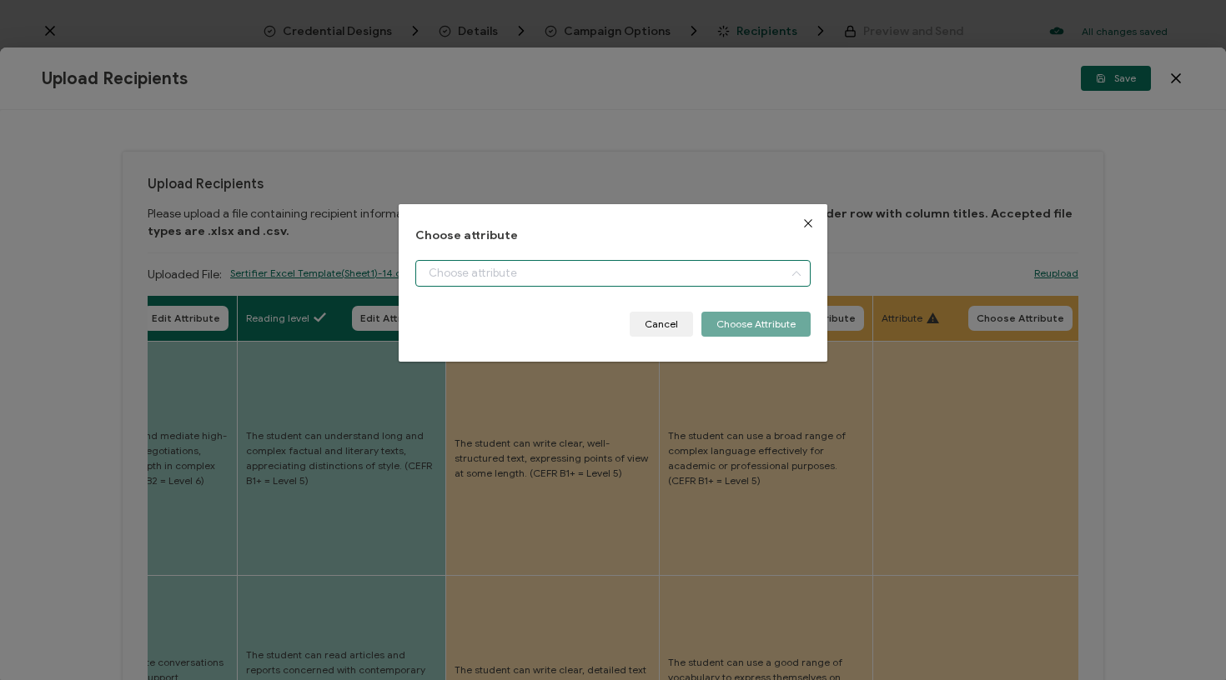
click at [558, 278] on input "dialog" at bounding box center [613, 273] width 396 height 27
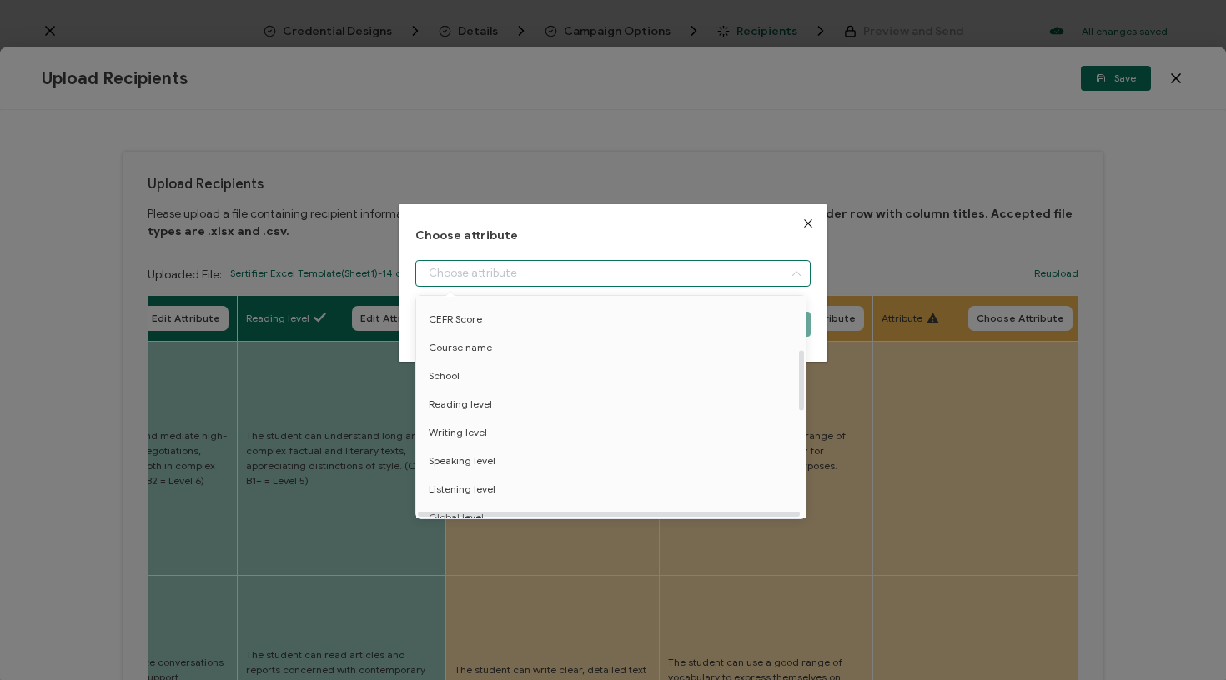
scroll to position [189, 0]
click at [494, 439] on li "Writing level" at bounding box center [614, 438] width 404 height 28
type input "Writing level"
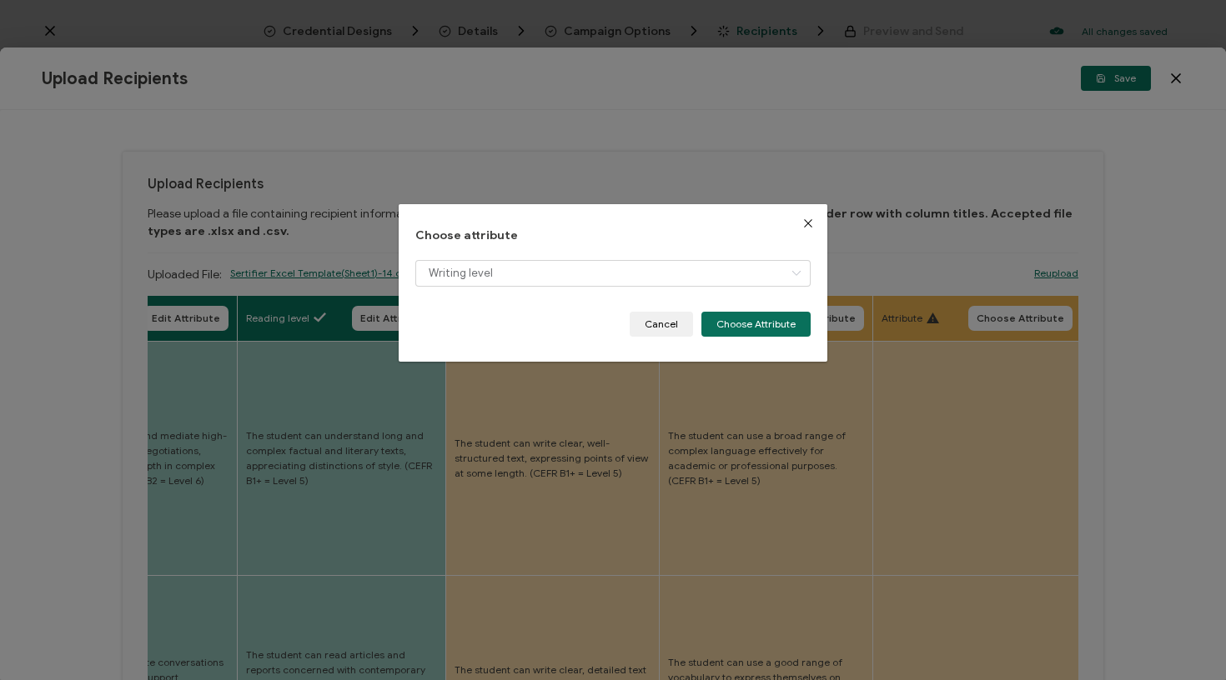
click at [776, 329] on button "Choose Attribute" at bounding box center [755, 324] width 109 height 25
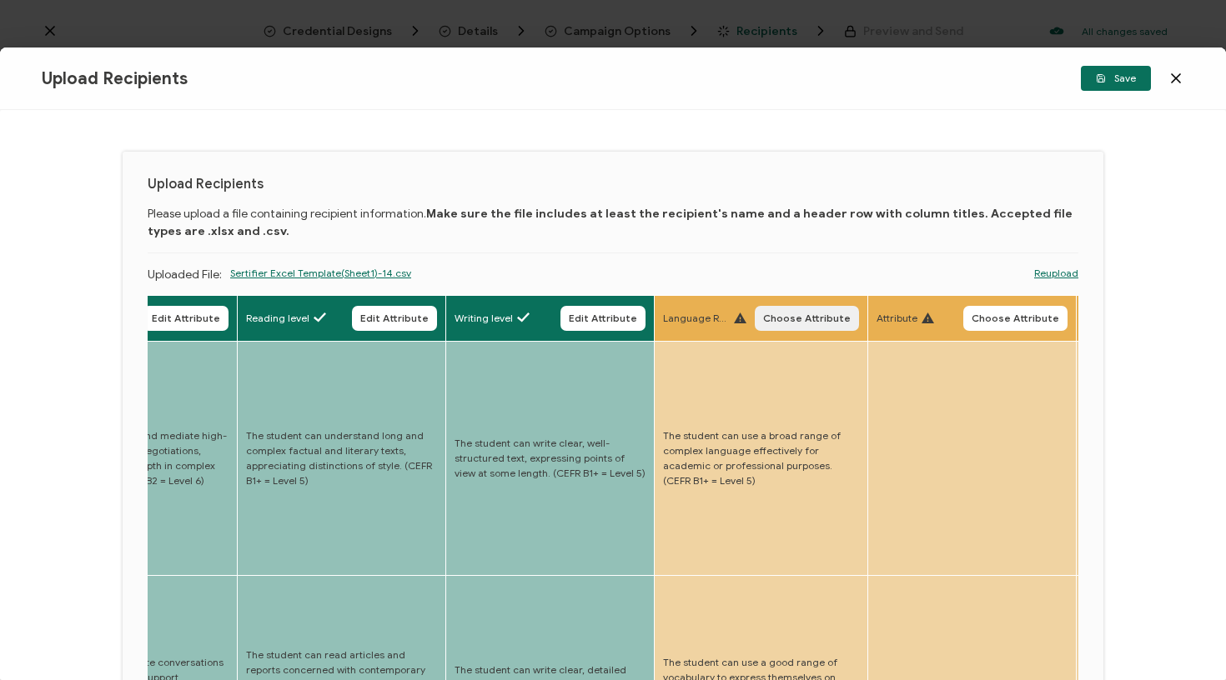
click at [770, 310] on button "Choose Attribute" at bounding box center [807, 318] width 104 height 25
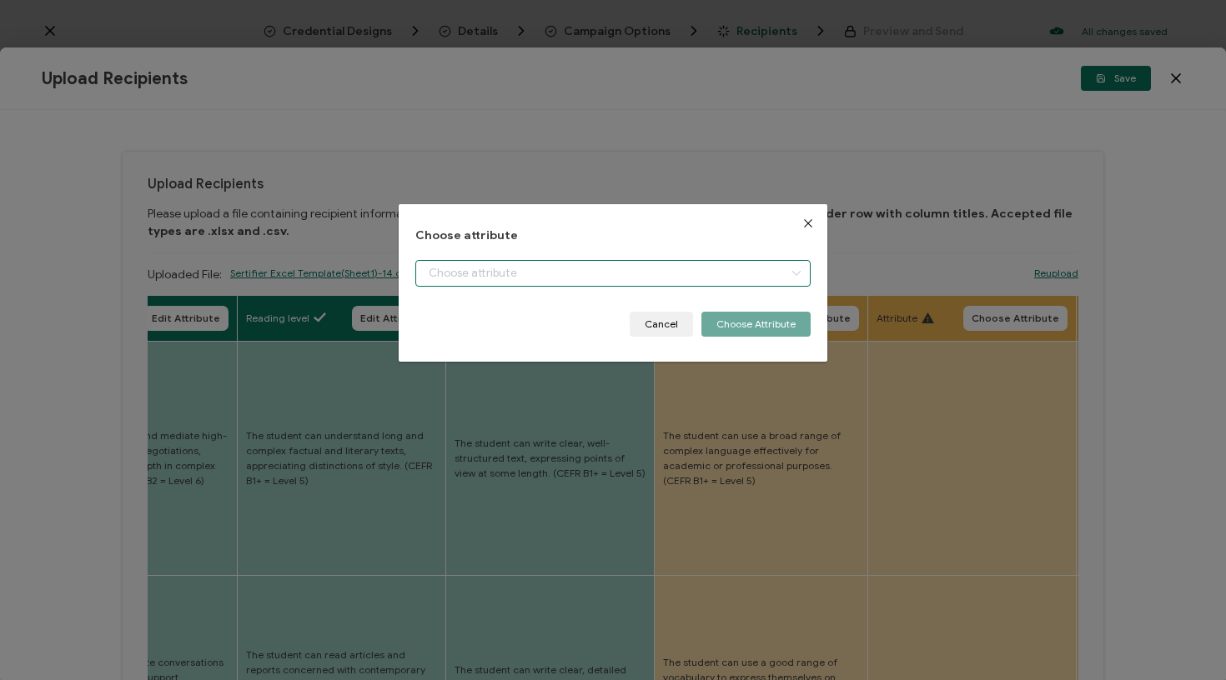
click at [690, 275] on input "dialog" at bounding box center [613, 273] width 396 height 27
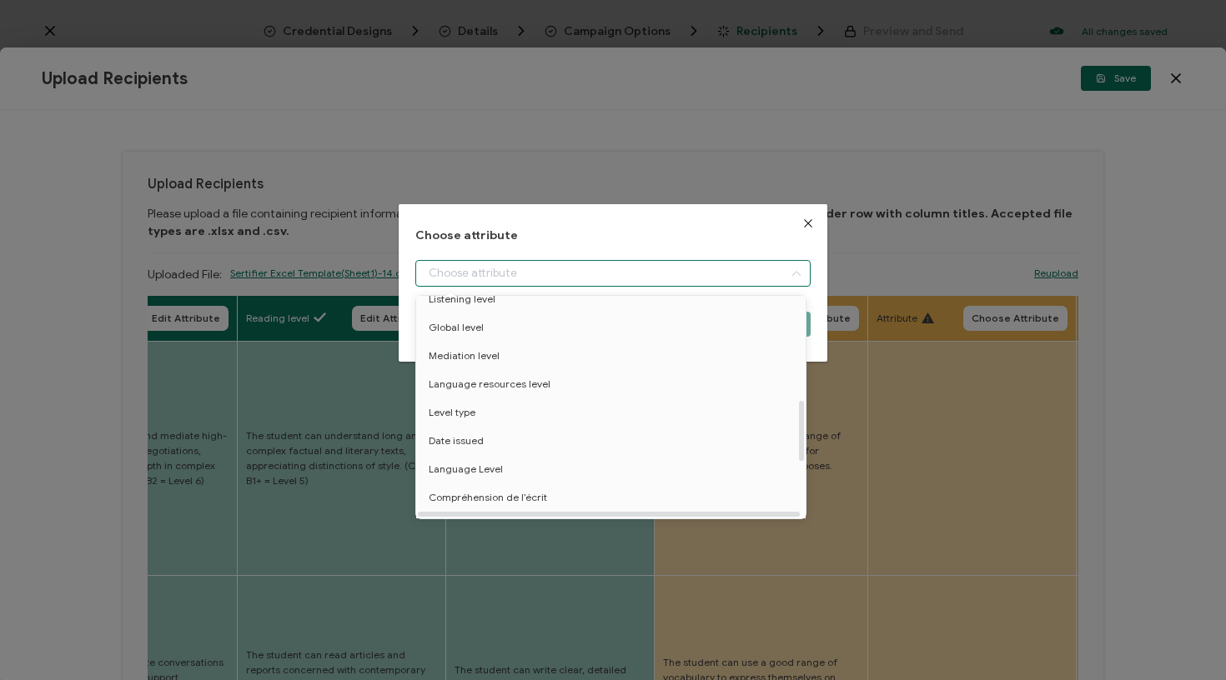
scroll to position [387, 0]
click at [556, 383] on li "Language resources level" at bounding box center [614, 382] width 404 height 28
type input "Language resources level"
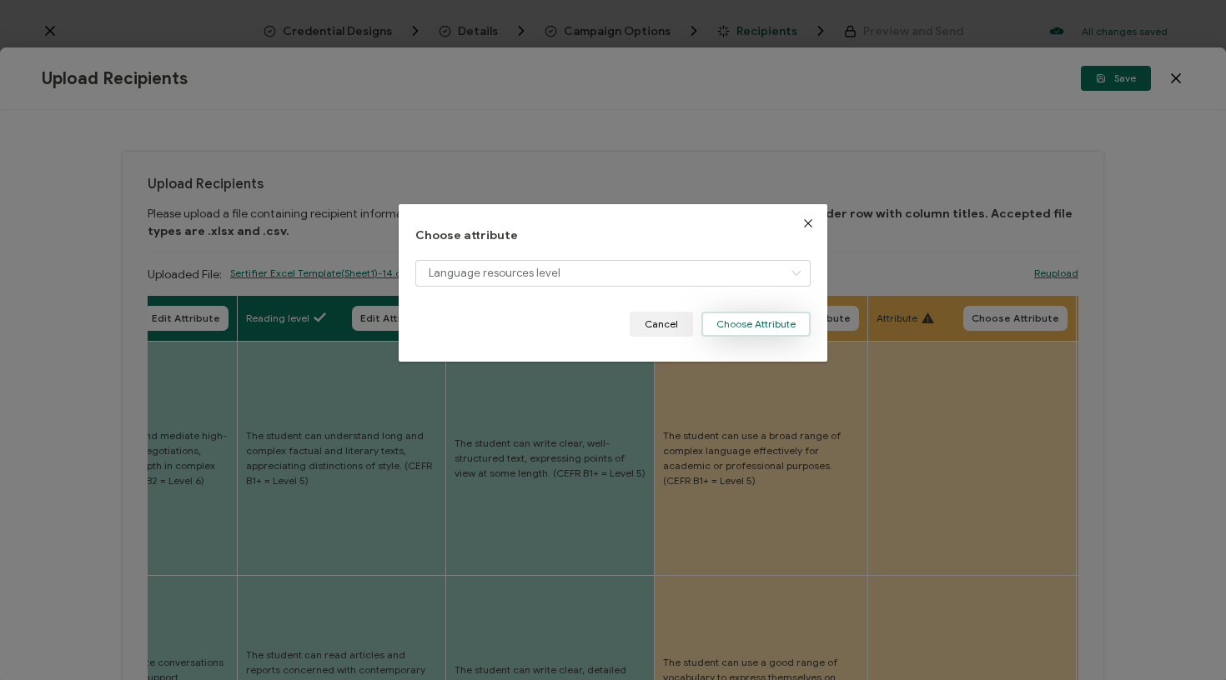
click at [773, 324] on button "Choose Attribute" at bounding box center [755, 324] width 109 height 25
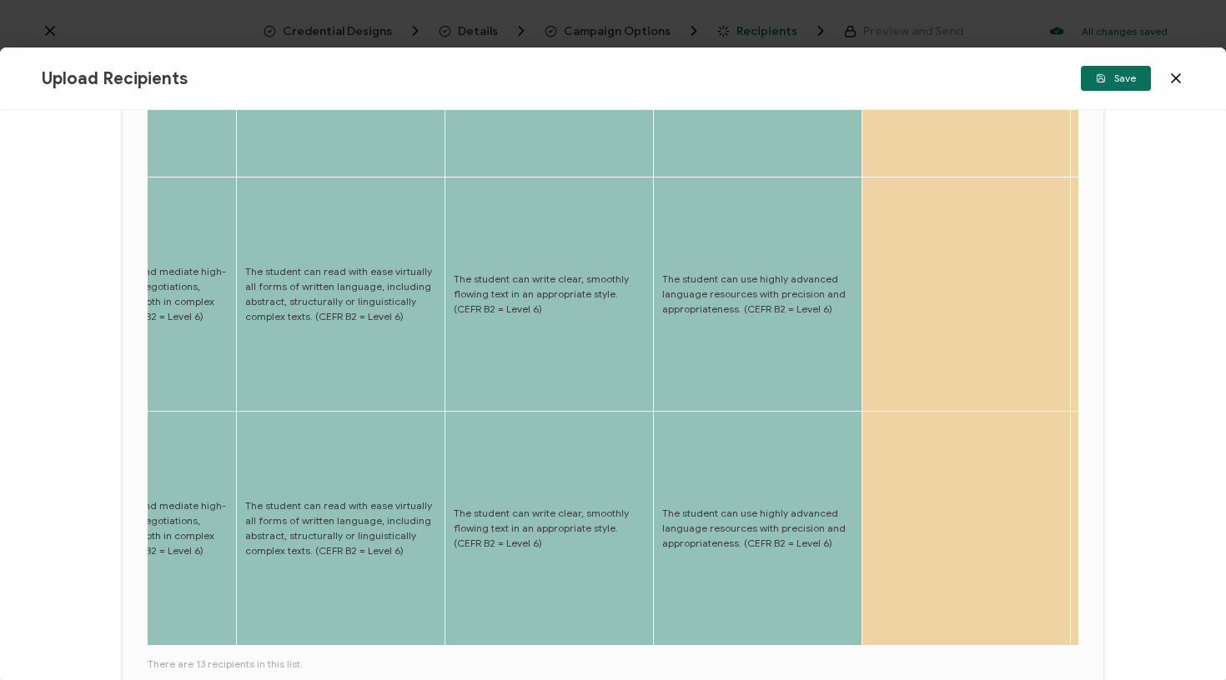
scroll to position [780, 0]
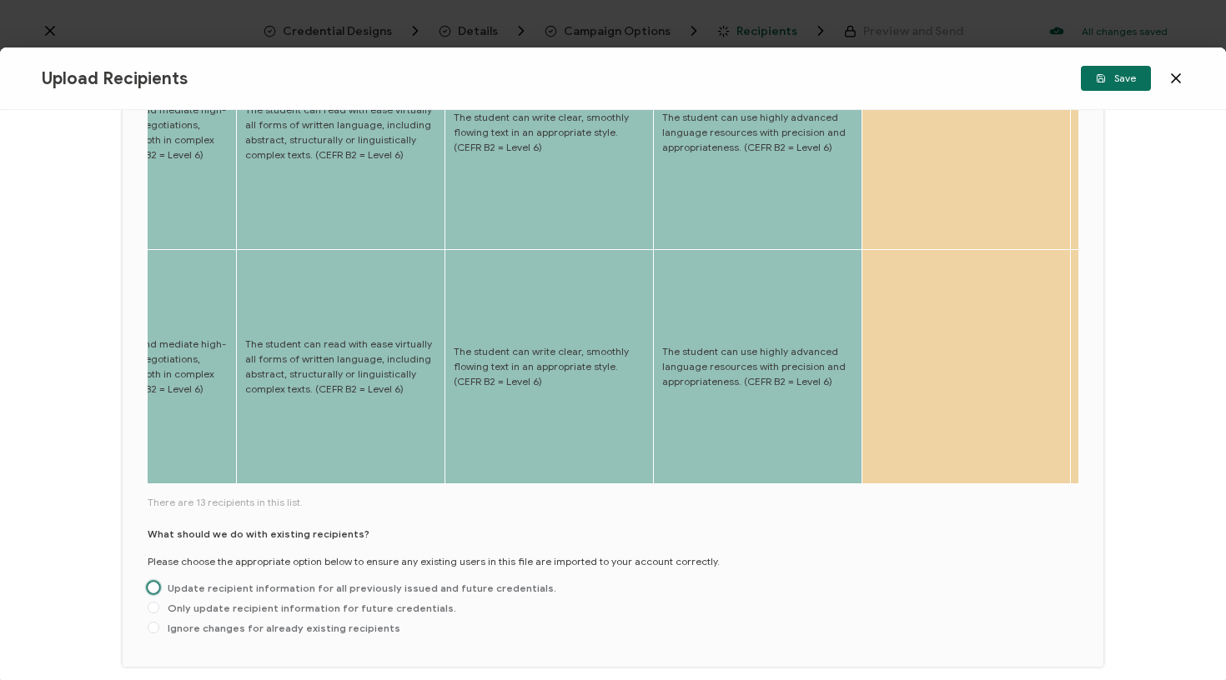
click at [322, 582] on span "Update recipient information for all previously issued and future credentials." at bounding box center [357, 588] width 397 height 13
click at [159, 582] on input "Update recipient information for all previously issued and future credentials." at bounding box center [154, 588] width 12 height 13
radio input "true"
click at [1110, 83] on span "Save" at bounding box center [1116, 78] width 40 height 10
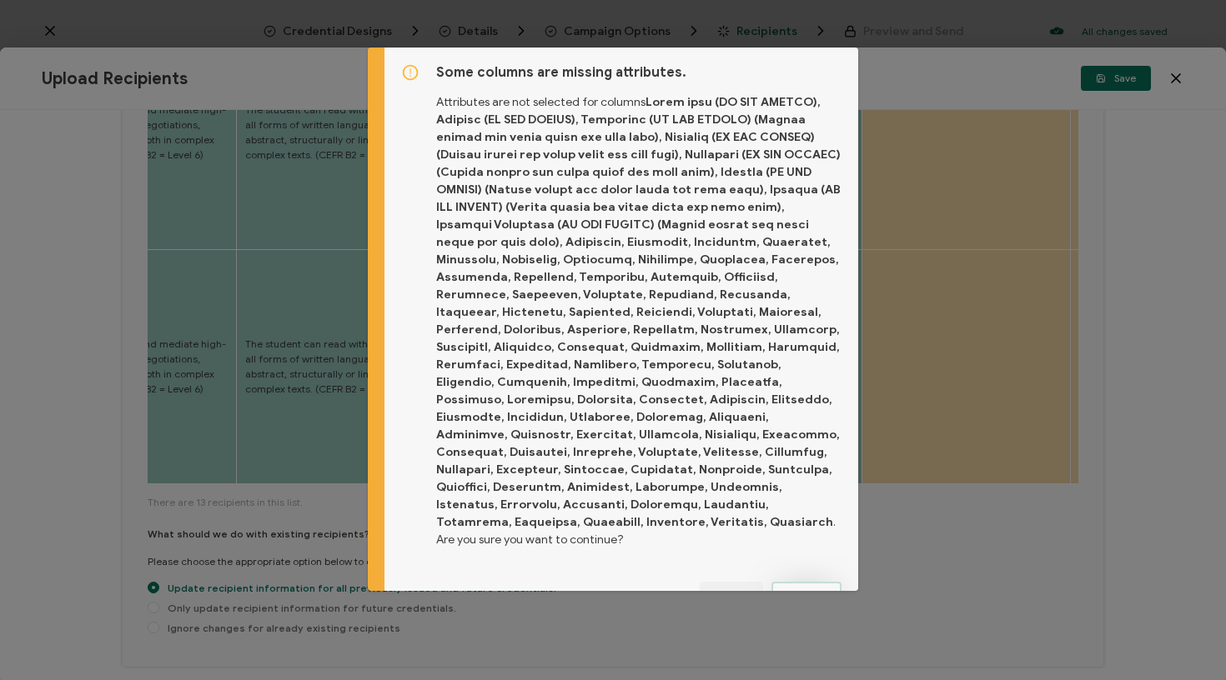
click at [810, 582] on button "Proceed" at bounding box center [806, 594] width 70 height 25
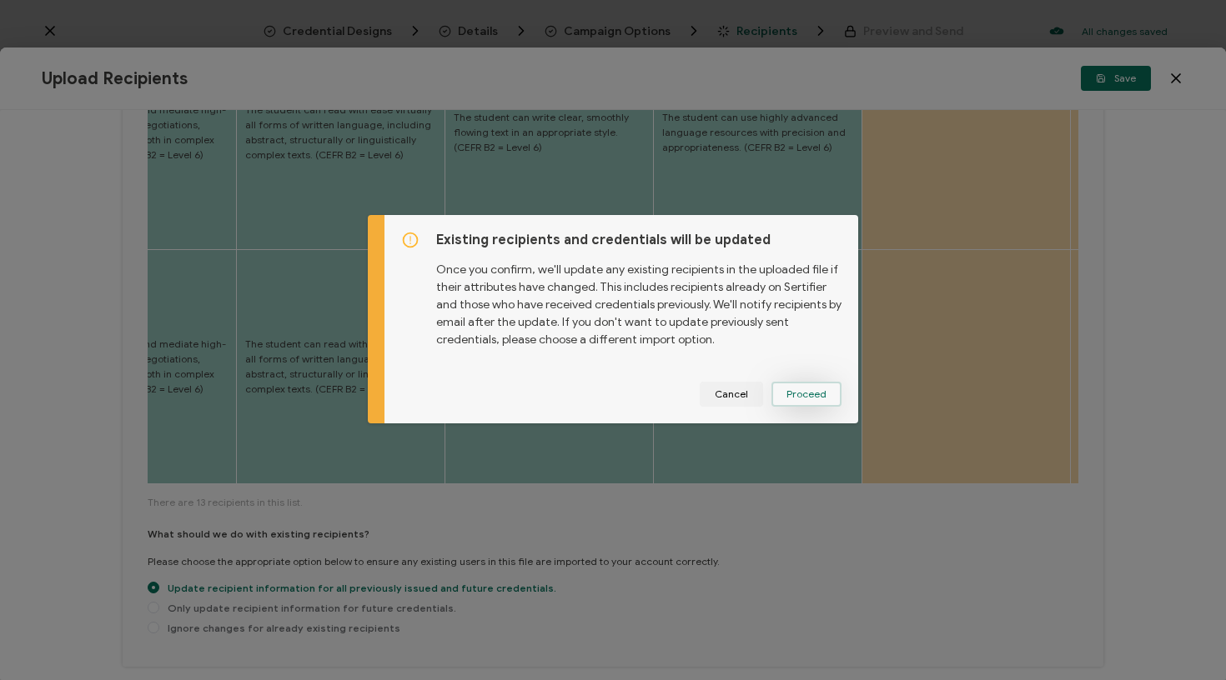
click at [820, 395] on span "Proceed" at bounding box center [806, 394] width 40 height 10
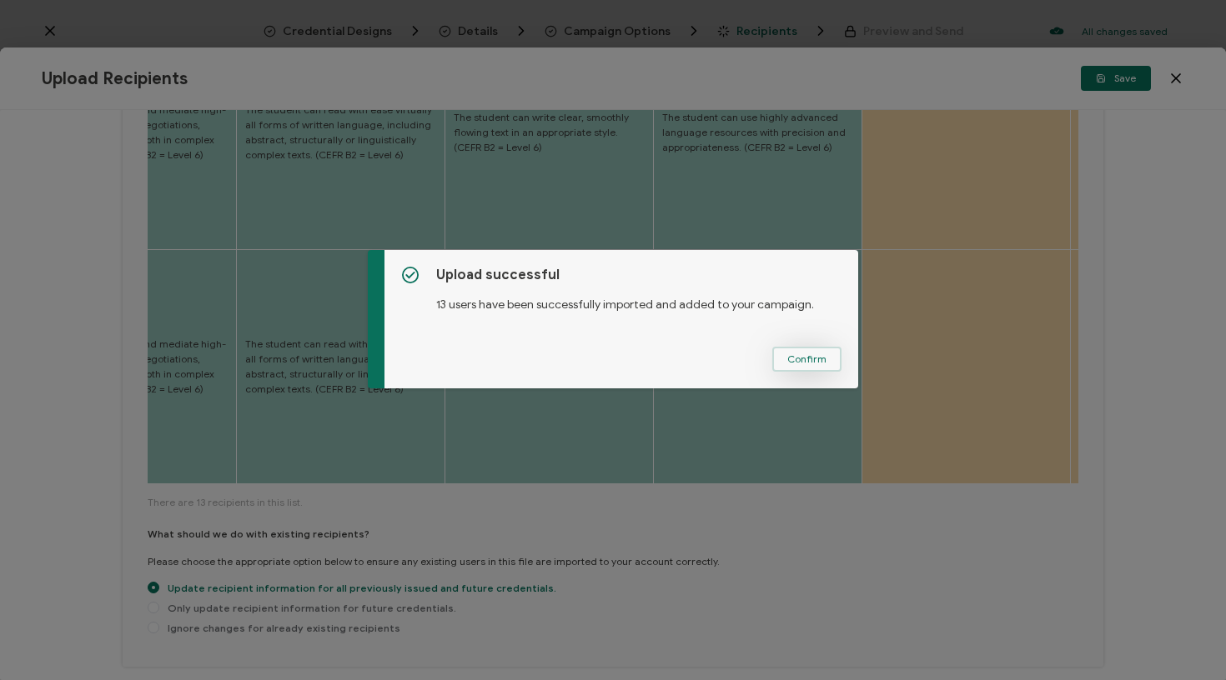
click at [816, 364] on span "Confirm" at bounding box center [806, 359] width 39 height 10
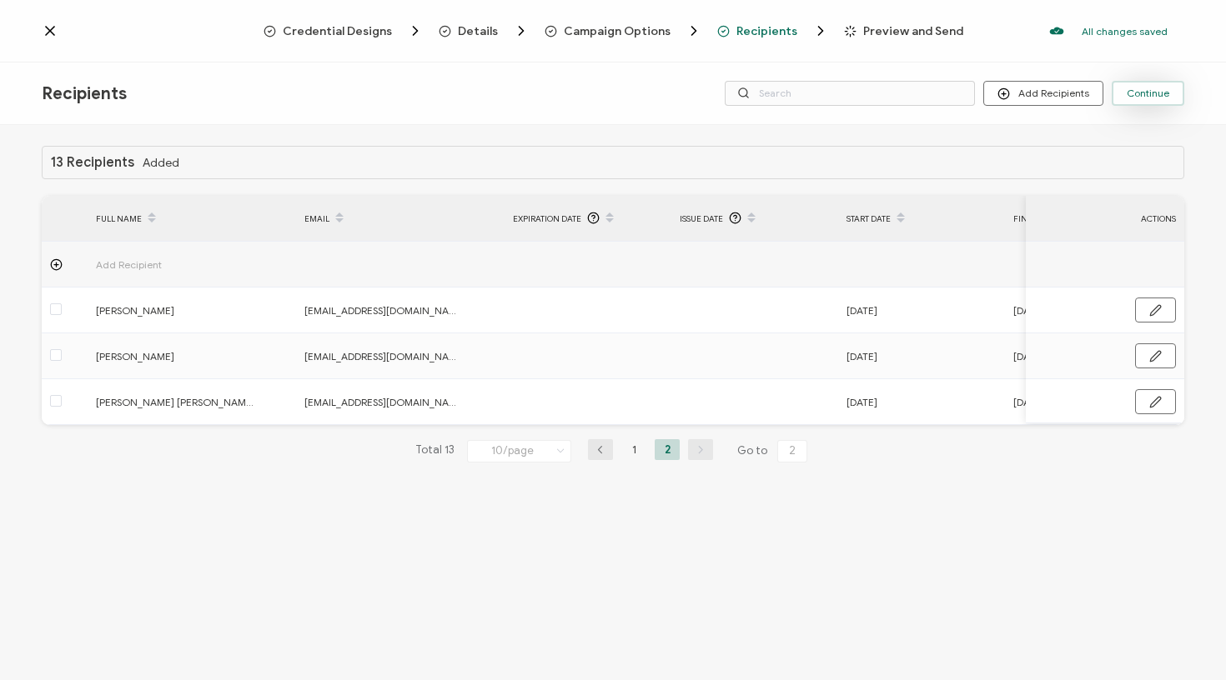
click at [1145, 98] on span "Continue" at bounding box center [1148, 93] width 43 height 10
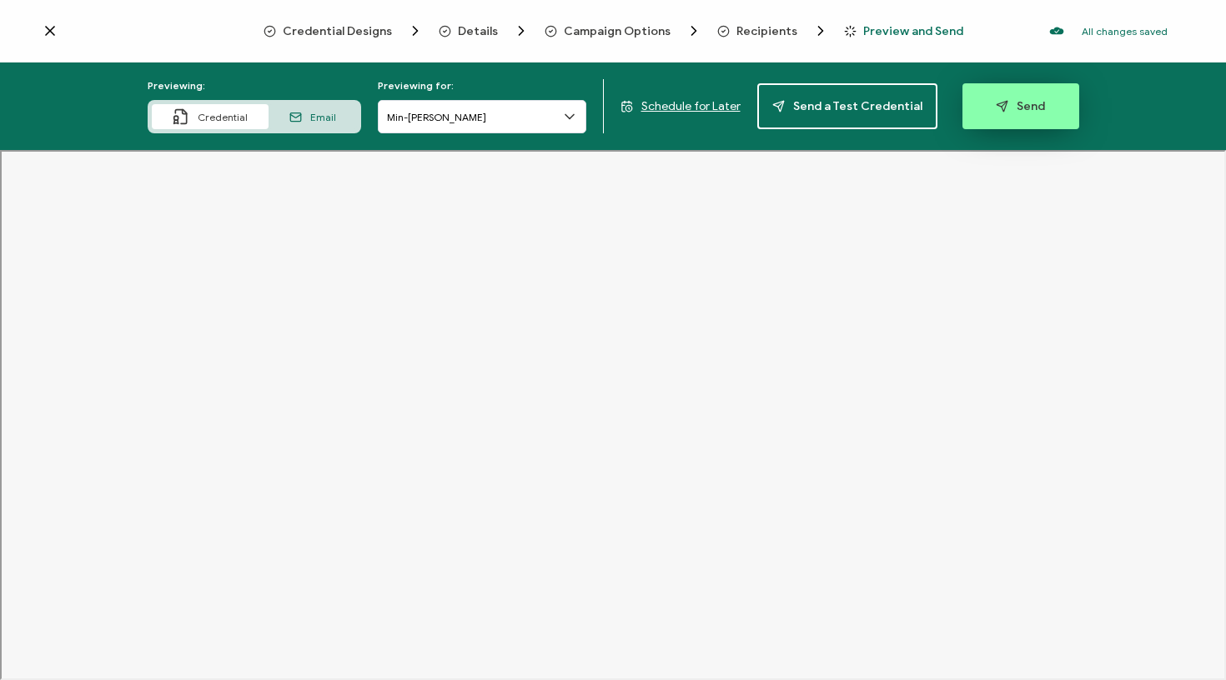
click at [1020, 105] on span "Send" at bounding box center [1020, 106] width 49 height 13
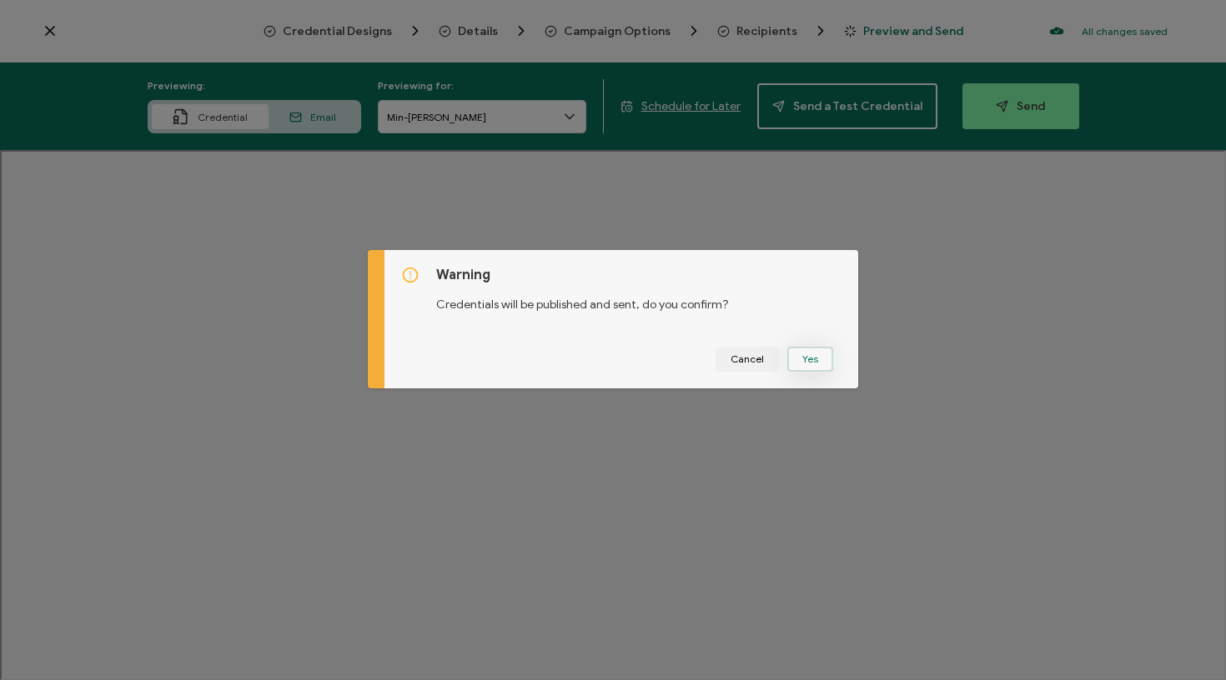
click at [812, 363] on button "Yes" at bounding box center [810, 359] width 46 height 25
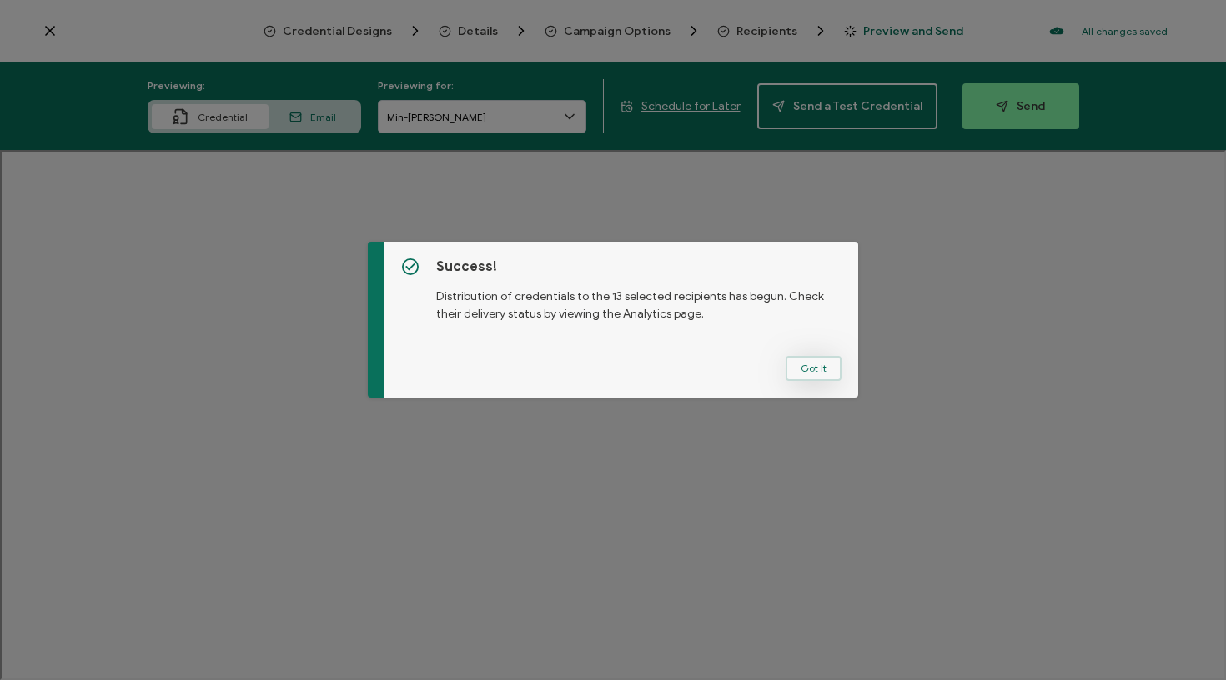
click at [813, 375] on button "Got It" at bounding box center [814, 368] width 56 height 25
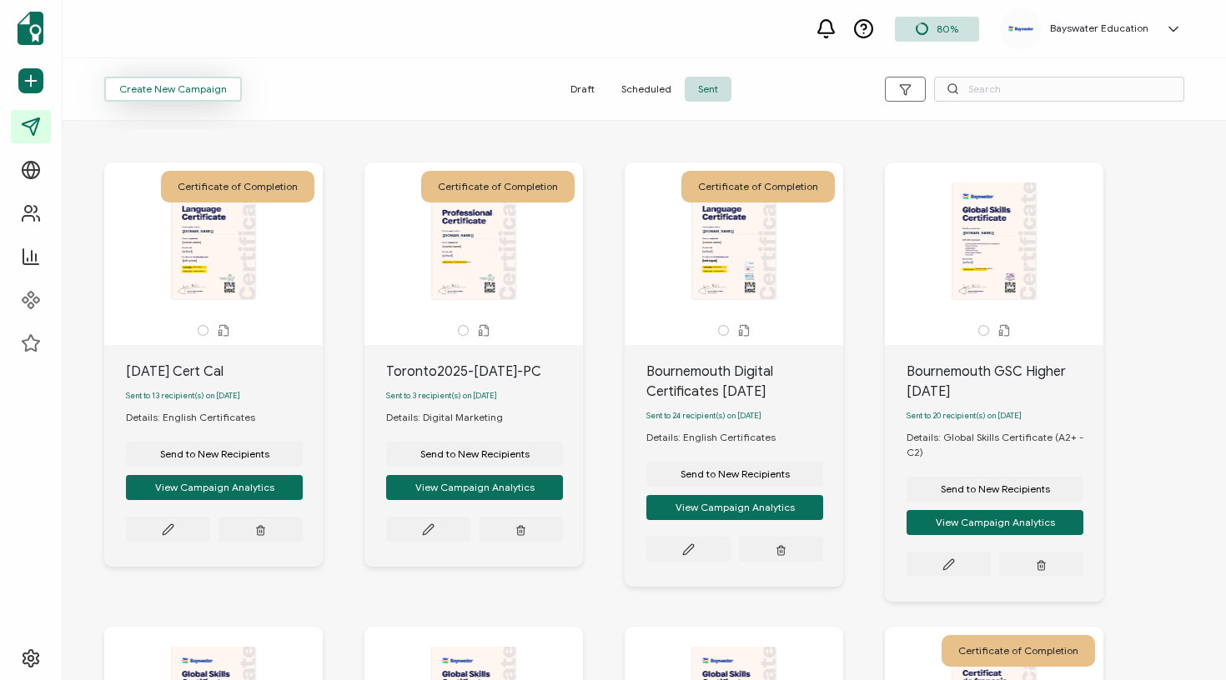
click at [201, 84] on span "Create New Campaign" at bounding box center [173, 89] width 108 height 10
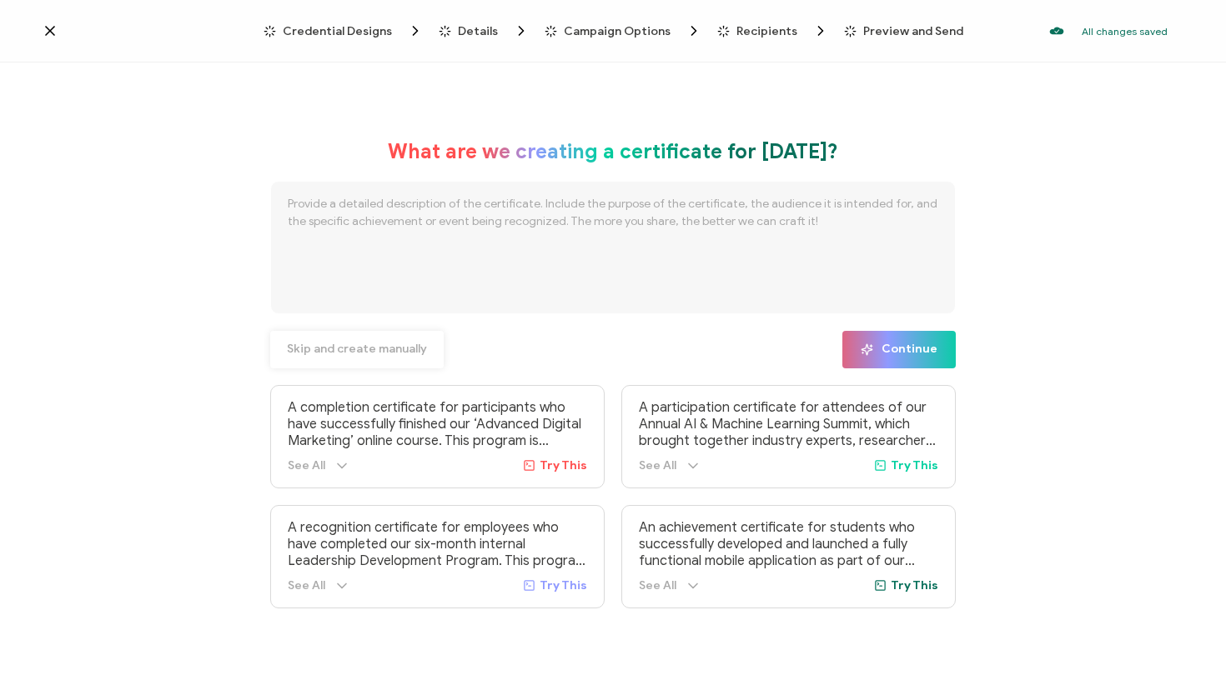
click at [379, 354] on span "Skip and create manually" at bounding box center [357, 350] width 140 height 12
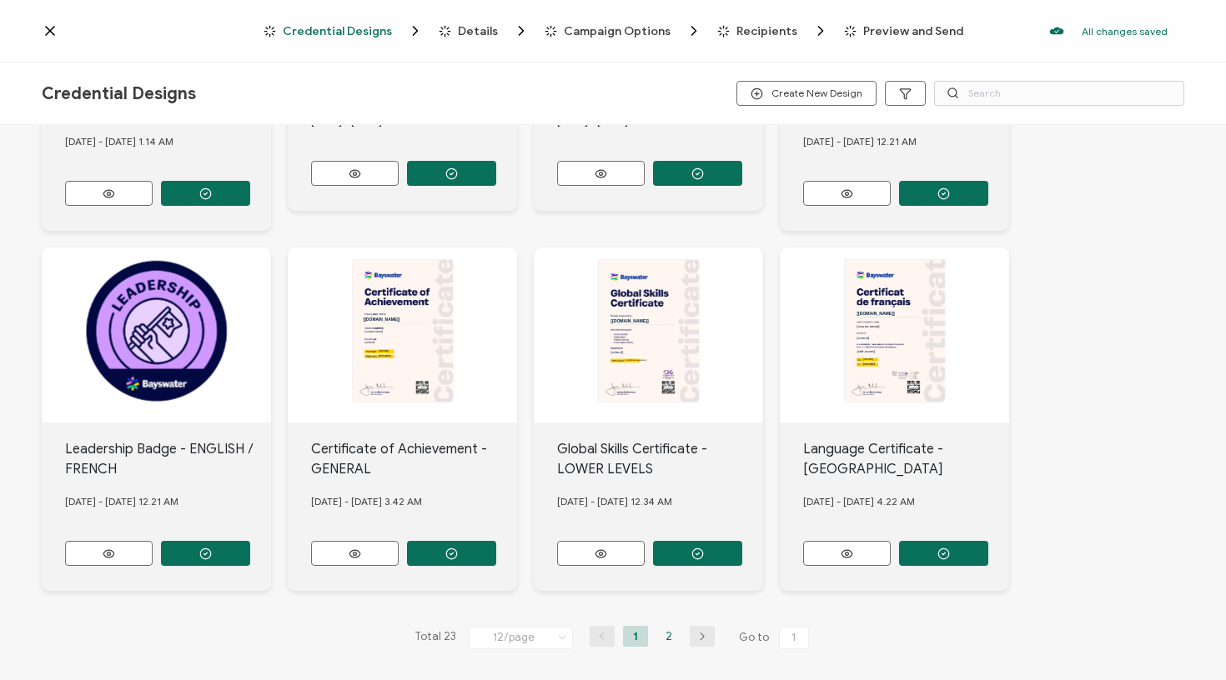
click at [658, 629] on li "2" at bounding box center [668, 636] width 25 height 21
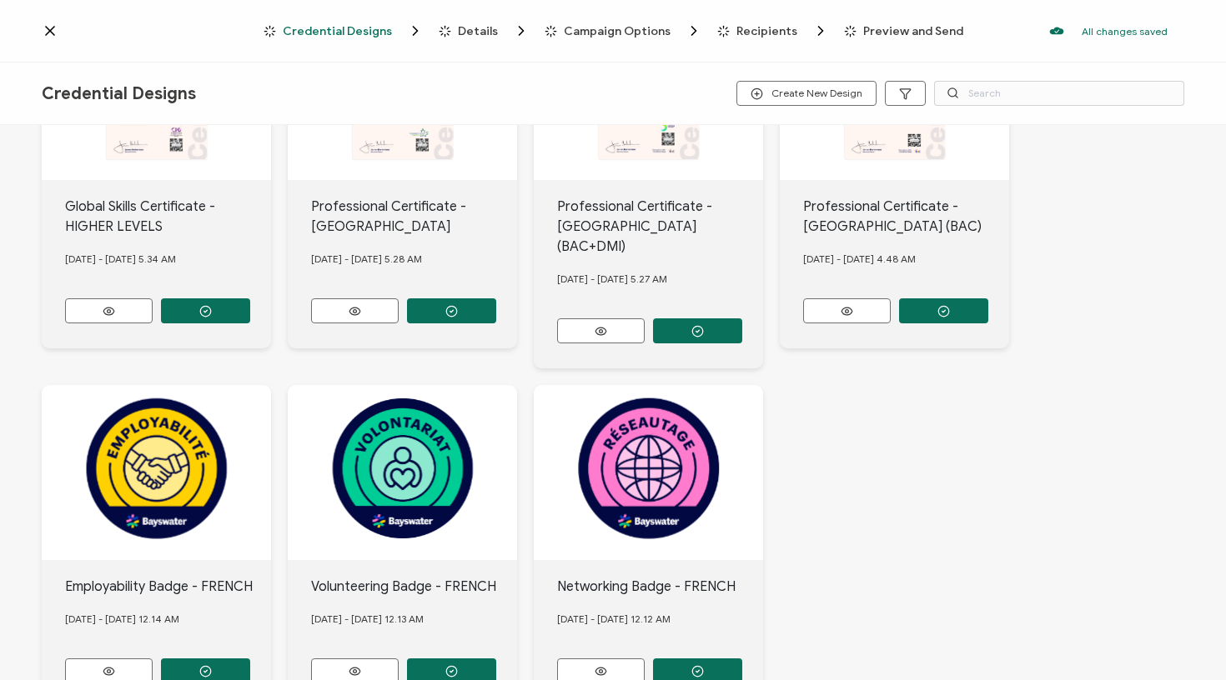
scroll to position [511, 0]
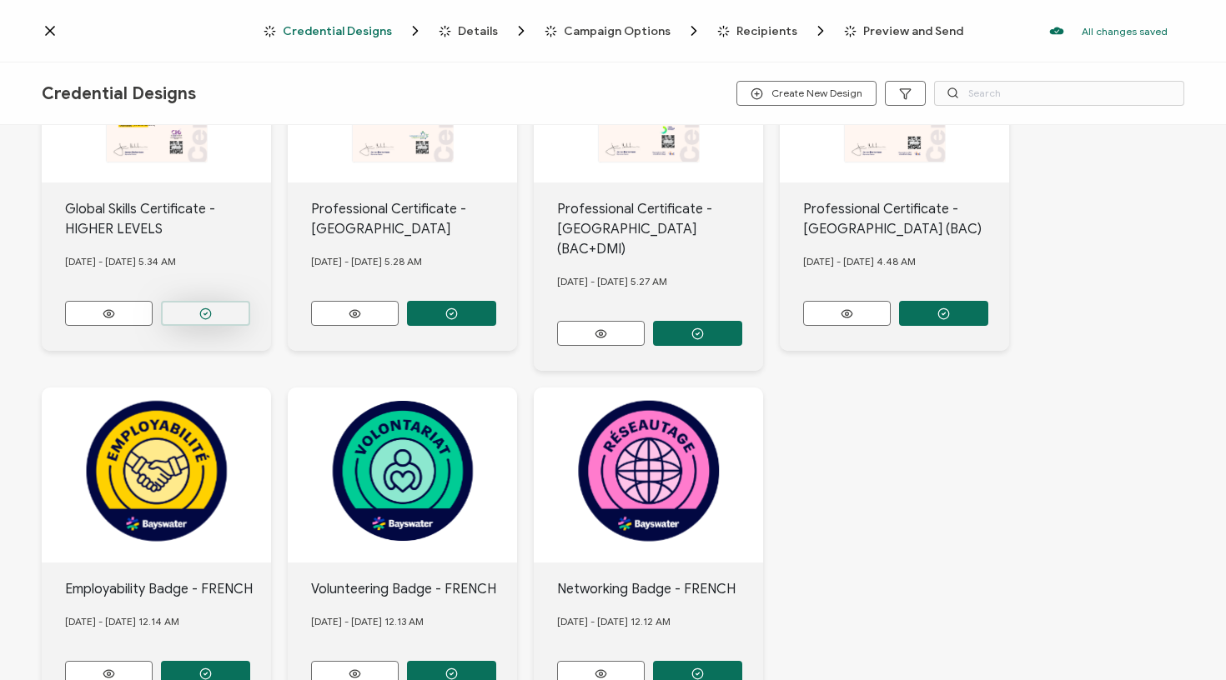
click at [214, 313] on button "button" at bounding box center [205, 313] width 89 height 25
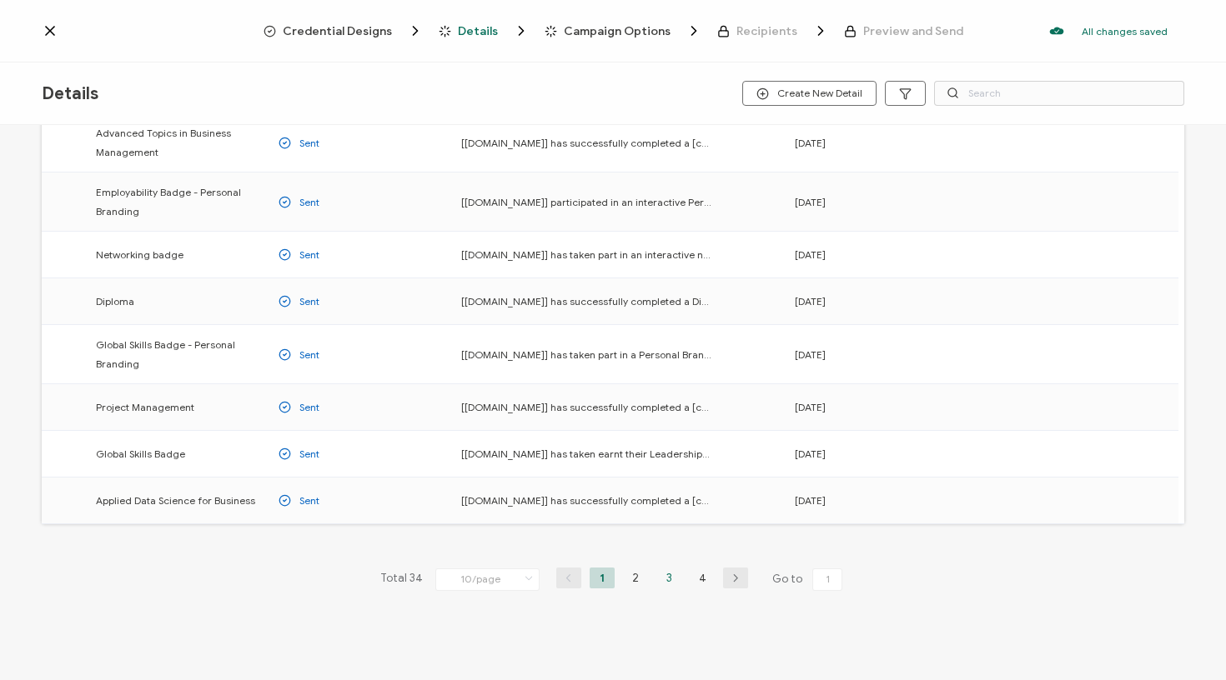
scroll to position [193, 0]
click at [673, 580] on li "3" at bounding box center [668, 578] width 25 height 21
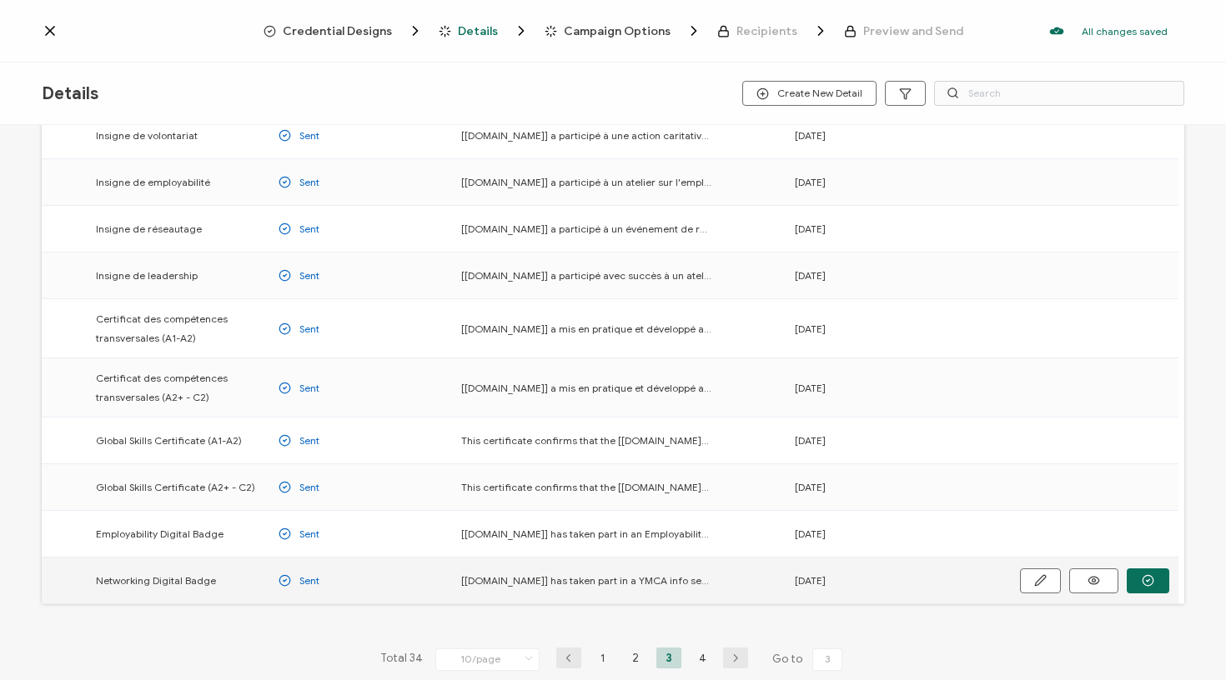
scroll to position [100, 0]
click at [1142, 488] on icon "button" at bounding box center [1148, 488] width 13 height 13
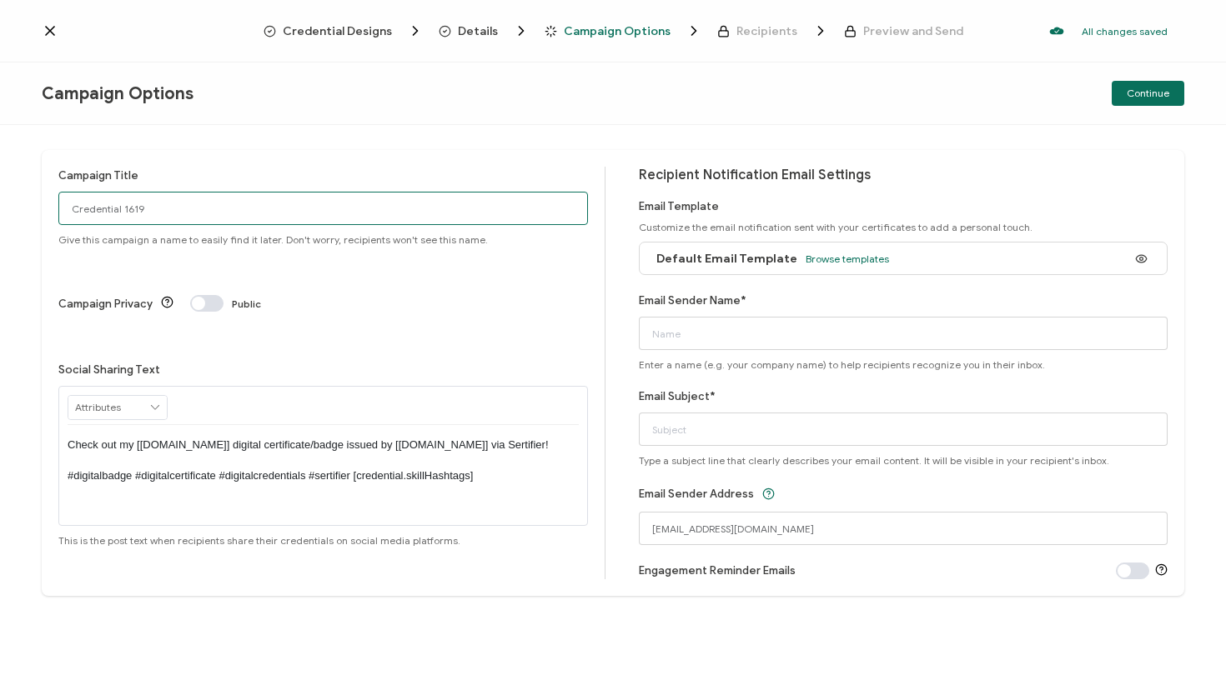
drag, startPoint x: 190, startPoint y: 208, endPoint x: 14, endPoint y: 203, distance: 176.0
type input "[DATE] GS Higher Cal"
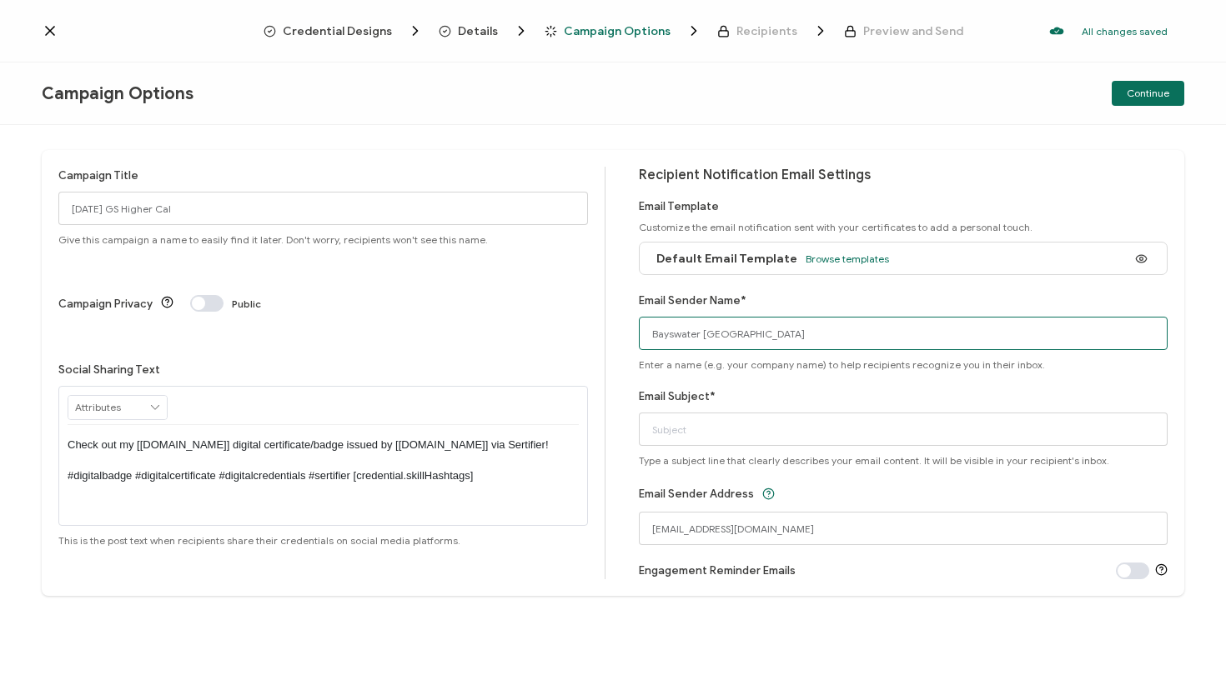
type input "Bayswater [GEOGRAPHIC_DATA]"
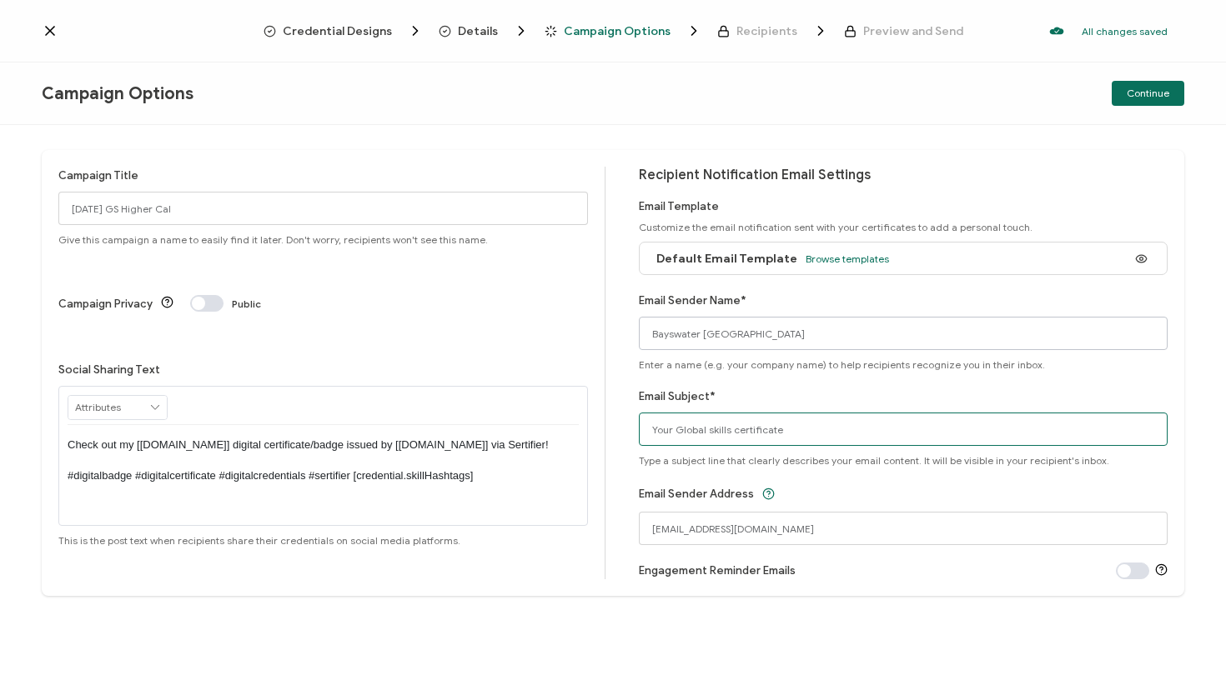
type input "Your Global skills certificate"
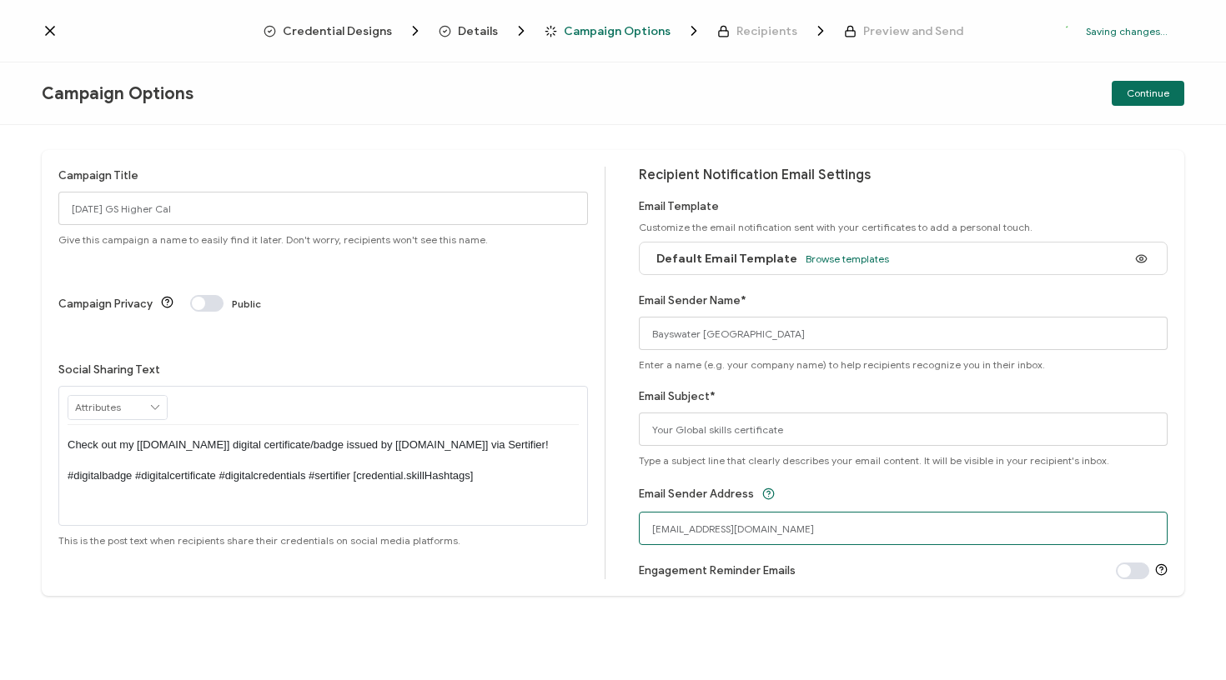
click at [761, 532] on input "[EMAIL_ADDRESS][DOMAIN_NAME]" at bounding box center [904, 528] width 530 height 33
drag, startPoint x: 748, startPoint y: 530, endPoint x: 609, endPoint y: 529, distance: 139.3
click at [609, 529] on div "Campaign Title [DATE] GS Higher Cal Give this campaign a name to easily find it…" at bounding box center [613, 373] width 1142 height 446
type input "[EMAIL_ADDRESS][DOMAIN_NAME]"
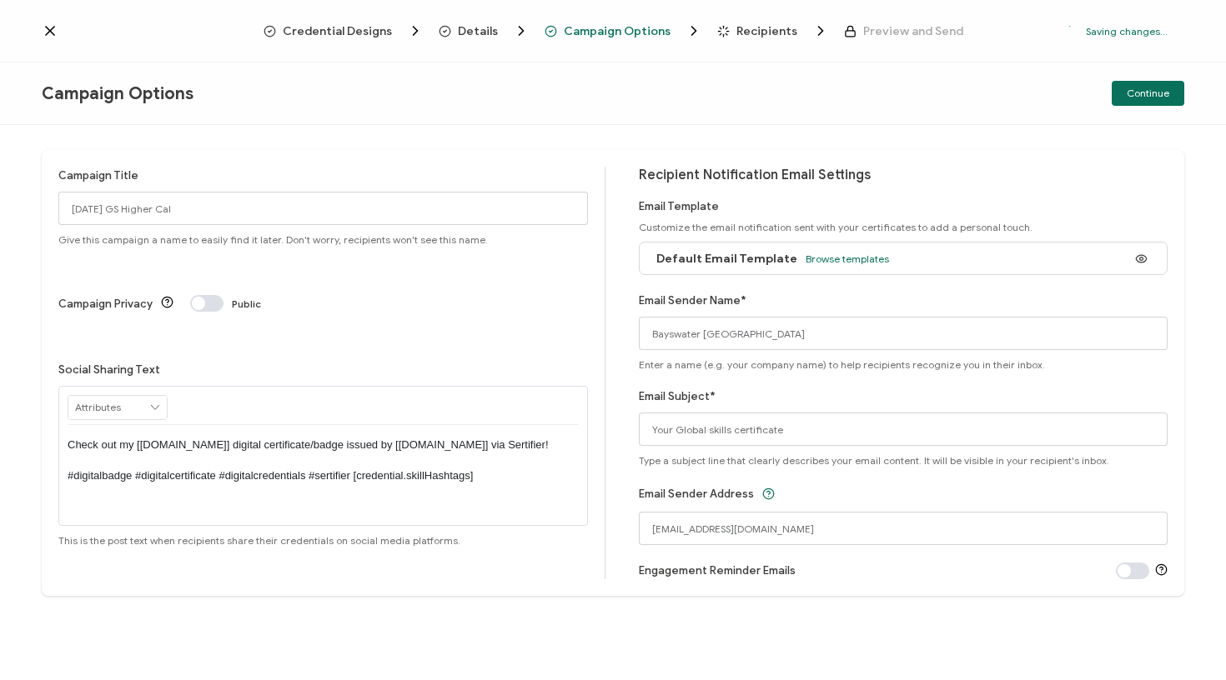
click at [1046, 482] on div "Recipient Notification Email Settings Email Template Customize the email notifi…" at bounding box center [904, 373] width 530 height 413
click at [1154, 96] on span "Continue" at bounding box center [1148, 93] width 43 height 10
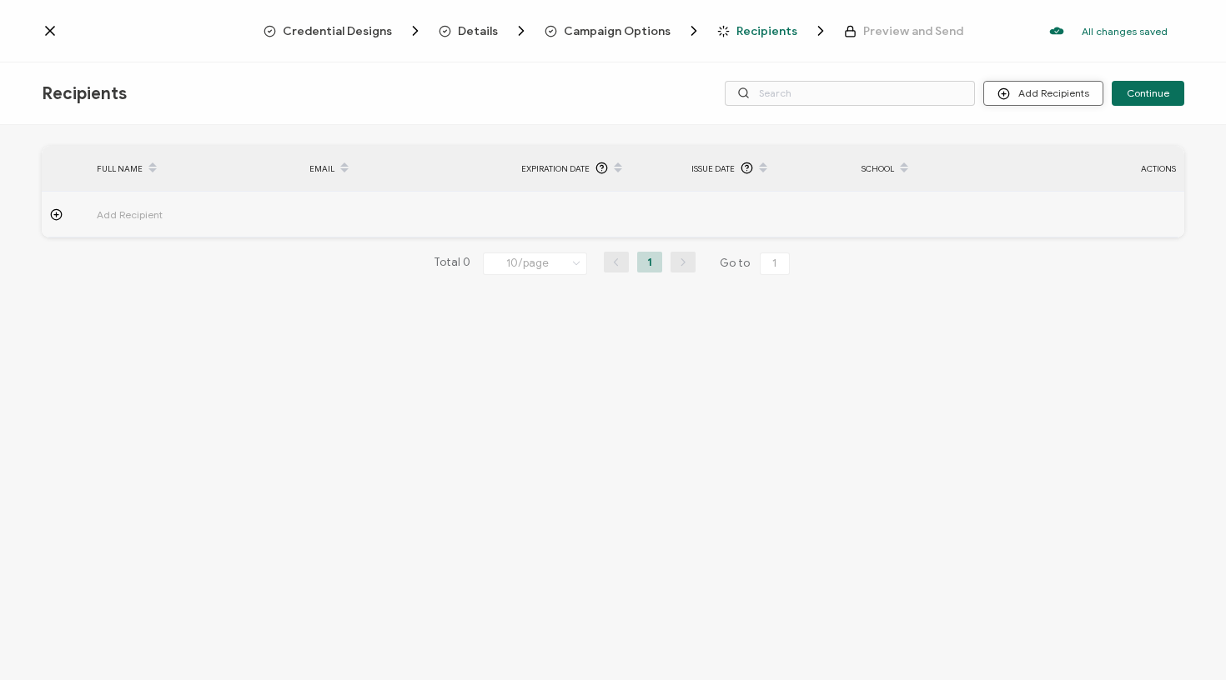
click at [1077, 100] on button "Add Recipients" at bounding box center [1043, 93] width 120 height 25
click at [1053, 135] on span "Upload Recipients" at bounding box center [1064, 138] width 84 height 13
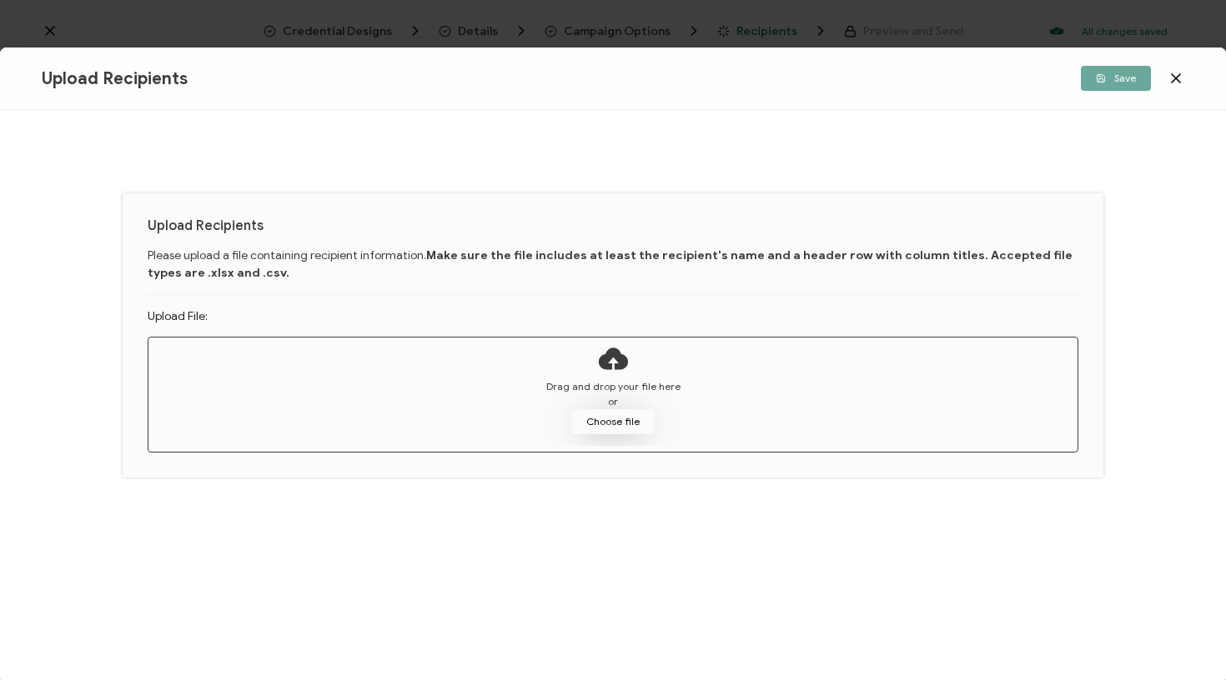
click at [596, 433] on button "Choose file" at bounding box center [612, 421] width 83 height 25
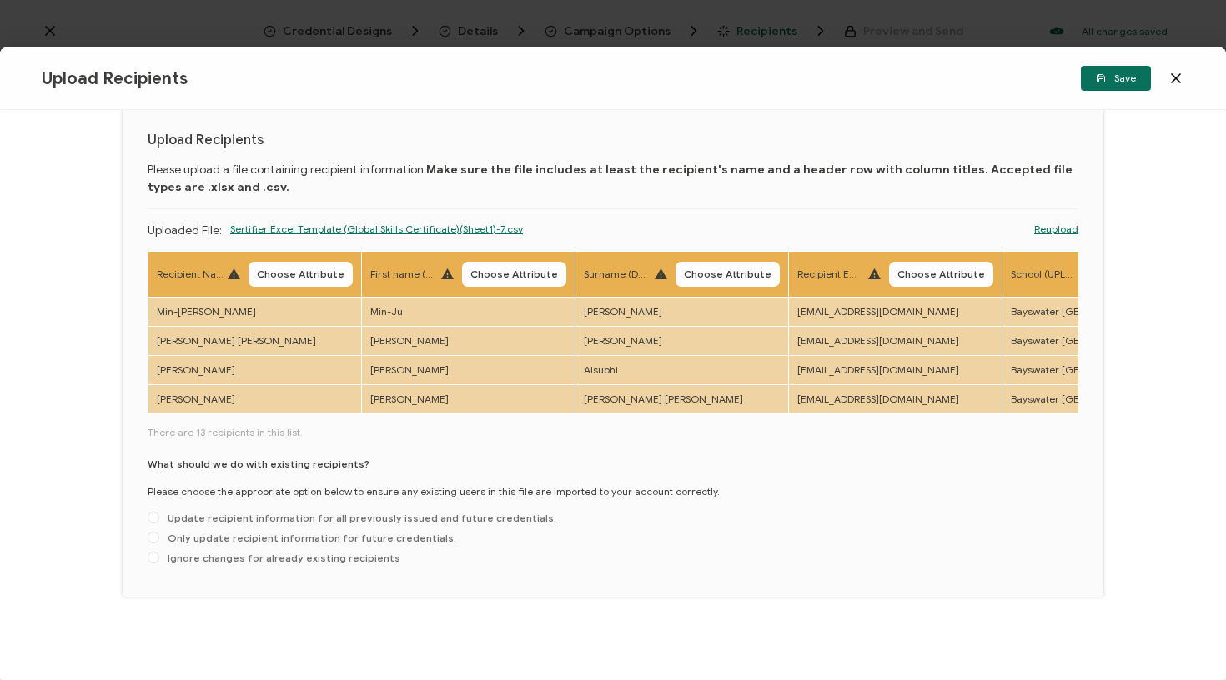
scroll to position [45, 0]
click at [394, 517] on span "Update recipient information for all previously issued and future credentials." at bounding box center [357, 518] width 397 height 13
click at [159, 517] on input "Update recipient information for all previously issued and future credentials." at bounding box center [154, 518] width 12 height 13
radio input "true"
click at [1102, 69] on button "Save" at bounding box center [1116, 78] width 70 height 25
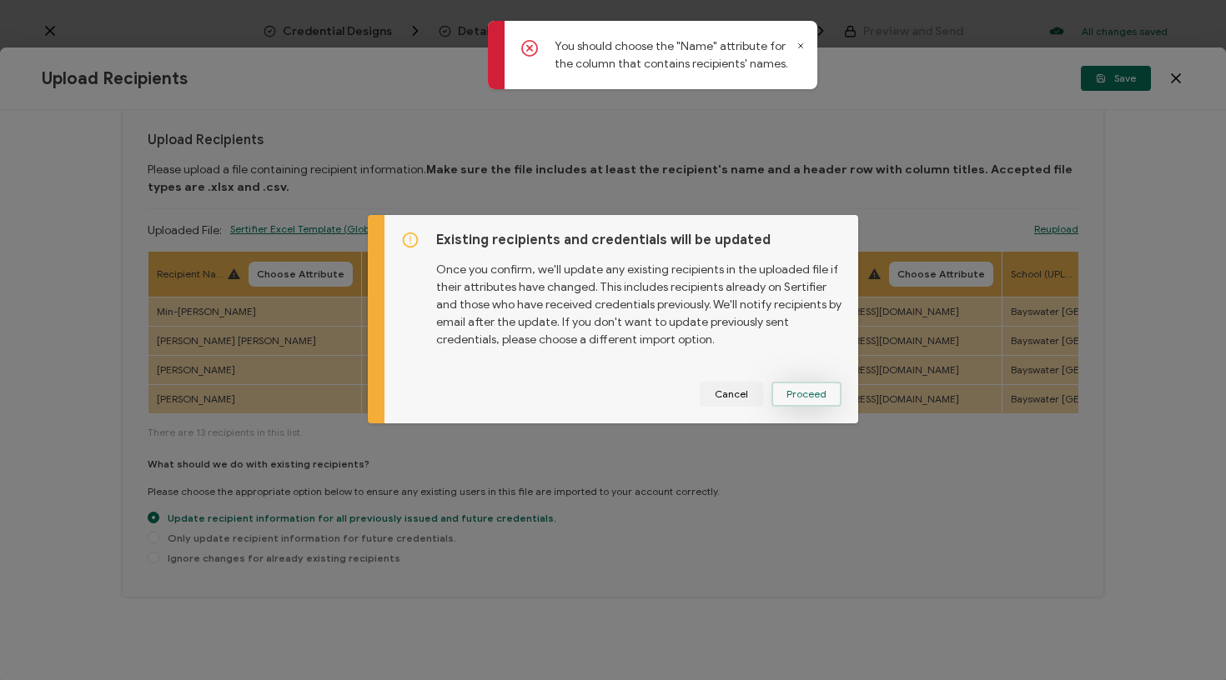
click at [816, 399] on span "Proceed" at bounding box center [806, 394] width 40 height 10
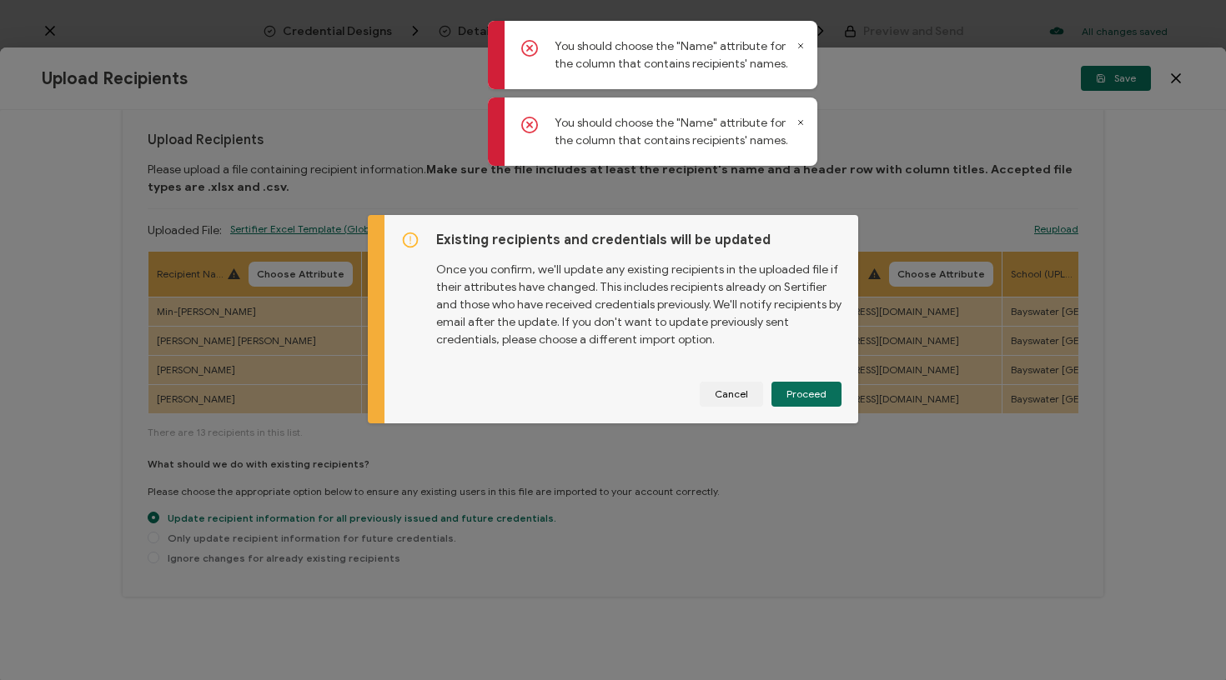
drag, startPoint x: 732, startPoint y: 385, endPoint x: 670, endPoint y: 382, distance: 62.6
click at [730, 386] on button "Cancel" at bounding box center [731, 394] width 63 height 25
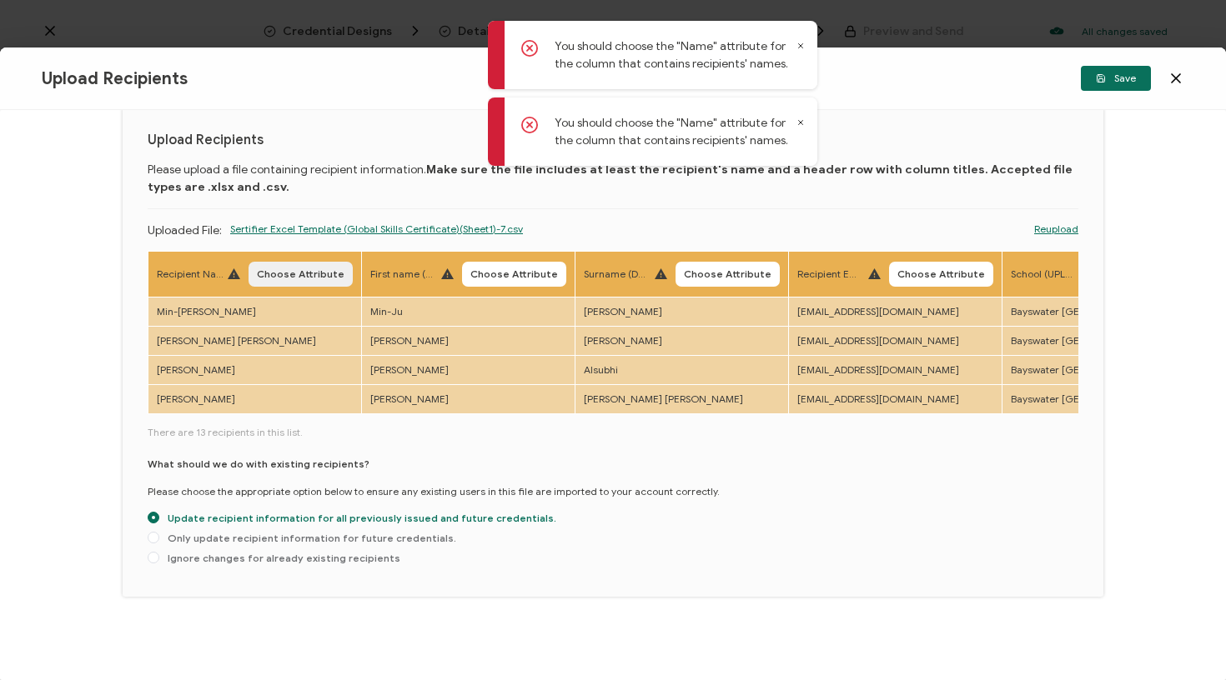
click at [269, 269] on span "Choose Attribute" at bounding box center [301, 274] width 88 height 10
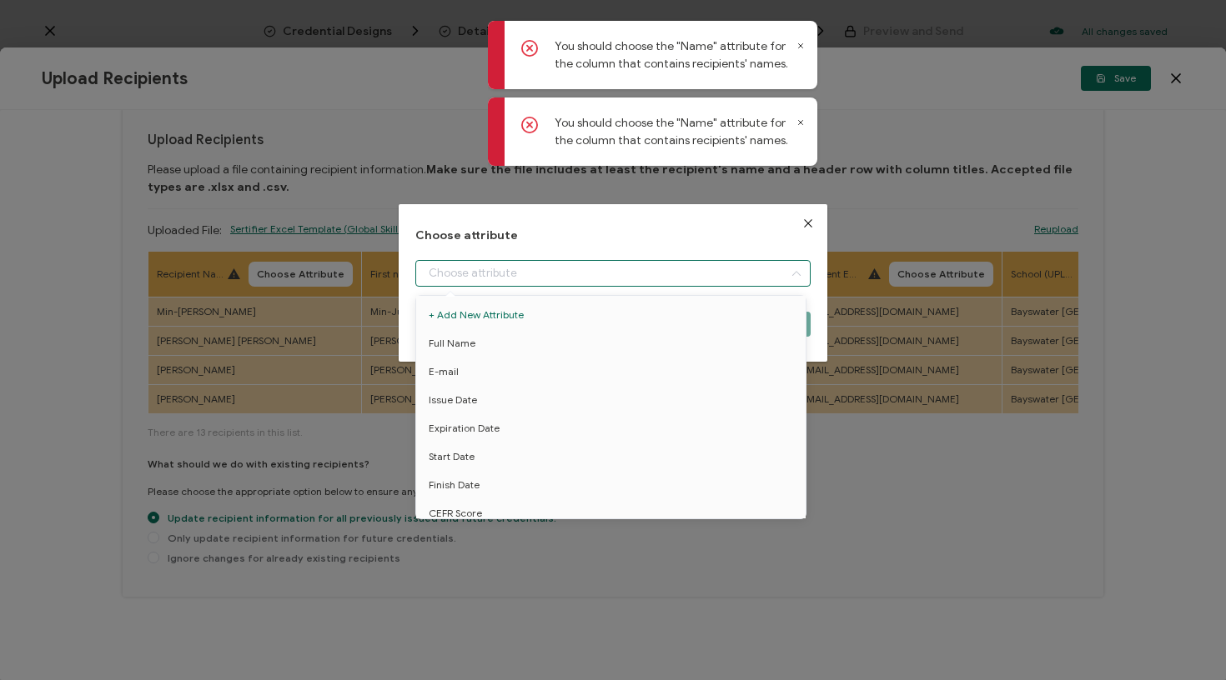
click at [451, 271] on input "dialog" at bounding box center [613, 273] width 396 height 27
drag, startPoint x: 459, startPoint y: 347, endPoint x: 491, endPoint y: 358, distance: 33.5
click at [459, 348] on span "Full Name" at bounding box center [452, 343] width 47 height 28
type input "Full Name"
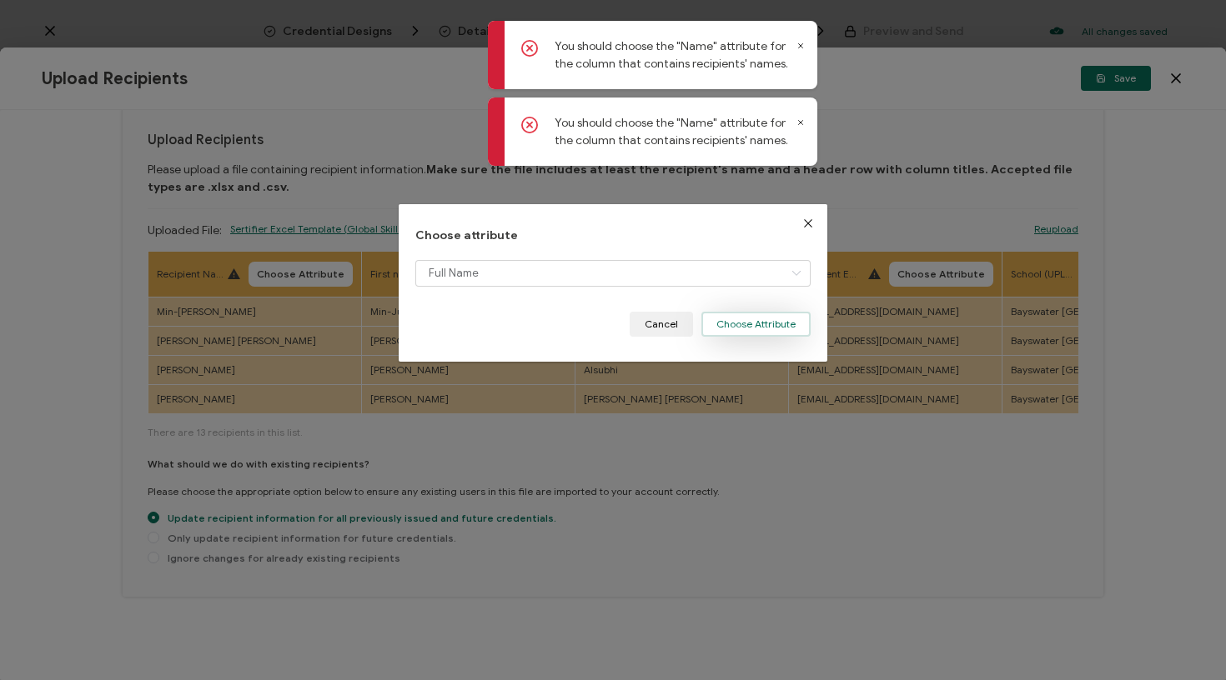
click at [799, 322] on button "Choose Attribute" at bounding box center [755, 324] width 109 height 25
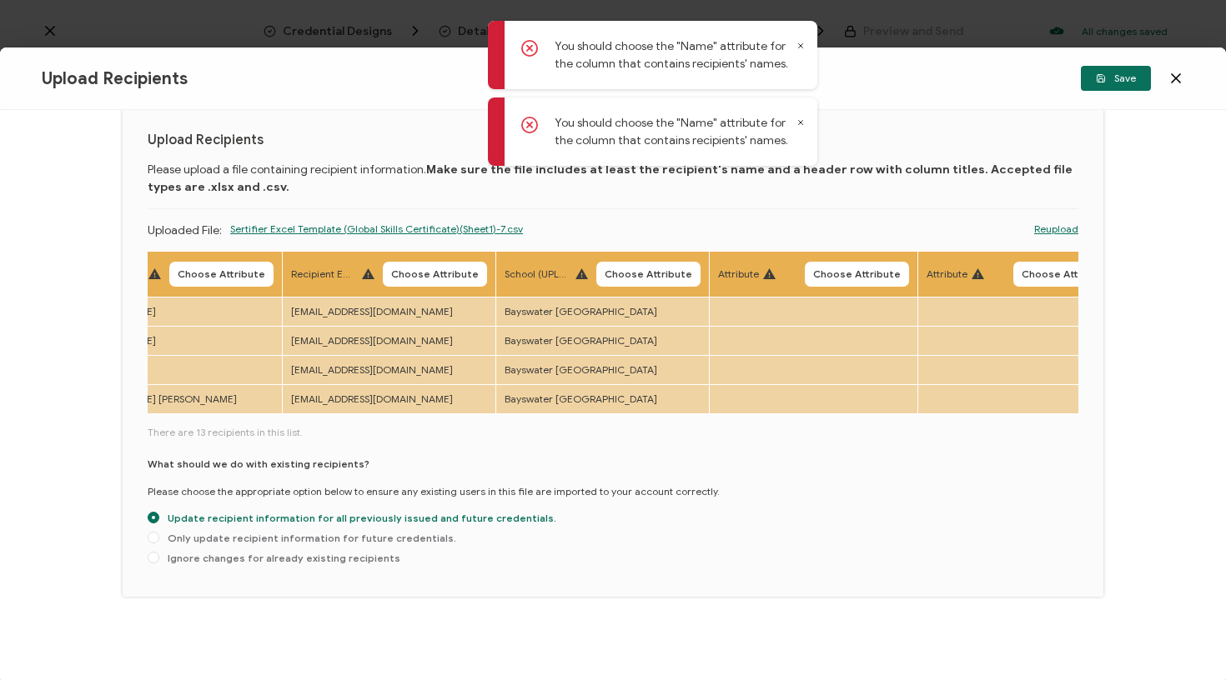
scroll to position [0, 516]
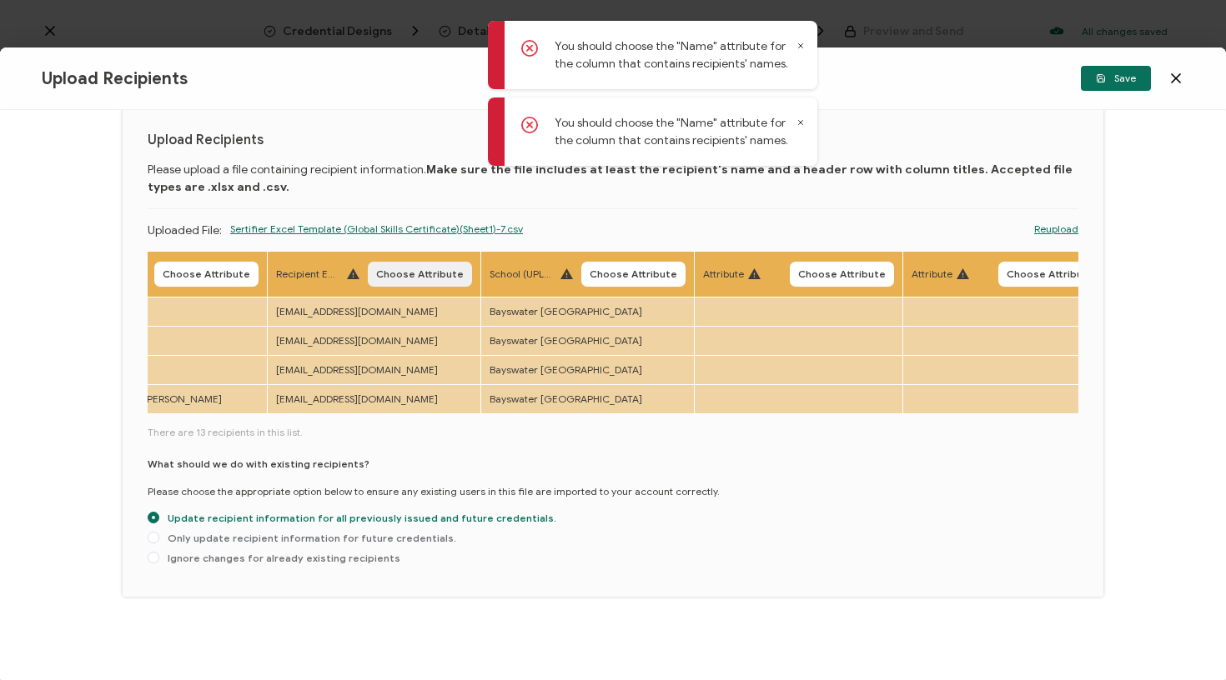
click at [419, 278] on span "Choose Attribute" at bounding box center [420, 274] width 88 height 10
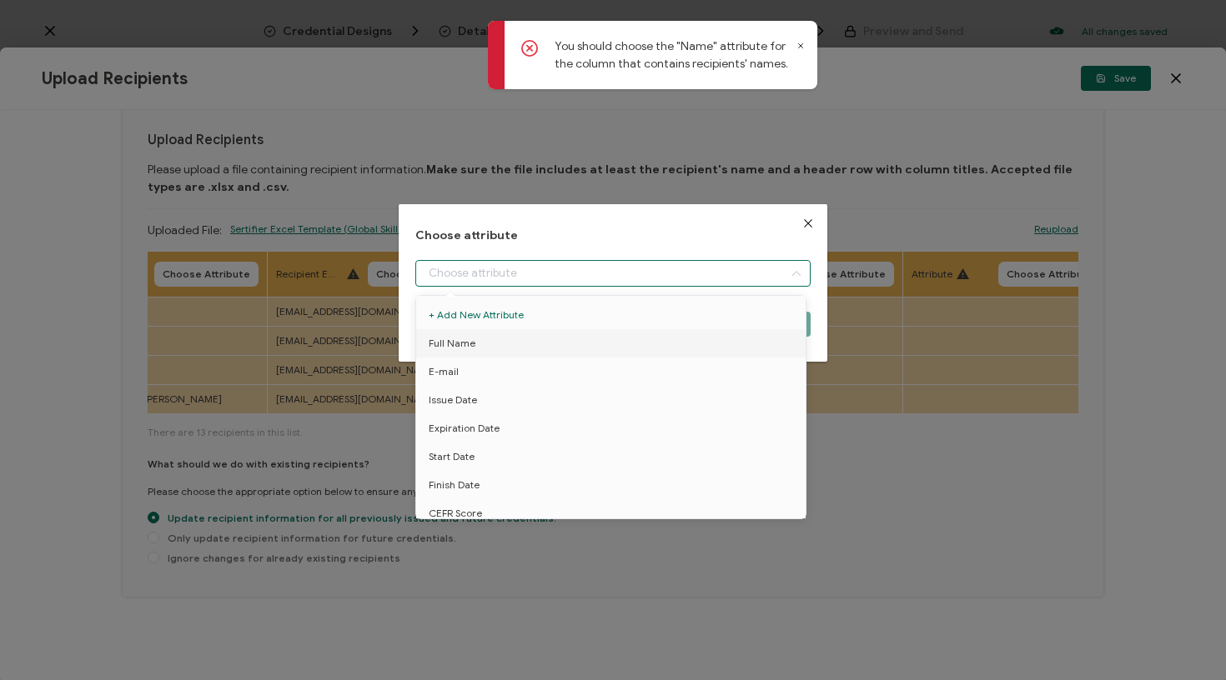
click at [477, 263] on input "dialog" at bounding box center [613, 273] width 396 height 27
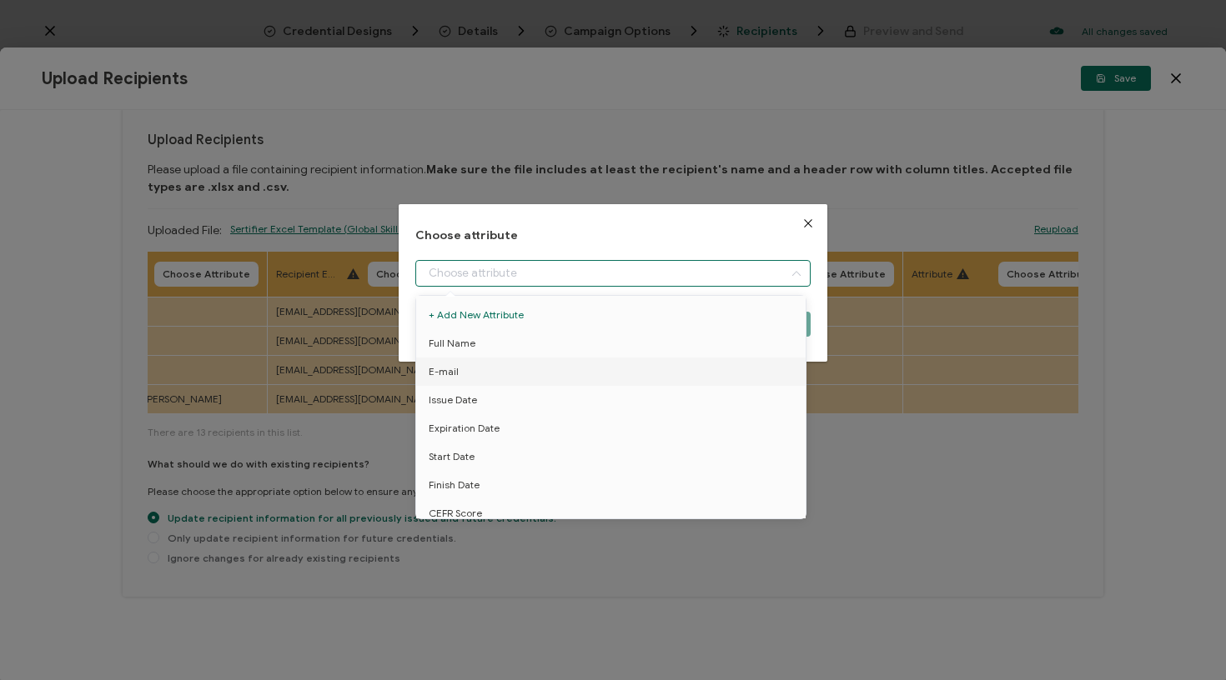
drag, startPoint x: 469, startPoint y: 367, endPoint x: 488, endPoint y: 365, distance: 19.3
click at [469, 367] on li "E-mail" at bounding box center [614, 372] width 404 height 28
type input "E-mail"
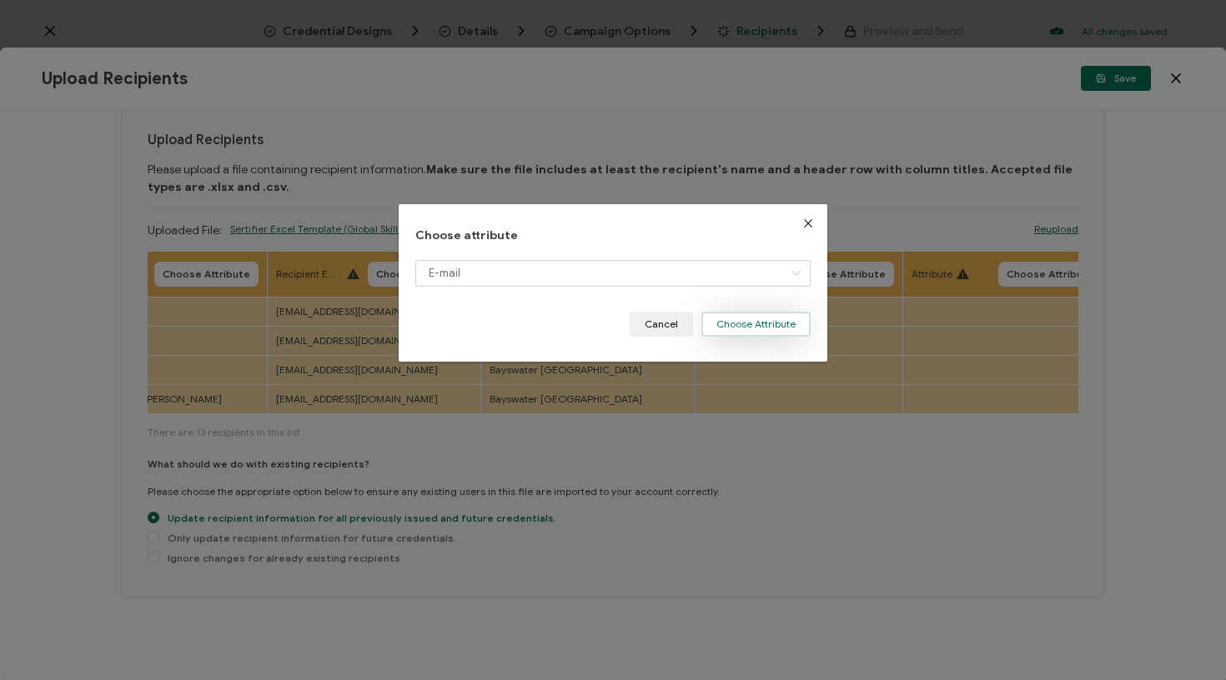
click at [740, 317] on button "Choose Attribute" at bounding box center [755, 324] width 109 height 25
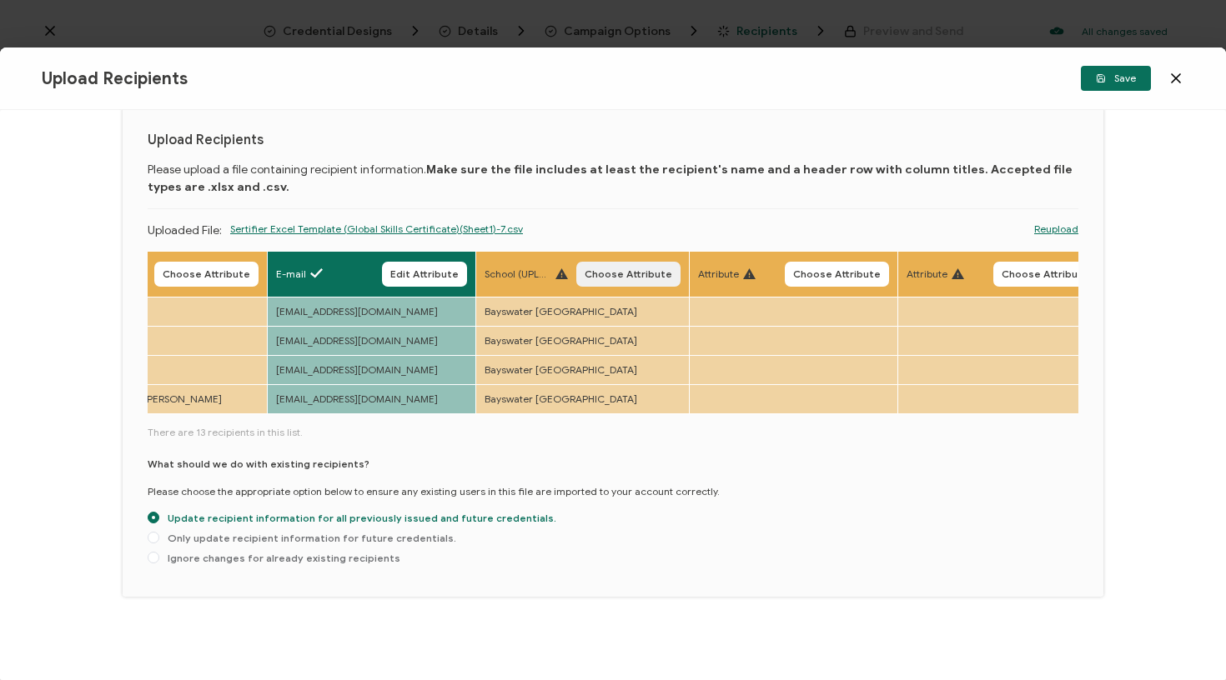
click at [596, 273] on span "Choose Attribute" at bounding box center [629, 274] width 88 height 10
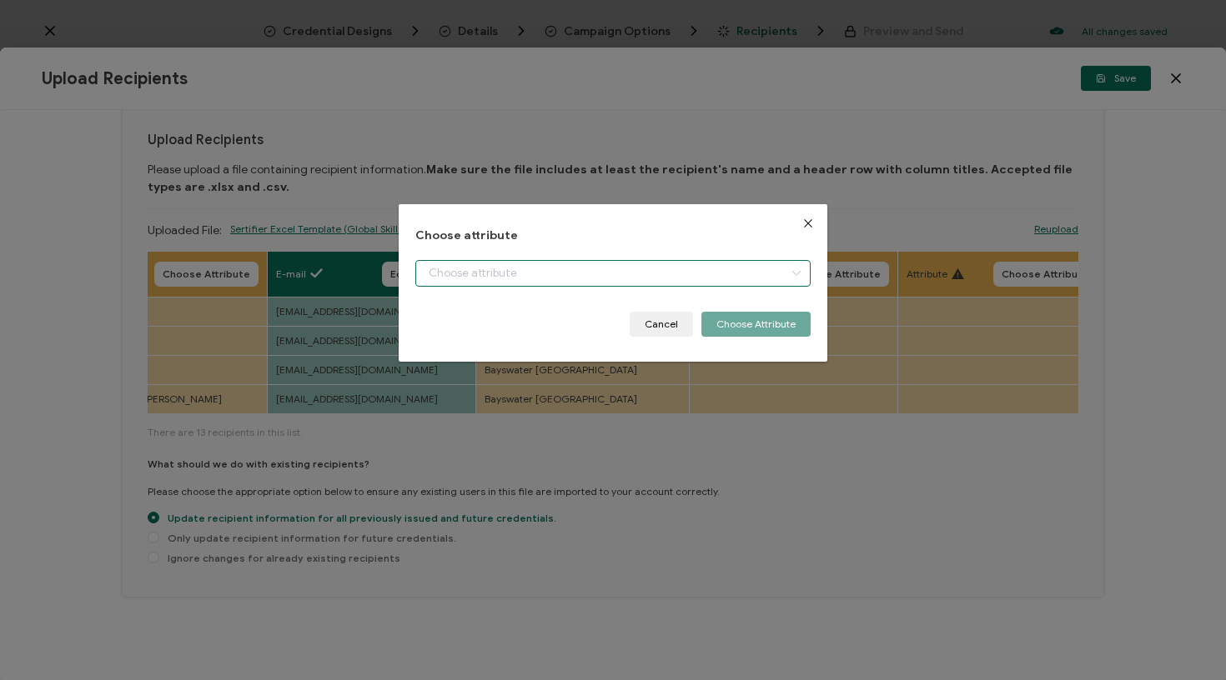
click at [601, 268] on input "dialog" at bounding box center [613, 273] width 396 height 27
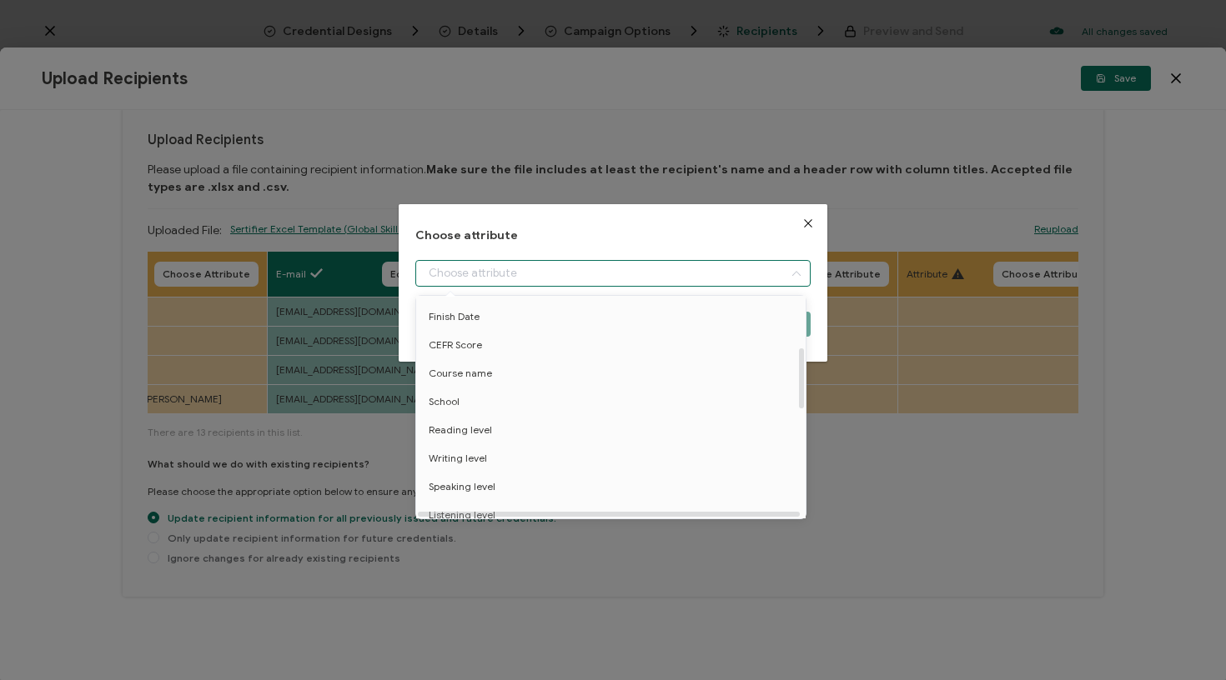
scroll to position [192, 0]
click at [505, 373] on li "School" at bounding box center [614, 378] width 404 height 28
type input "School"
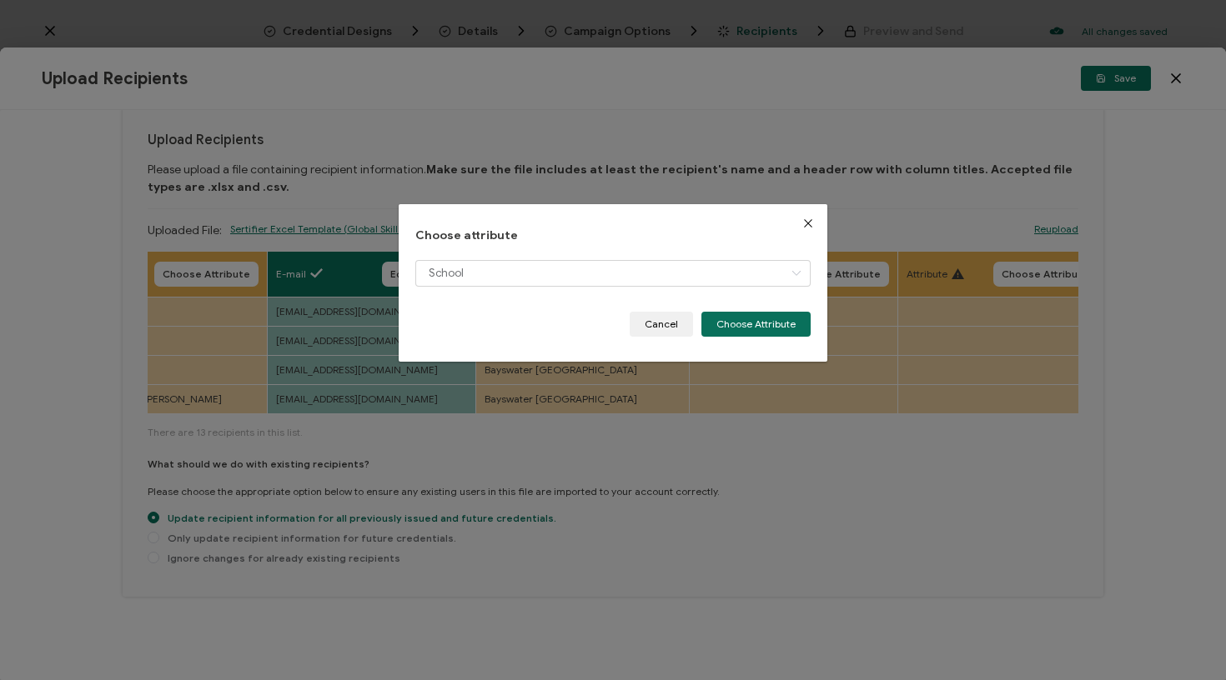
click at [786, 334] on button "Choose Attribute" at bounding box center [755, 324] width 109 height 25
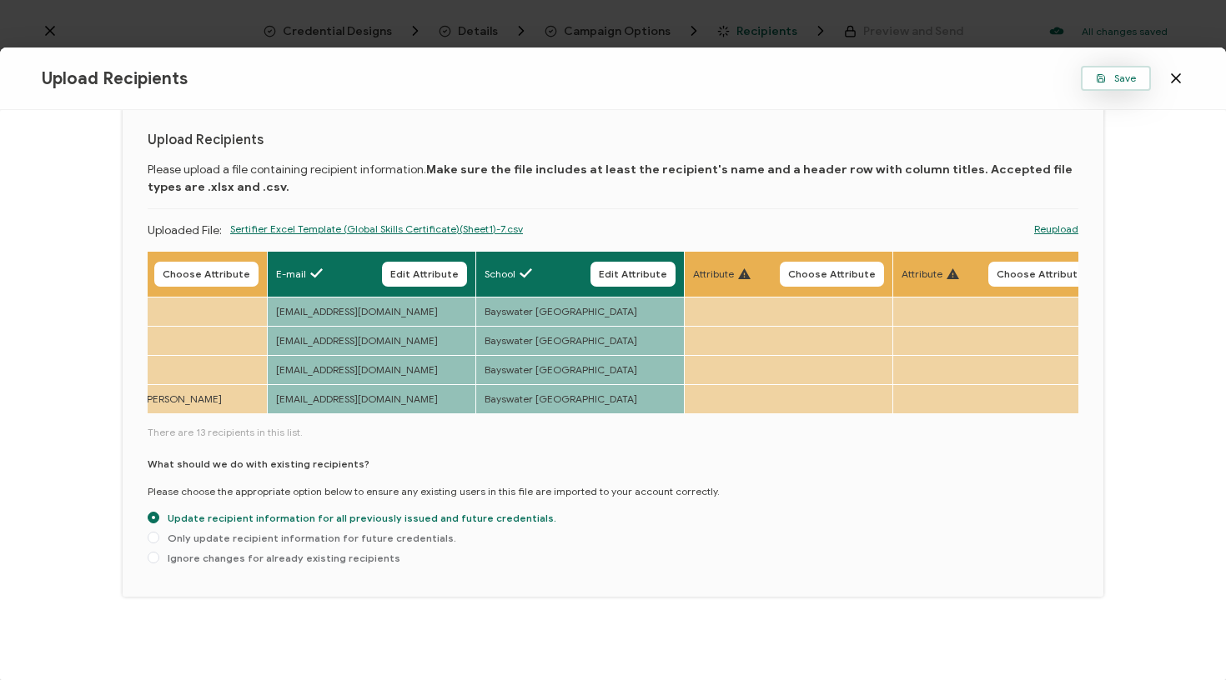
click at [1129, 90] on button "Save" at bounding box center [1116, 78] width 70 height 25
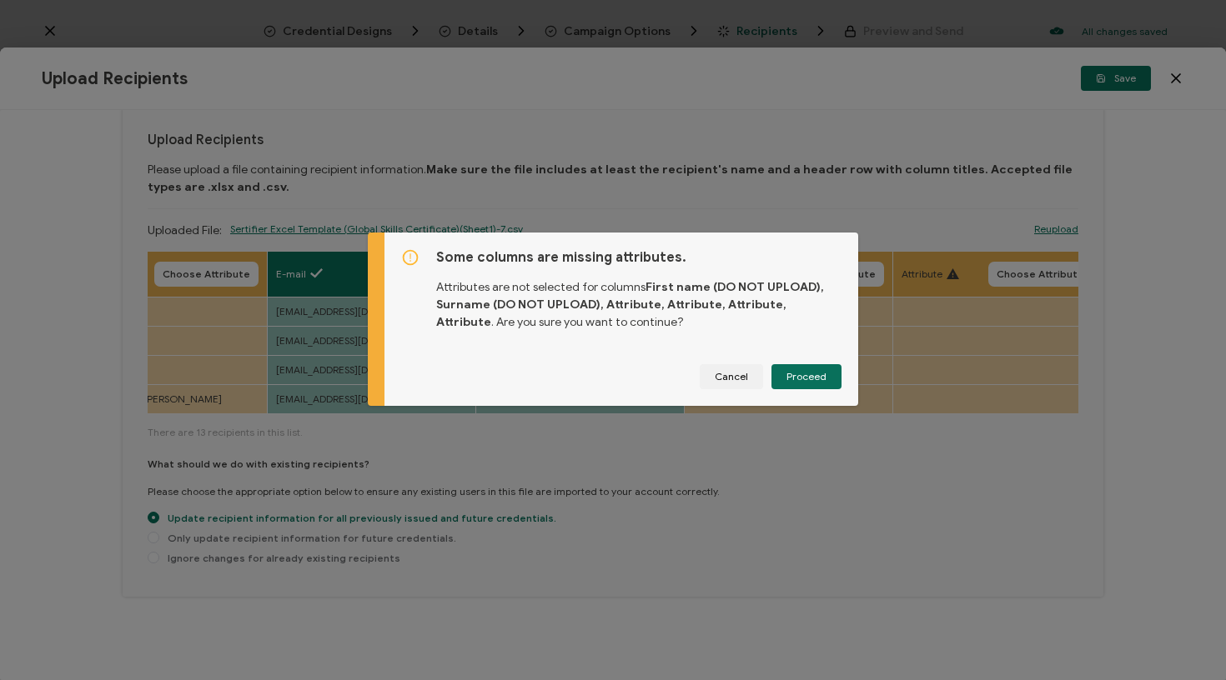
click at [786, 374] on span "Proceed" at bounding box center [806, 377] width 40 height 10
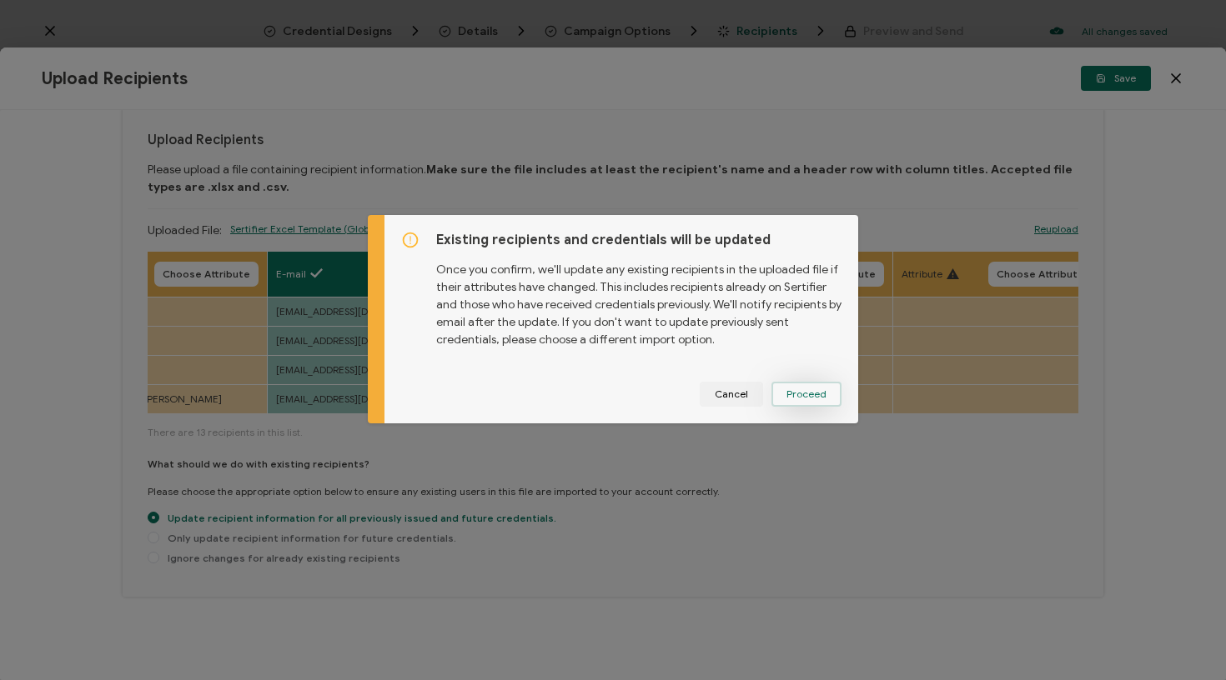
click at [809, 396] on span "Proceed" at bounding box center [806, 394] width 40 height 10
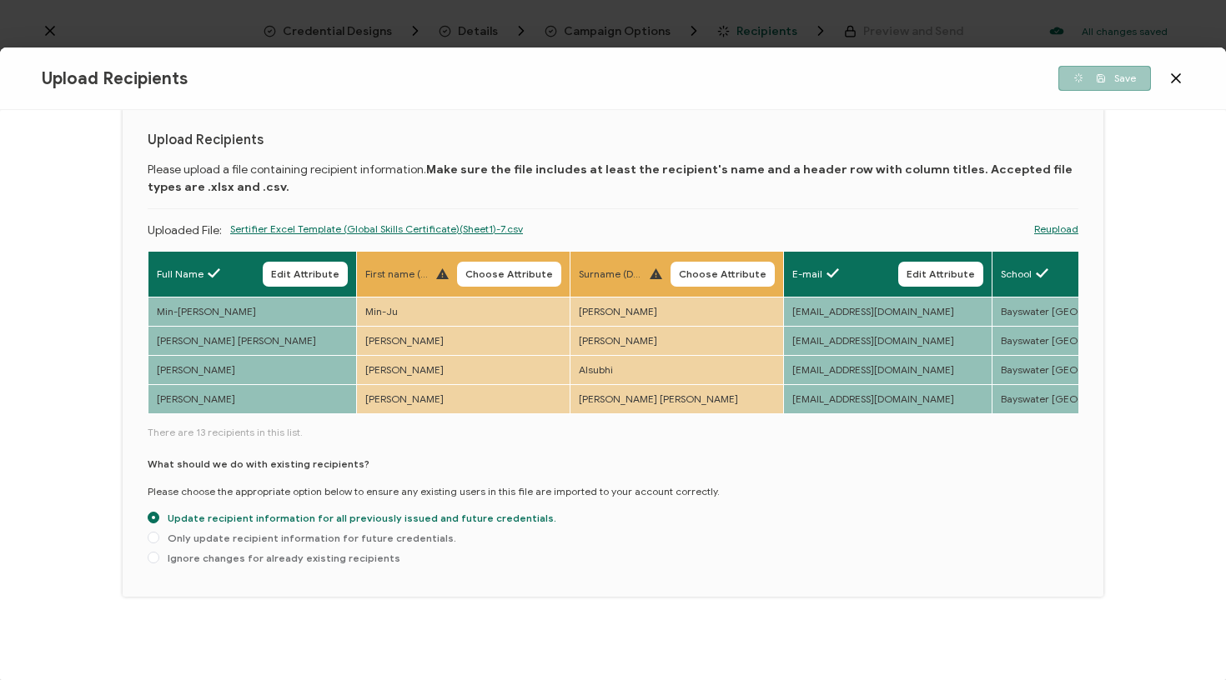
scroll to position [0, 0]
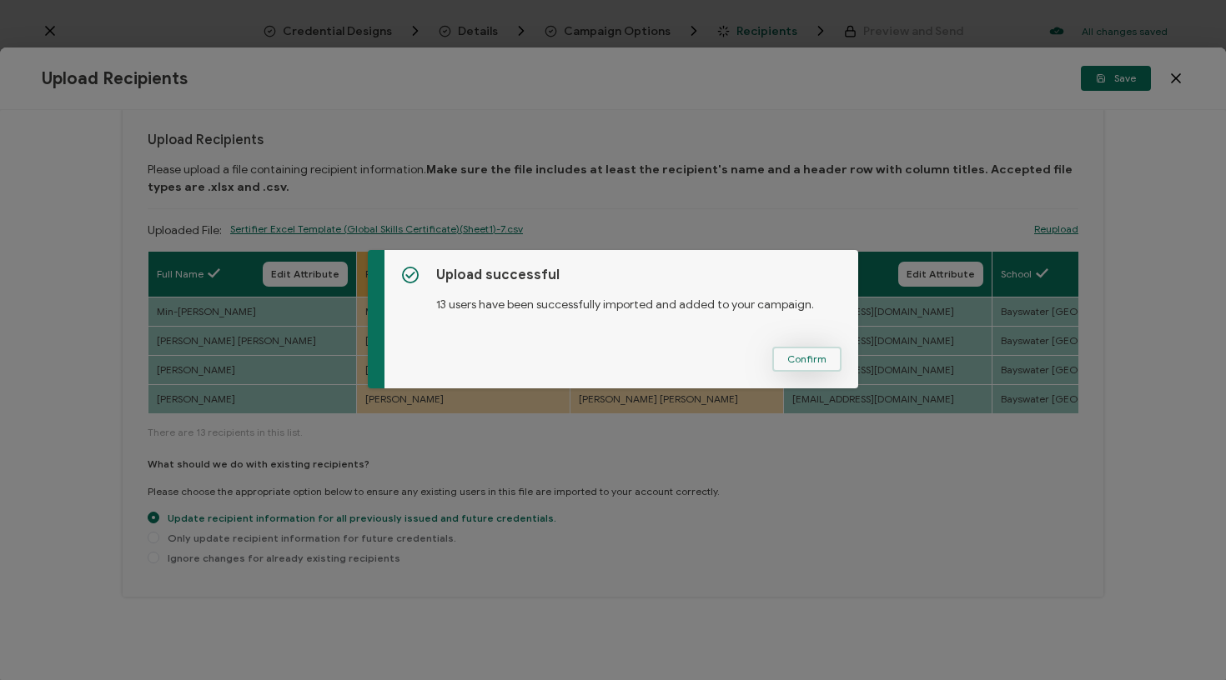
click at [794, 359] on span "Confirm" at bounding box center [806, 359] width 39 height 10
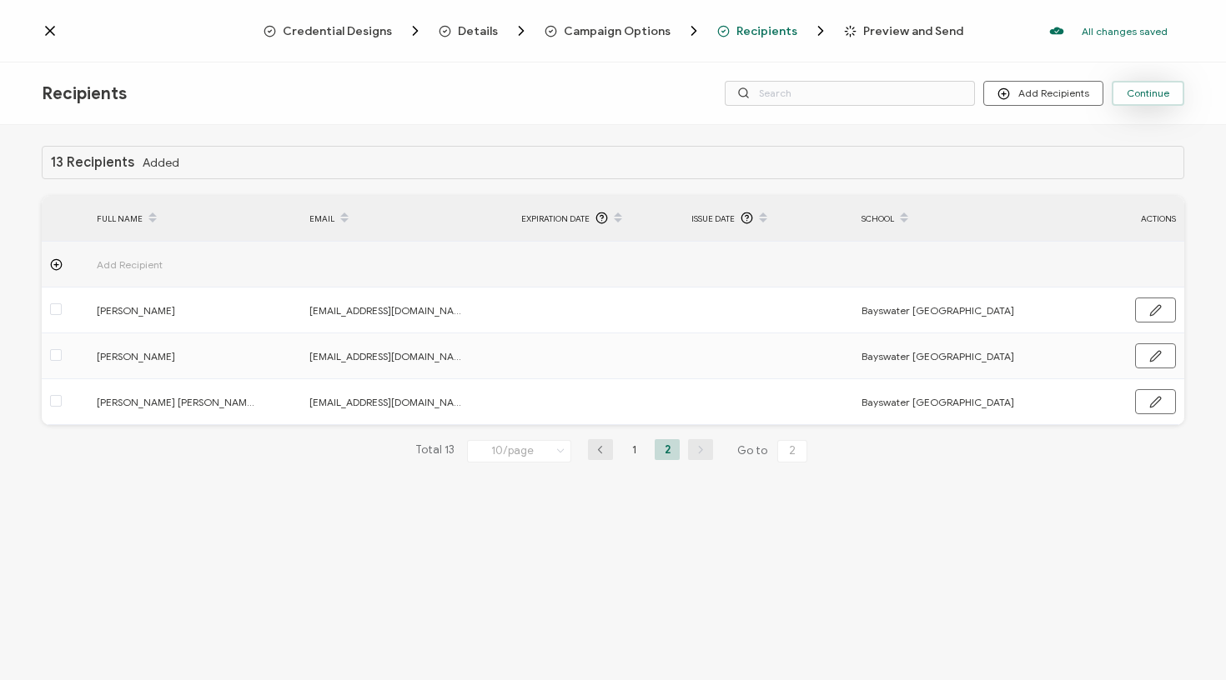
click at [1153, 94] on span "Continue" at bounding box center [1148, 93] width 43 height 10
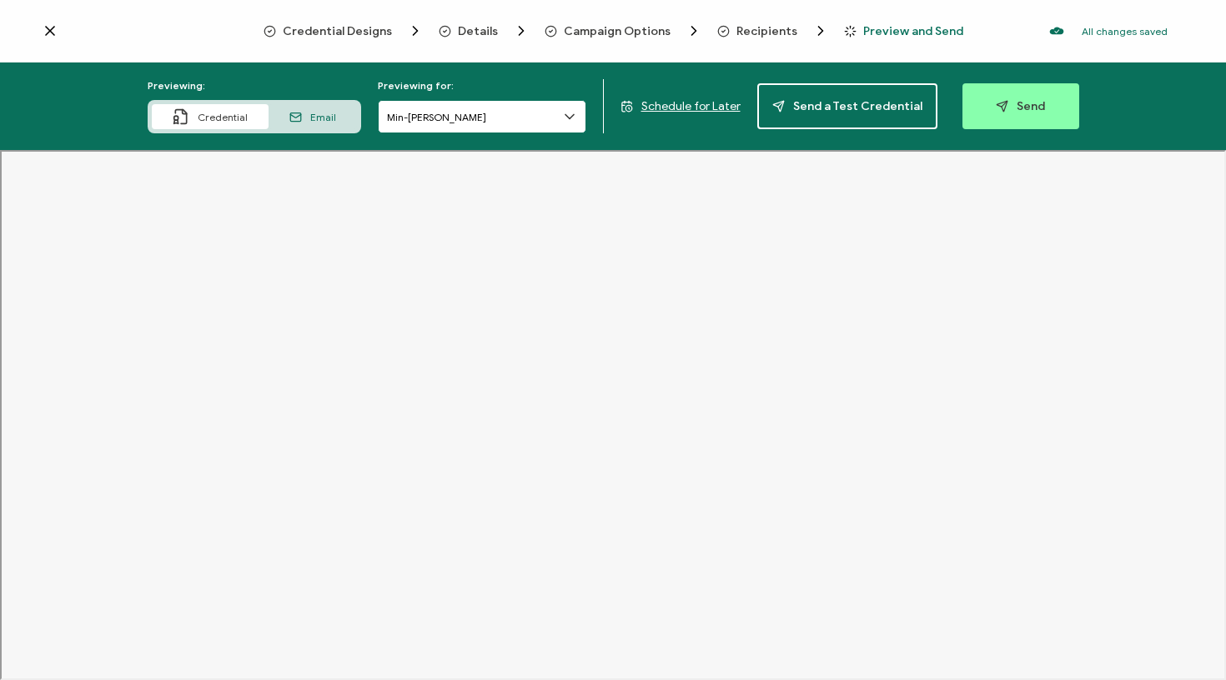
click at [530, 117] on input "Min-[PERSON_NAME]" at bounding box center [482, 116] width 208 height 33
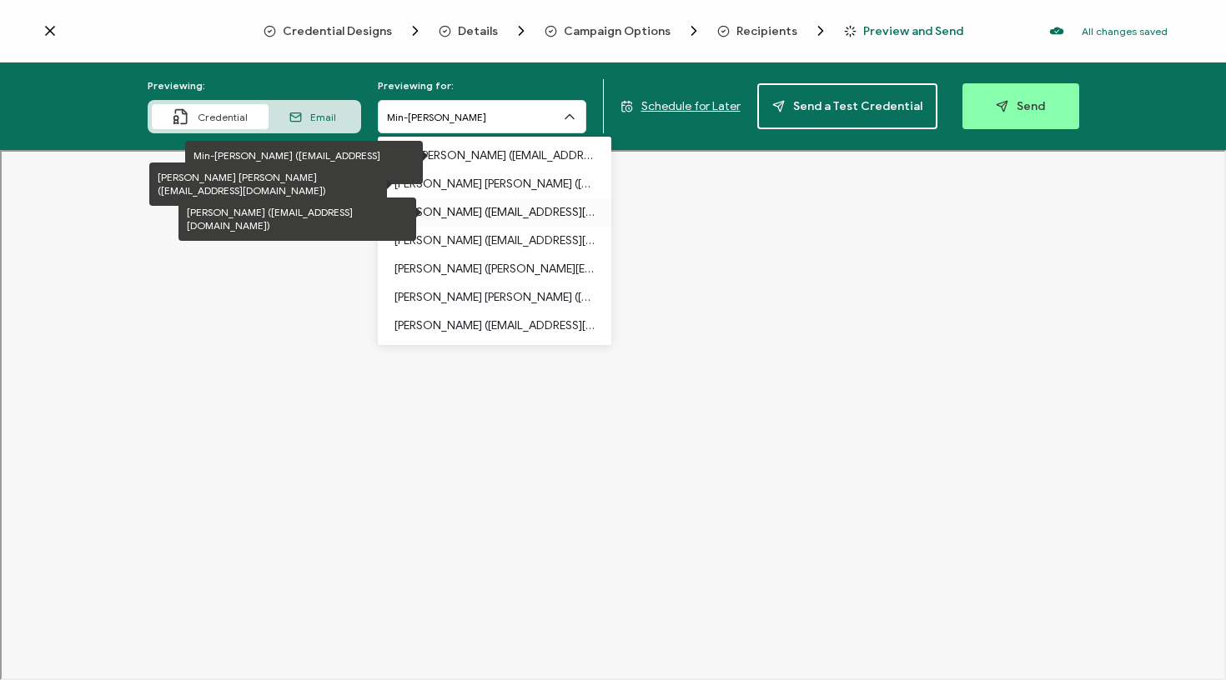
click at [507, 210] on p "[PERSON_NAME] ([EMAIL_ADDRESS][DOMAIN_NAME])" at bounding box center [494, 212] width 200 height 28
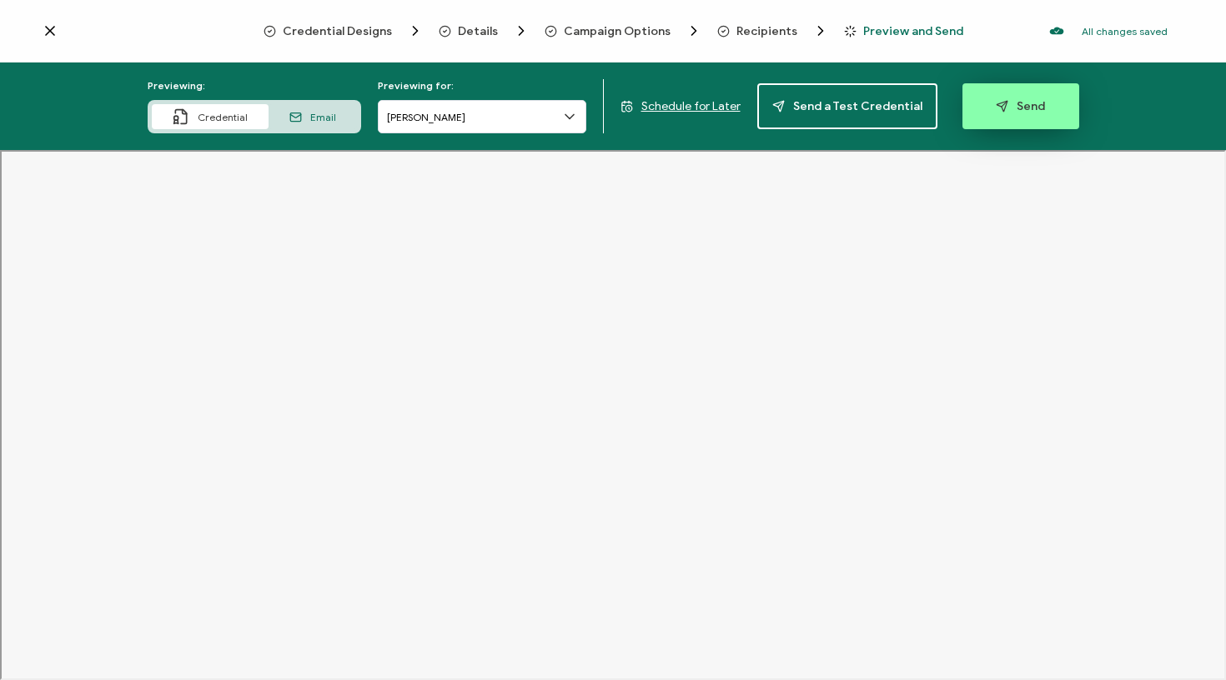
click at [1036, 100] on span "Send" at bounding box center [1020, 106] width 49 height 13
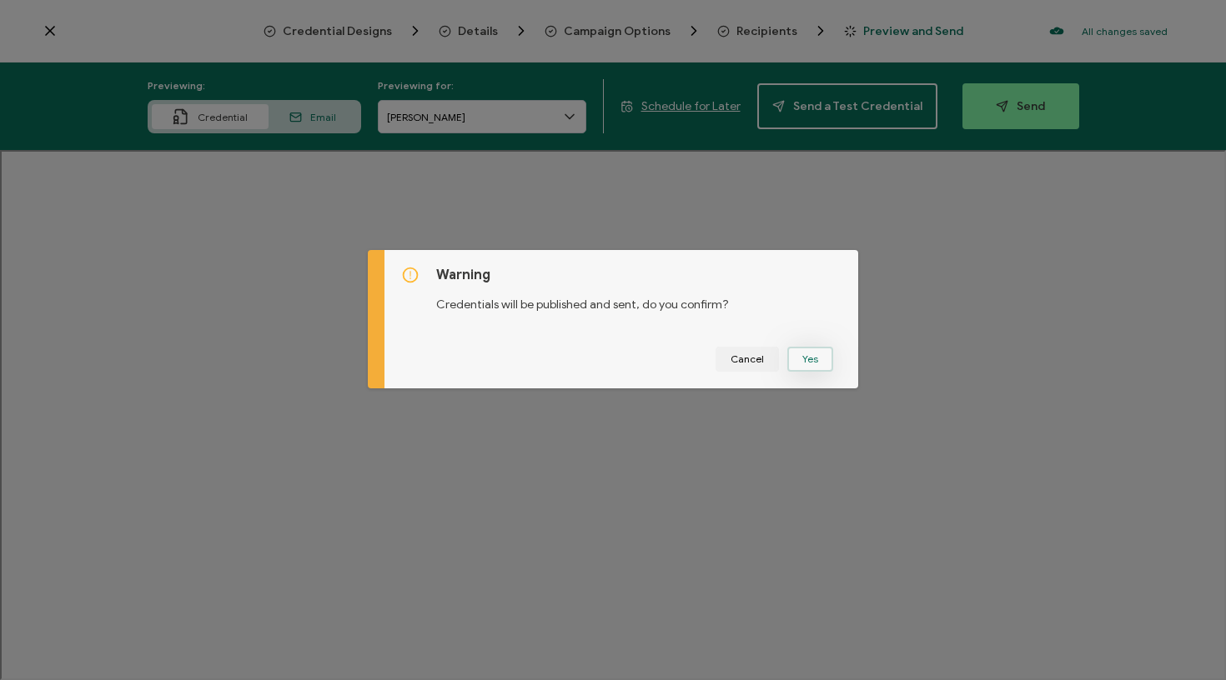
click at [805, 361] on button "Yes" at bounding box center [810, 359] width 46 height 25
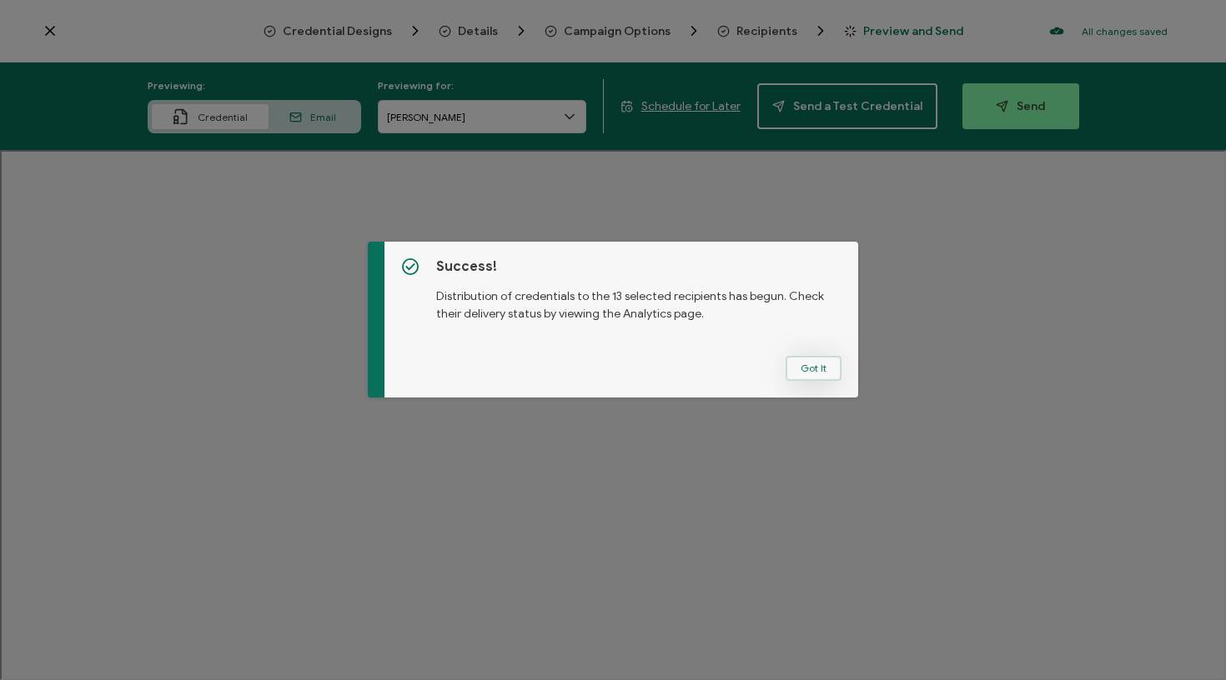
click at [804, 373] on button "Got It" at bounding box center [814, 368] width 56 height 25
